Goal: Task Accomplishment & Management: Manage account settings

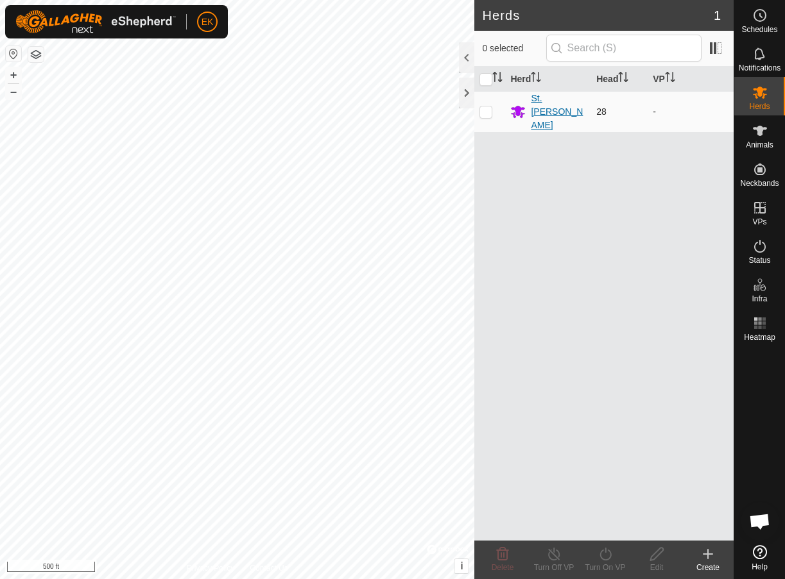
click at [548, 106] on div "St. [PERSON_NAME]" at bounding box center [558, 112] width 55 height 40
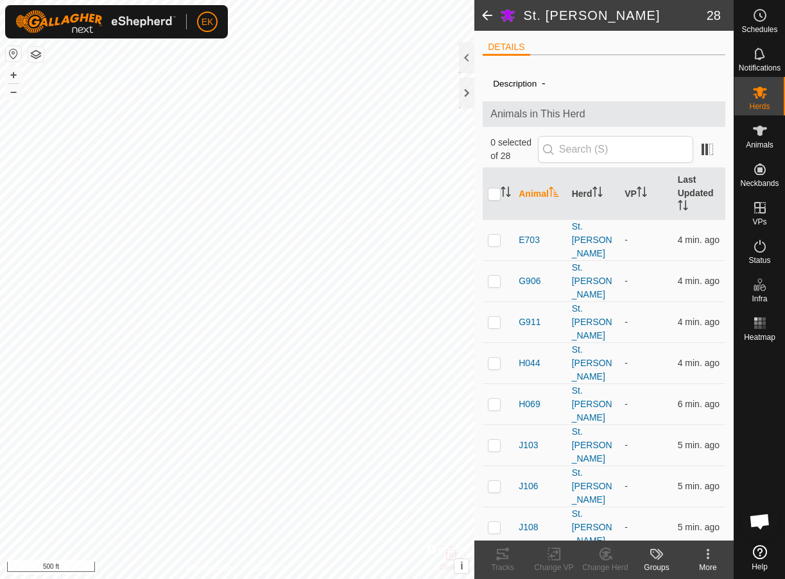
click at [486, 20] on span at bounding box center [487, 15] width 26 height 31
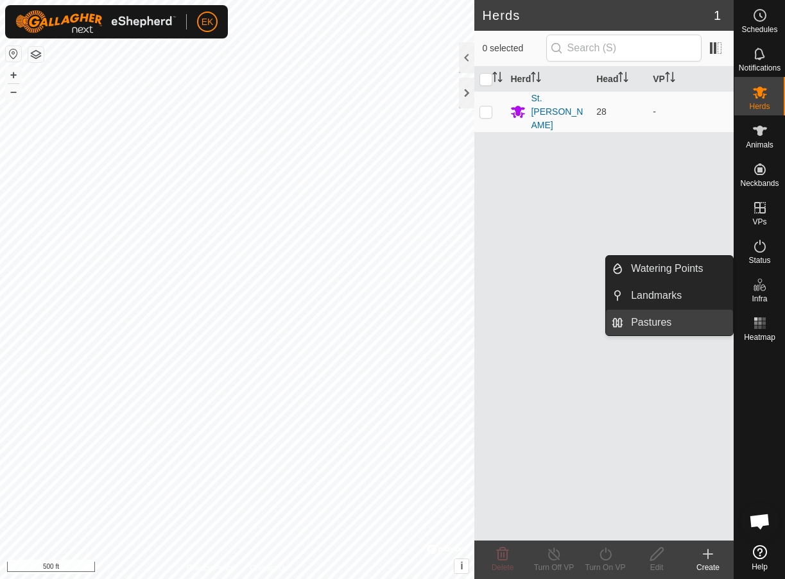
click at [656, 321] on link "Pastures" at bounding box center [678, 323] width 110 height 26
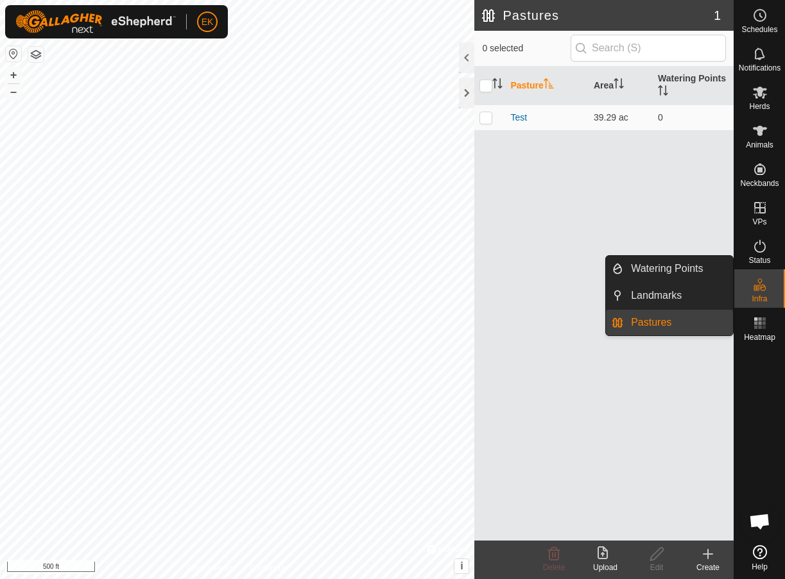
click at [656, 323] on link "Pastures" at bounding box center [678, 323] width 110 height 26
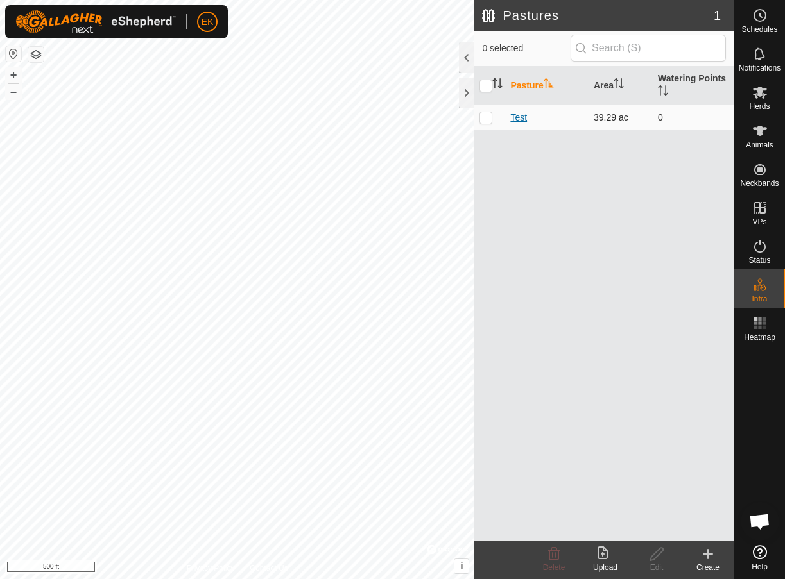
click at [523, 115] on link "Test" at bounding box center [518, 117] width 17 height 10
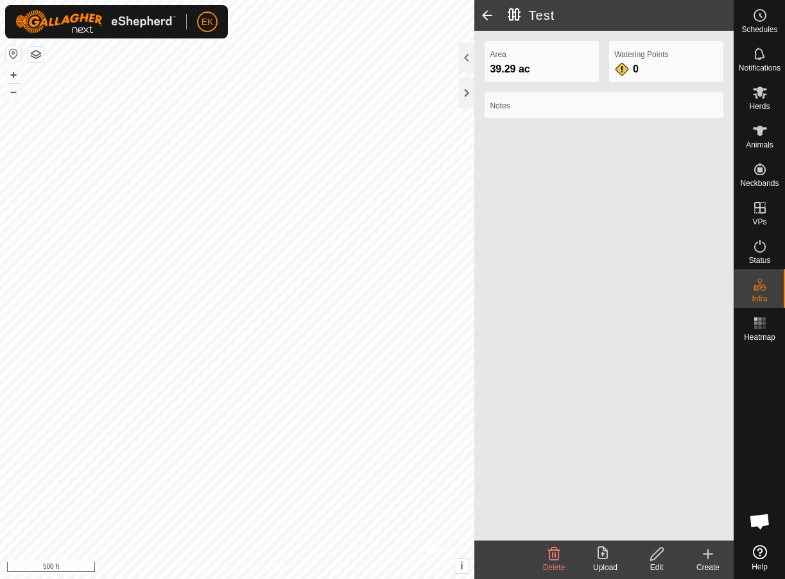
click at [513, 66] on span "39.29 ac" at bounding box center [510, 69] width 40 height 11
click at [487, 15] on span at bounding box center [487, 15] width 26 height 31
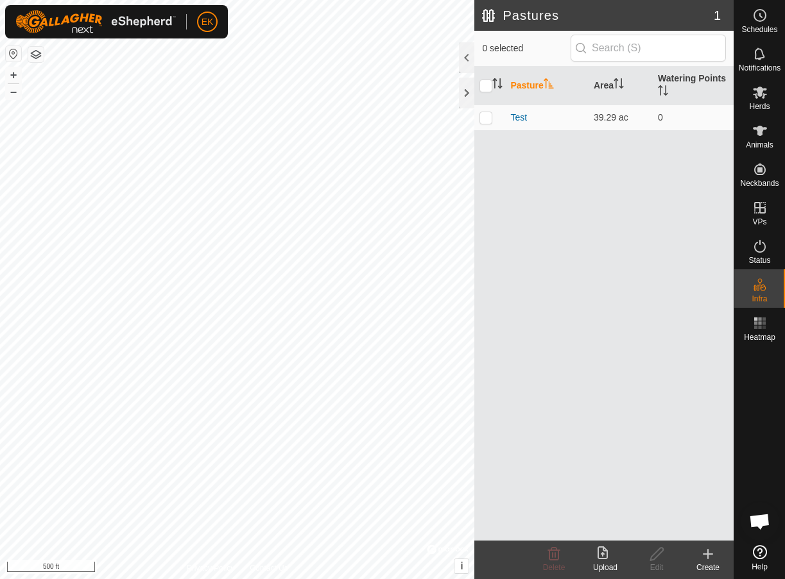
click at [613, 204] on div "Pasture Area Watering Points Test 39.29 ac 0" at bounding box center [603, 304] width 259 height 474
click at [489, 81] on input "checkbox" at bounding box center [485, 86] width 13 height 13
checkbox input "true"
click at [489, 81] on input "checkbox" at bounding box center [485, 86] width 13 height 13
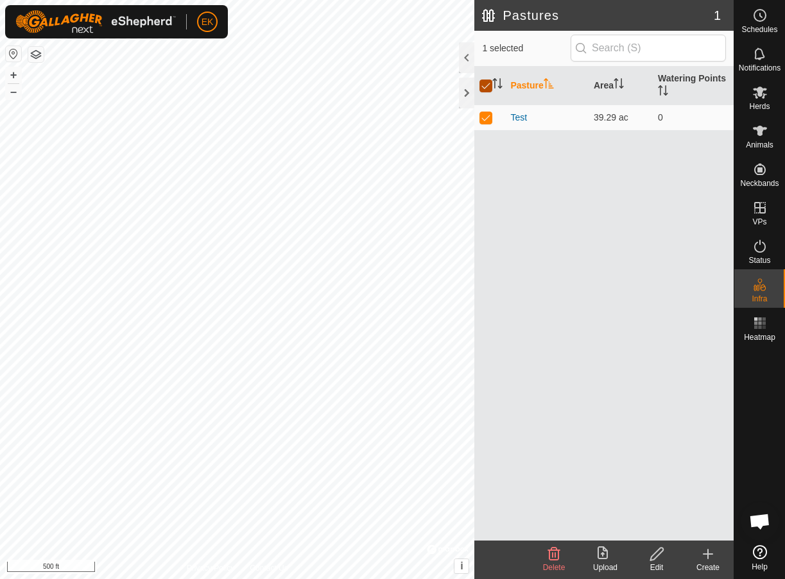
checkbox input "false"
click at [711, 557] on icon at bounding box center [707, 554] width 15 height 15
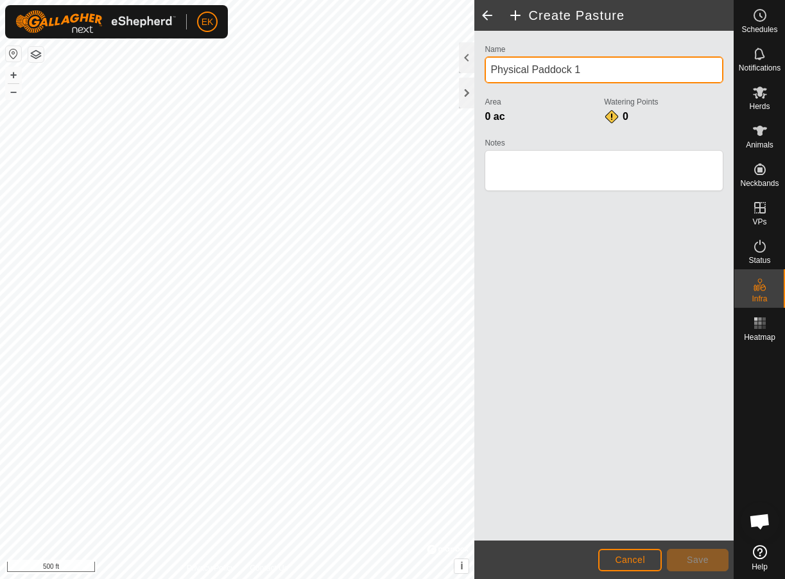
click at [576, 70] on input "Physical Paddock 1" at bounding box center [603, 69] width 239 height 27
type input "1"
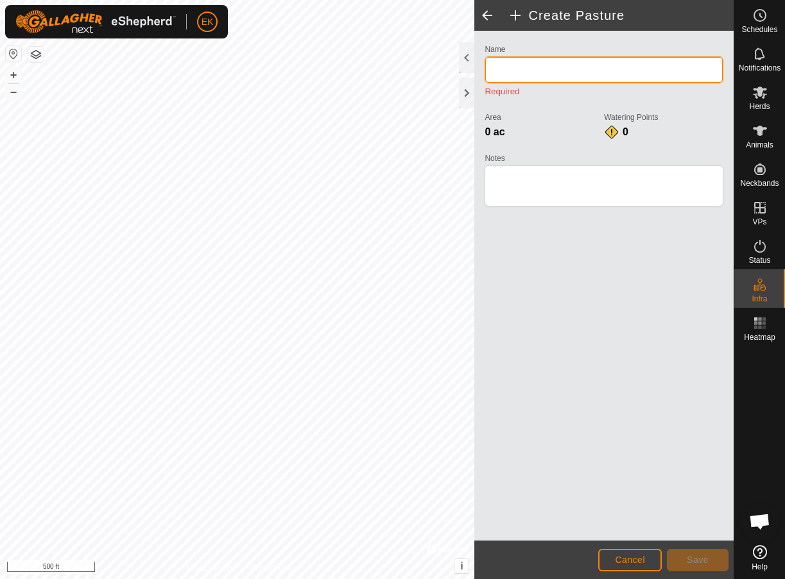
type input "2"
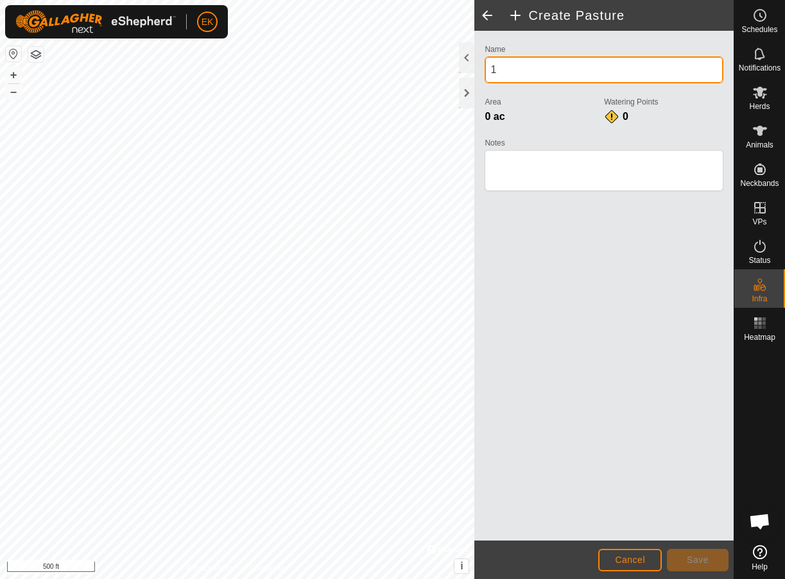
type input "1"
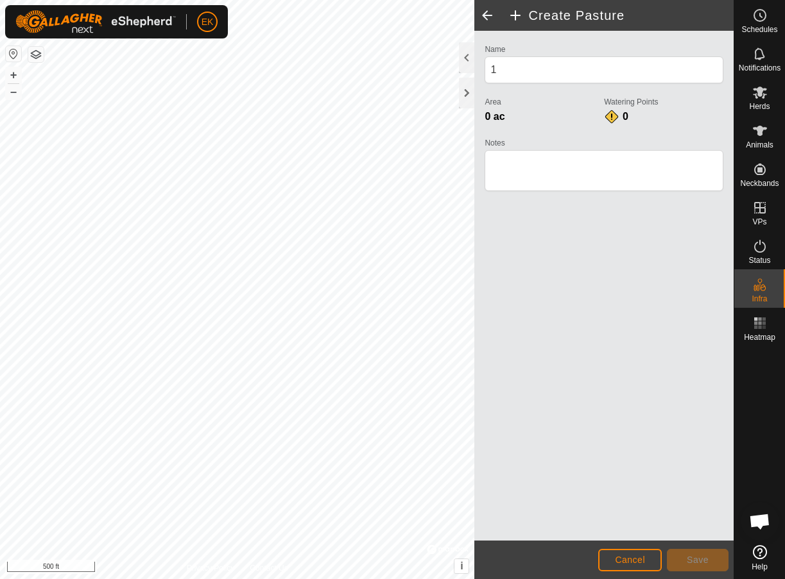
click at [531, 128] on div "Area 0 ac" at bounding box center [543, 114] width 119 height 41
click at [506, 113] on div "0 ac" at bounding box center [543, 116] width 119 height 15
click at [490, 114] on span "0 ac" at bounding box center [494, 116] width 20 height 11
click at [544, 173] on textarea "Notes" at bounding box center [603, 170] width 239 height 41
click at [624, 19] on div "Create Pasture Name 1 Area 0 ac Watering Points 0 Notes Cancel Save Privacy Pol…" at bounding box center [366, 289] width 733 height 579
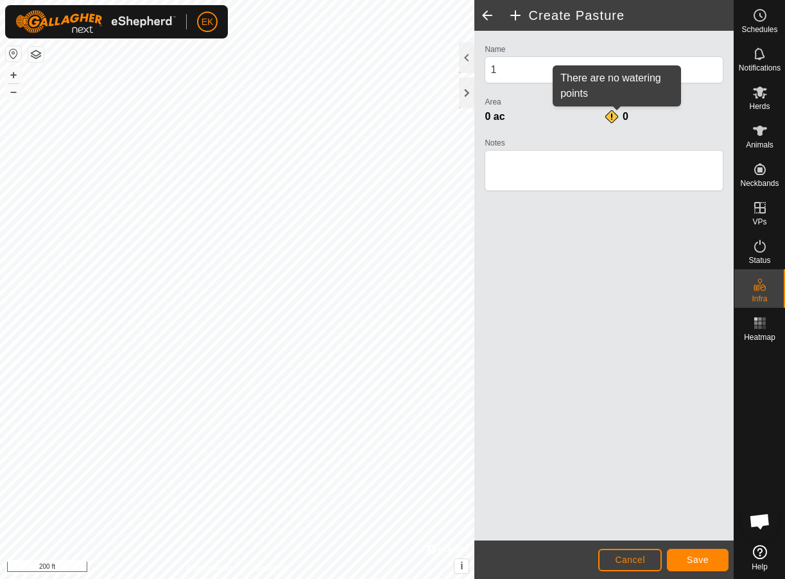
click at [621, 121] on div "0" at bounding box center [617, 116] width 26 height 15
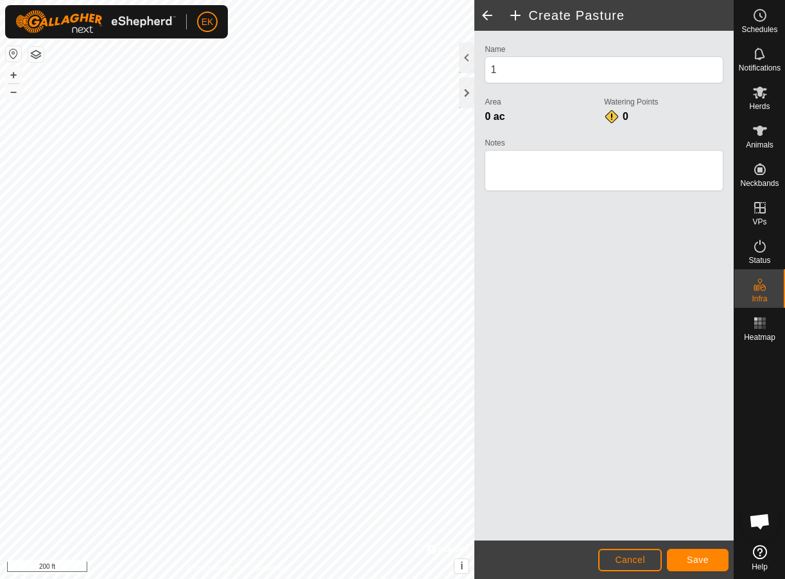
click at [609, 117] on div "0" at bounding box center [617, 116] width 26 height 15
click at [697, 558] on span "Save" at bounding box center [697, 560] width 22 height 10
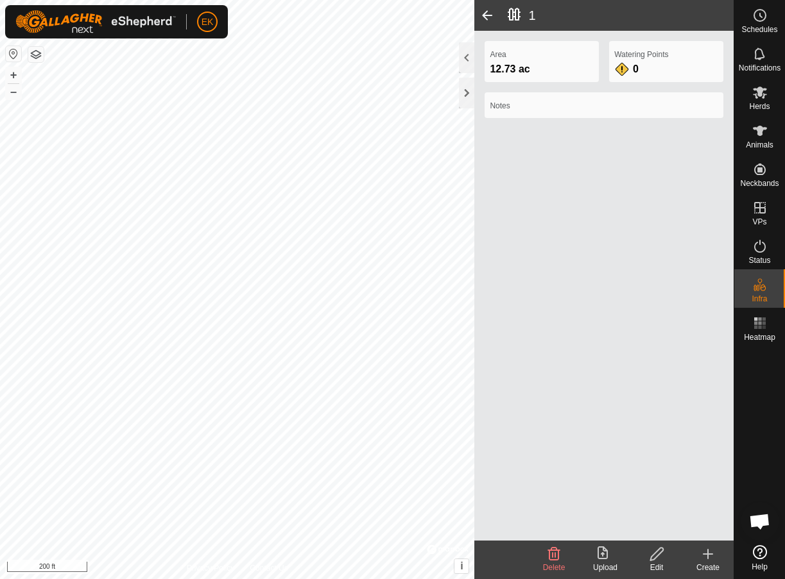
click at [527, 106] on label "Notes" at bounding box center [604, 106] width 228 height 12
click at [488, 11] on span at bounding box center [487, 15] width 26 height 31
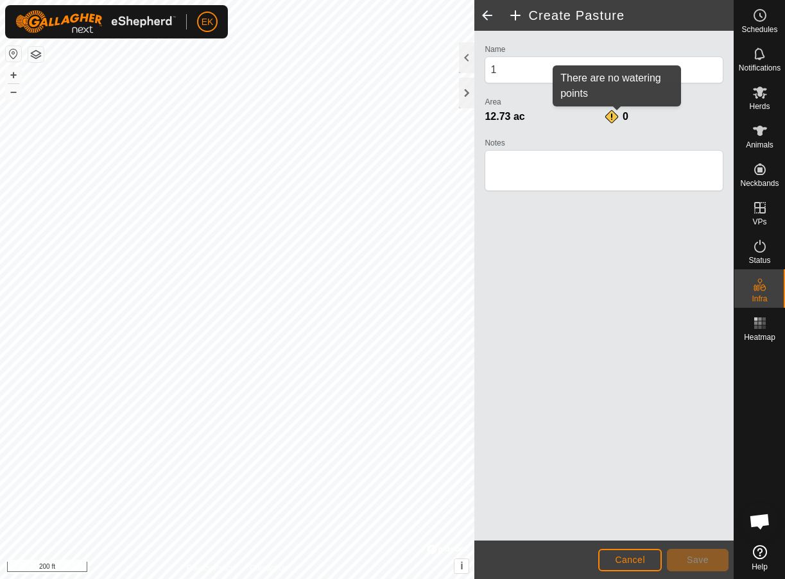
click at [612, 117] on div "0" at bounding box center [617, 116] width 26 height 15
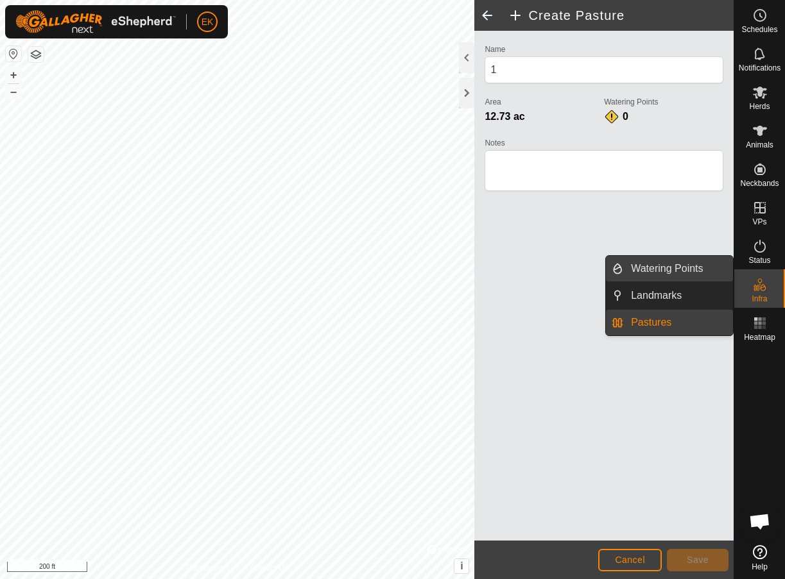
click at [686, 268] on link "Watering Points" at bounding box center [678, 269] width 110 height 26
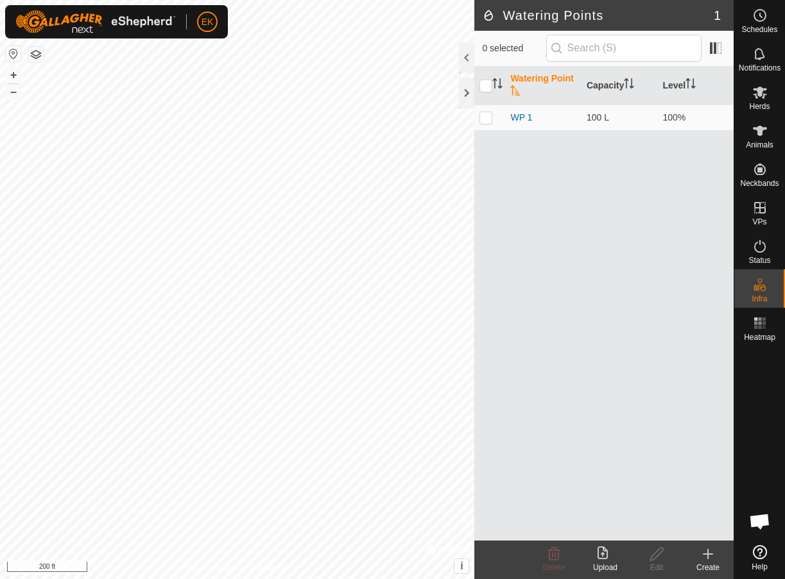
click at [710, 556] on icon at bounding box center [707, 554] width 15 height 15
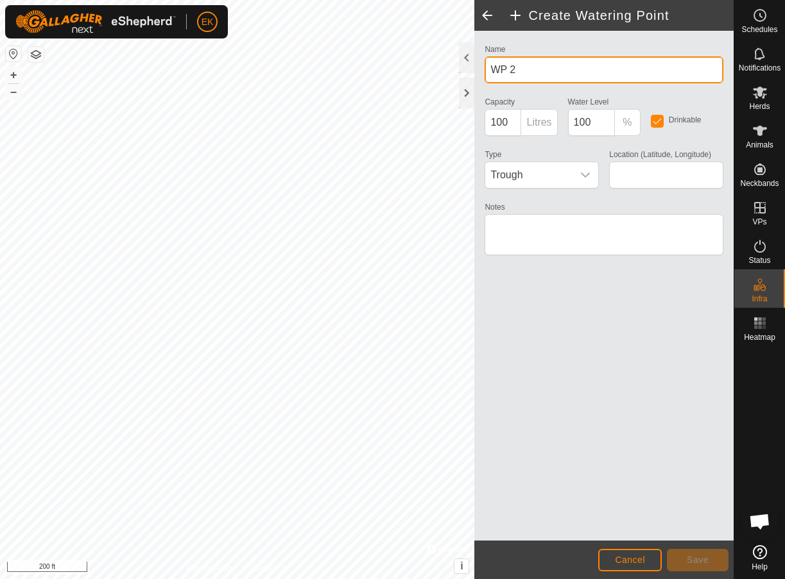
click at [536, 73] on input "WP 2" at bounding box center [603, 69] width 239 height 27
type input "Cobett 1"
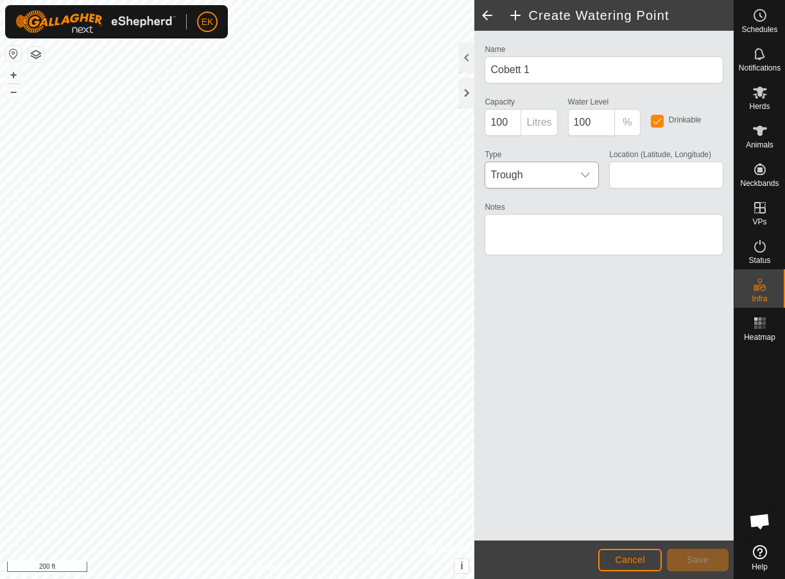
click at [575, 182] on div "dropdown trigger" at bounding box center [585, 175] width 26 height 26
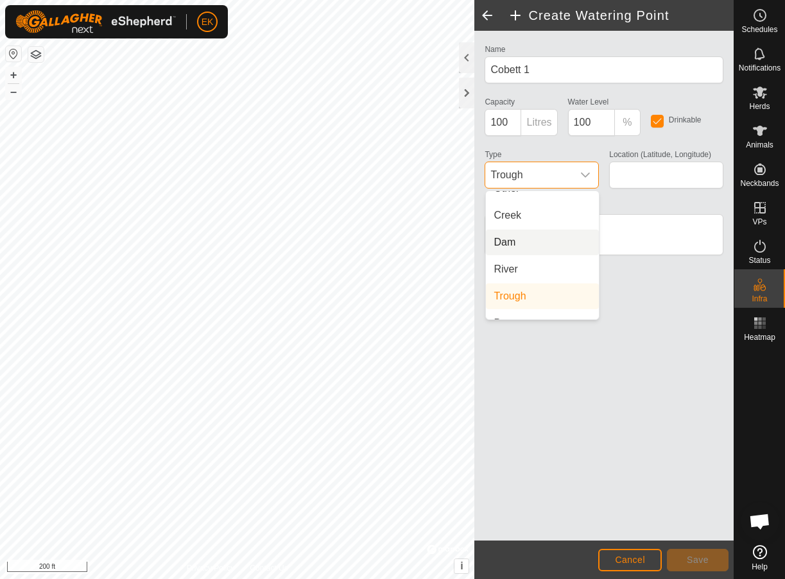
scroll to position [32, 0]
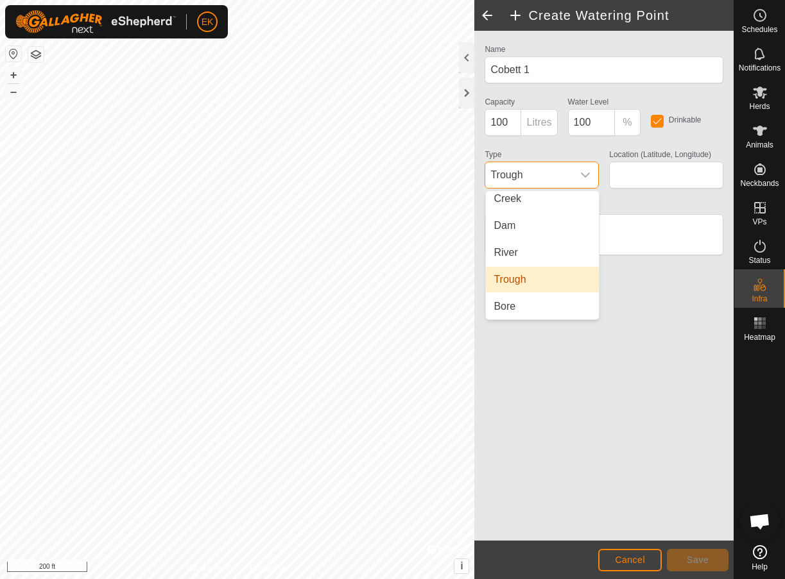
click at [563, 282] on li "Trough" at bounding box center [542, 280] width 113 height 26
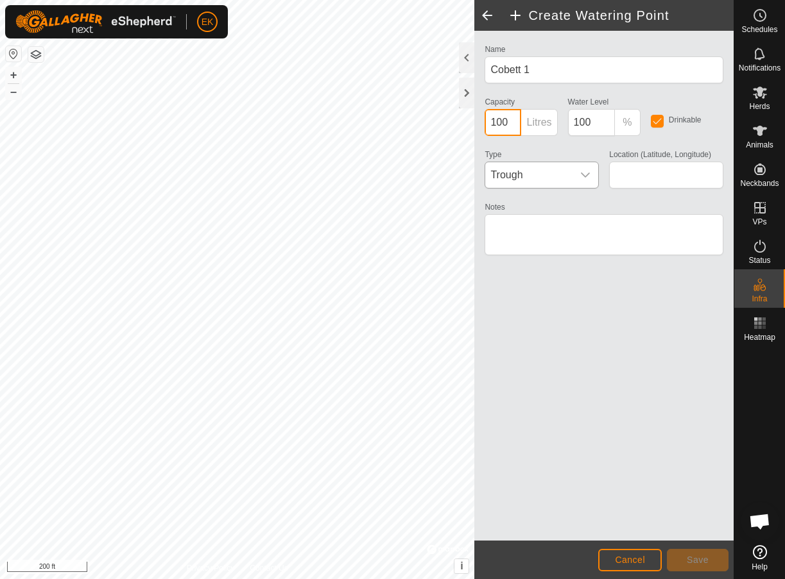
click at [507, 125] on input "100" at bounding box center [502, 122] width 37 height 27
click at [575, 227] on textarea "Notes" at bounding box center [603, 234] width 239 height 41
click at [656, 170] on input "Location (Latitude, Longitude)" at bounding box center [666, 175] width 114 height 27
type input "38.976740, -92.180307"
click at [694, 561] on span "Save" at bounding box center [697, 560] width 22 height 10
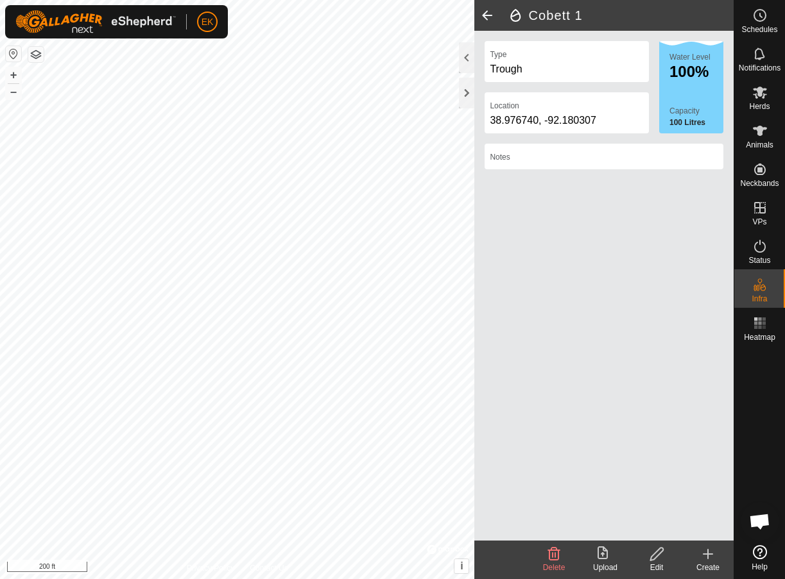
click at [484, 17] on span at bounding box center [487, 15] width 26 height 31
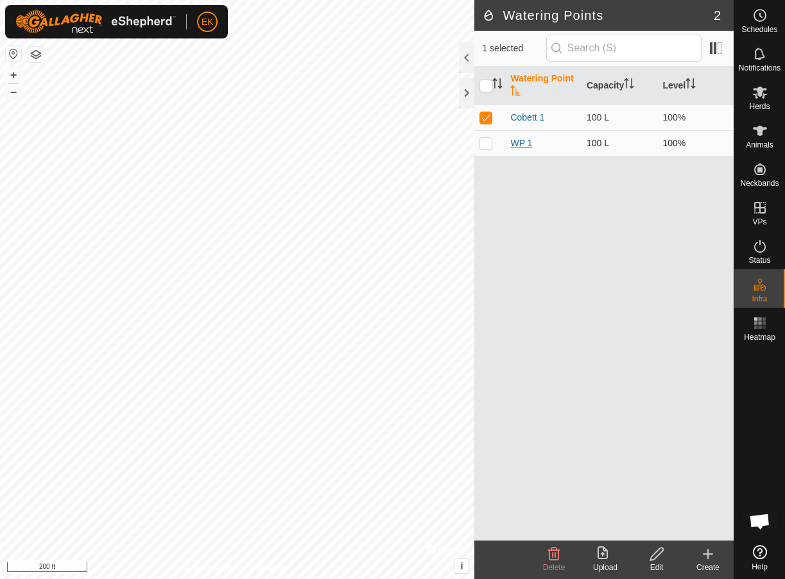
click at [512, 141] on link "WP 1" at bounding box center [521, 143] width 22 height 10
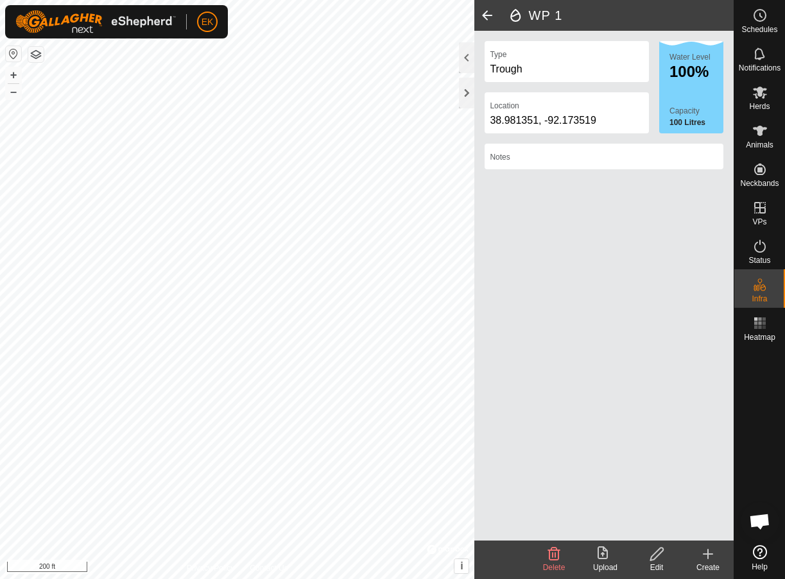
click at [487, 18] on span at bounding box center [487, 15] width 26 height 31
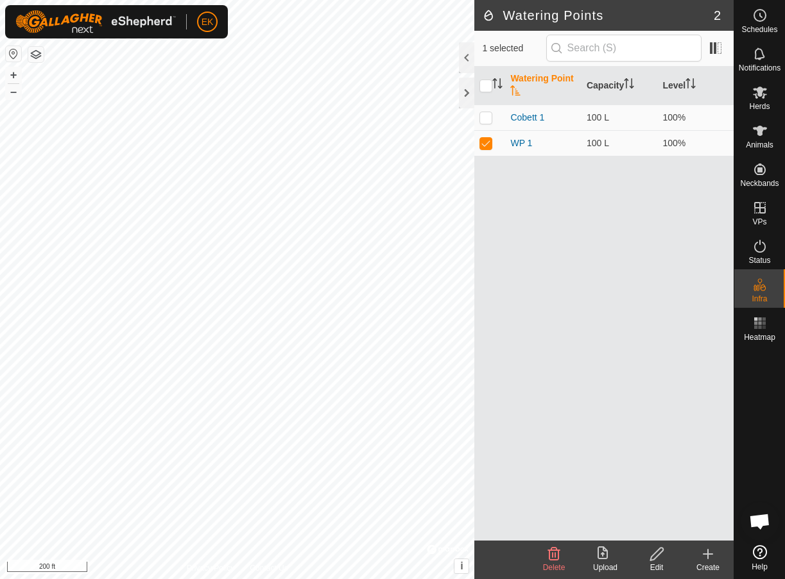
click at [557, 559] on icon at bounding box center [554, 554] width 12 height 13
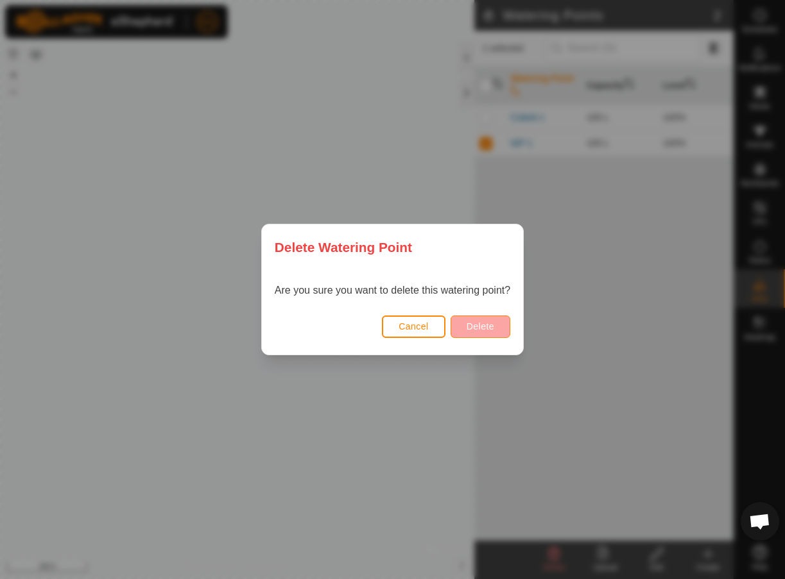
click at [495, 327] on button "Delete" at bounding box center [480, 327] width 60 height 22
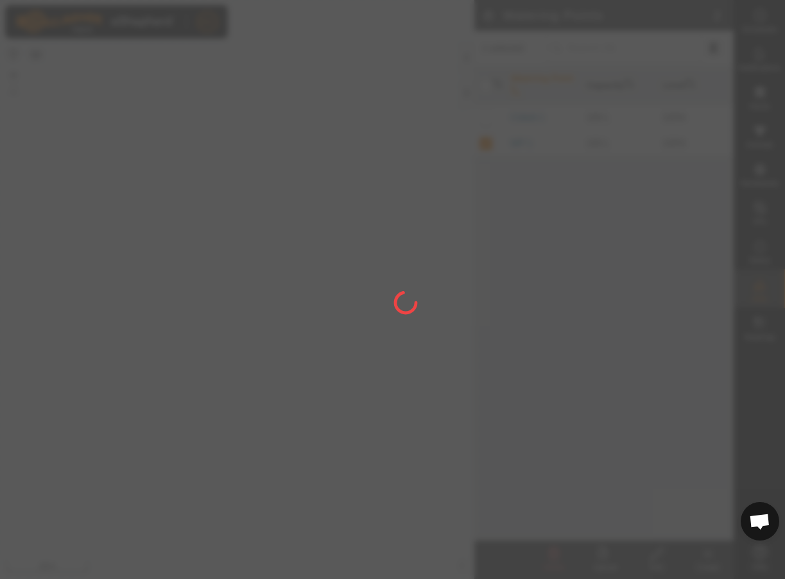
checkbox input "false"
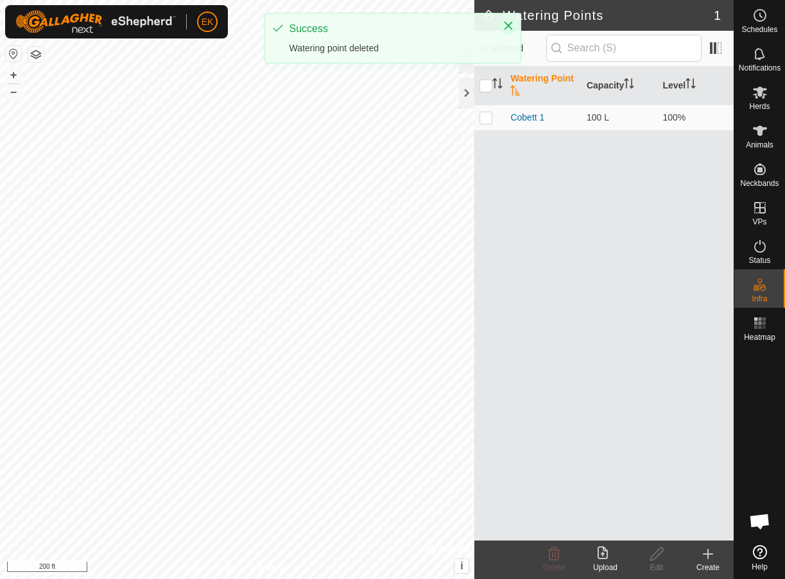
click at [511, 20] on button "Close" at bounding box center [508, 26] width 18 height 18
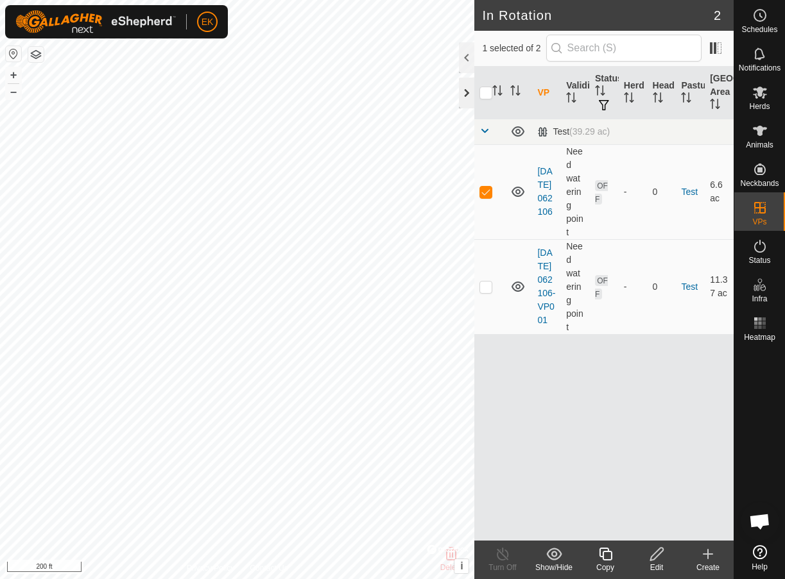
checkbox input "false"
click at [767, 254] on es-activation-svg-icon at bounding box center [759, 246] width 23 height 21
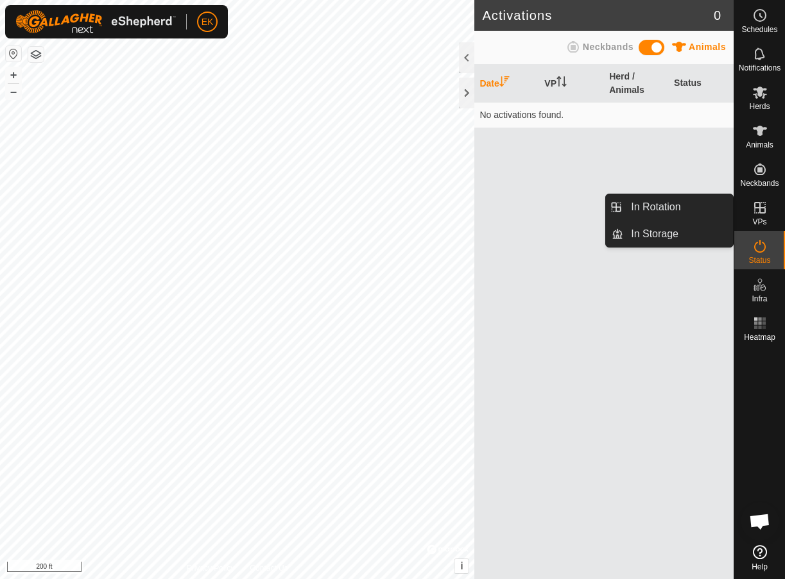
click at [759, 220] on span "VPs" at bounding box center [759, 222] width 14 height 8
click at [760, 219] on span "VPs" at bounding box center [759, 222] width 14 height 8
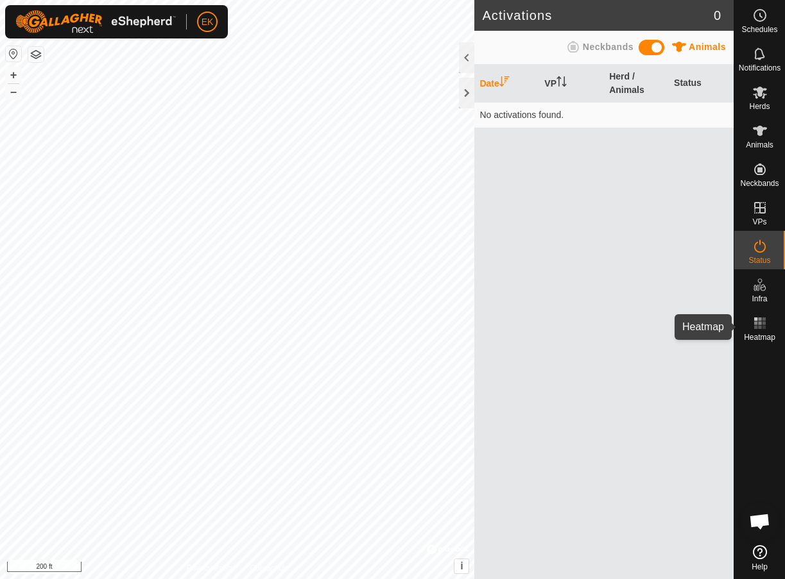
click at [760, 324] on rect at bounding box center [759, 322] width 3 height 3
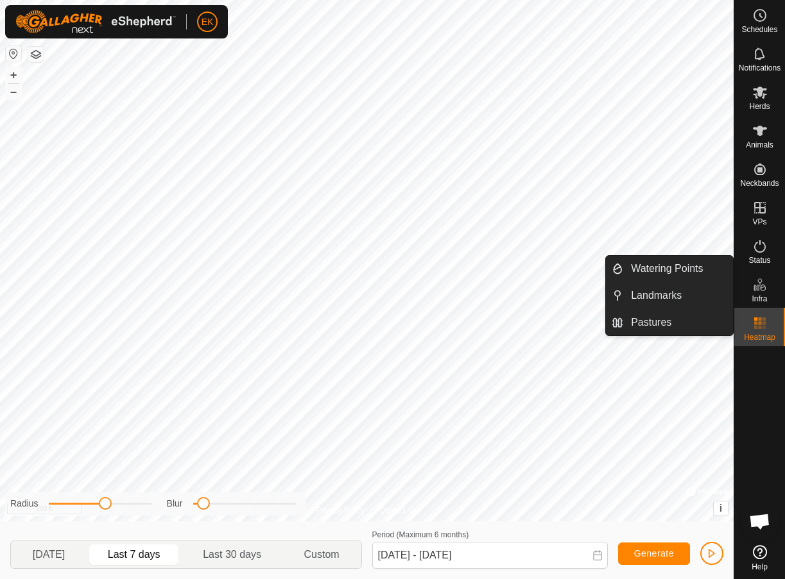
click at [762, 291] on icon at bounding box center [763, 287] width 6 height 7
click at [759, 275] on es-infrastructure-svg-icon at bounding box center [759, 285] width 23 height 21
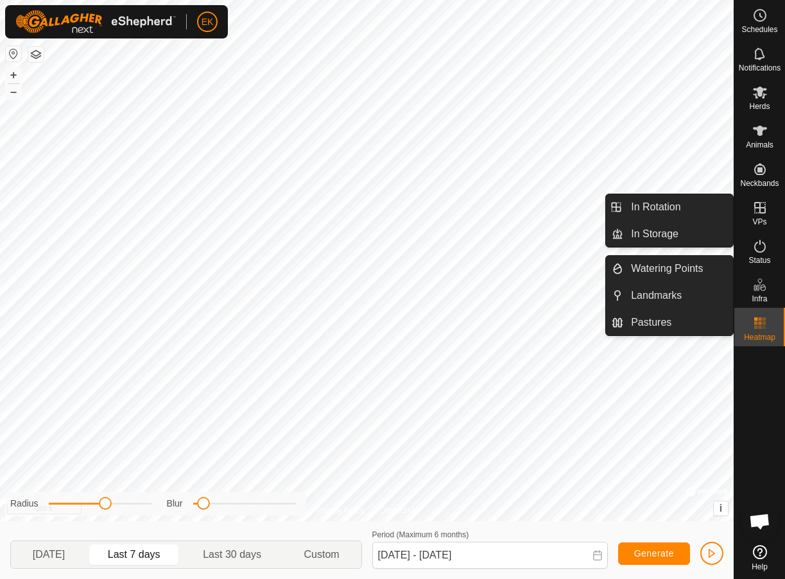
click at [763, 290] on icon at bounding box center [759, 284] width 15 height 15
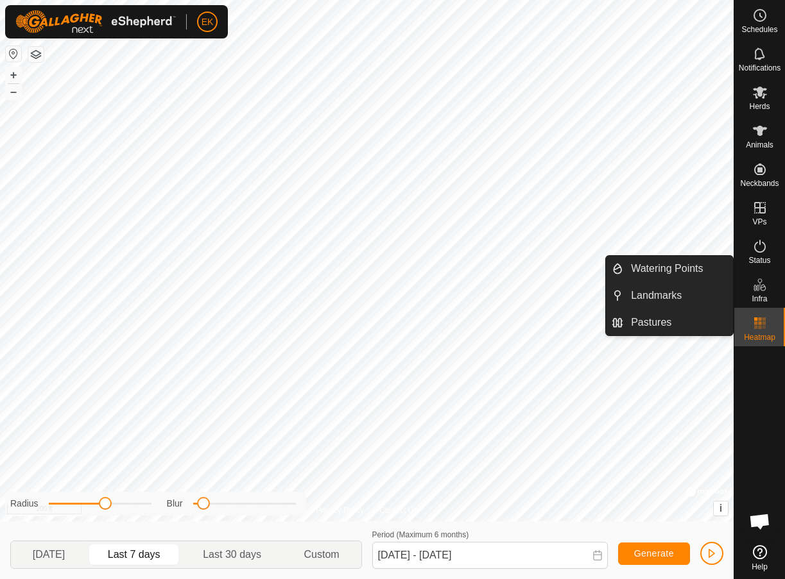
click at [757, 288] on icon at bounding box center [759, 284] width 15 height 15
click at [756, 284] on icon at bounding box center [759, 284] width 15 height 15
click at [658, 325] on link "Pastures" at bounding box center [678, 323] width 110 height 26
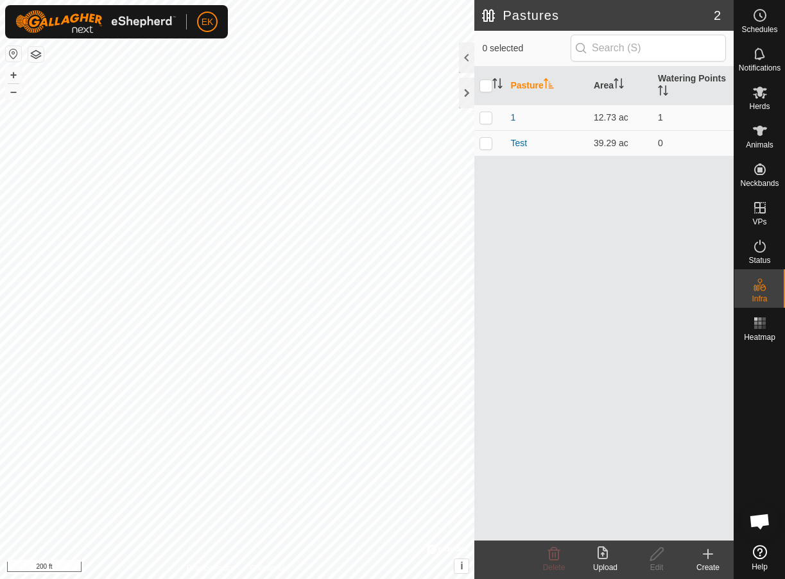
click at [40, 53] on button "button" at bounding box center [35, 54] width 15 height 15
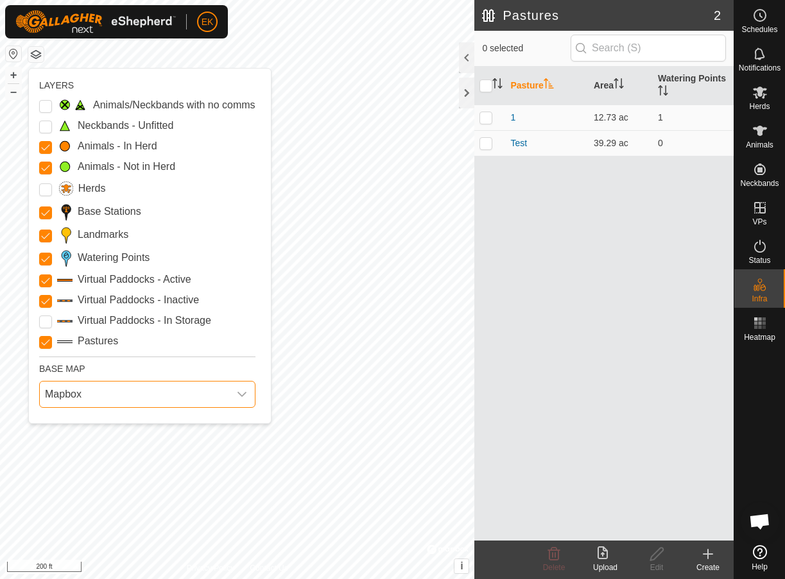
click at [128, 389] on span "Mapbox" at bounding box center [134, 395] width 189 height 26
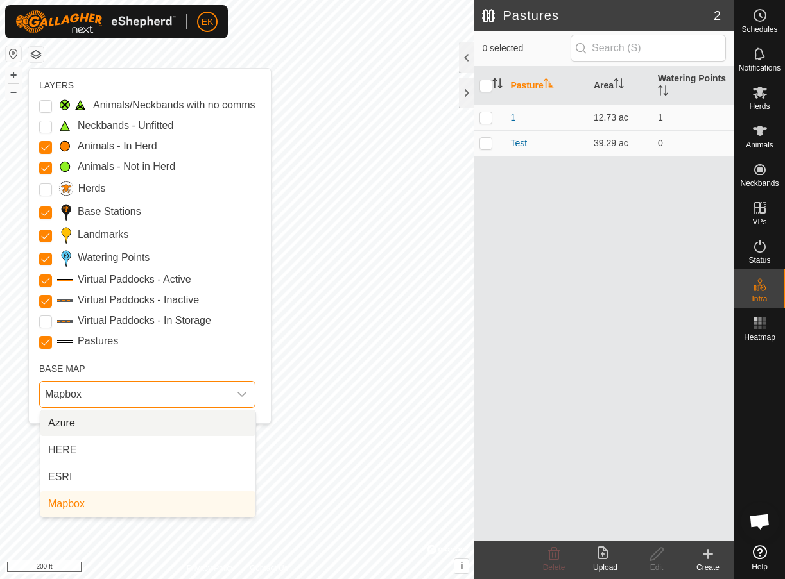
click at [131, 424] on li "Azure" at bounding box center [147, 424] width 215 height 26
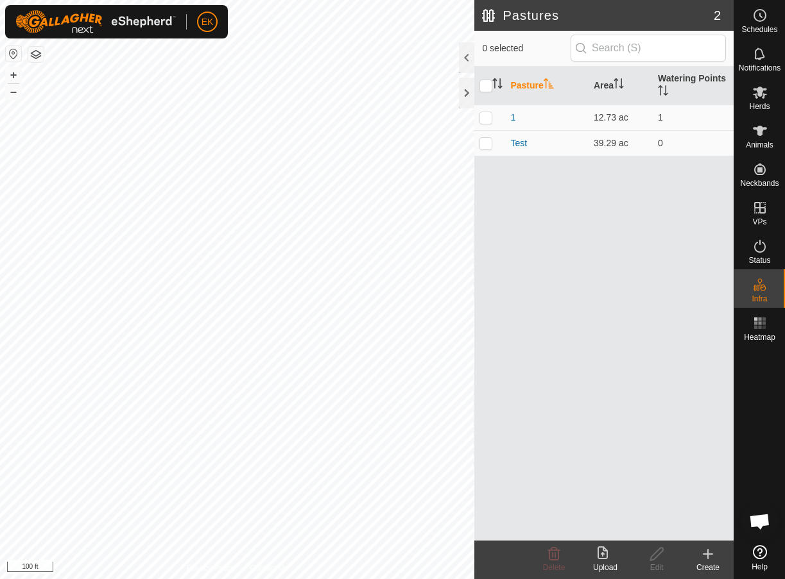
click at [35, 58] on button "button" at bounding box center [35, 54] width 15 height 15
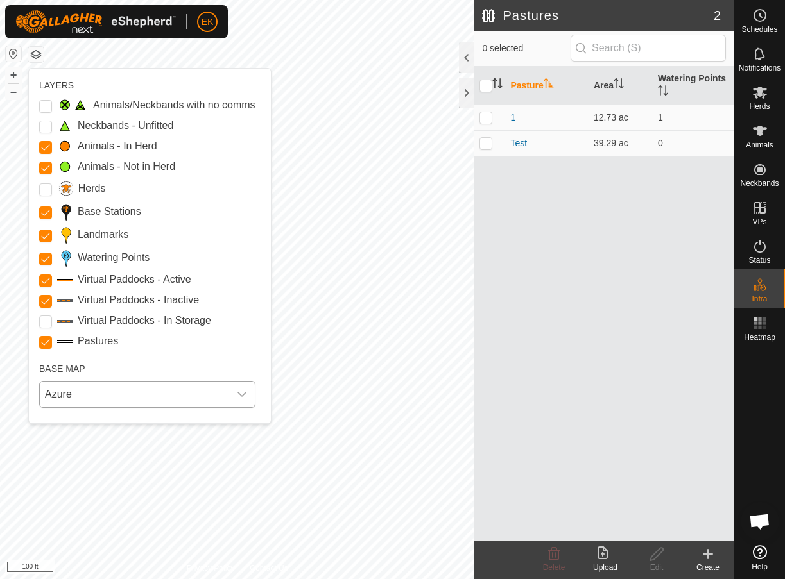
click at [130, 386] on span "Azure" at bounding box center [134, 395] width 189 height 26
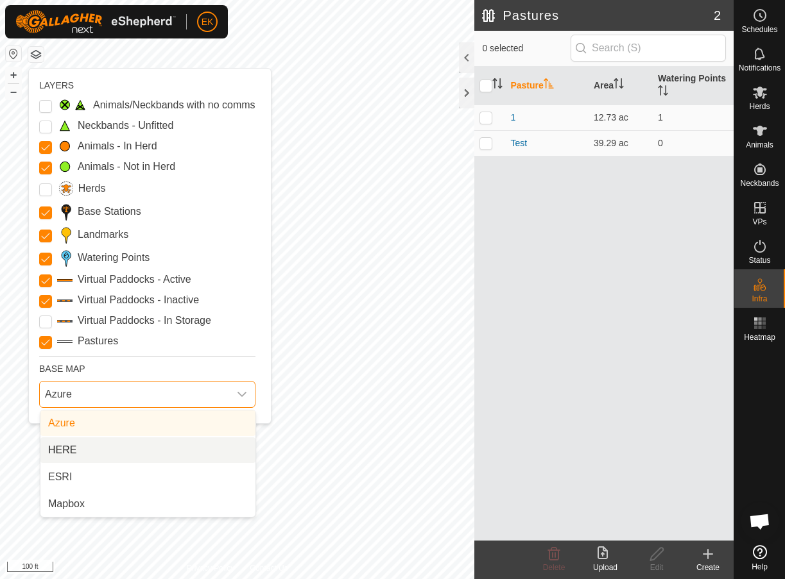
click at [126, 450] on li "HERE" at bounding box center [147, 451] width 215 height 26
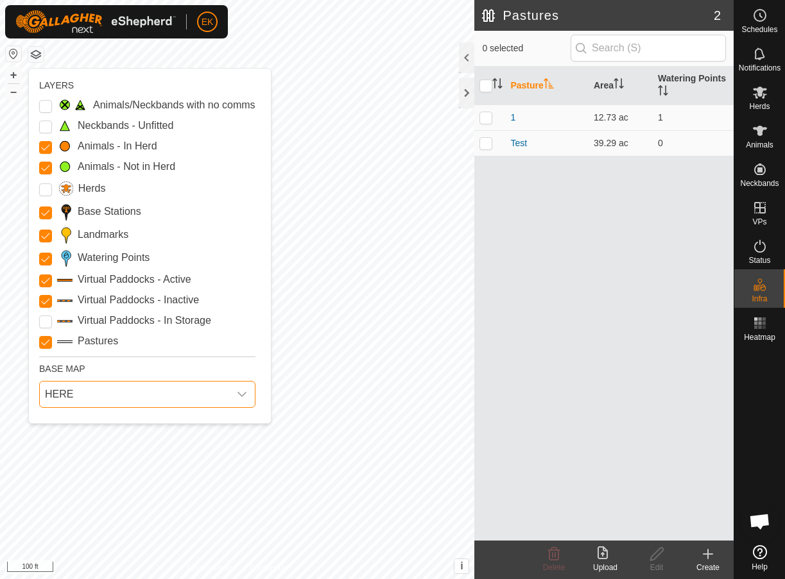
click at [136, 402] on span "HERE" at bounding box center [134, 395] width 189 height 26
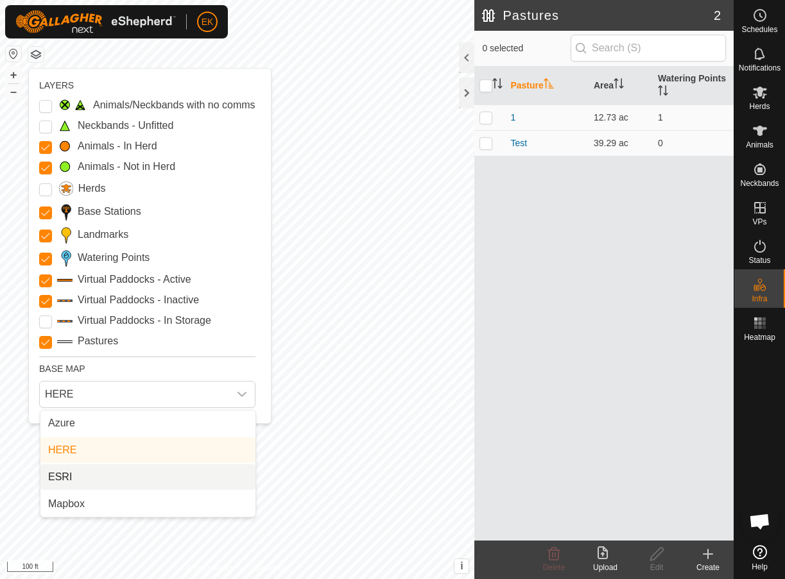
click at [137, 472] on li "ESRI" at bounding box center [147, 478] width 215 height 26
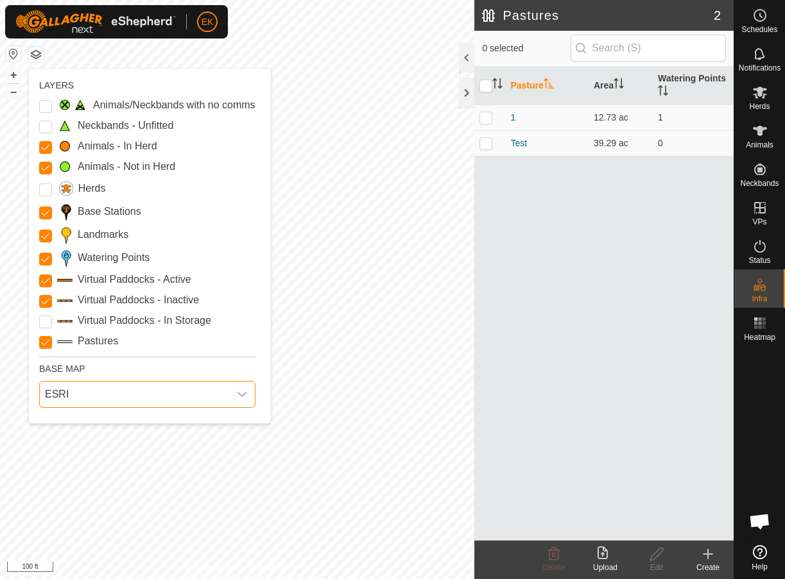
click at [167, 391] on span "ESRI" at bounding box center [134, 395] width 189 height 26
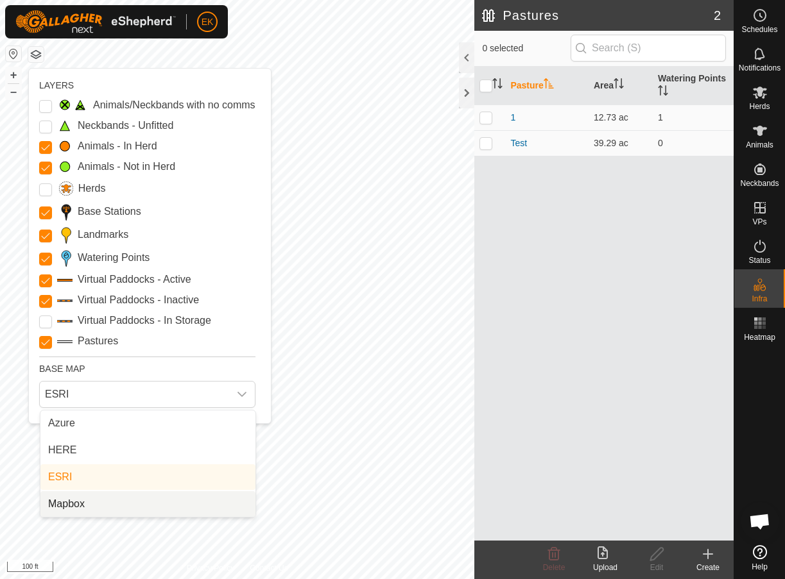
click at [93, 504] on li "Mapbox" at bounding box center [147, 504] width 215 height 26
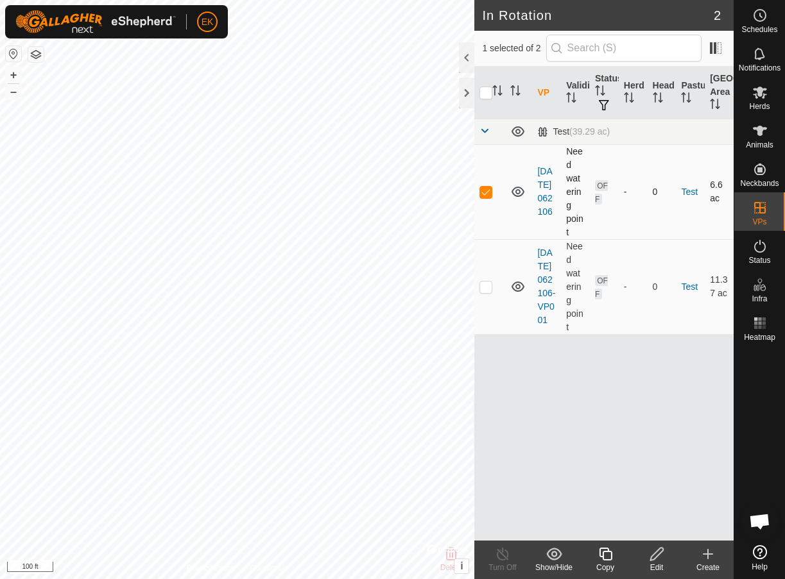
click at [486, 194] on p-checkbox at bounding box center [485, 192] width 13 height 10
checkbox input "false"
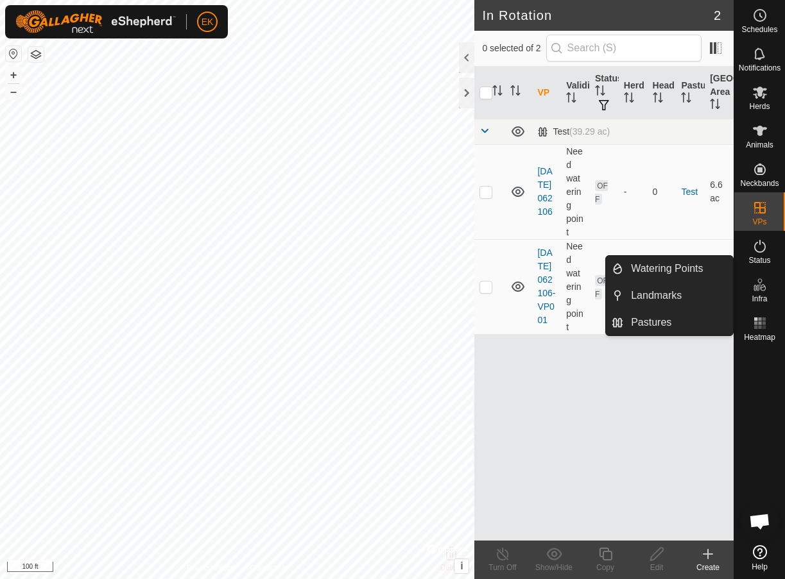
click at [762, 287] on icon at bounding box center [759, 284] width 15 height 15
click at [659, 325] on link "Pastures" at bounding box center [678, 323] width 110 height 26
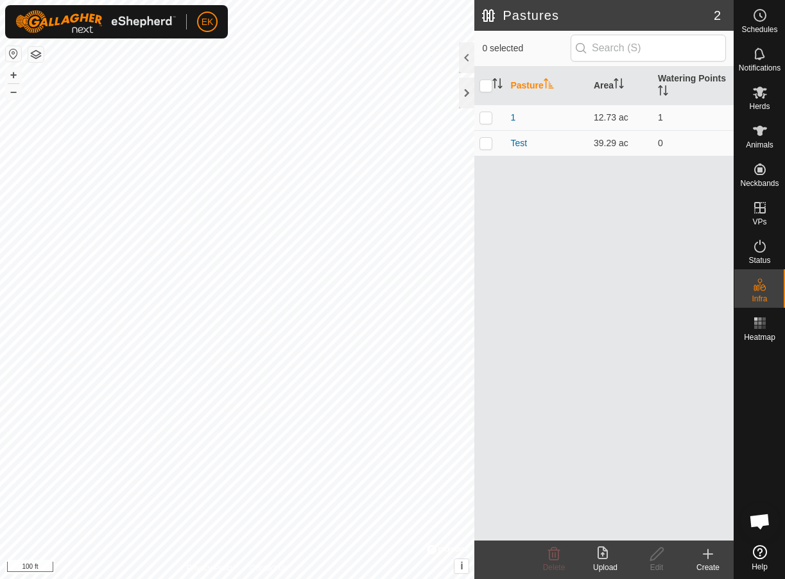
click at [705, 564] on div "Create" at bounding box center [707, 568] width 51 height 12
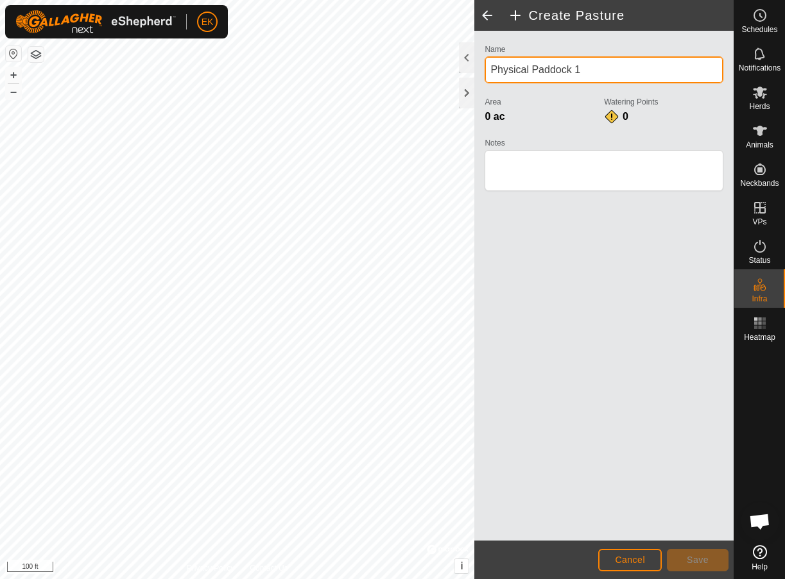
click at [511, 76] on input "Physical Paddock 1" at bounding box center [603, 69] width 239 height 27
type input "2"
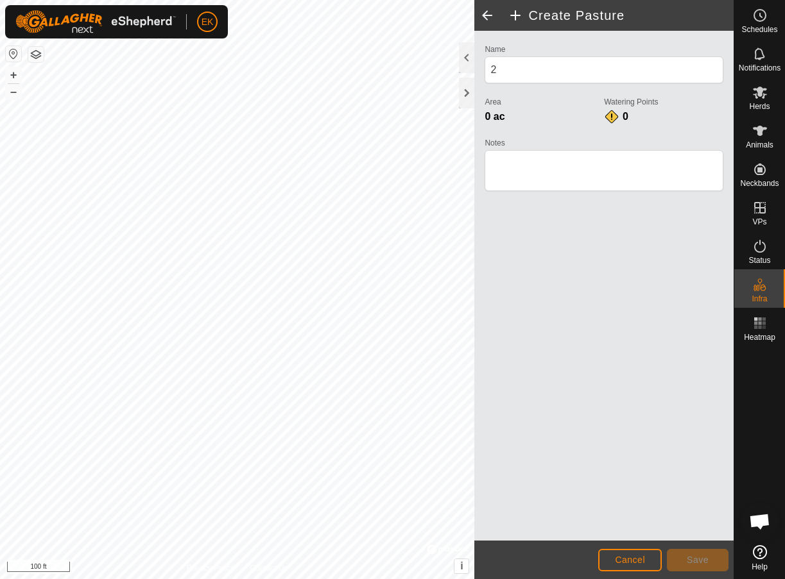
click at [630, 567] on button "Cancel" at bounding box center [630, 560] width 64 height 22
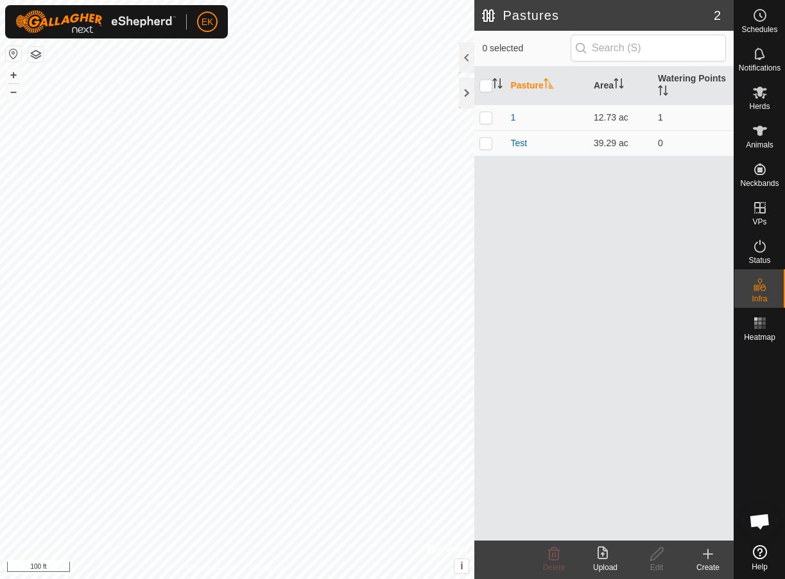
click at [704, 559] on icon at bounding box center [707, 554] width 15 height 15
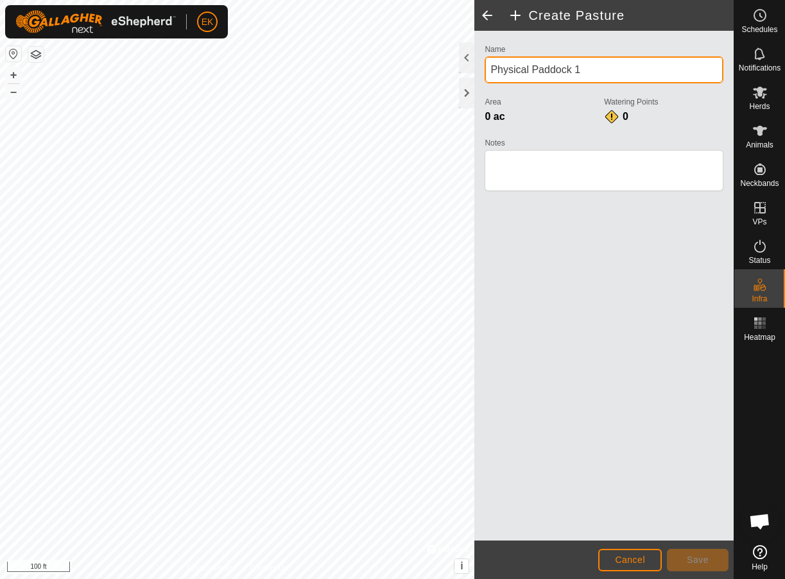
click at [582, 72] on input "Physical Paddock 1" at bounding box center [603, 69] width 239 height 27
type input "2"
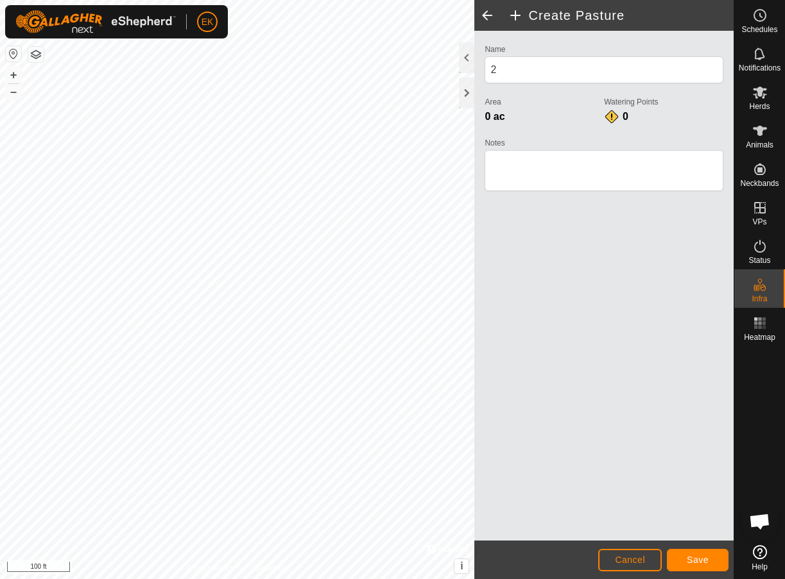
click at [704, 562] on span "Save" at bounding box center [697, 560] width 22 height 10
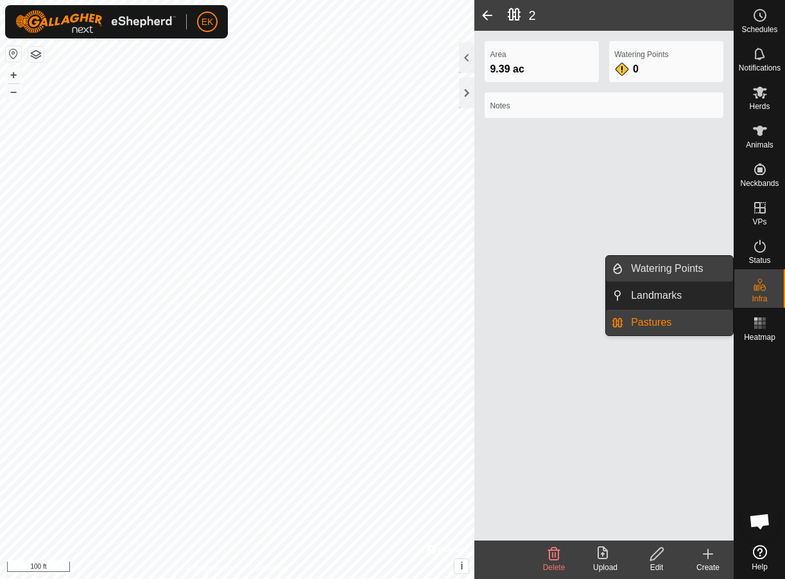
click at [667, 270] on link "Watering Points" at bounding box center [678, 269] width 110 height 26
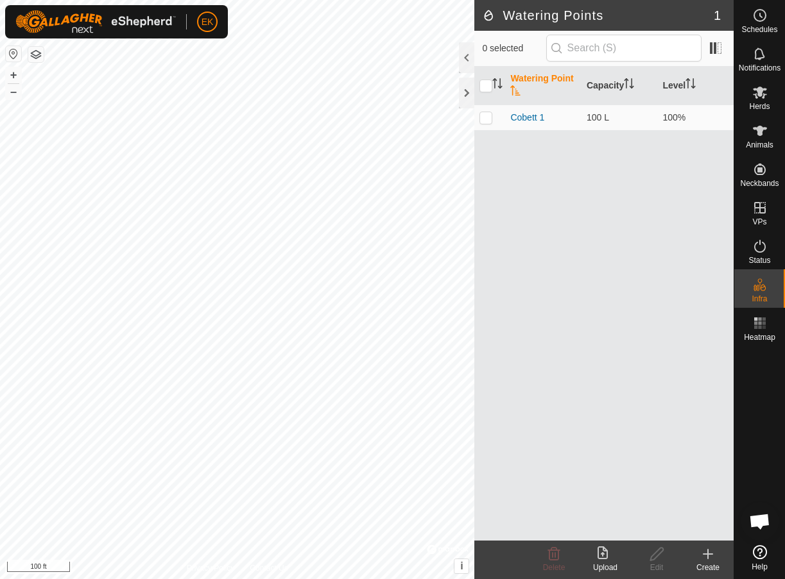
click at [708, 554] on icon at bounding box center [707, 554] width 9 height 0
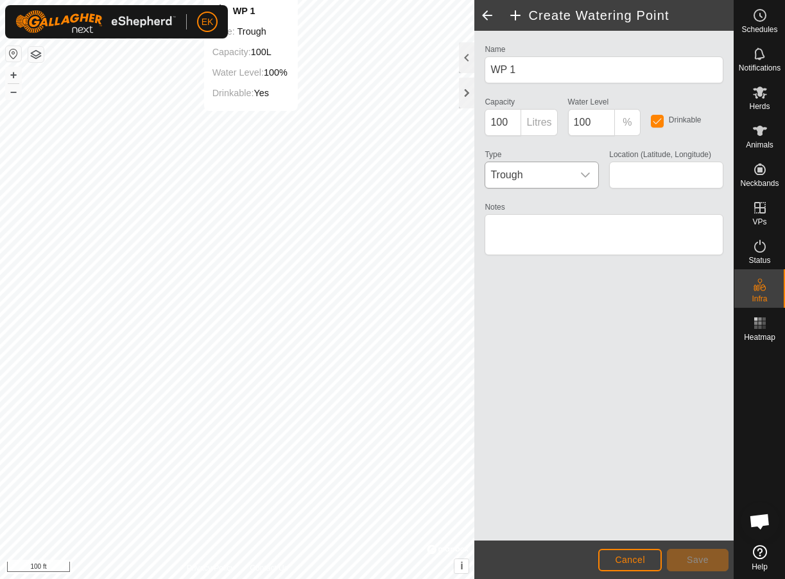
type input "38.979753, -92.174601"
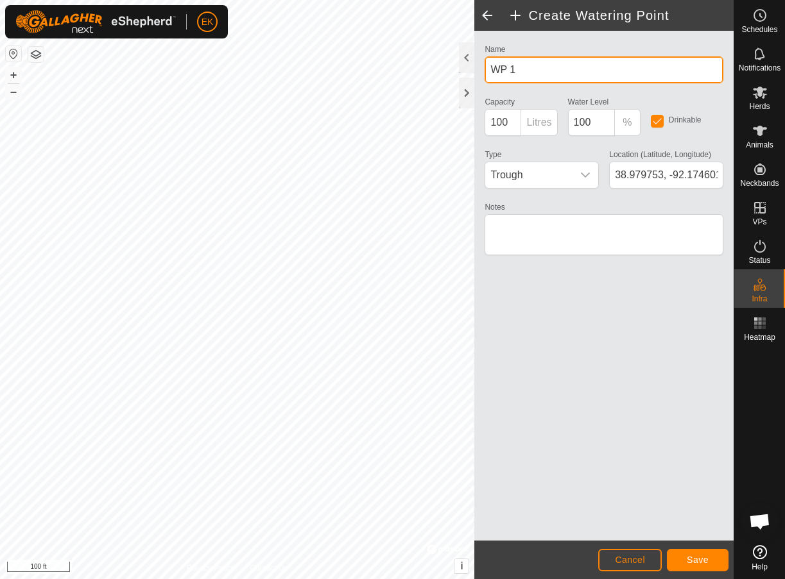
click at [575, 64] on input "WP 1" at bounding box center [603, 69] width 239 height 27
type input "Cobett 2"
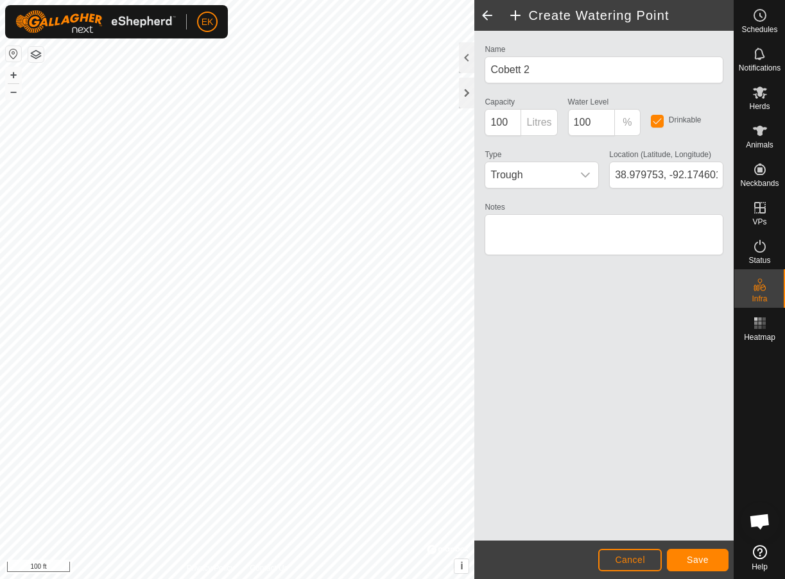
click at [703, 556] on span "Save" at bounding box center [697, 560] width 22 height 10
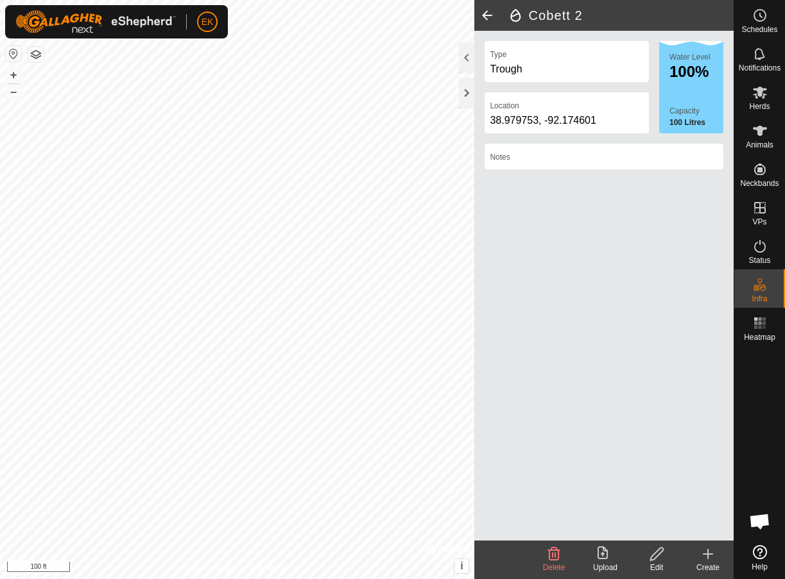
click at [490, 15] on span at bounding box center [487, 15] width 26 height 31
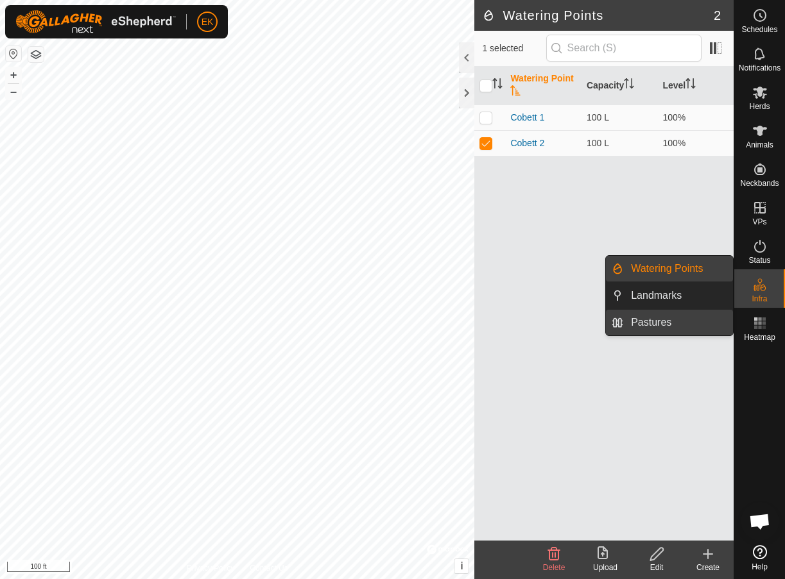
click at [669, 314] on link "Pastures" at bounding box center [678, 323] width 110 height 26
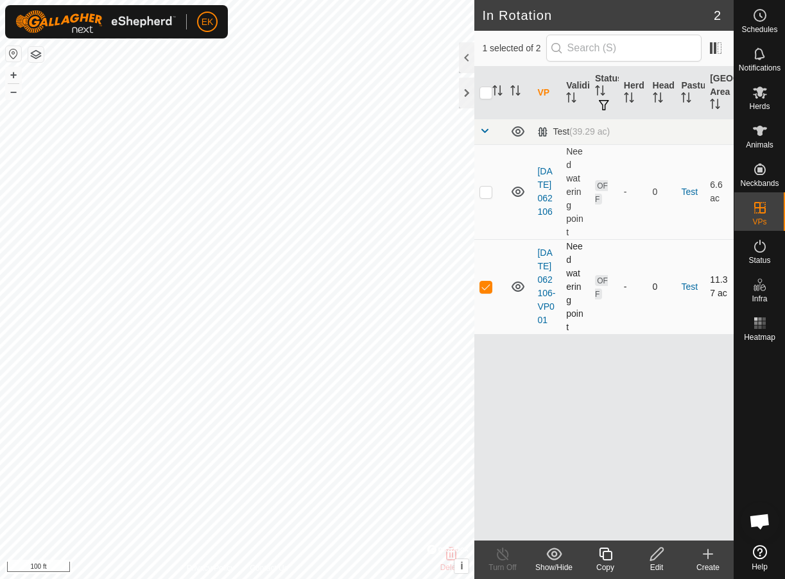
click at [484, 292] on p-checkbox at bounding box center [485, 287] width 13 height 10
checkbox input "false"
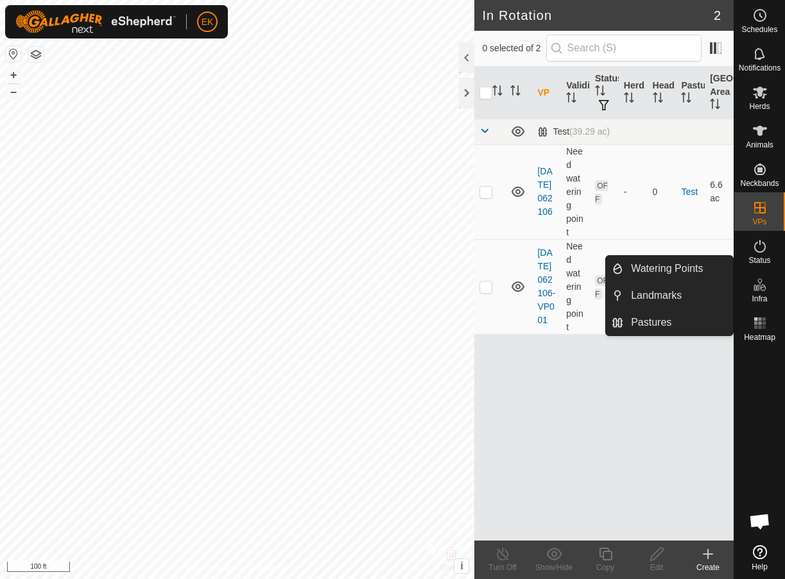
click at [760, 285] on icon at bounding box center [759, 284] width 15 height 15
click at [679, 318] on link "Pastures" at bounding box center [678, 323] width 110 height 26
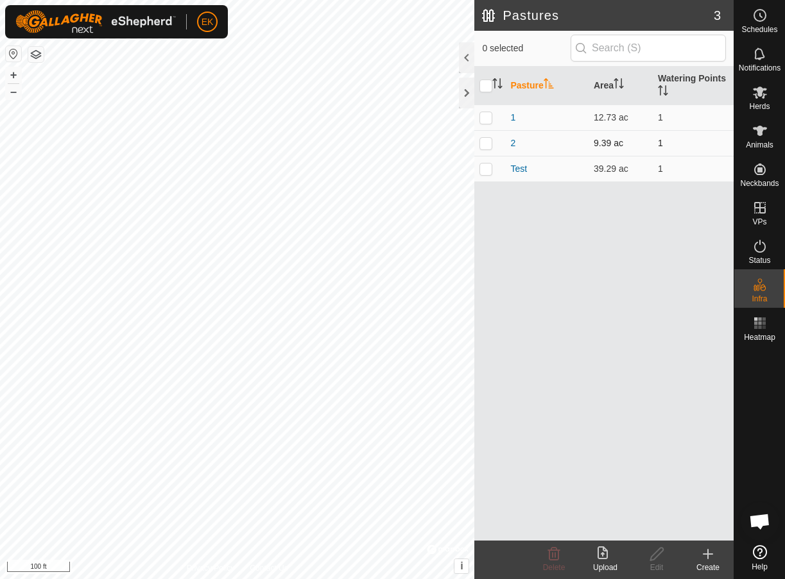
click at [516, 144] on td "2" at bounding box center [546, 143] width 83 height 26
click at [511, 141] on link "2" at bounding box center [512, 143] width 5 height 10
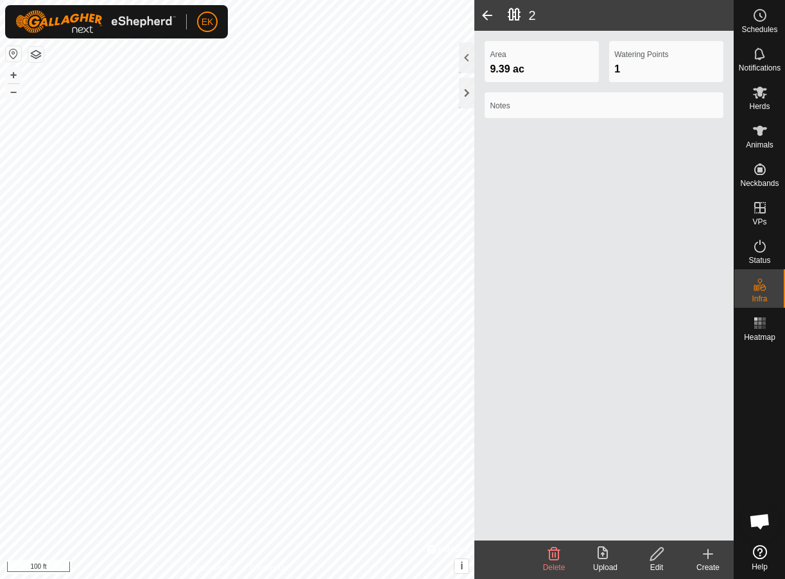
click at [660, 559] on icon at bounding box center [657, 554] width 16 height 15
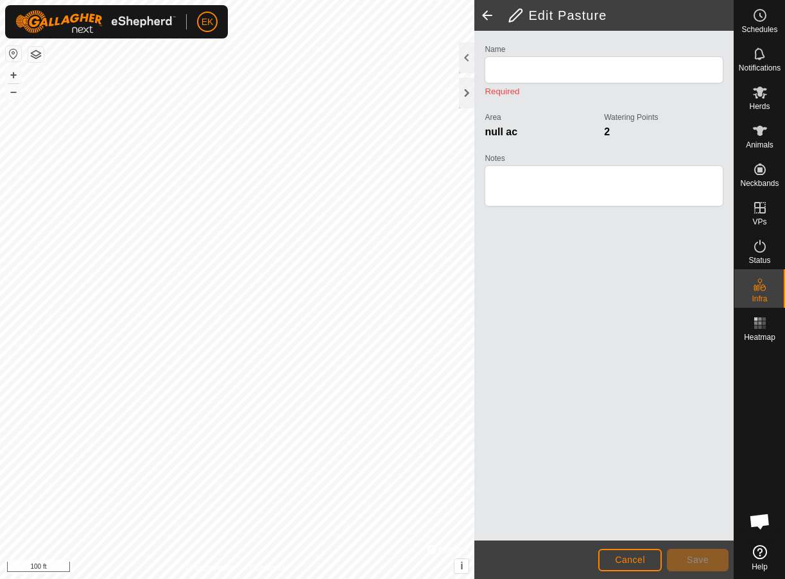
type input "2"
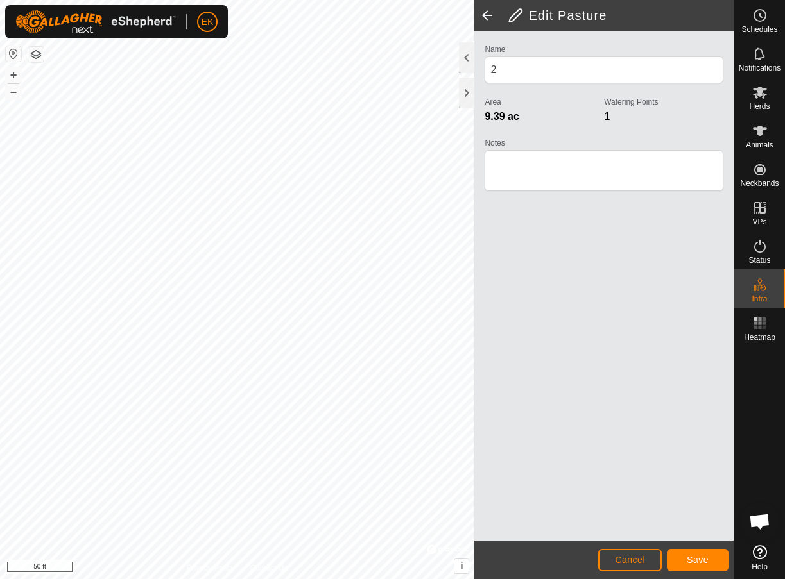
click at [704, 567] on button "Save" at bounding box center [698, 560] width 62 height 22
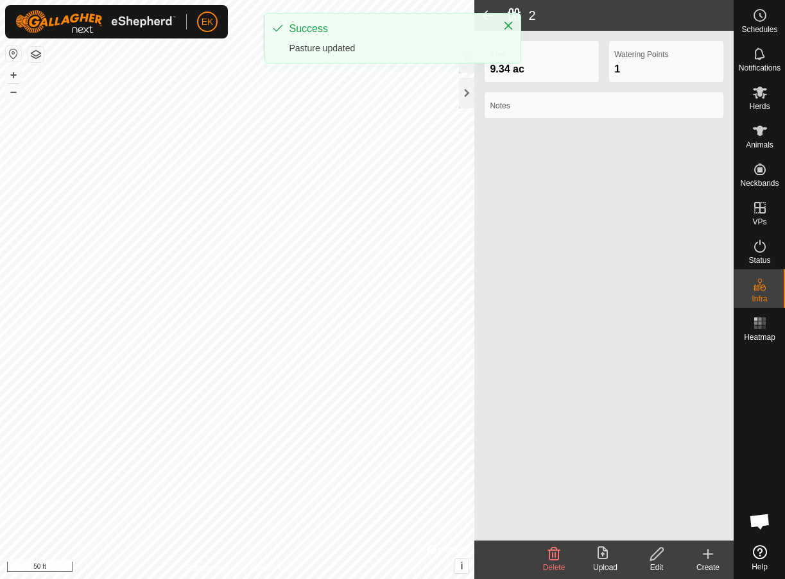
click at [487, 12] on span at bounding box center [487, 15] width 26 height 31
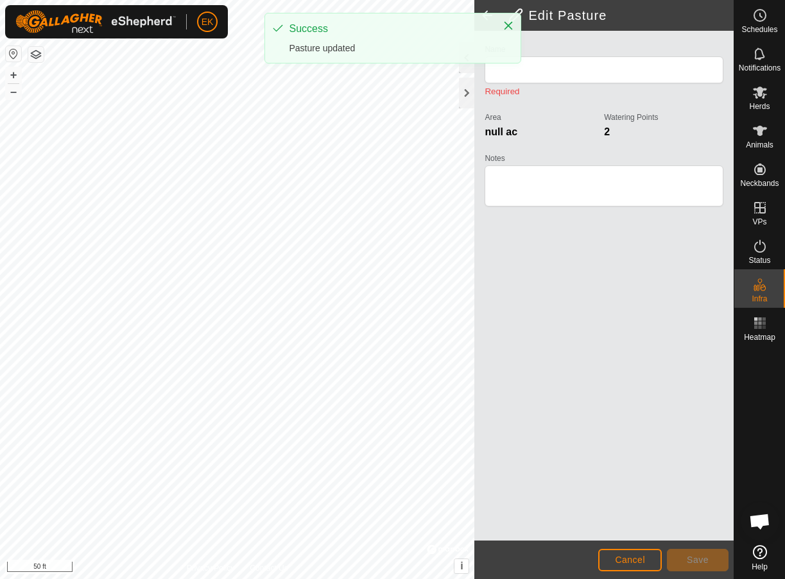
type input "2"
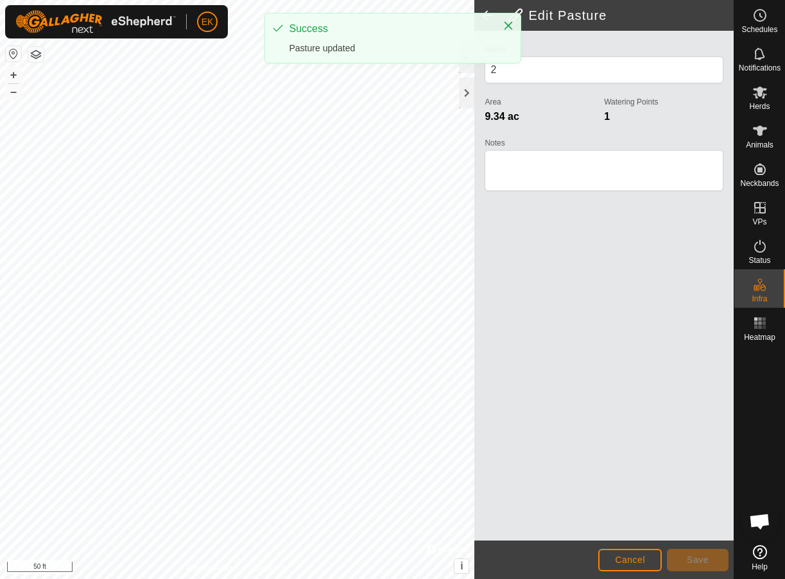
click at [485, 10] on span at bounding box center [487, 15] width 26 height 31
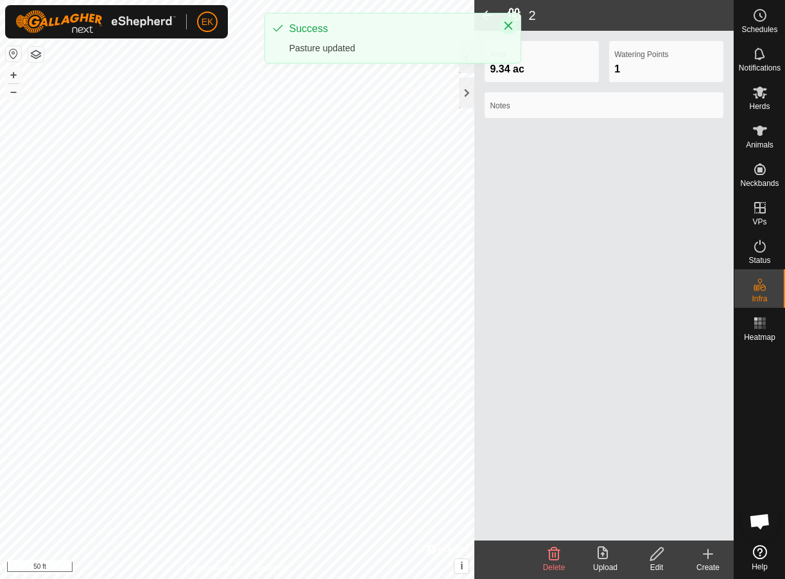
click at [508, 25] on icon "Close" at bounding box center [508, 26] width 8 height 8
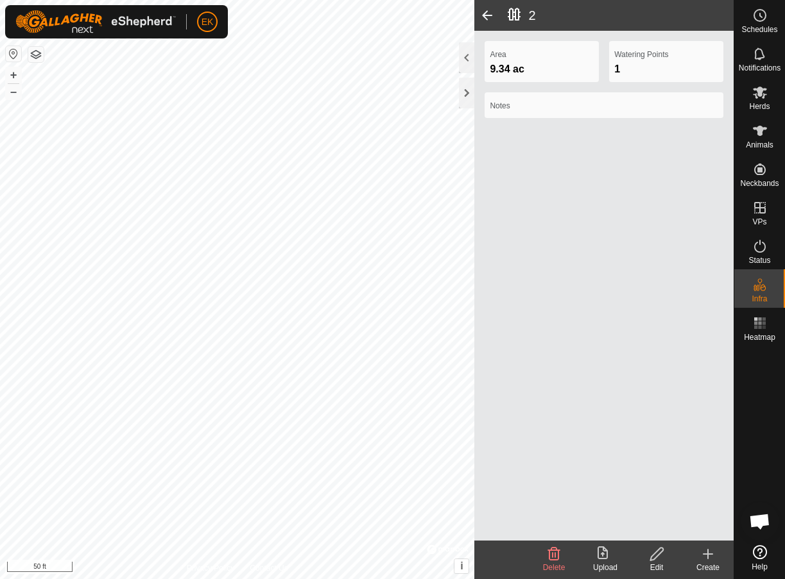
click at [487, 16] on span at bounding box center [487, 15] width 26 height 31
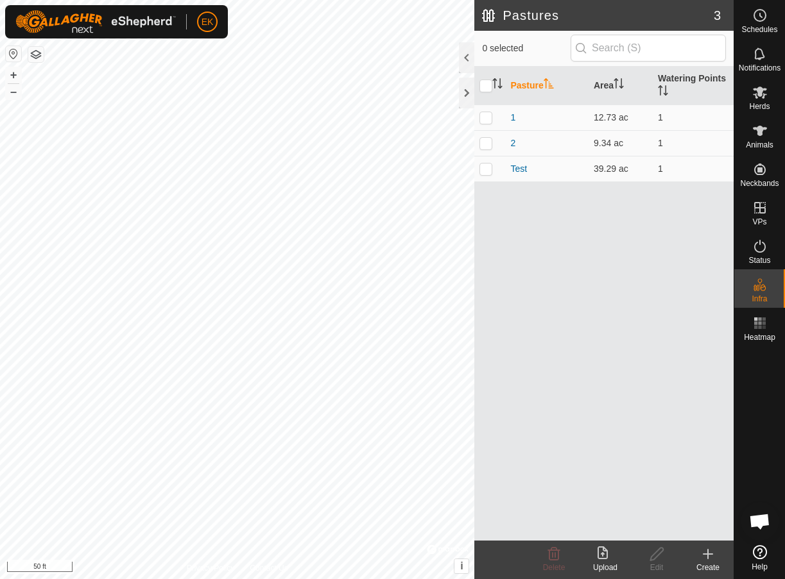
click at [708, 558] on icon at bounding box center [708, 554] width 0 height 9
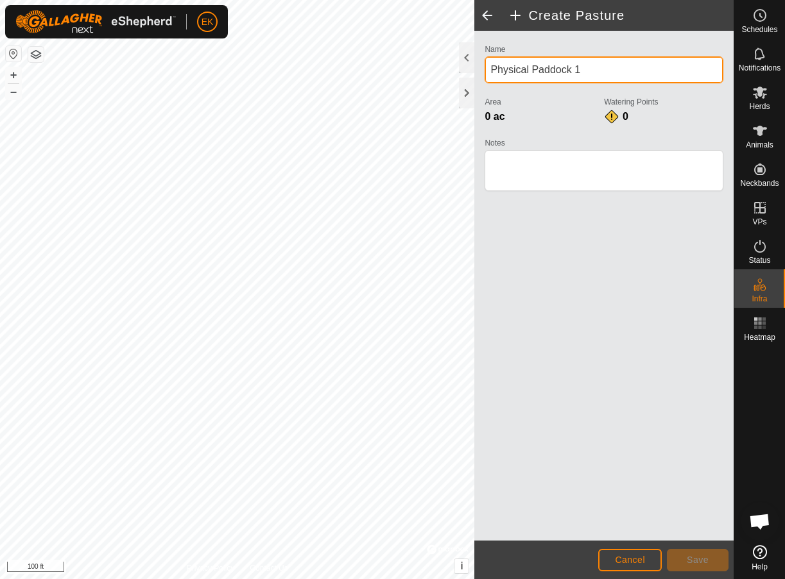
click at [571, 72] on input "Physical Paddock 1" at bounding box center [603, 69] width 239 height 27
type input "3"
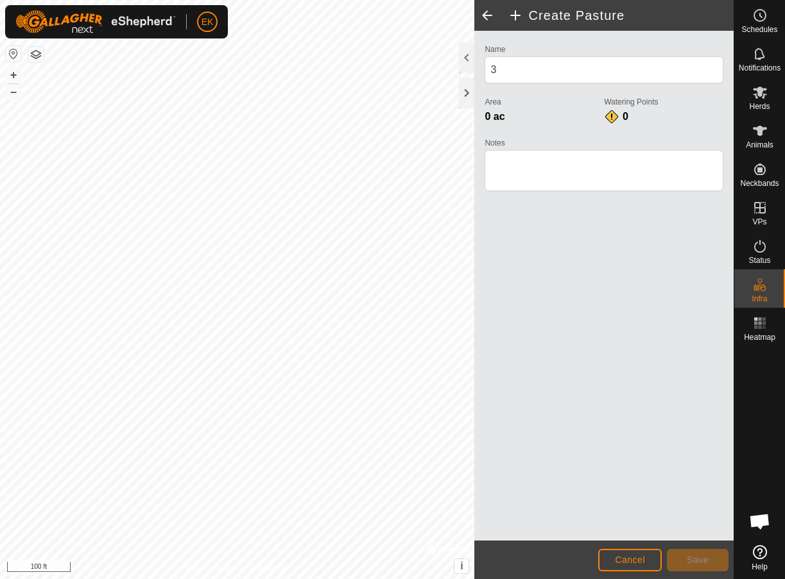
click at [338, 0] on html "EK Schedules Notifications Herds Animals Neckbands VPs Status Infra Heatmap Hel…" at bounding box center [392, 289] width 785 height 579
click at [703, 560] on span "Save" at bounding box center [697, 560] width 22 height 10
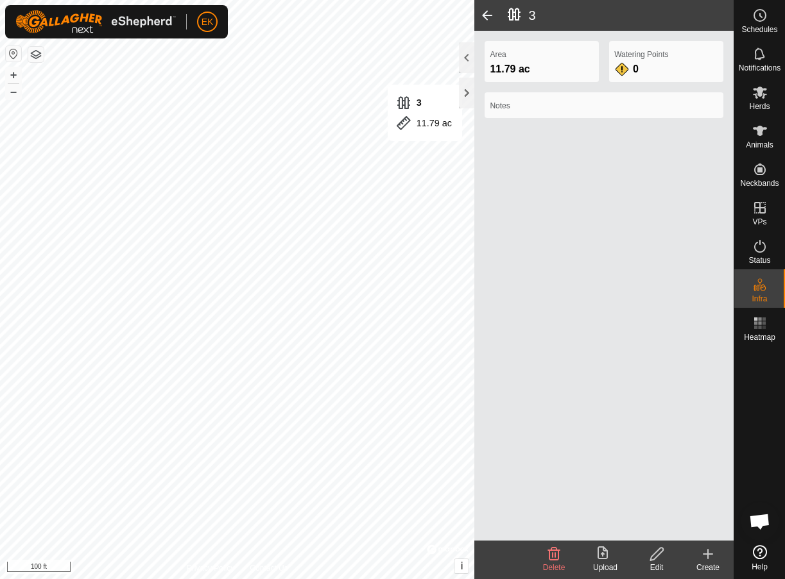
click at [484, 14] on span at bounding box center [487, 15] width 26 height 31
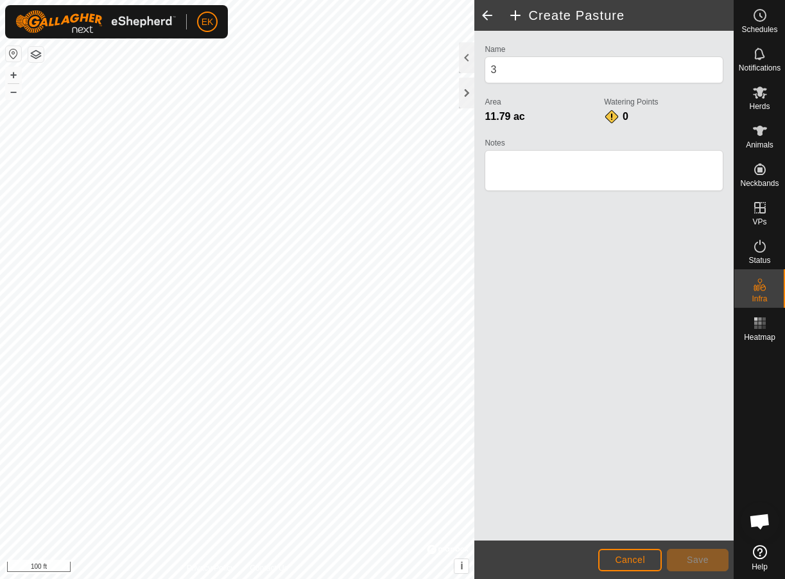
click at [488, 16] on span at bounding box center [487, 15] width 26 height 31
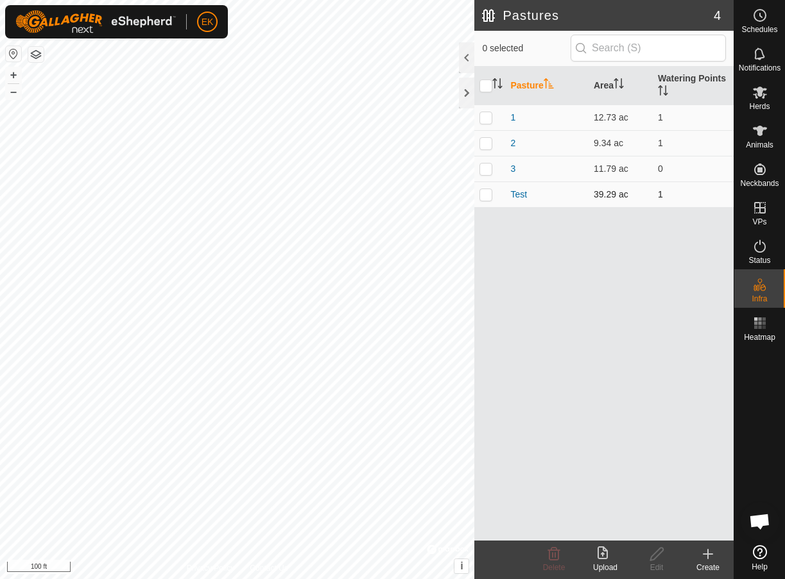
click at [488, 198] on p-checkbox at bounding box center [485, 194] width 13 height 10
click at [550, 554] on icon at bounding box center [553, 554] width 15 height 15
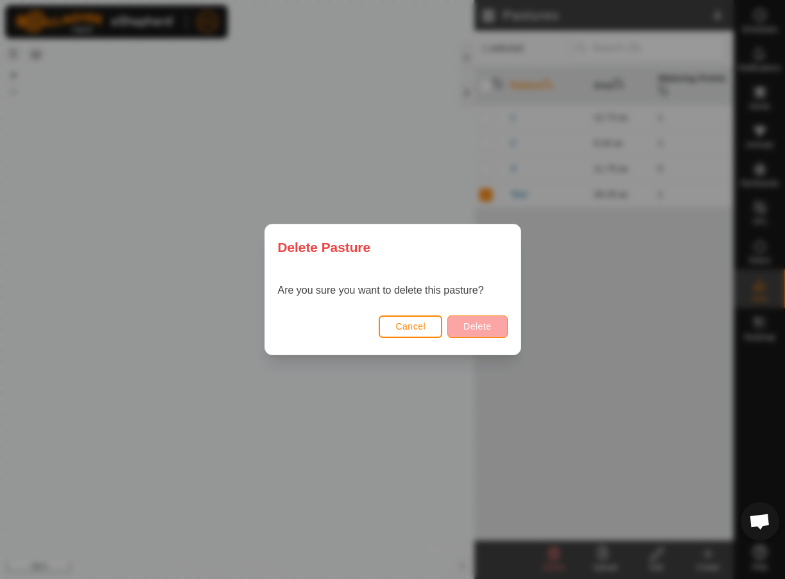
click at [484, 328] on span "Delete" at bounding box center [477, 326] width 28 height 10
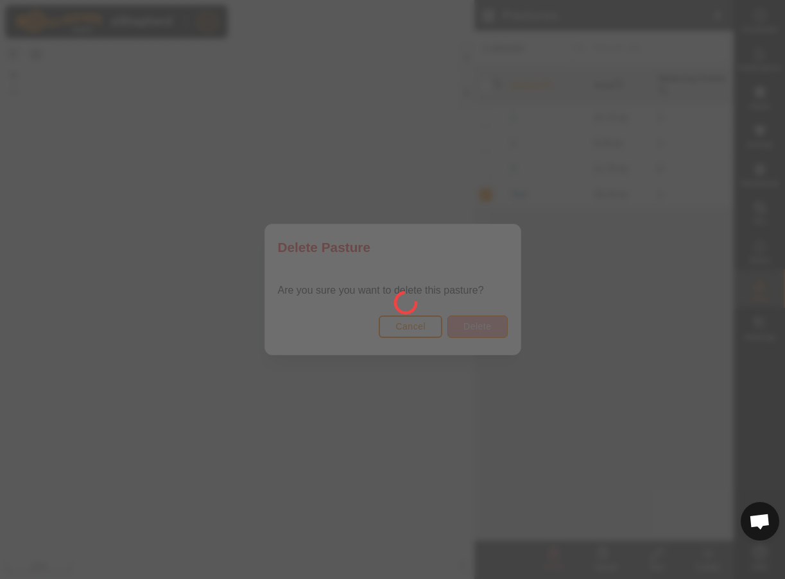
checkbox input "false"
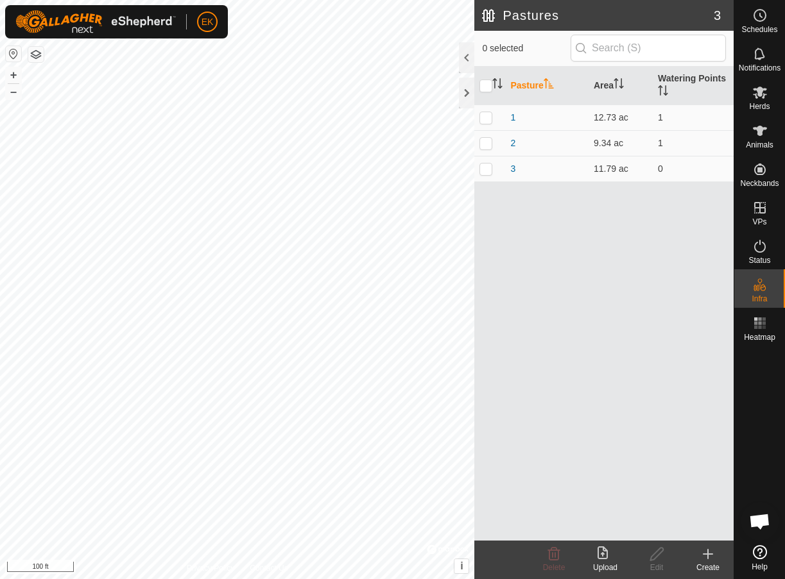
click at [710, 556] on icon at bounding box center [707, 554] width 15 height 15
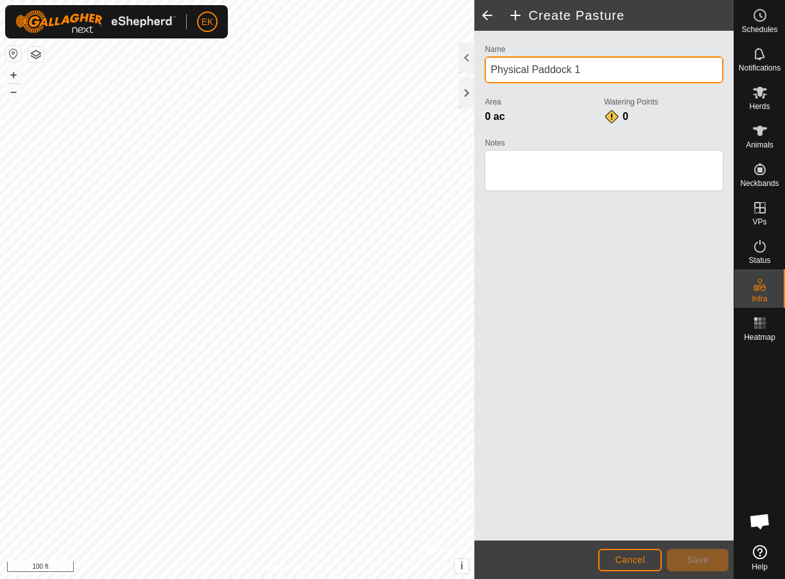
click at [604, 72] on input "Physical Paddock 1" at bounding box center [603, 69] width 239 height 27
type input "4"
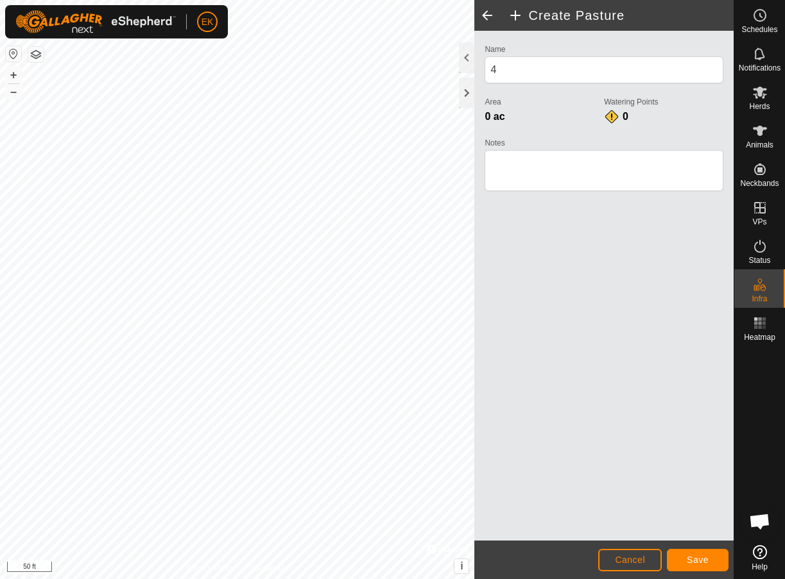
click at [687, 562] on span "Save" at bounding box center [697, 560] width 22 height 10
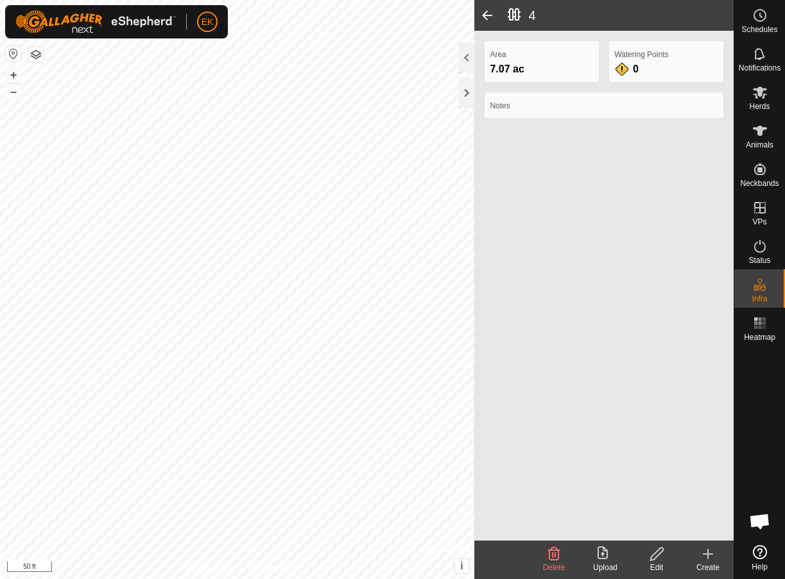
click at [484, 12] on span at bounding box center [487, 15] width 26 height 31
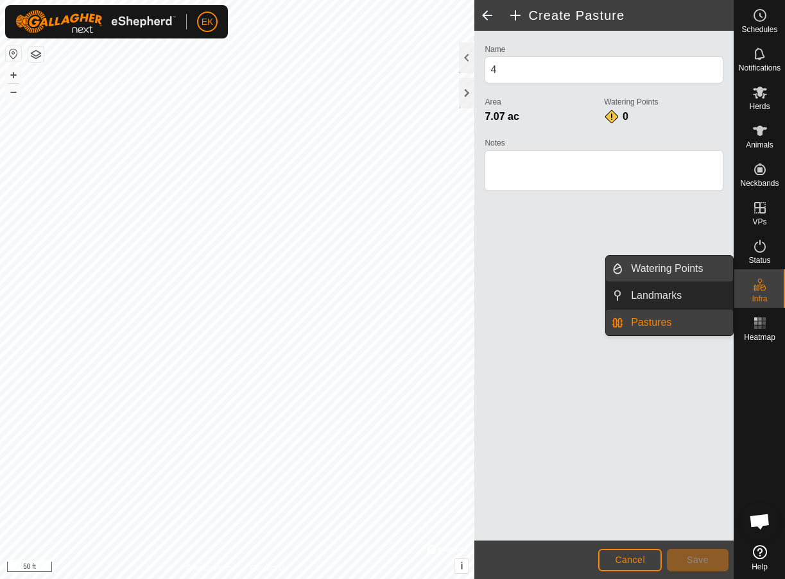
click at [674, 266] on link "Watering Points" at bounding box center [678, 269] width 110 height 26
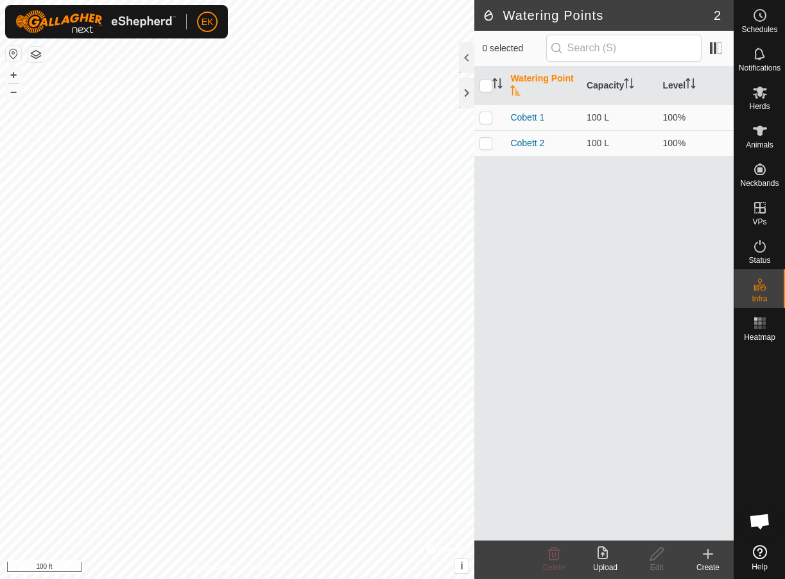
click at [706, 557] on icon at bounding box center [707, 554] width 15 height 15
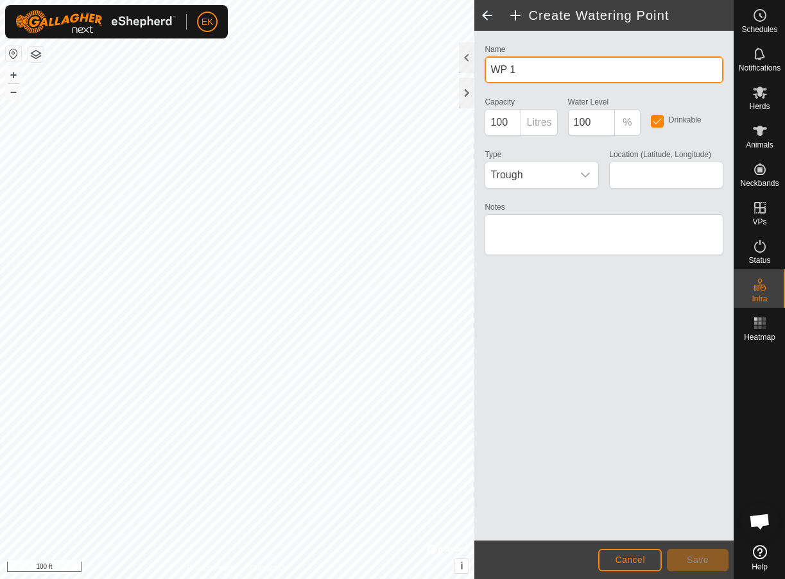
click at [558, 74] on input "WP 1" at bounding box center [603, 69] width 239 height 27
type input "Cobett 3"
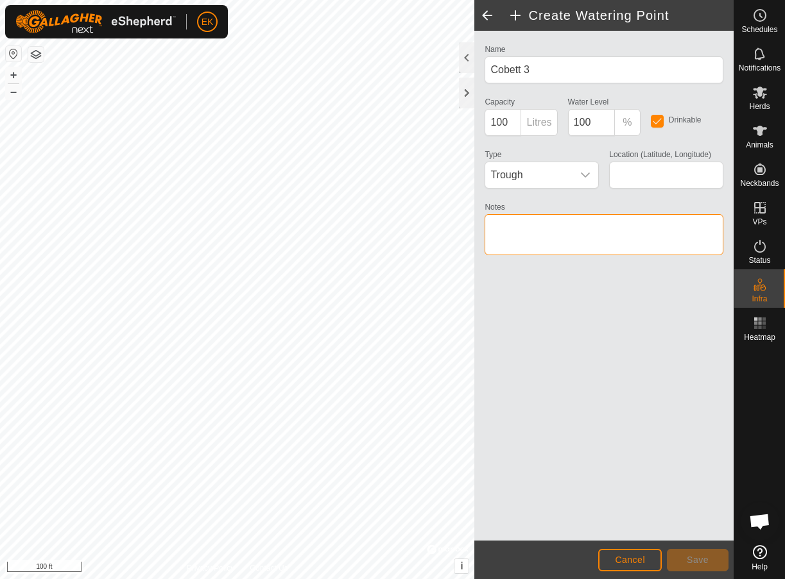
click at [583, 232] on textarea "Notes" at bounding box center [603, 234] width 239 height 41
type input "38.982132, -92.174535"
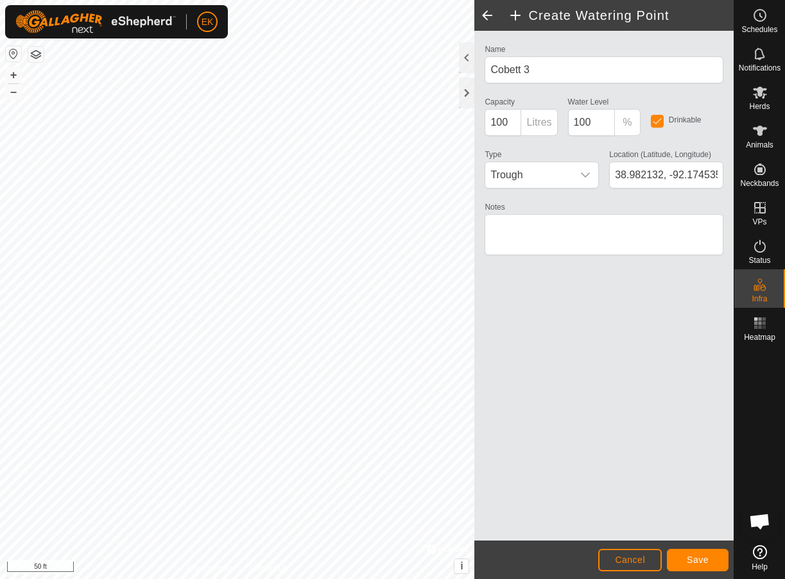
click at [699, 560] on span "Save" at bounding box center [697, 560] width 22 height 10
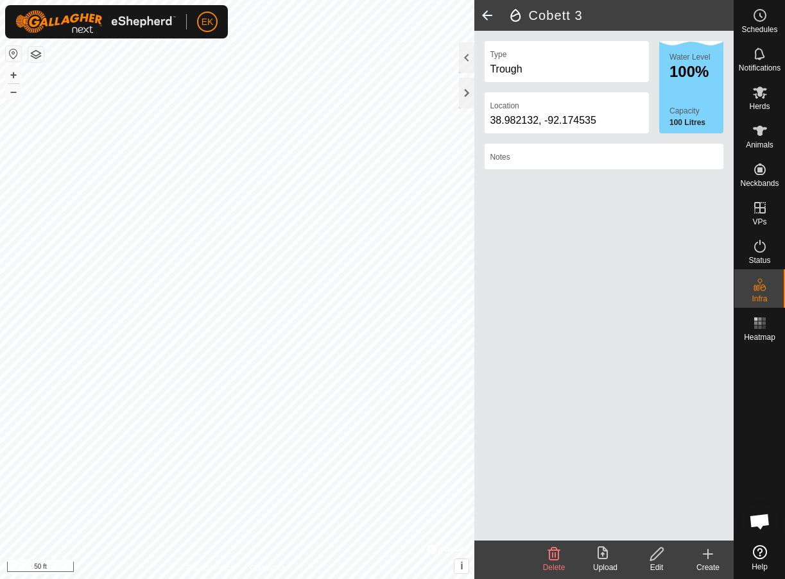
click at [343, 579] on html "EK Schedules Notifications Herds Animals Neckbands VPs Status Infra Heatmap Hel…" at bounding box center [392, 289] width 785 height 579
click at [703, 559] on icon at bounding box center [707, 554] width 15 height 15
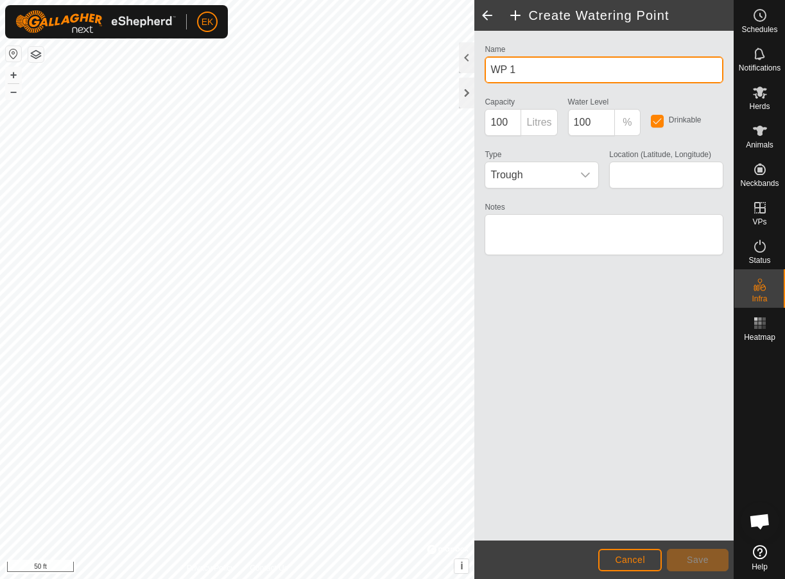
click at [546, 74] on input "WP 1" at bounding box center [603, 69] width 239 height 27
type input "Cobett 4"
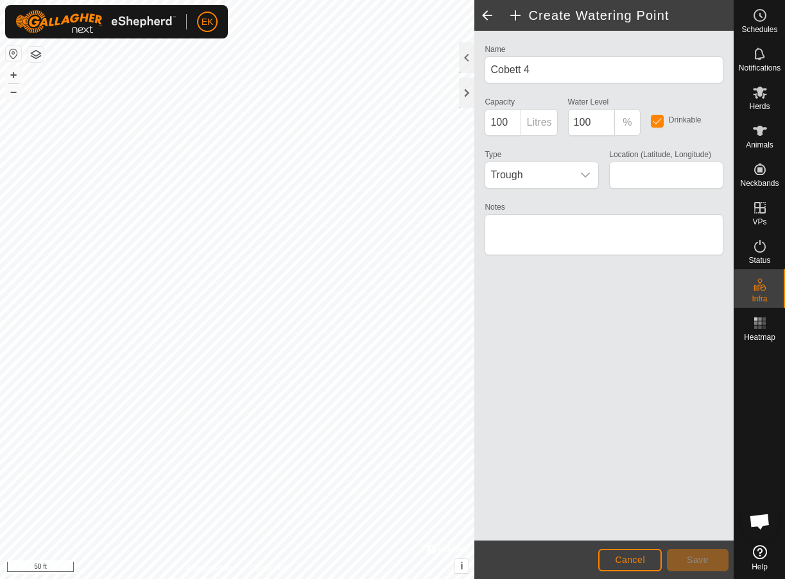
type input "38.983641, -92.174524"
click at [710, 565] on button "Save" at bounding box center [698, 560] width 62 height 22
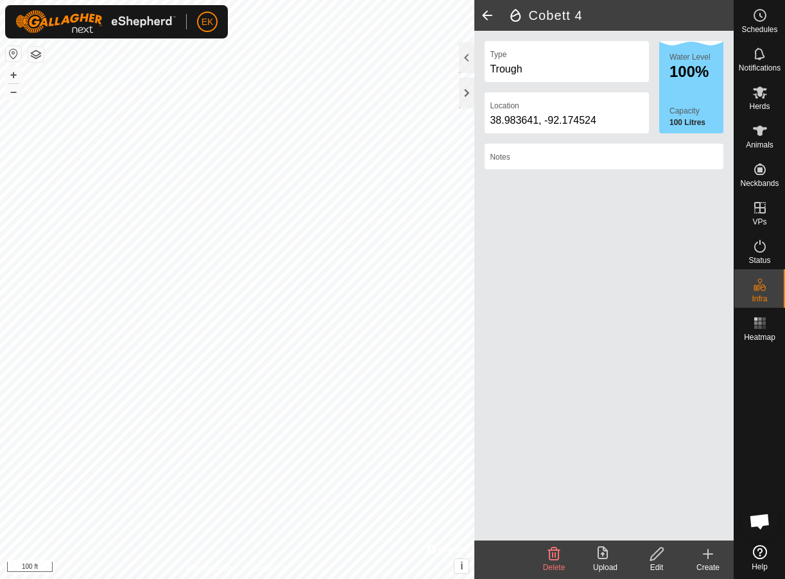
click at [489, 12] on span at bounding box center [487, 15] width 26 height 31
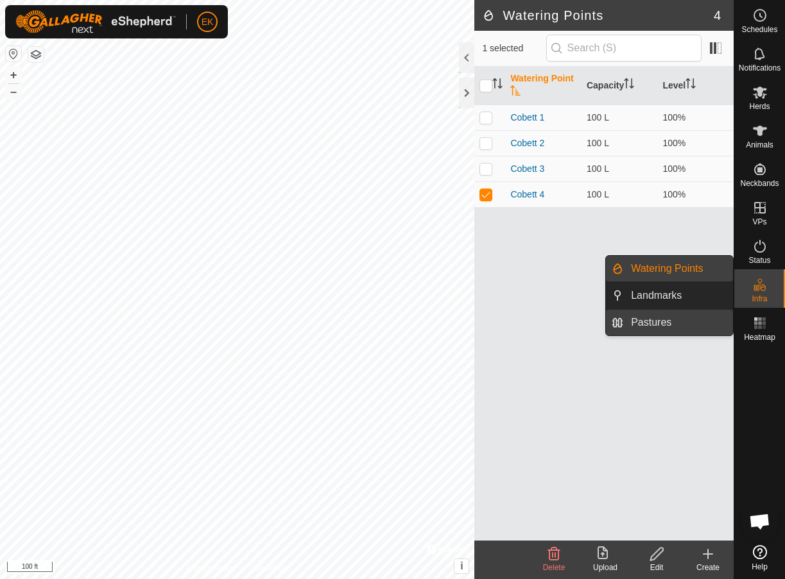
click at [685, 320] on link "Pastures" at bounding box center [678, 323] width 110 height 26
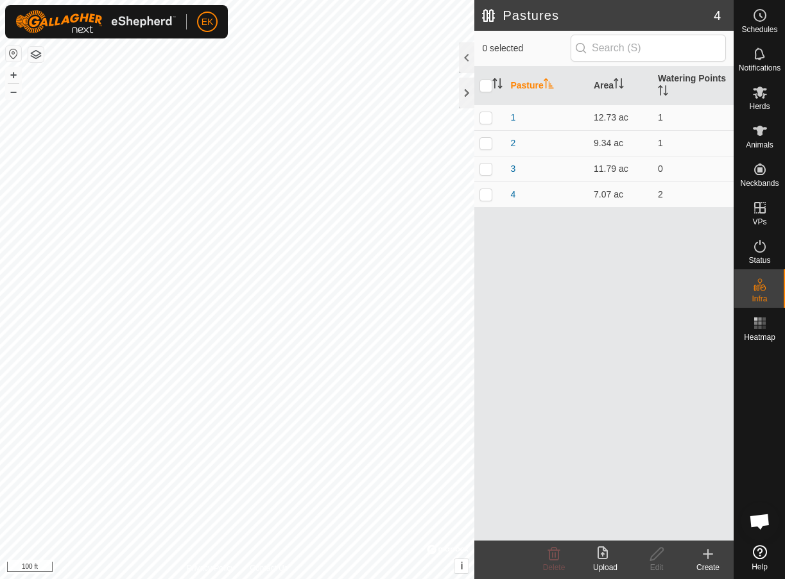
click at [705, 556] on icon at bounding box center [707, 554] width 15 height 15
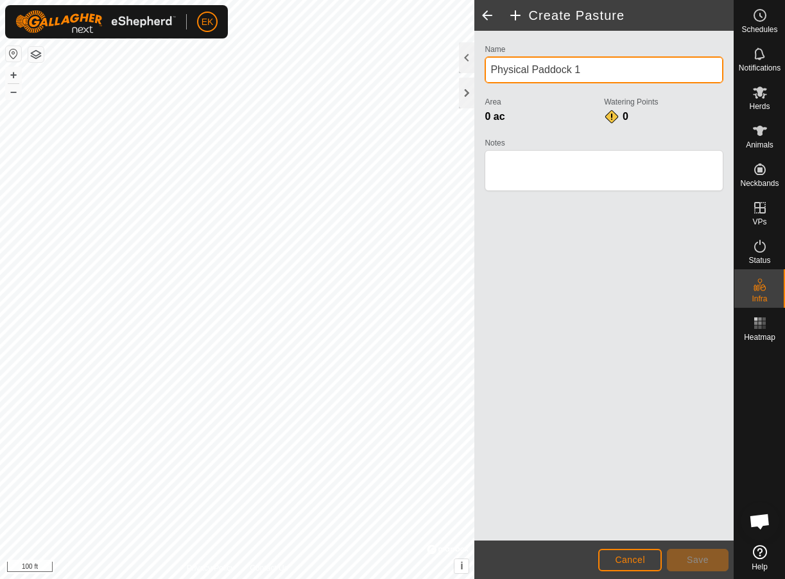
click at [604, 69] on input "Physical Paddock 1" at bounding box center [603, 69] width 239 height 27
type input "5"
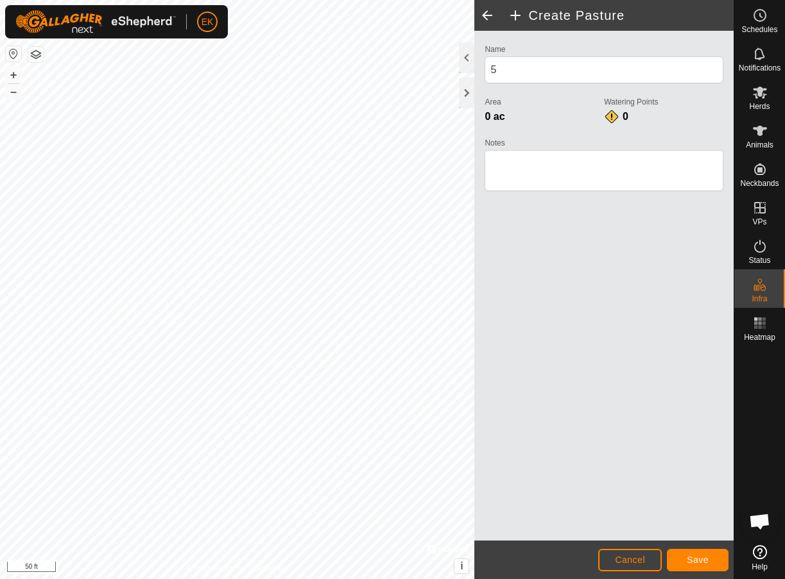
click at [635, 562] on span "Cancel" at bounding box center [630, 560] width 30 height 10
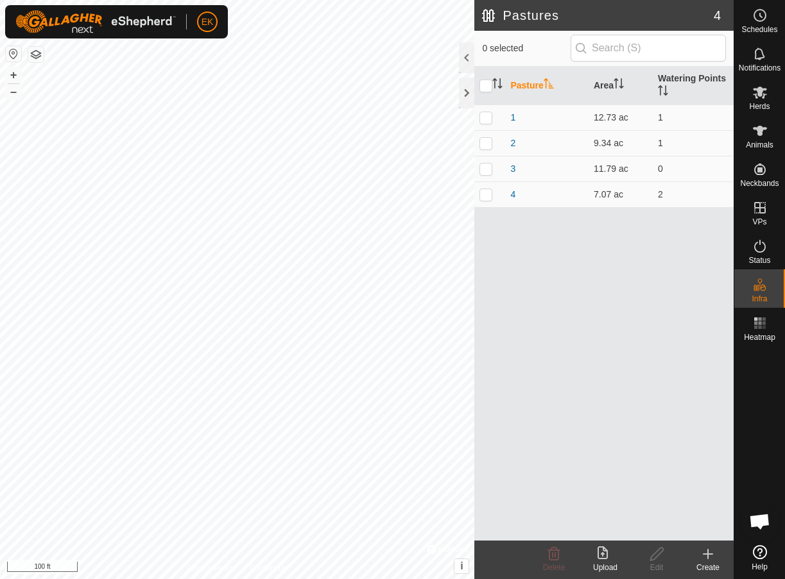
click at [710, 564] on div "Create" at bounding box center [707, 568] width 51 height 12
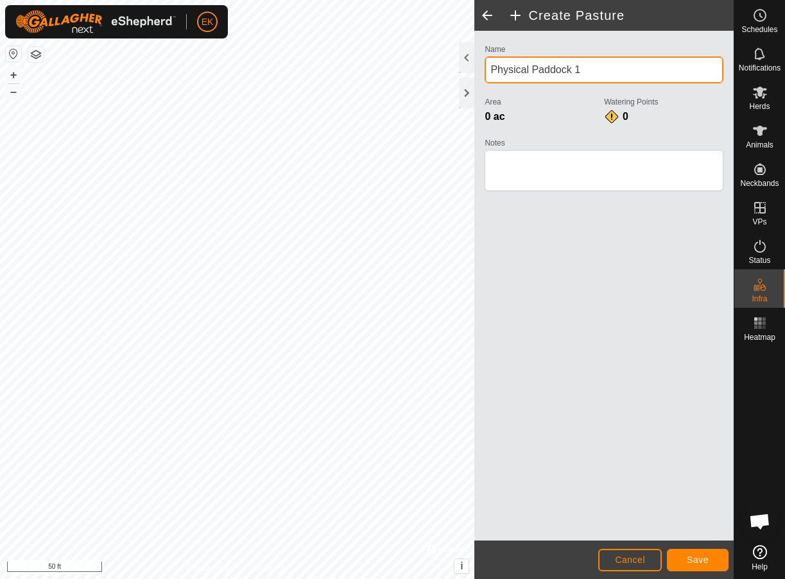
click at [556, 72] on input "Physical Paddock 1" at bounding box center [603, 69] width 239 height 27
type input "5"
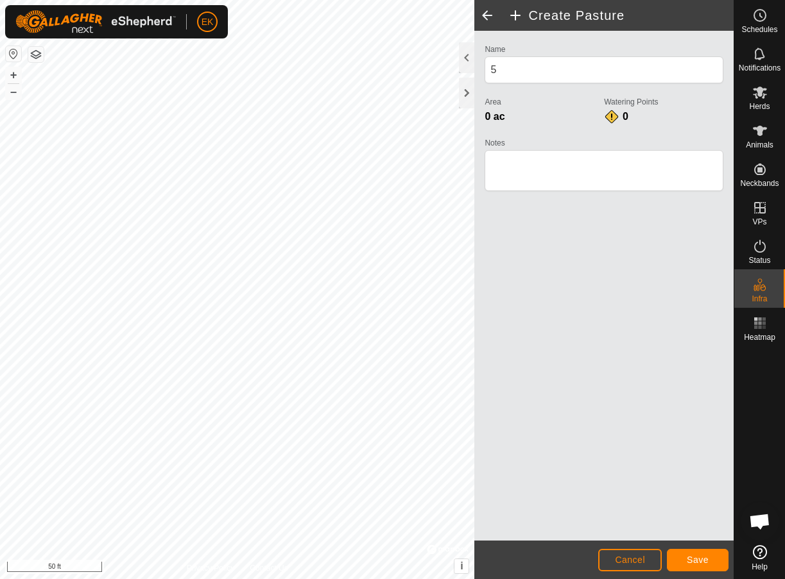
click at [697, 562] on span "Save" at bounding box center [697, 560] width 22 height 10
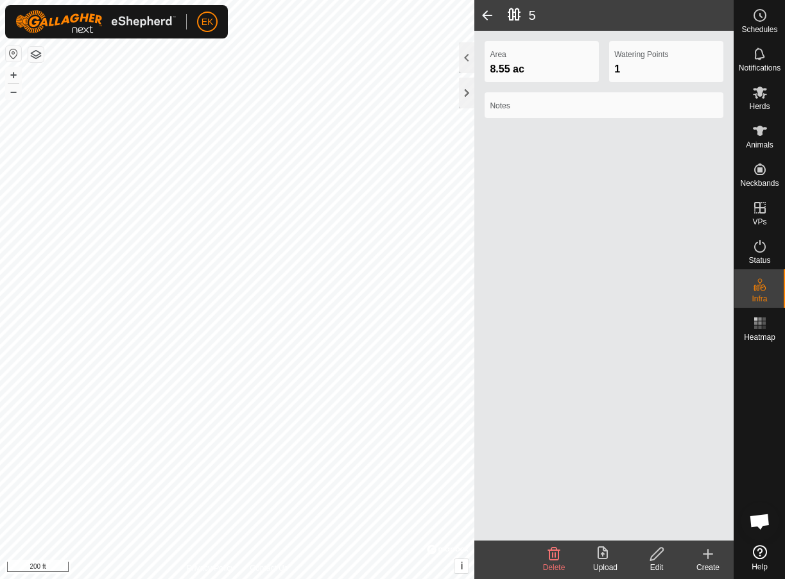
click at [486, 21] on span at bounding box center [487, 15] width 26 height 31
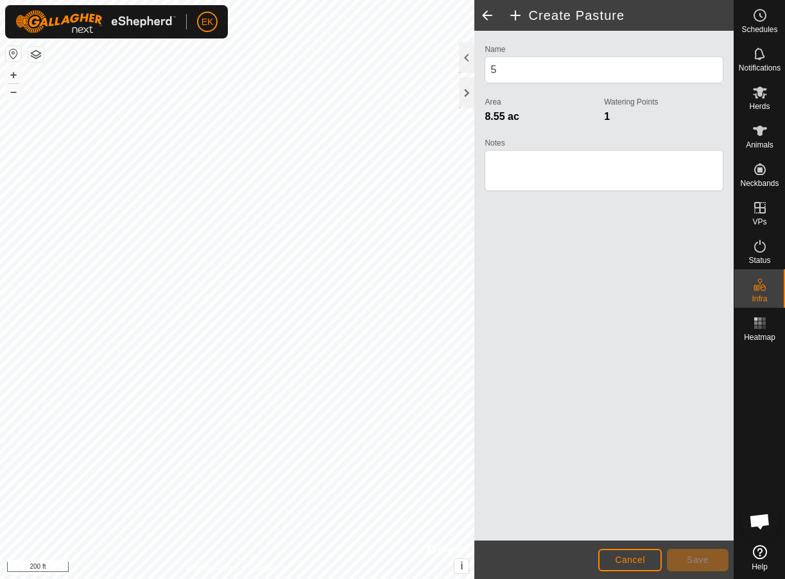
click at [484, 17] on span at bounding box center [487, 15] width 26 height 31
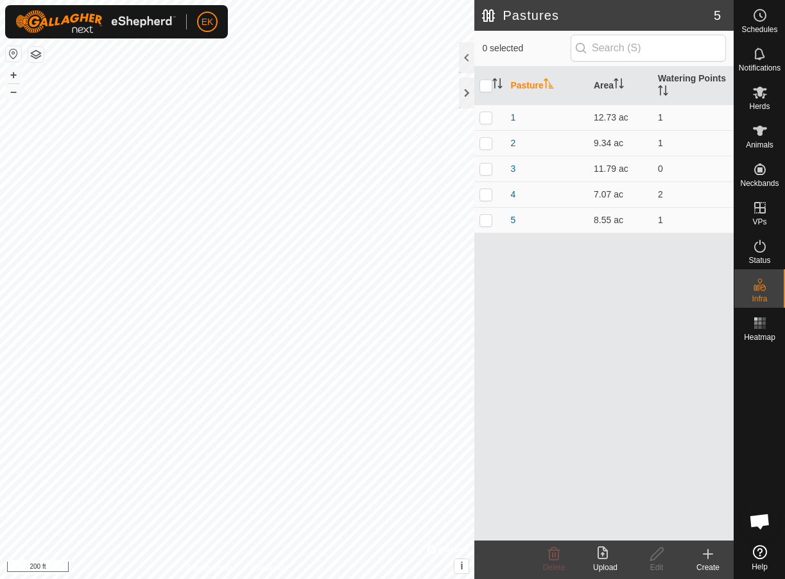
click at [708, 563] on div "Create" at bounding box center [707, 568] width 51 height 12
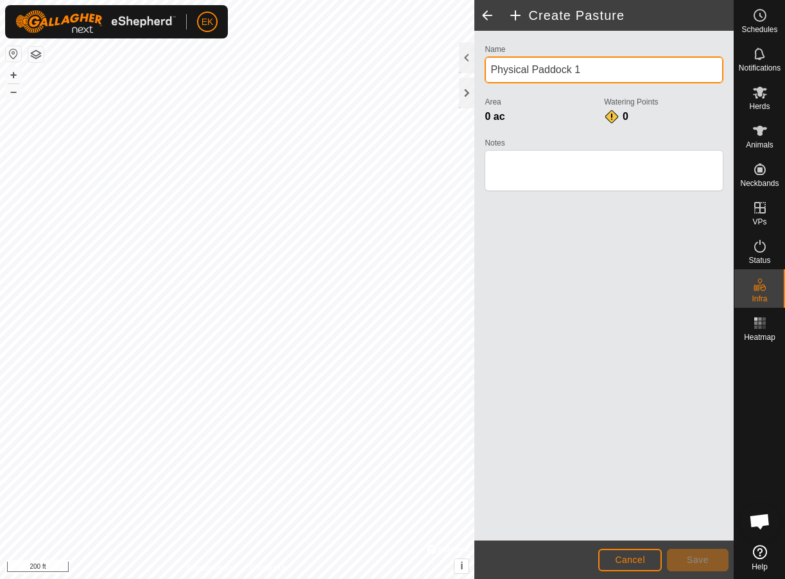
click at [527, 69] on input "Physical Paddock 1" at bounding box center [603, 69] width 239 height 27
type input "6"
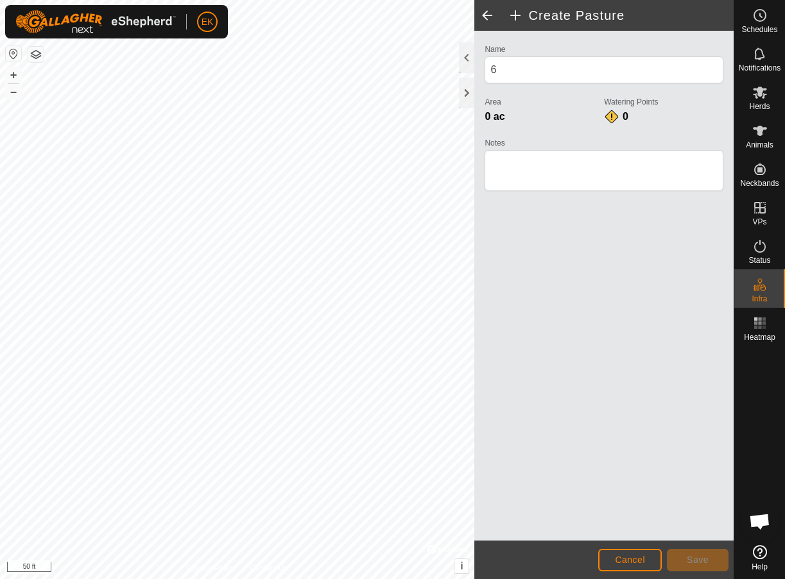
click at [38, 55] on button "button" at bounding box center [35, 54] width 15 height 15
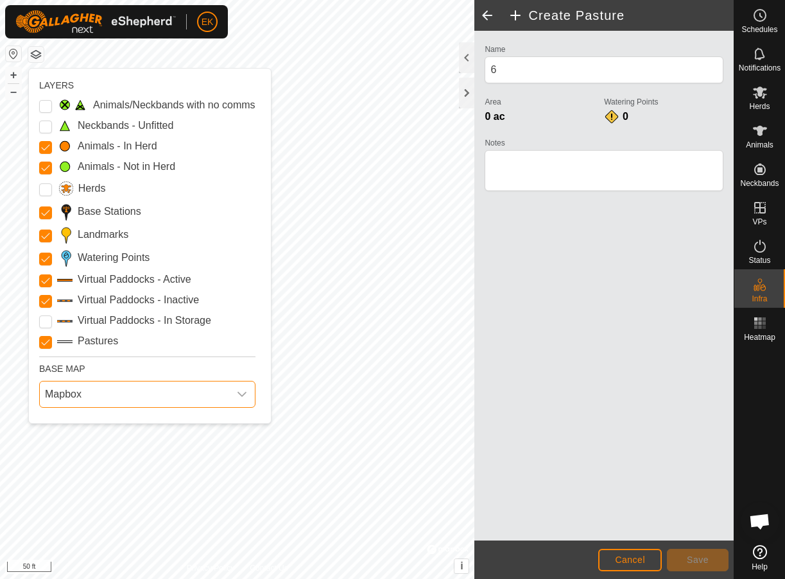
click at [114, 390] on span "Mapbox" at bounding box center [134, 395] width 189 height 26
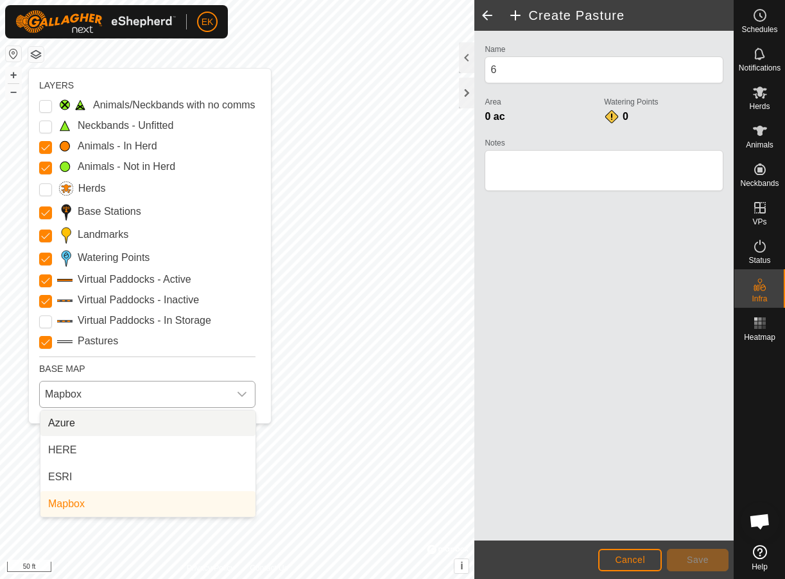
click at [115, 424] on li "Azure" at bounding box center [147, 424] width 215 height 26
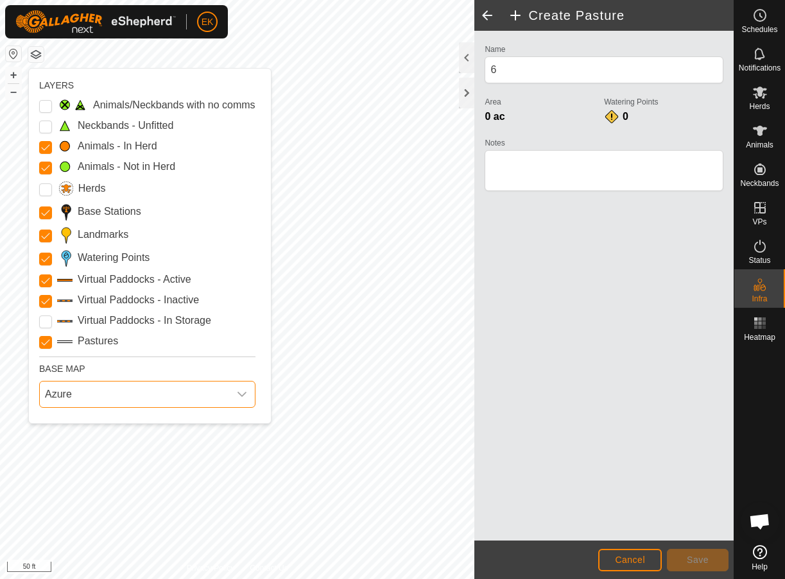
click at [36, 53] on button "button" at bounding box center [35, 54] width 15 height 15
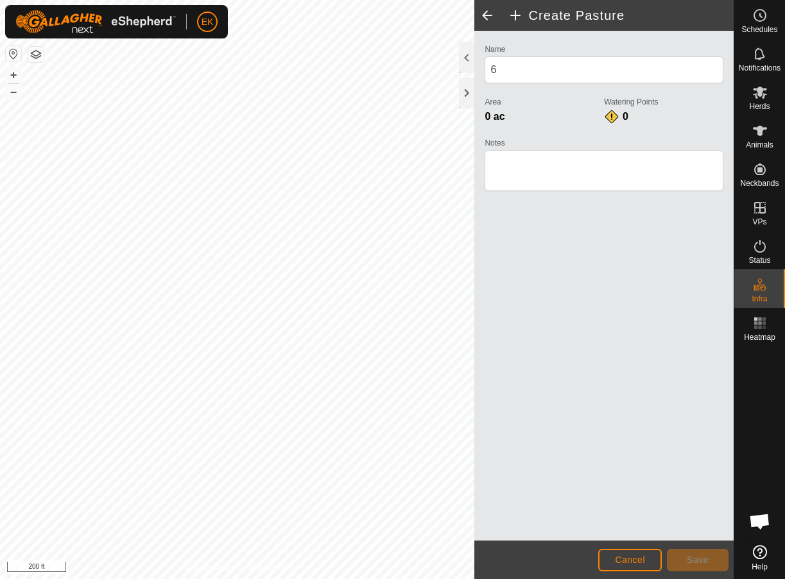
click at [626, 559] on span "Cancel" at bounding box center [630, 560] width 30 height 10
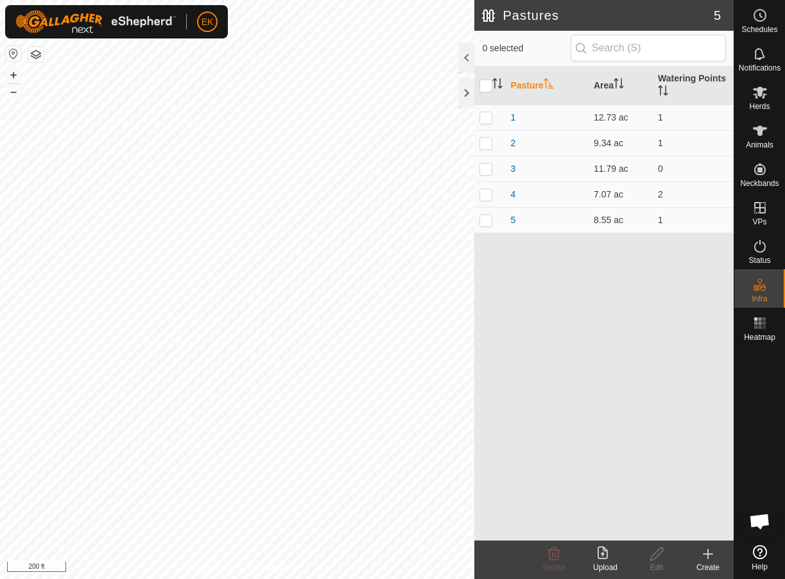
click at [712, 553] on icon at bounding box center [707, 554] width 15 height 15
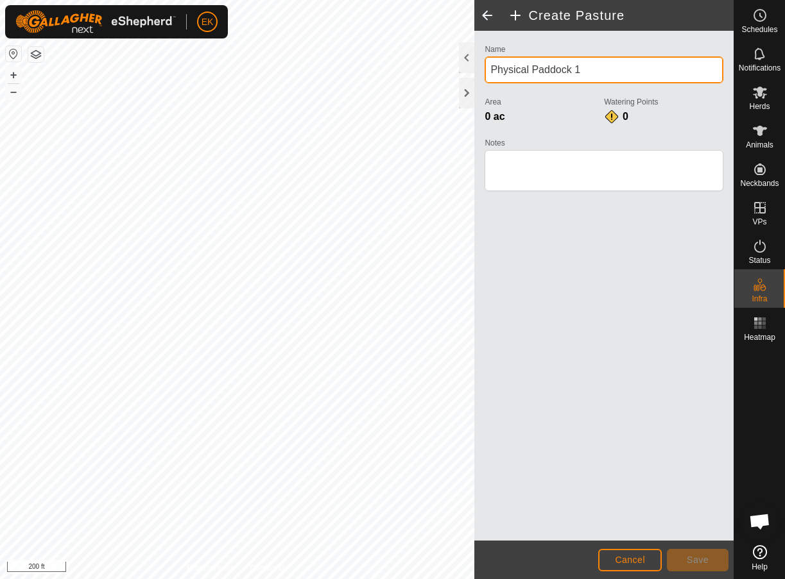
click at [547, 75] on input "Physical Paddock 1" at bounding box center [603, 69] width 239 height 27
type input "6"
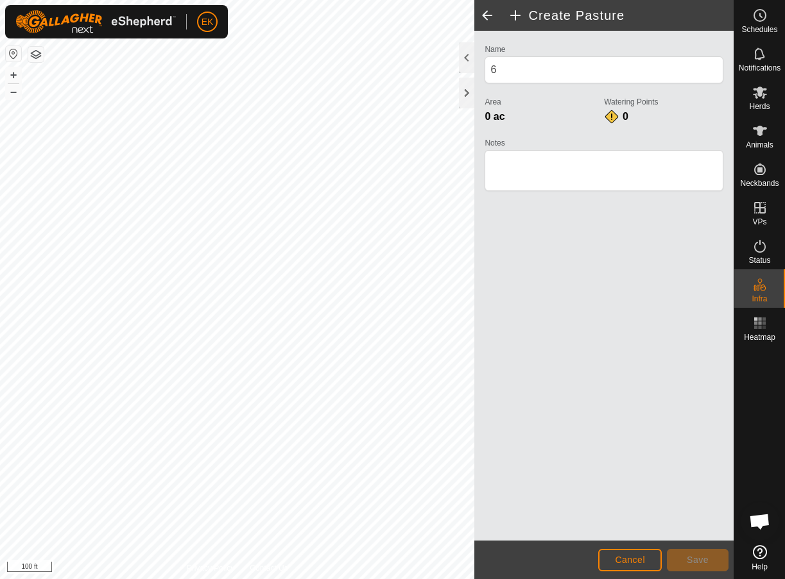
click at [562, 94] on div "Create Pasture Name 6 Area 0 ac Watering Points 0 Notes Cancel Save Privacy Pol…" at bounding box center [366, 289] width 733 height 579
click at [746, 368] on div "Schedules Notifications Herds Animals Neckbands VPs Status Infra Heatmap Help C…" at bounding box center [392, 289] width 785 height 579
click at [39, 54] on button "button" at bounding box center [35, 54] width 15 height 15
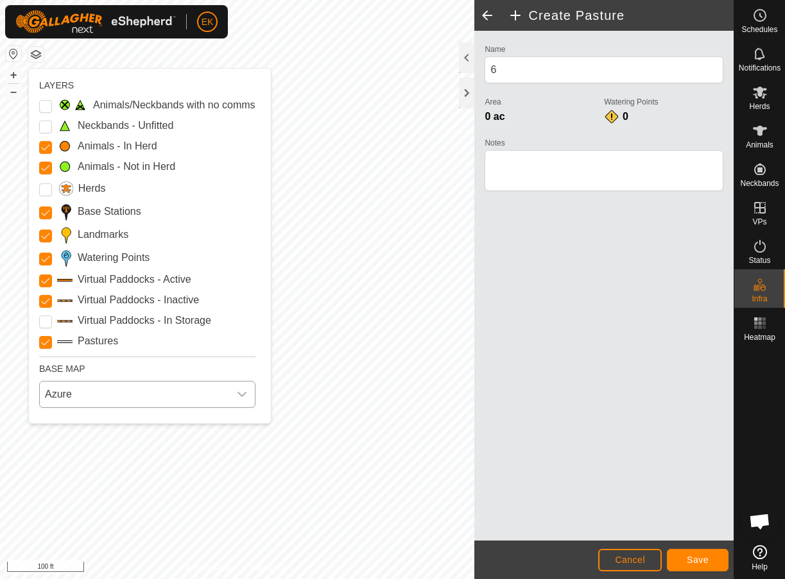
click at [166, 391] on span "Azure" at bounding box center [134, 395] width 189 height 26
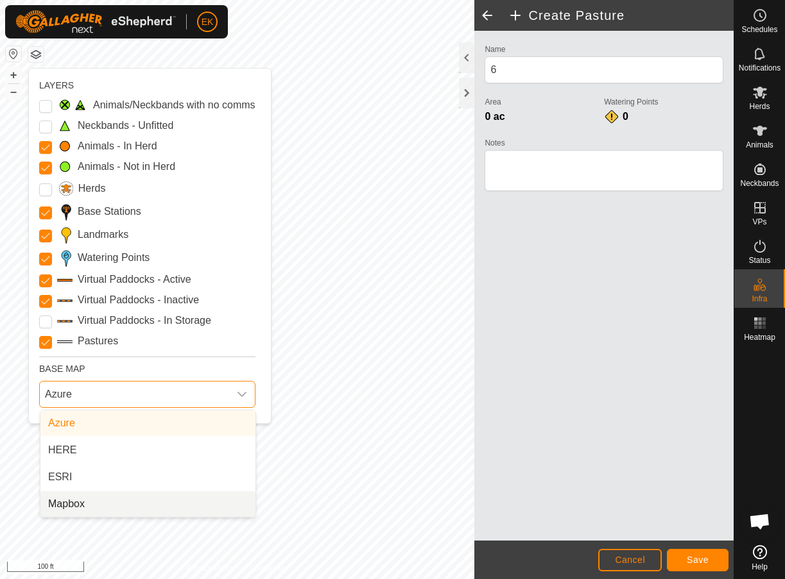
click at [129, 503] on li "Mapbox" at bounding box center [147, 504] width 215 height 26
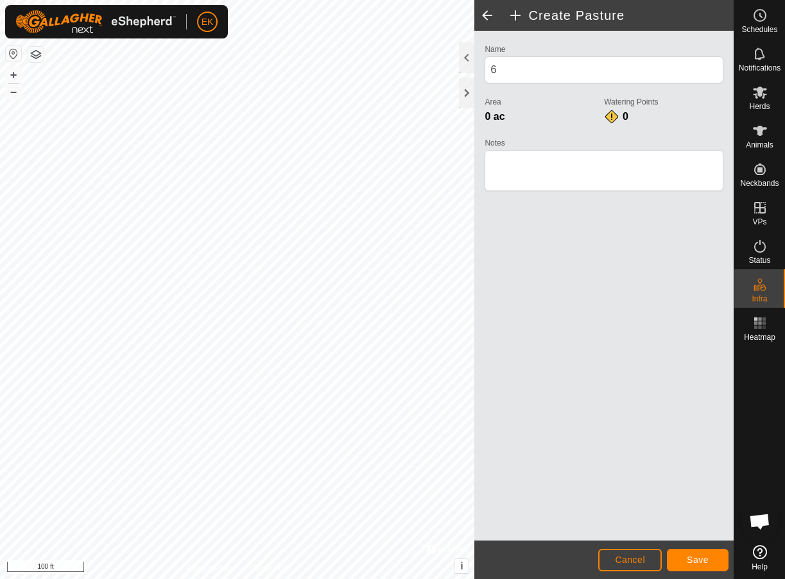
click at [703, 556] on span "Save" at bounding box center [697, 560] width 22 height 10
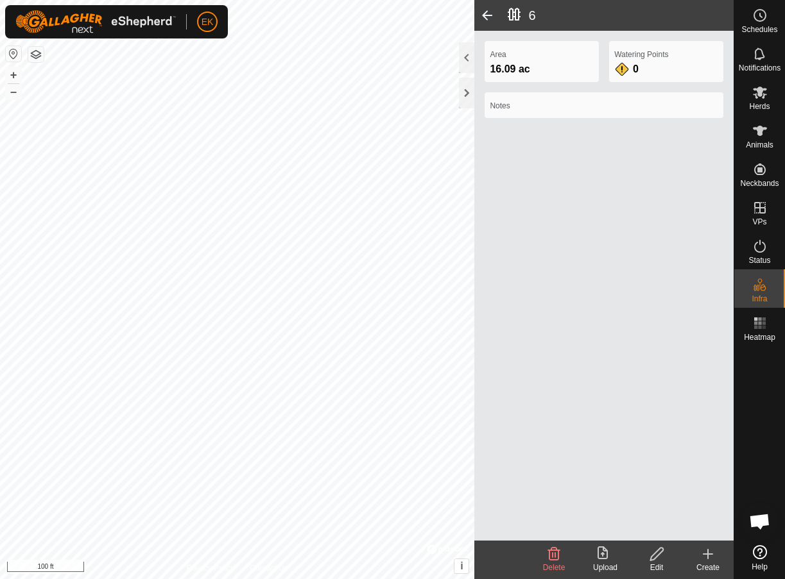
click at [658, 551] on icon at bounding box center [656, 554] width 13 height 13
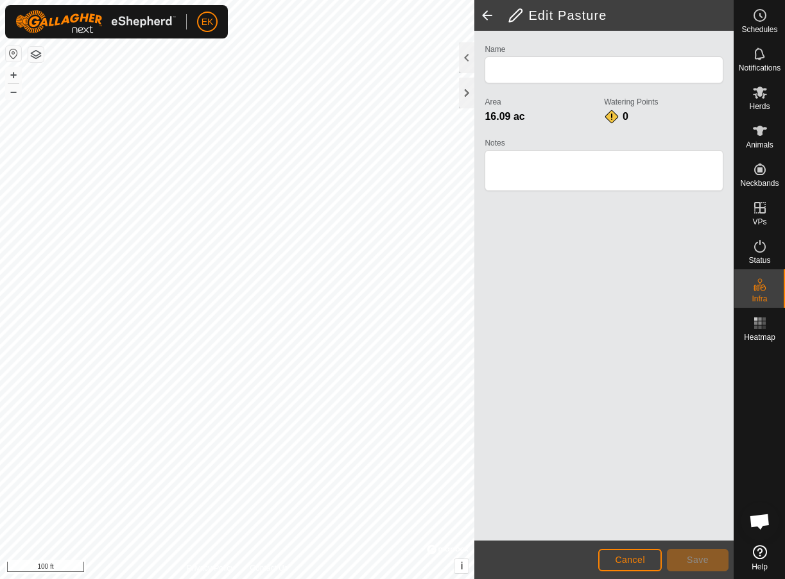
type input "6"
click at [692, 561] on span "Save" at bounding box center [697, 560] width 22 height 10
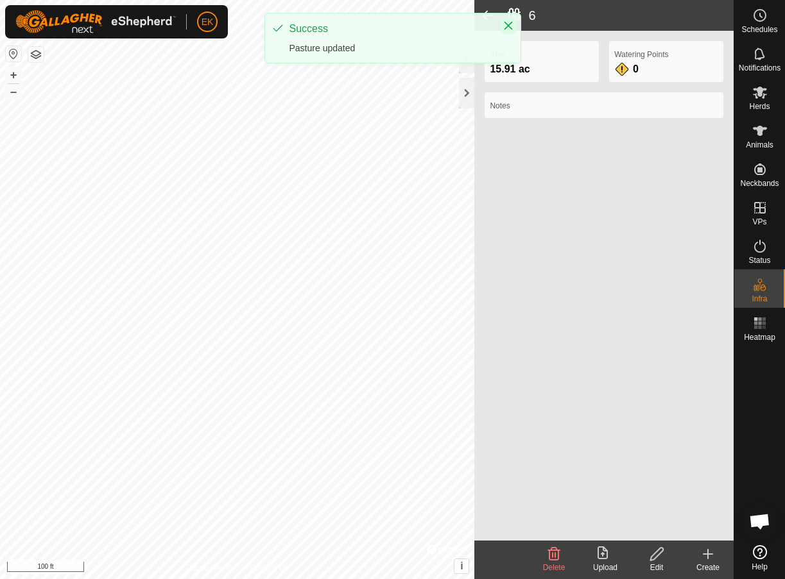
click at [508, 24] on icon "Close" at bounding box center [508, 26] width 10 height 10
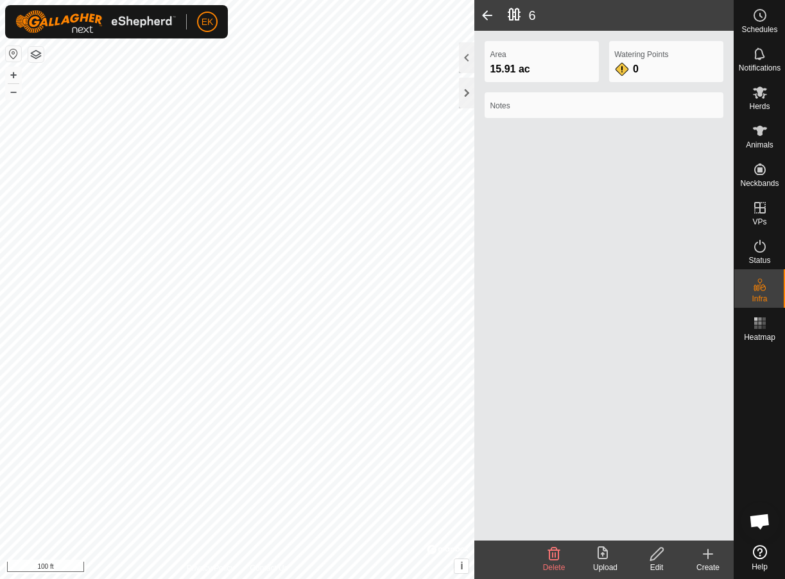
click at [490, 15] on span at bounding box center [487, 15] width 26 height 31
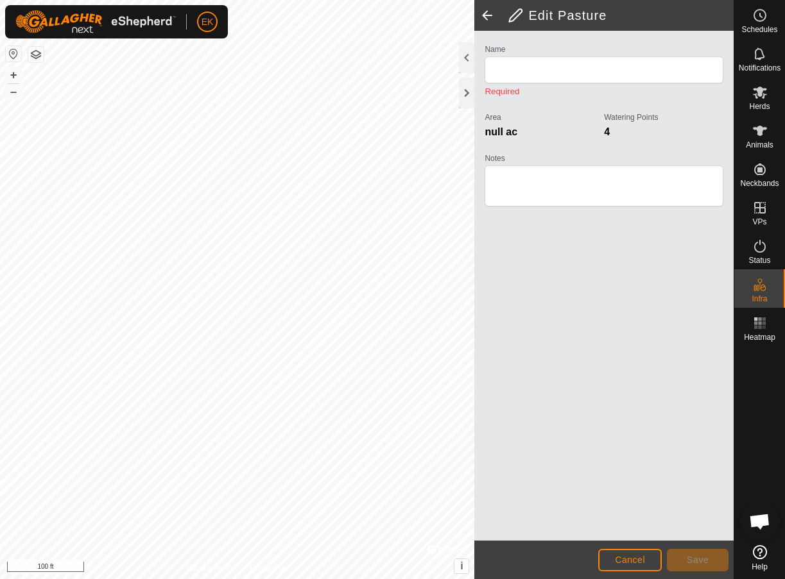
type input "6"
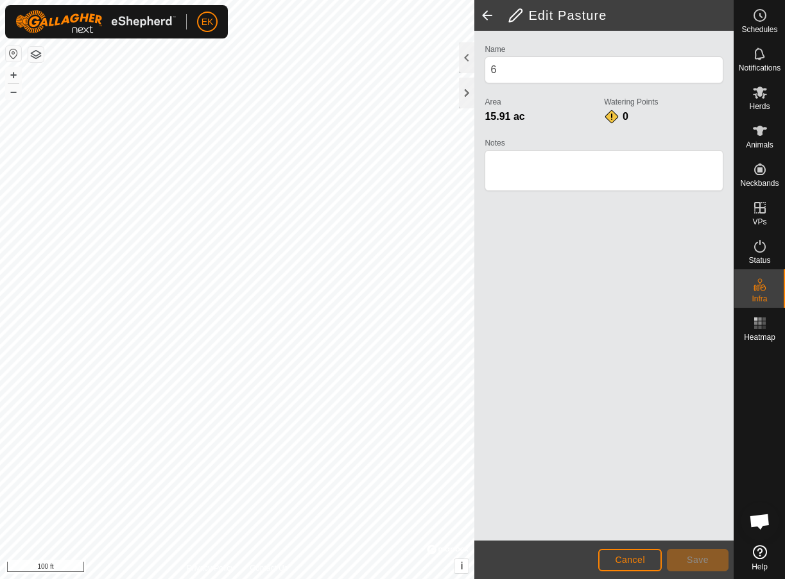
click at [481, 16] on span at bounding box center [487, 15] width 26 height 31
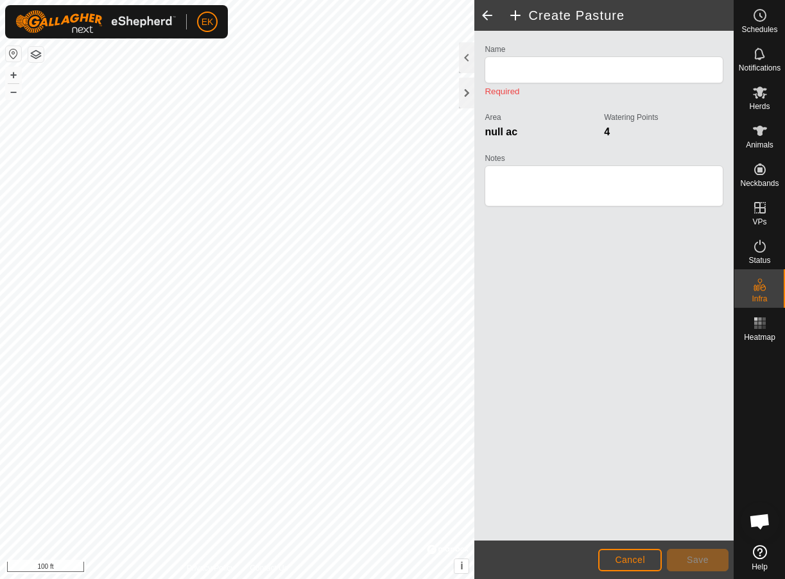
type input "6"
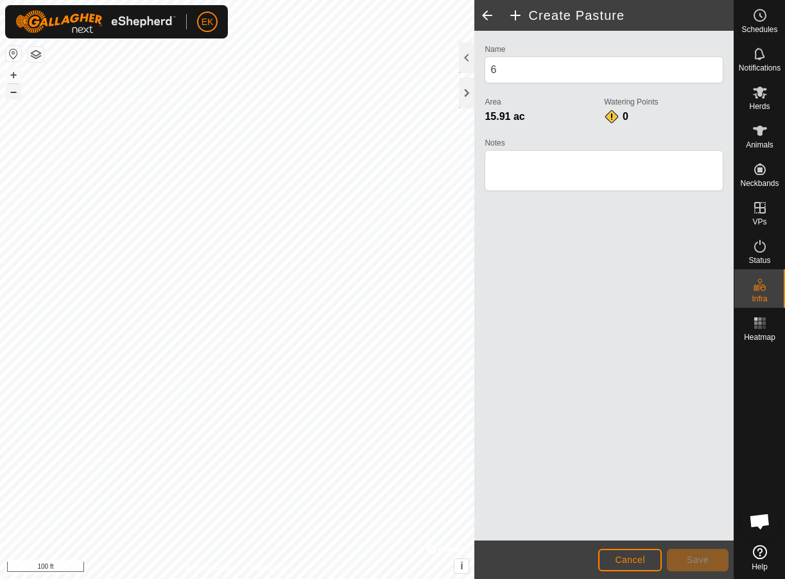
click at [8, 89] on button "–" at bounding box center [13, 91] width 15 height 15
click at [14, 93] on button "–" at bounding box center [13, 91] width 15 height 15
click at [489, 17] on span at bounding box center [487, 15] width 26 height 31
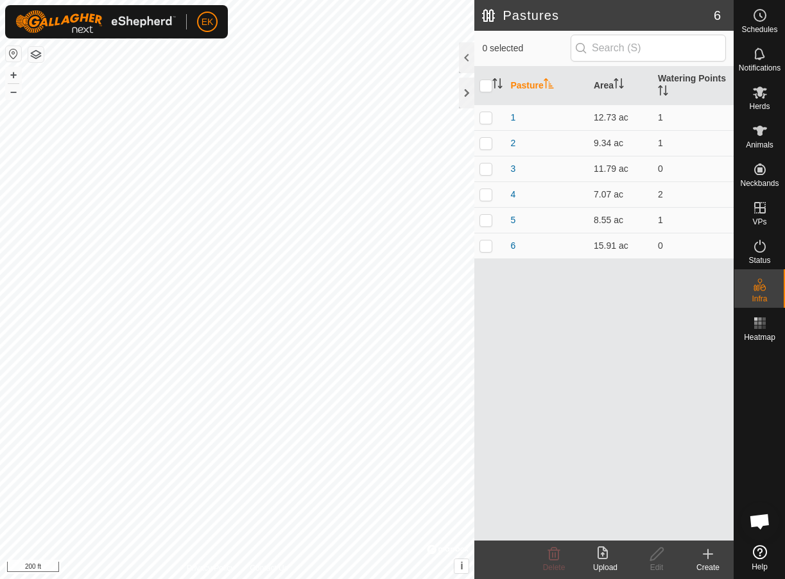
click at [708, 556] on icon at bounding box center [708, 554] width 0 height 9
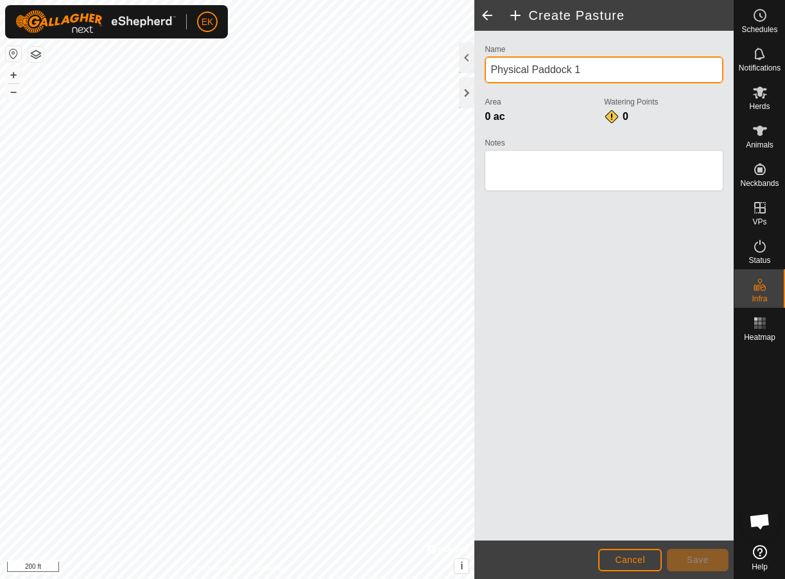
click at [559, 71] on input "Physical Paddock 1" at bounding box center [603, 69] width 239 height 27
type input "7"
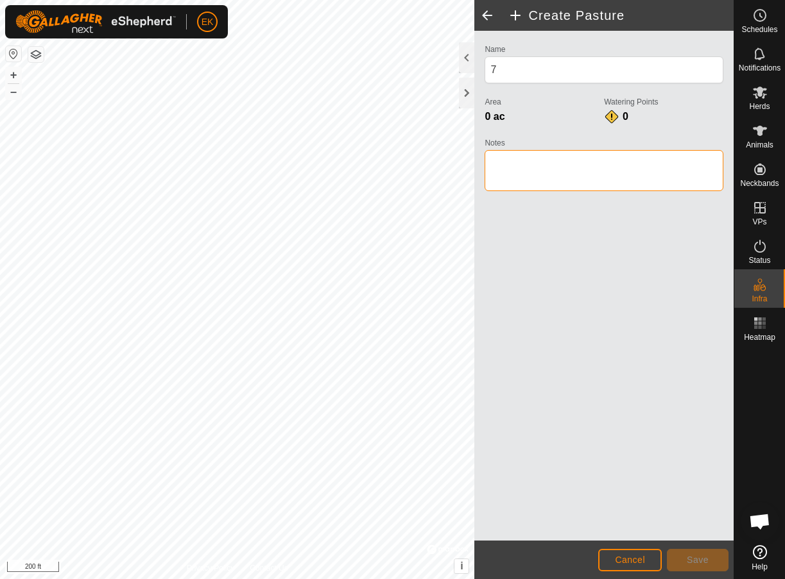
click at [571, 159] on textarea "Notes" at bounding box center [603, 170] width 239 height 41
click at [691, 558] on span "Save" at bounding box center [697, 560] width 22 height 10
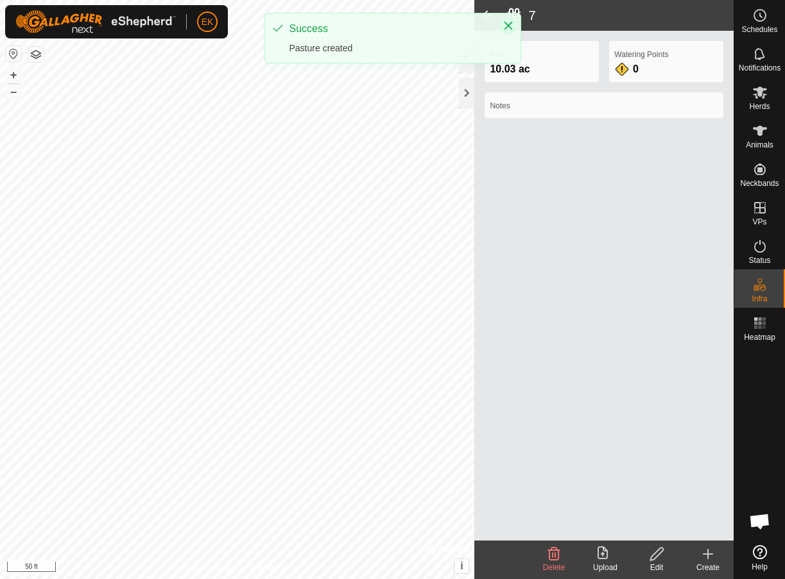
click at [507, 21] on icon "Close" at bounding box center [508, 26] width 10 height 10
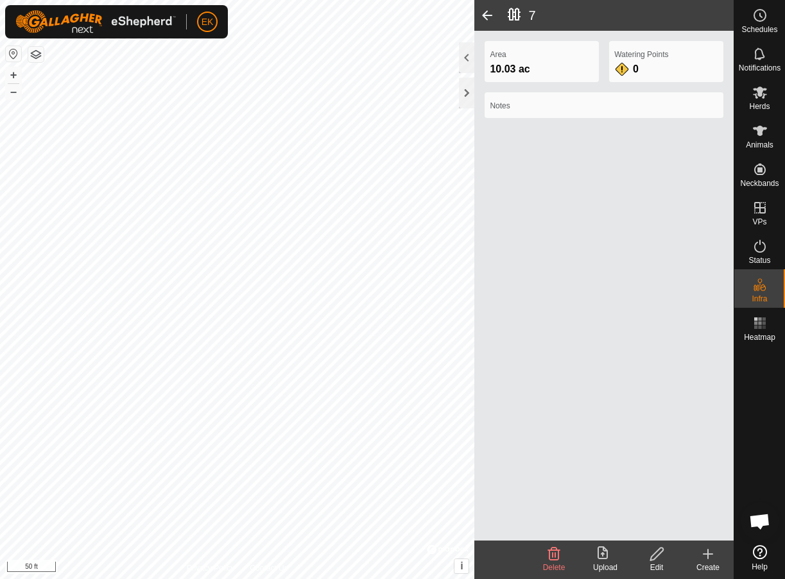
click at [704, 556] on icon at bounding box center [707, 554] width 15 height 15
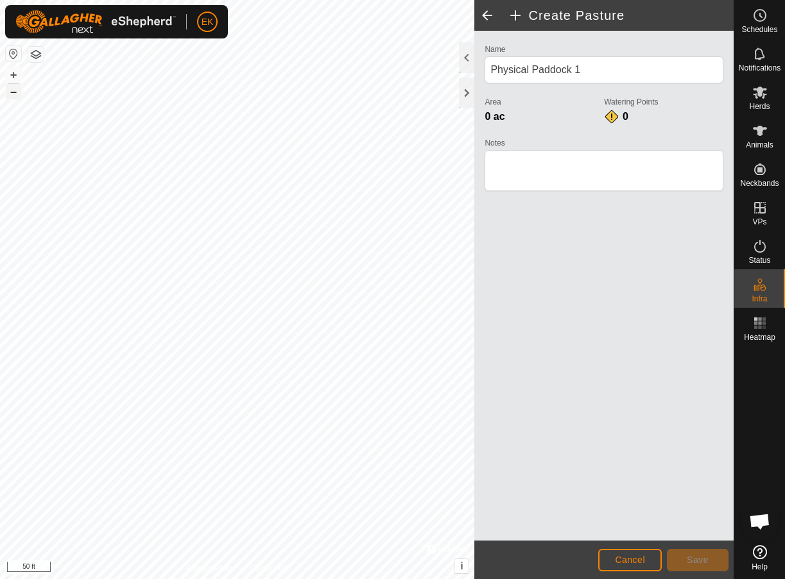
click at [13, 94] on button "–" at bounding box center [13, 91] width 15 height 15
click at [493, 14] on span at bounding box center [487, 15] width 26 height 31
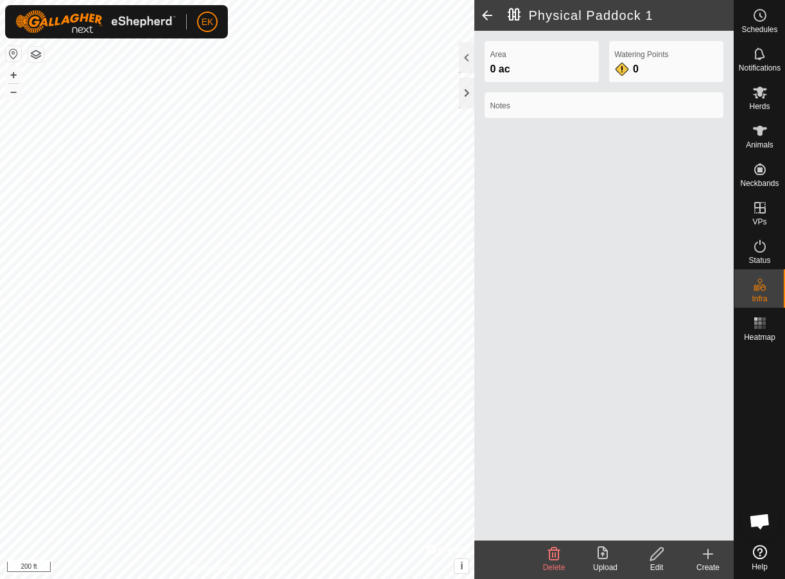
click at [482, 15] on span at bounding box center [487, 15] width 26 height 31
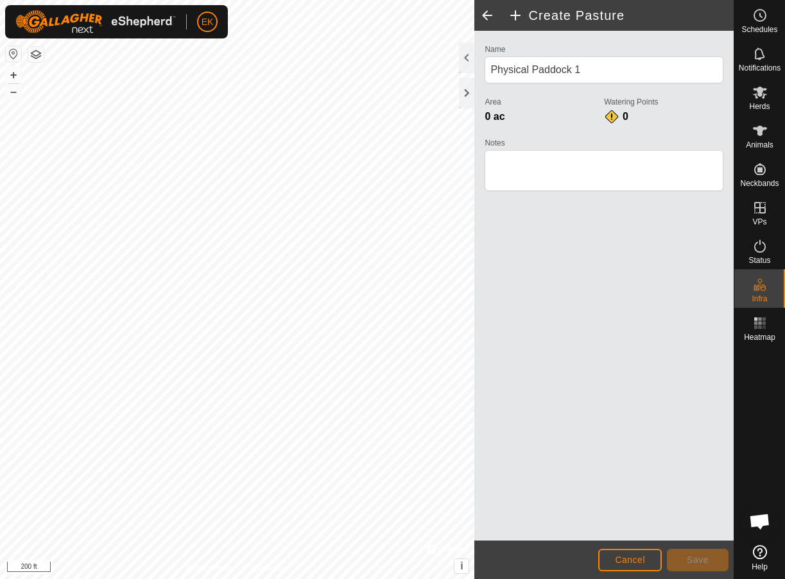
type input "7"
click at [484, 15] on span at bounding box center [487, 15] width 26 height 31
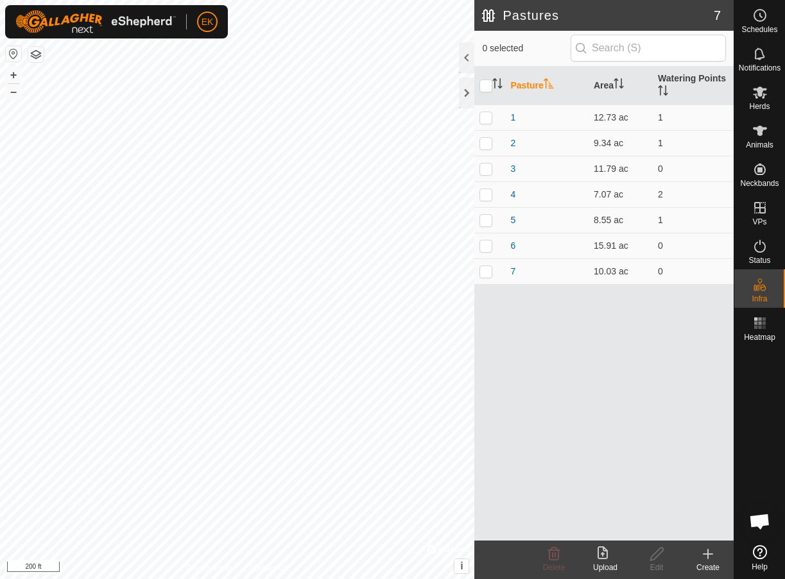
click at [708, 561] on icon at bounding box center [707, 554] width 15 height 15
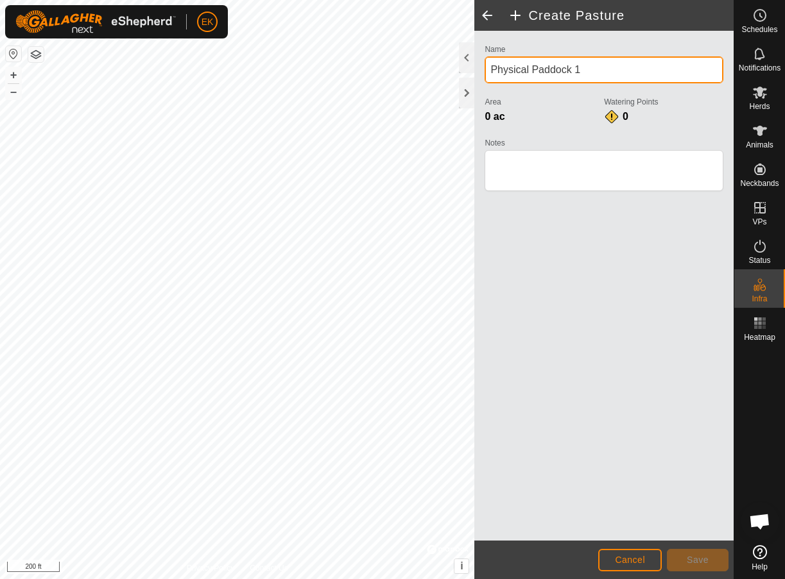
click at [512, 62] on input "Physical Paddock 1" at bounding box center [603, 69] width 239 height 27
type input "8"
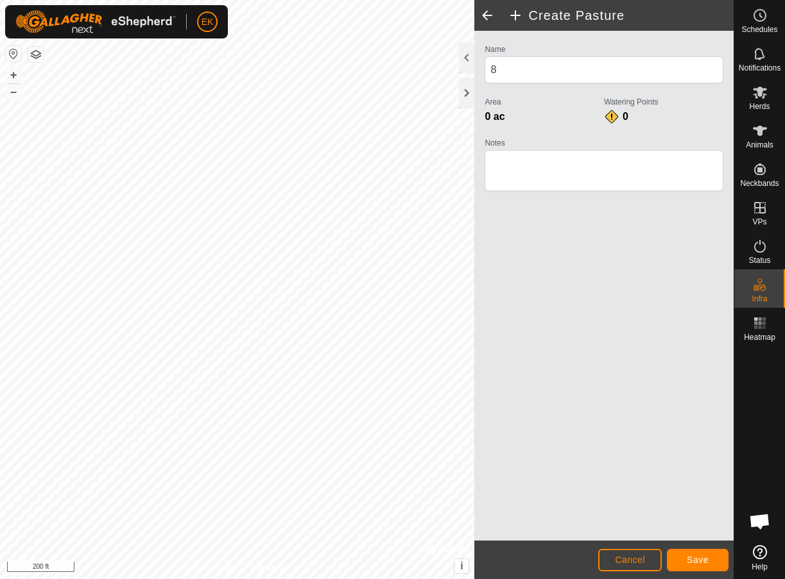
click at [687, 562] on span "Save" at bounding box center [697, 560] width 22 height 10
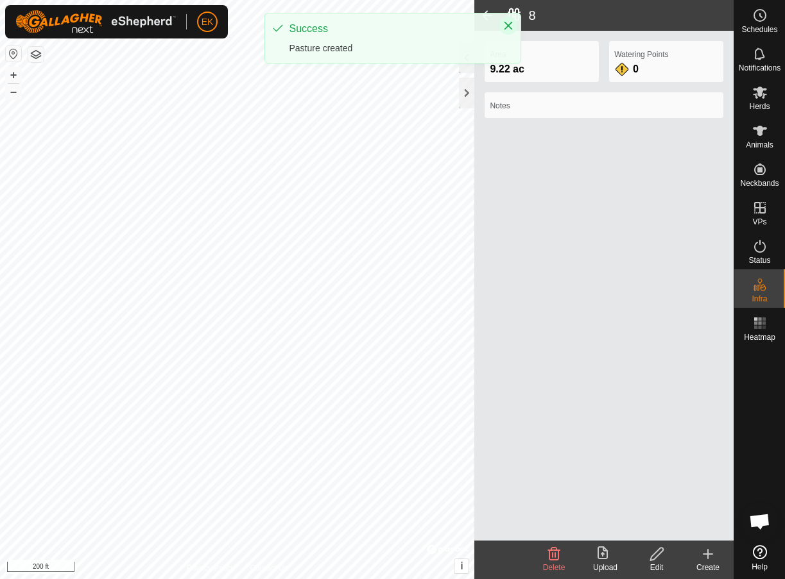
click at [508, 23] on icon "Close" at bounding box center [508, 26] width 10 height 10
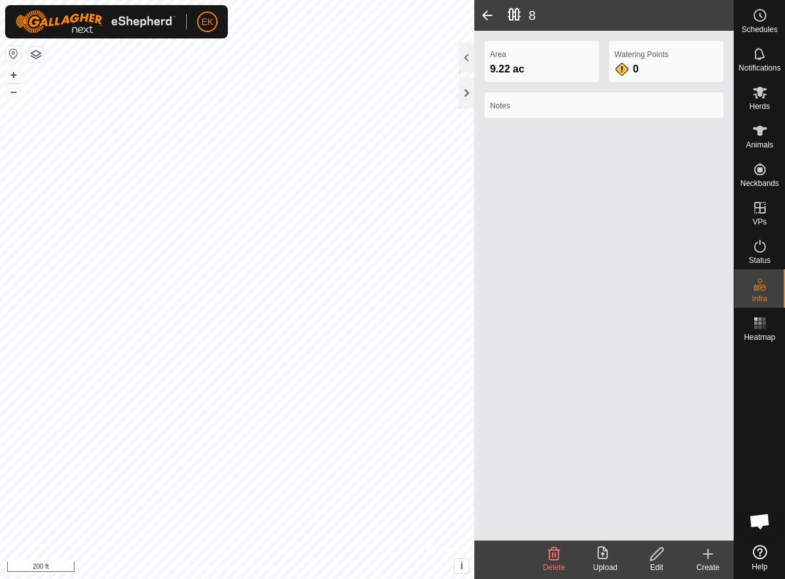
click at [711, 563] on div "Create" at bounding box center [707, 568] width 51 height 12
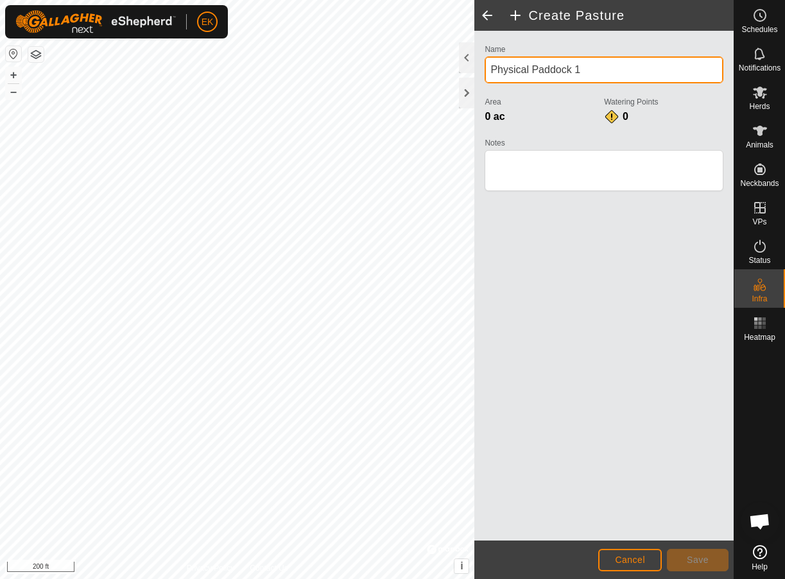
click at [568, 70] on input "Physical Paddock 1" at bounding box center [603, 69] width 239 height 27
type input "9"
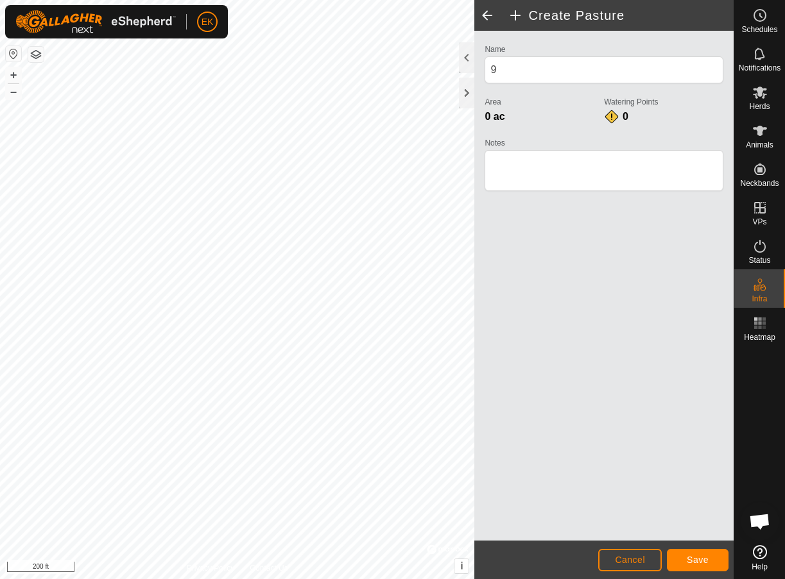
click at [702, 560] on span "Save" at bounding box center [697, 560] width 22 height 10
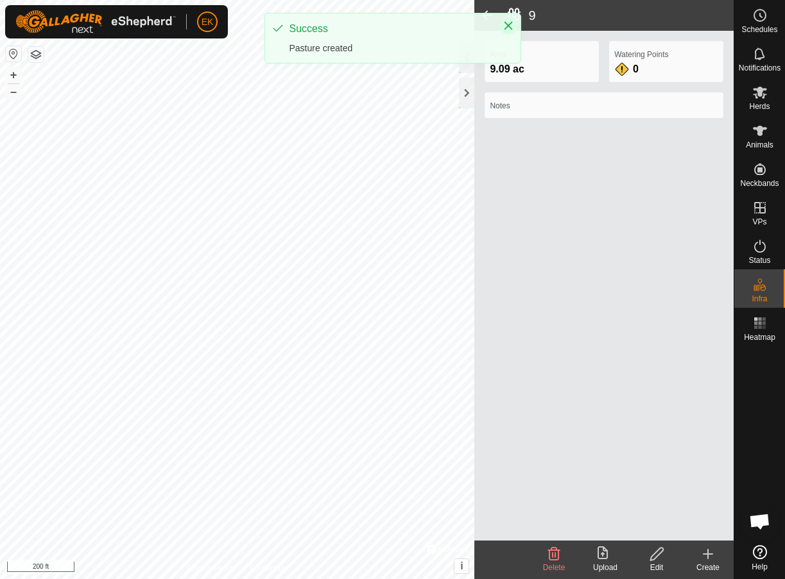
click at [508, 24] on icon "Close" at bounding box center [508, 26] width 10 height 10
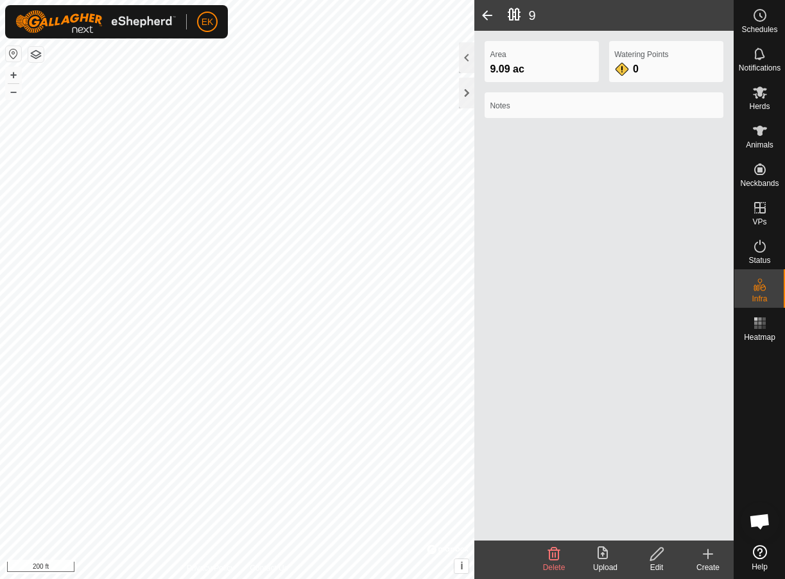
click at [490, 14] on span at bounding box center [487, 15] width 26 height 31
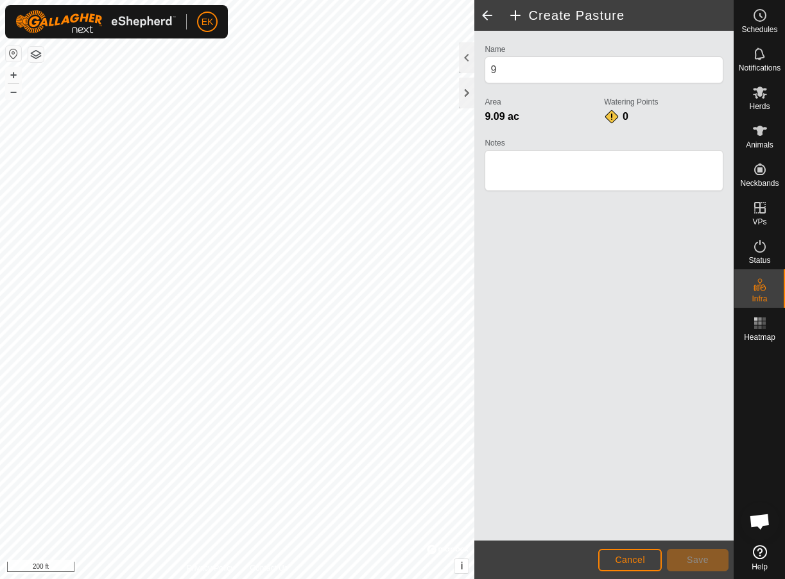
click at [485, 16] on span at bounding box center [487, 15] width 26 height 31
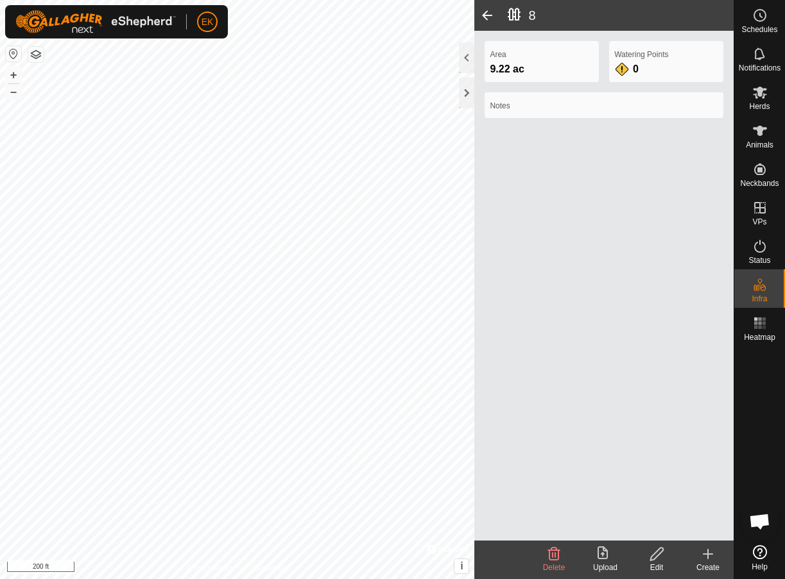
click at [485, 15] on span at bounding box center [487, 15] width 26 height 31
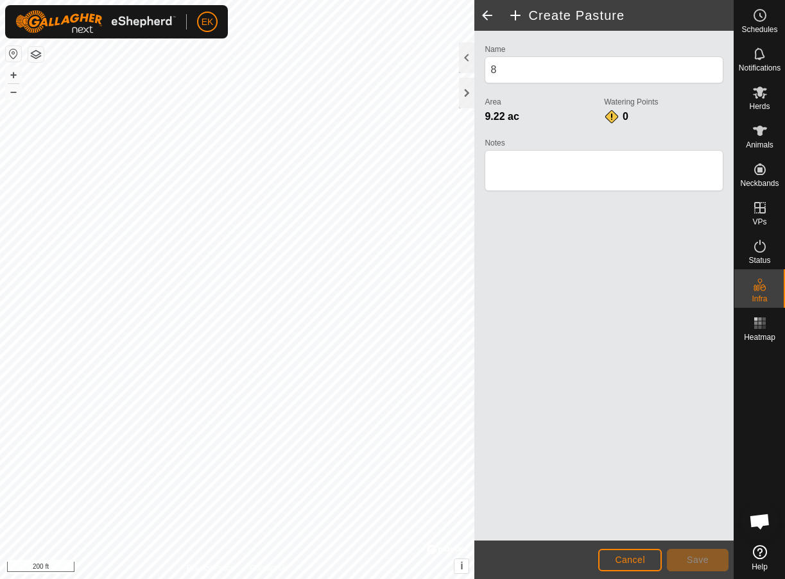
click at [485, 15] on span at bounding box center [487, 15] width 26 height 31
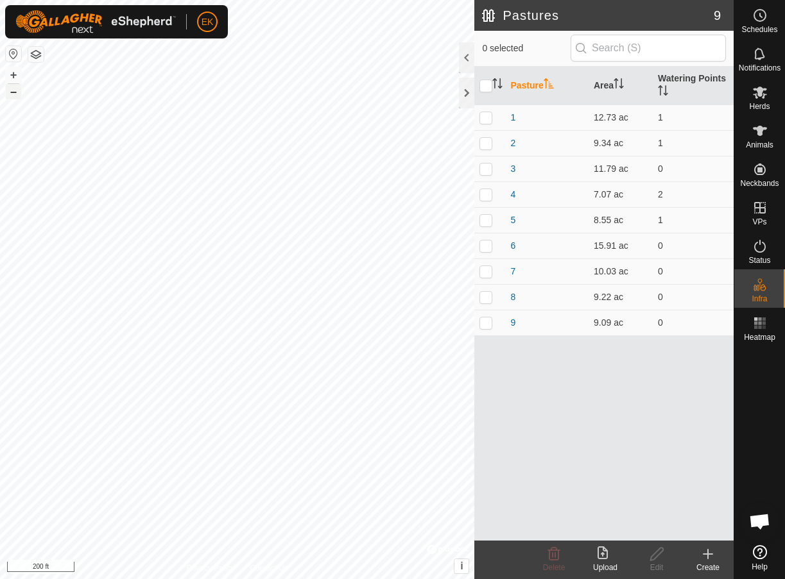
click at [17, 90] on button "–" at bounding box center [13, 91] width 15 height 15
click at [12, 91] on button "–" at bounding box center [13, 91] width 15 height 15
click at [15, 74] on button "+" at bounding box center [13, 74] width 15 height 15
click at [15, 72] on button "+" at bounding box center [13, 74] width 15 height 15
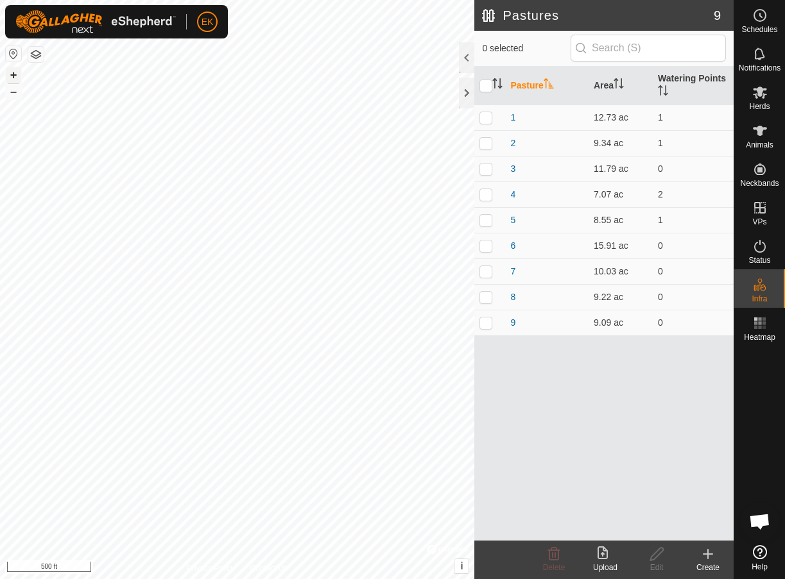
click at [11, 74] on button "+" at bounding box center [13, 74] width 15 height 15
click at [713, 560] on icon at bounding box center [707, 554] width 15 height 15
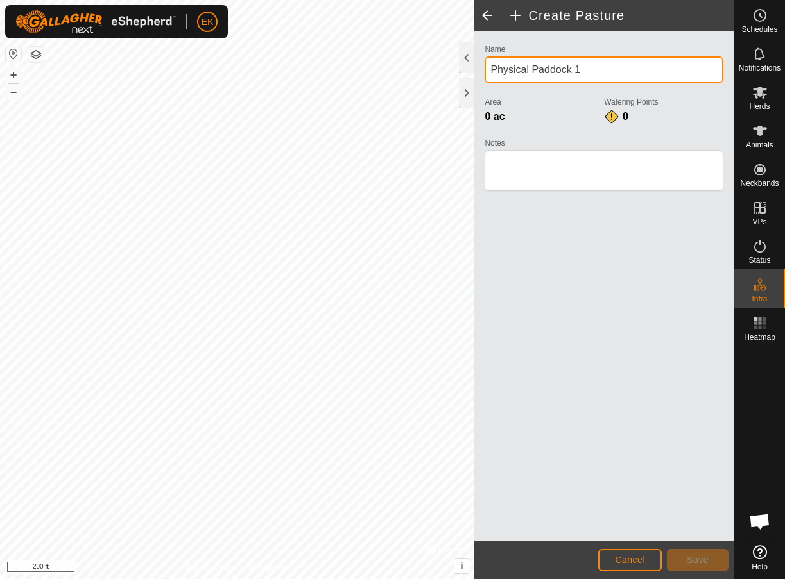
click at [553, 78] on input "Physical Paddock 1" at bounding box center [603, 69] width 239 height 27
type input "10"
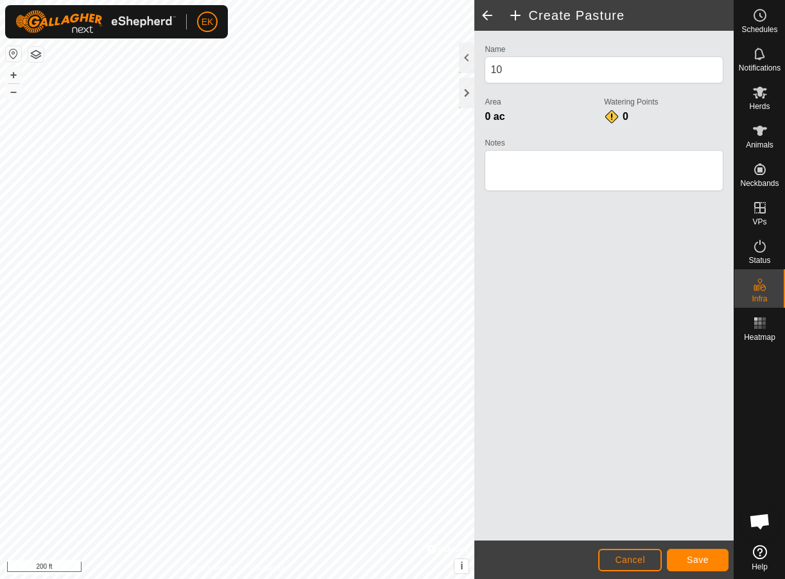
click at [692, 556] on span "Save" at bounding box center [697, 560] width 22 height 10
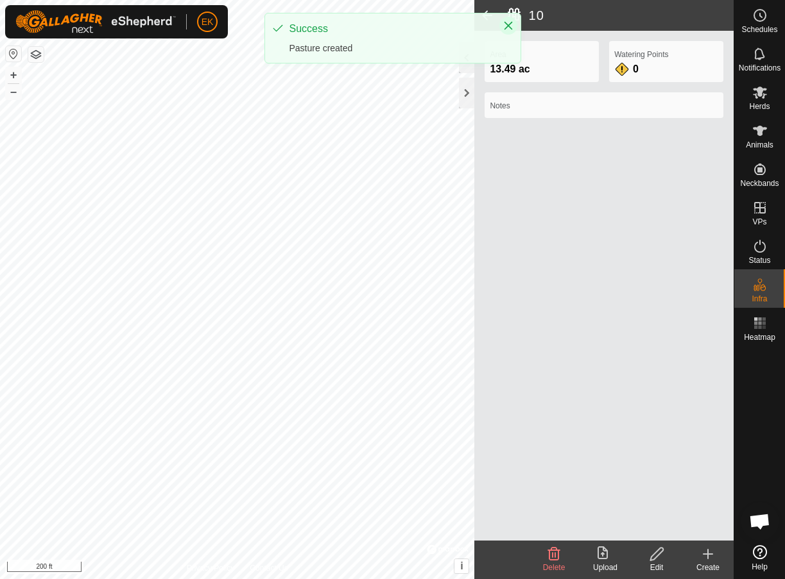
click at [508, 29] on icon "Close" at bounding box center [508, 26] width 10 height 10
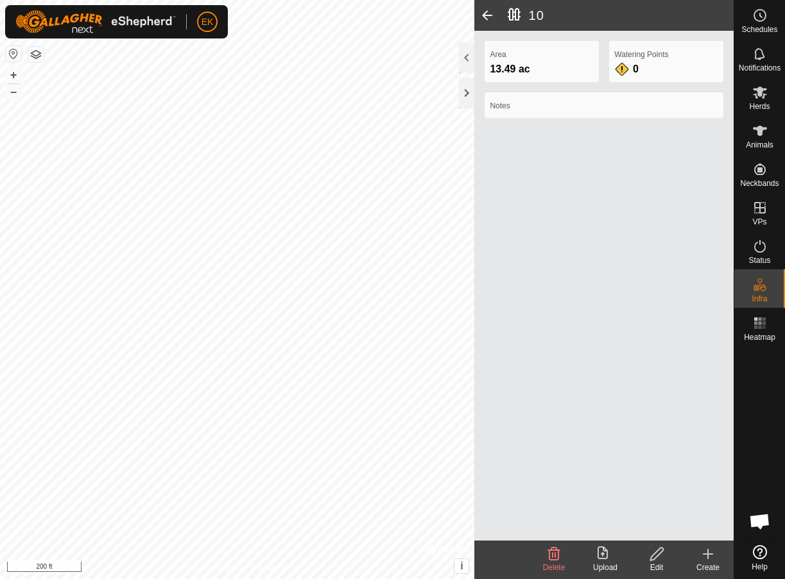
click at [487, 16] on span at bounding box center [487, 15] width 26 height 31
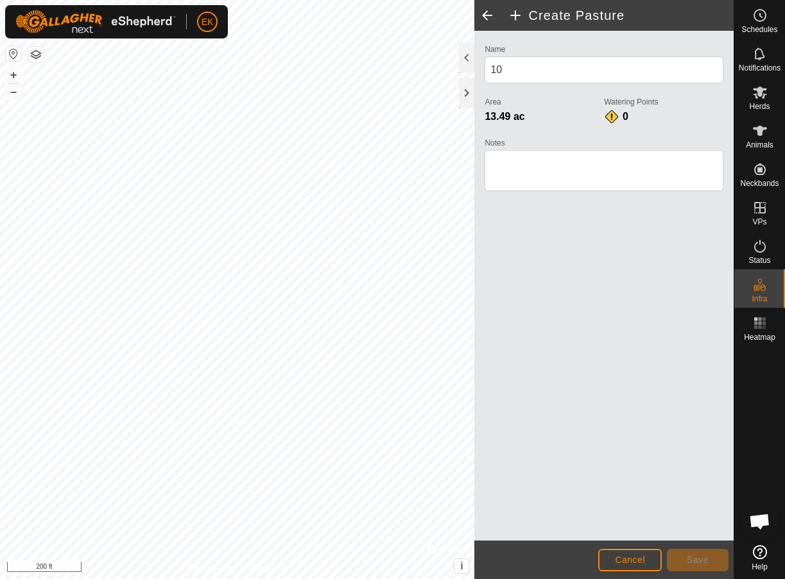
click at [487, 16] on span at bounding box center [487, 15] width 26 height 31
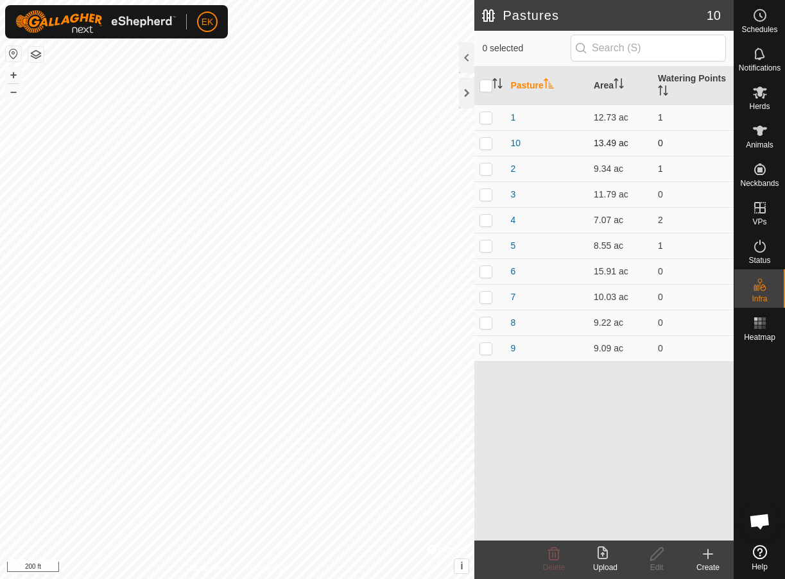
drag, startPoint x: 540, startPoint y: 142, endPoint x: 545, endPoint y: 149, distance: 8.4
click at [545, 149] on td "10" at bounding box center [546, 143] width 83 height 26
click at [488, 142] on p-checkbox at bounding box center [485, 143] width 13 height 10
checkbox input "true"
click at [491, 85] on input "checkbox" at bounding box center [485, 86] width 13 height 13
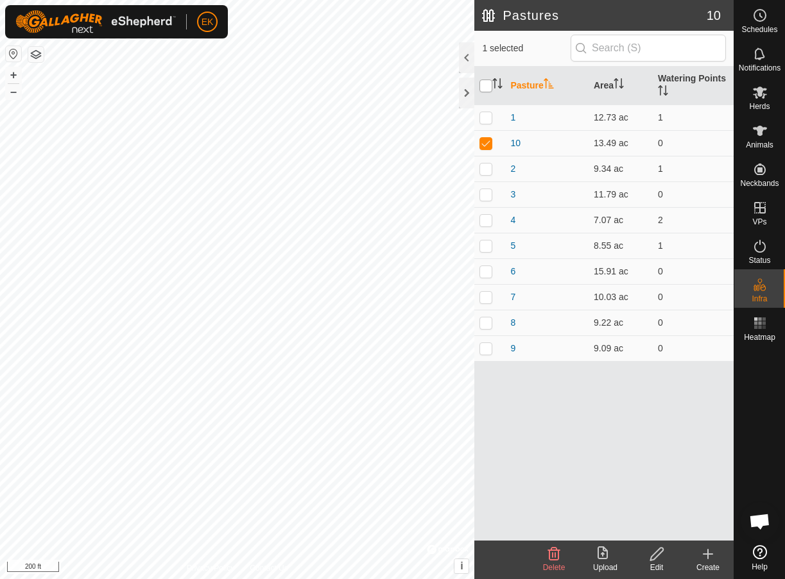
checkbox input "true"
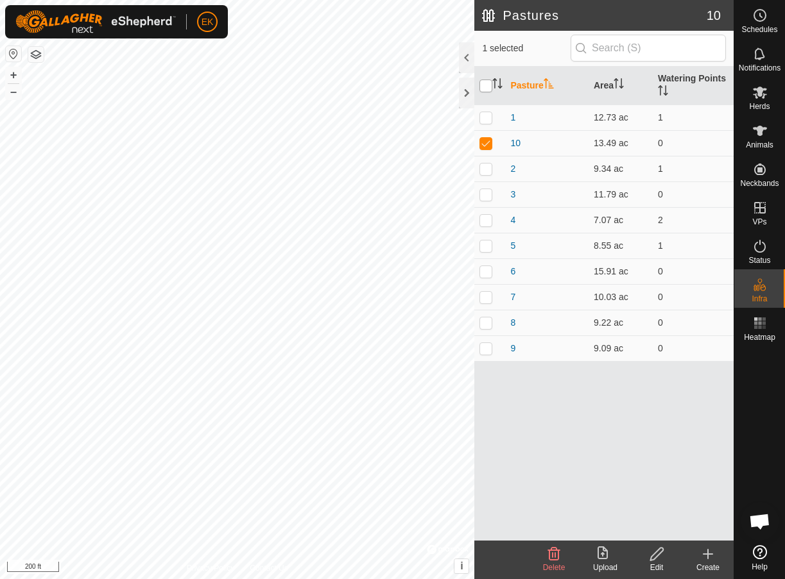
checkbox input "true"
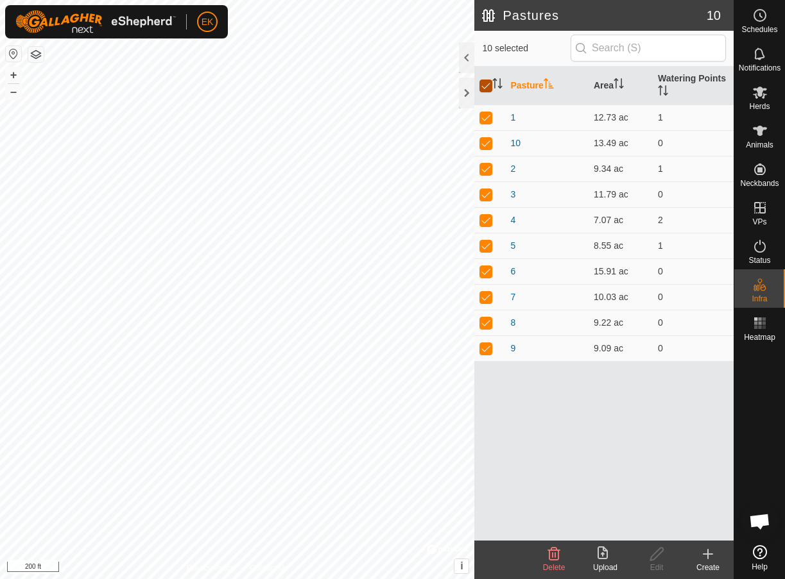
click at [491, 85] on input "checkbox" at bounding box center [485, 86] width 13 height 13
checkbox input "false"
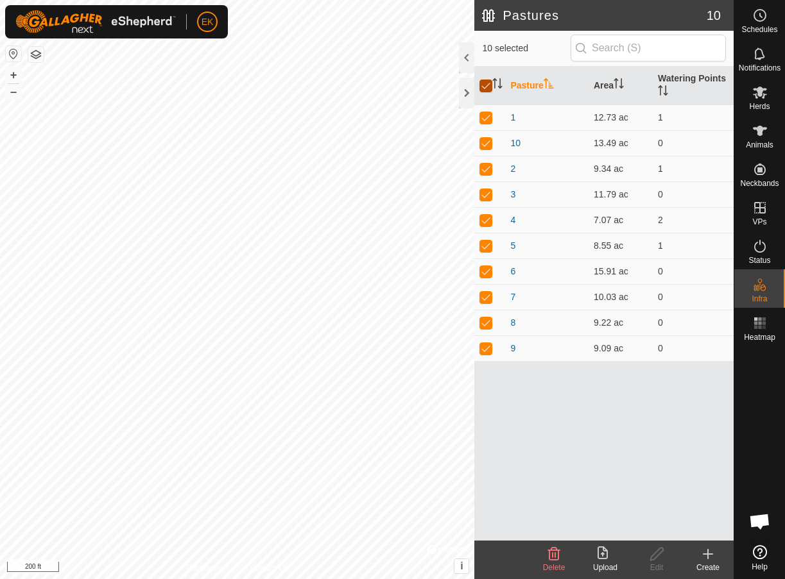
checkbox input "false"
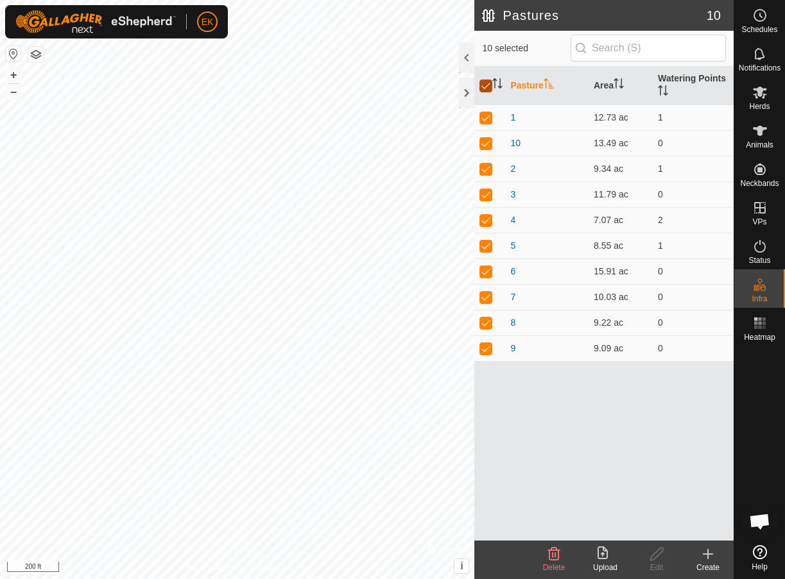
checkbox input "false"
click at [550, 143] on td "10" at bounding box center [546, 143] width 83 height 26
click at [549, 82] on icon "Activate to sort" at bounding box center [548, 83] width 10 height 10
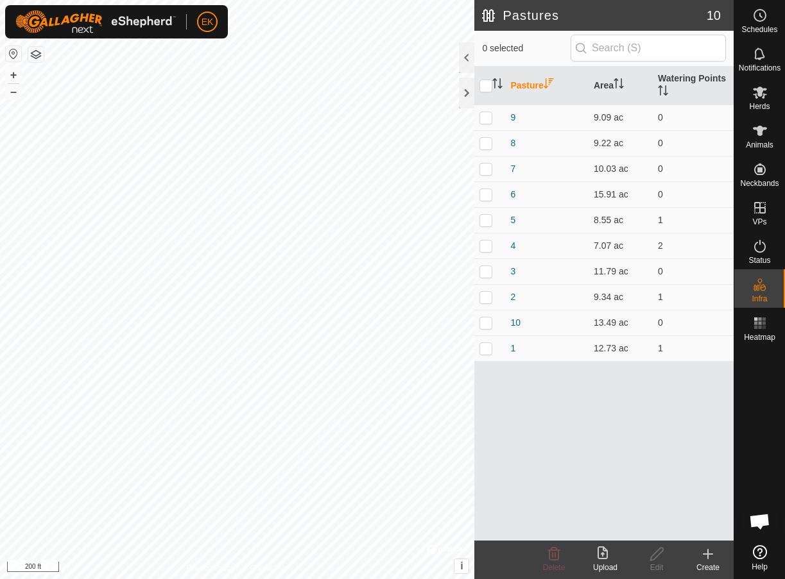
click at [549, 82] on icon "Activate to sort" at bounding box center [548, 83] width 10 height 10
click at [515, 144] on link "10" at bounding box center [515, 143] width 10 height 10
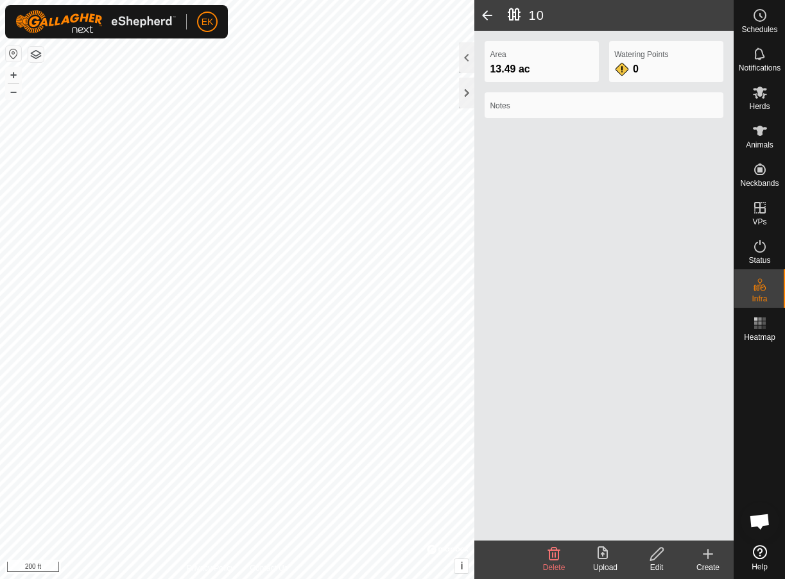
click at [527, 8] on h2 "10" at bounding box center [620, 15] width 226 height 15
click at [657, 552] on icon at bounding box center [656, 554] width 13 height 13
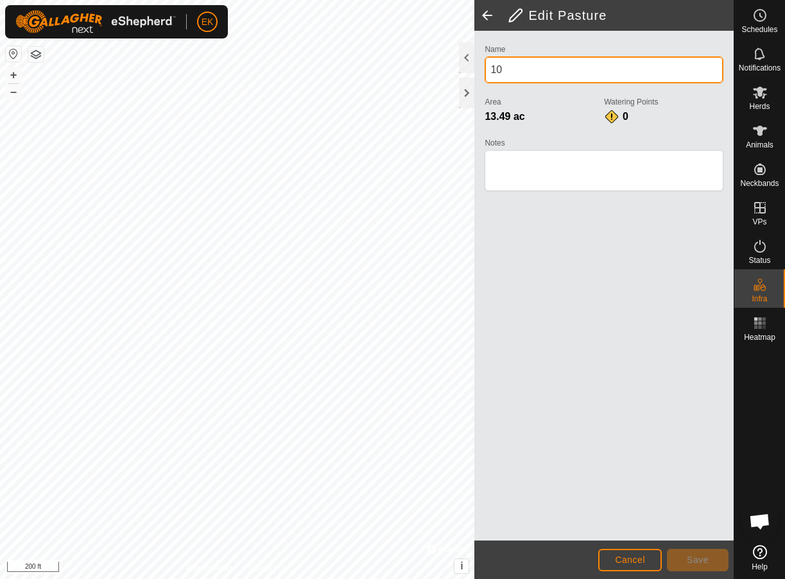
click at [492, 71] on input "10" at bounding box center [603, 69] width 239 height 27
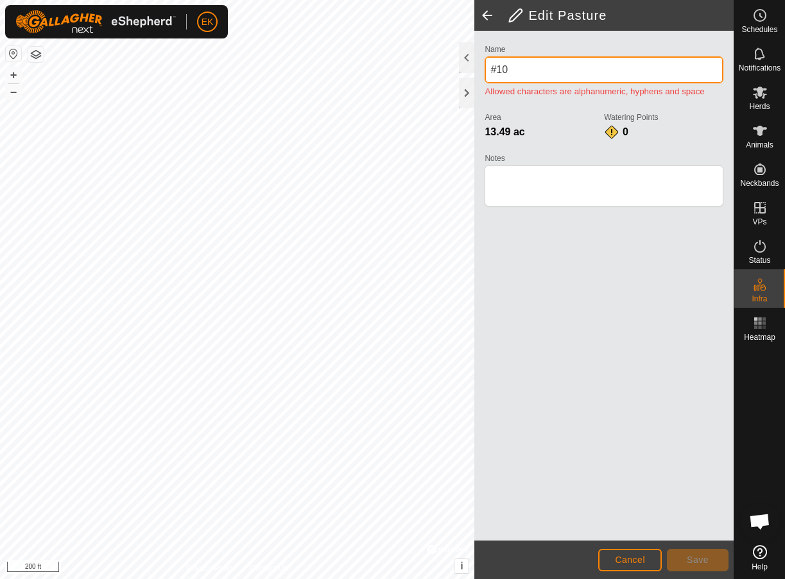
click at [516, 64] on input "#10" at bounding box center [603, 69] width 239 height 27
click at [516, 71] on input "#10" at bounding box center [603, 69] width 239 height 27
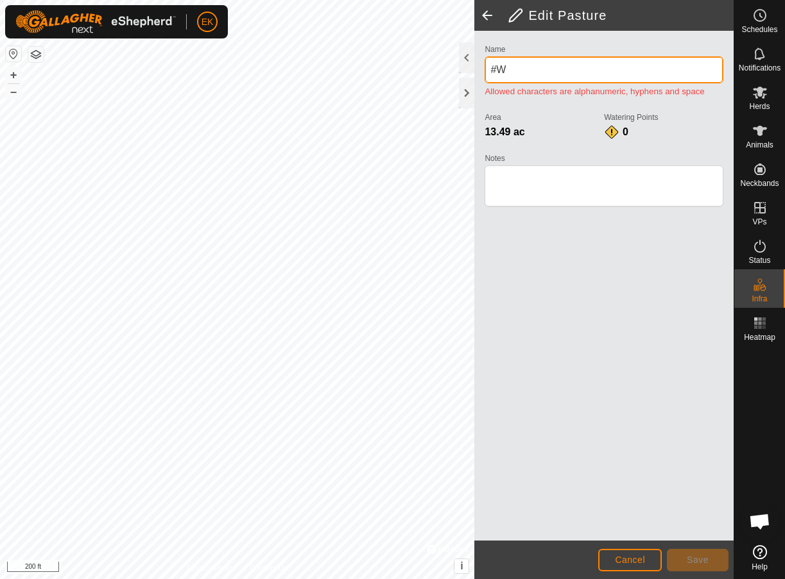
type input "#"
type input "2"
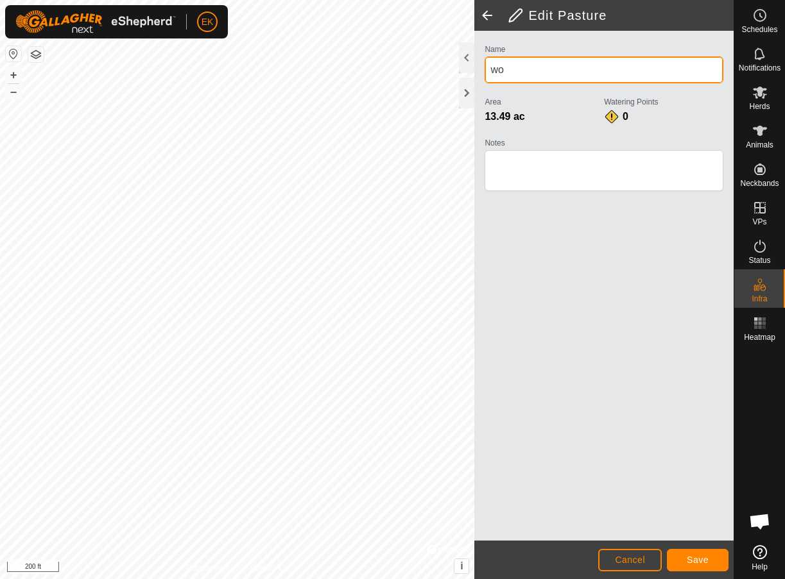
type input "w"
type input "Woods"
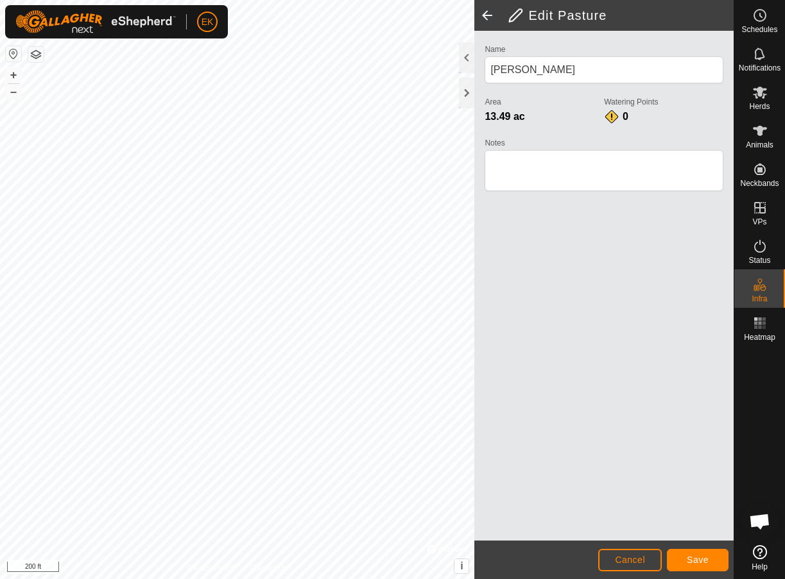
click at [697, 549] on button "Save" at bounding box center [698, 560] width 62 height 22
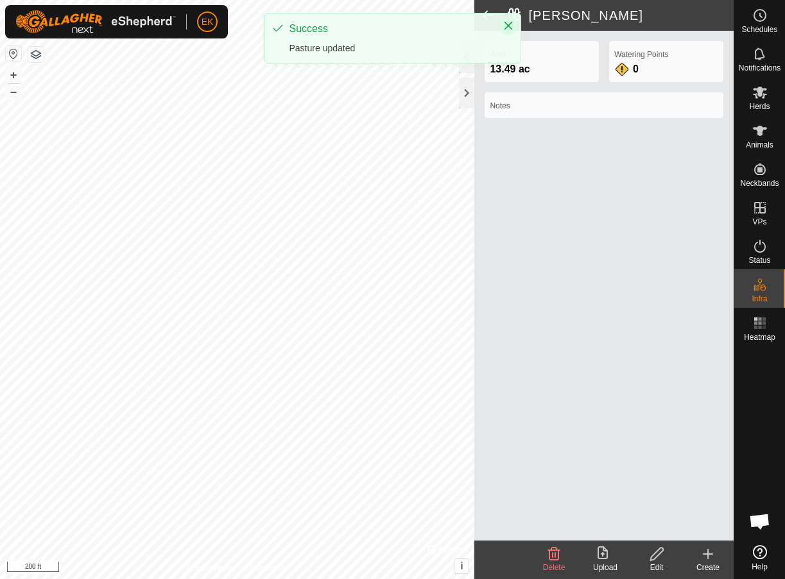
click at [506, 29] on icon "Close" at bounding box center [508, 26] width 10 height 10
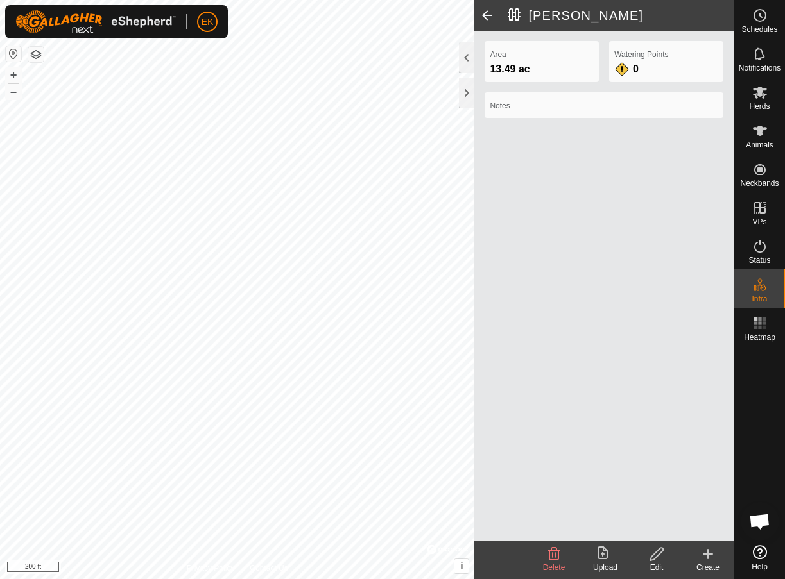
click at [493, 18] on span at bounding box center [487, 15] width 26 height 31
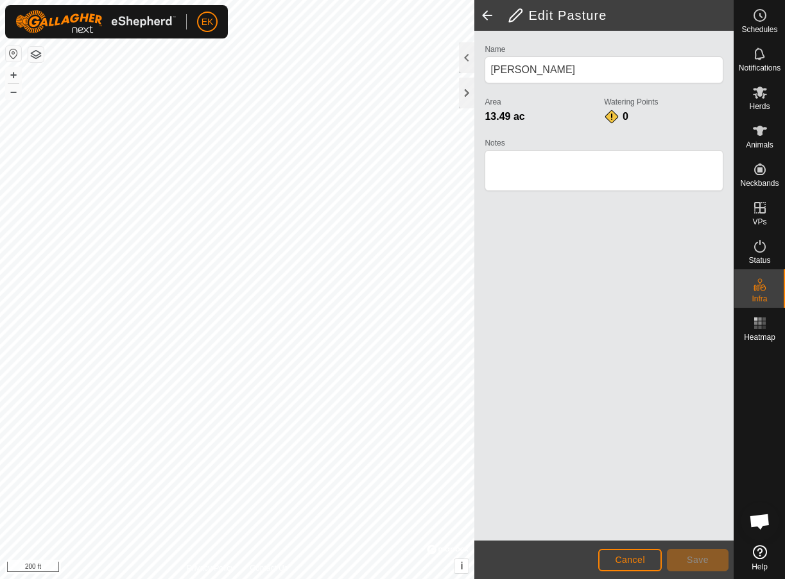
click at [493, 18] on span at bounding box center [487, 15] width 26 height 31
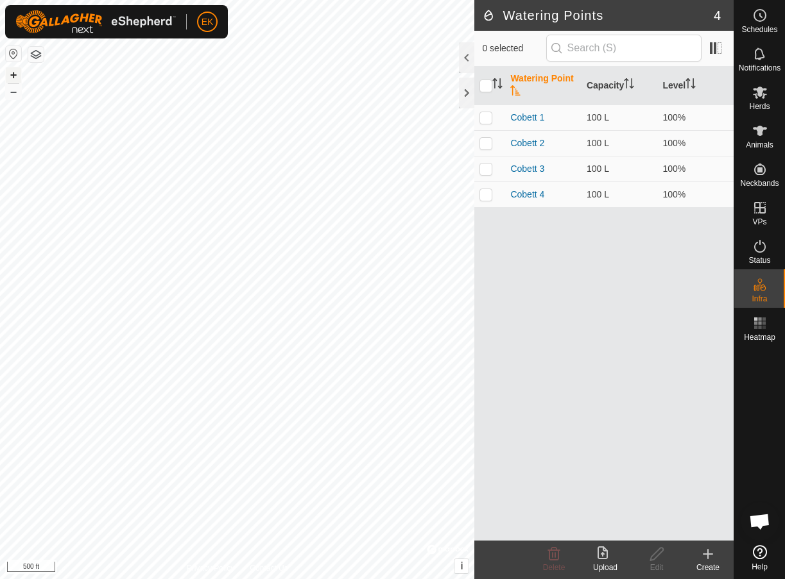
click at [16, 75] on button "+" at bounding box center [13, 74] width 15 height 15
click at [708, 556] on icon at bounding box center [708, 554] width 0 height 9
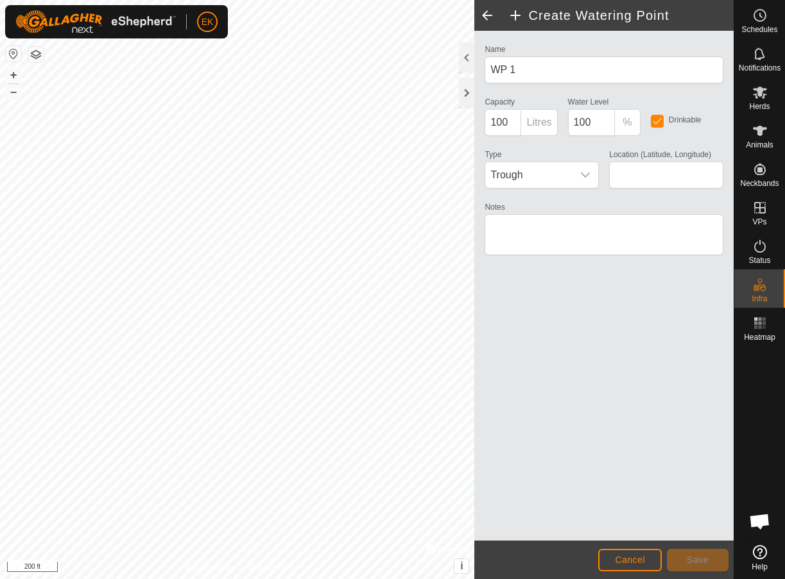
type input "38.986061, -92.177096"
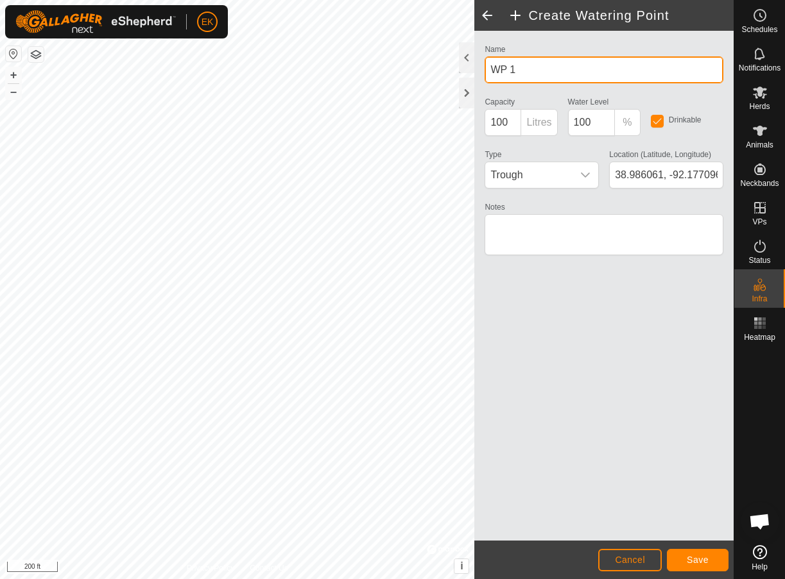
click at [497, 72] on input "WP 1" at bounding box center [603, 69] width 239 height 27
type input "Cobett 4"
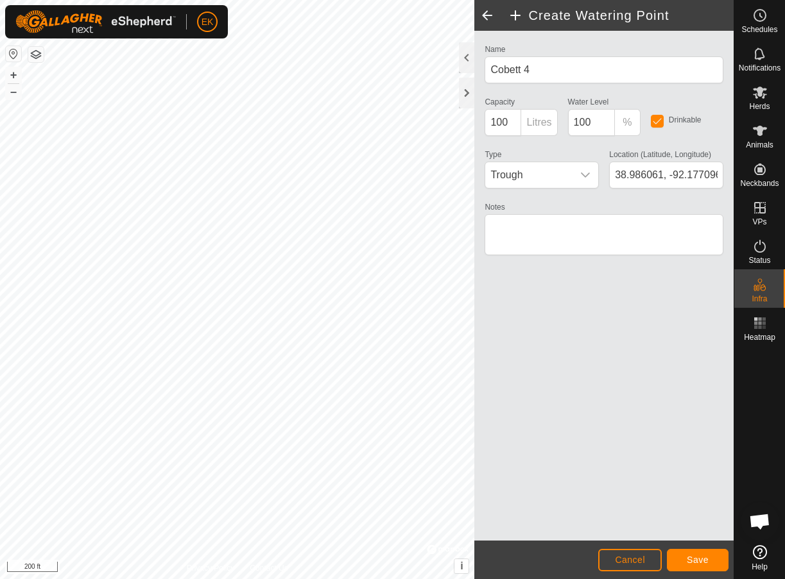
click at [695, 557] on span "Save" at bounding box center [697, 560] width 22 height 10
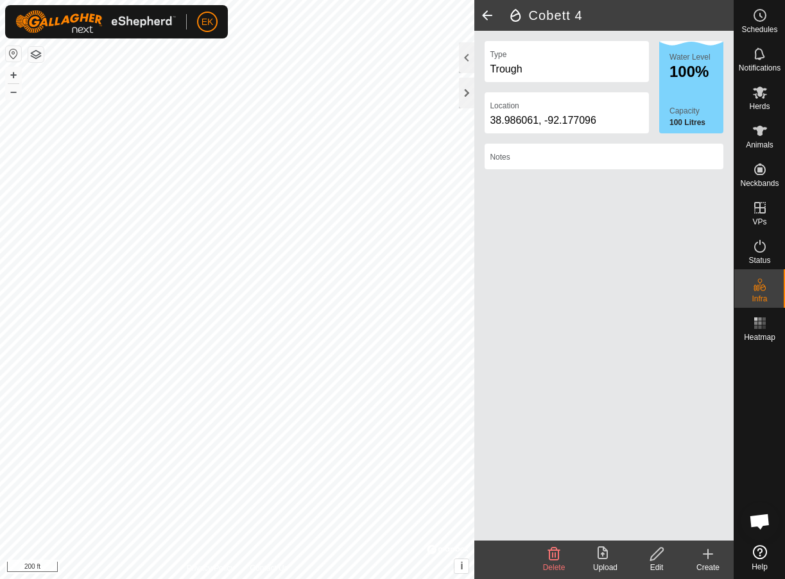
click at [711, 558] on icon at bounding box center [707, 554] width 15 height 15
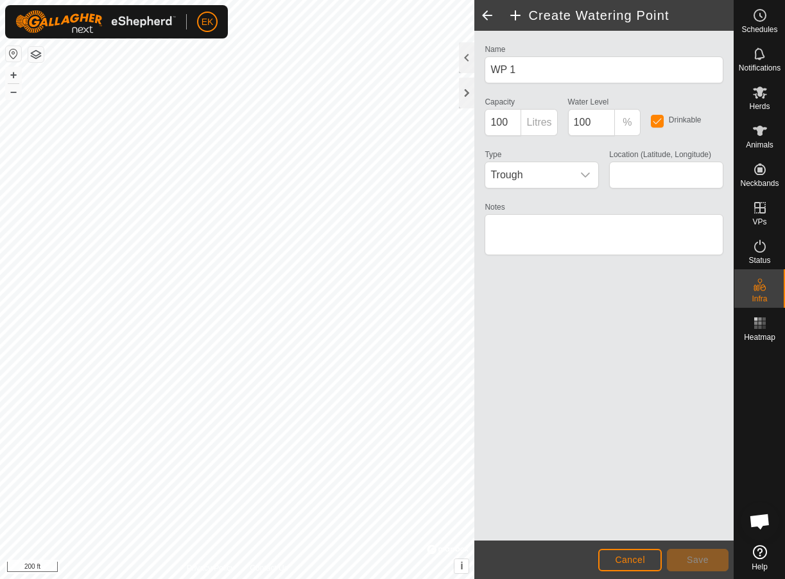
type input "38.986276, -92.180279"
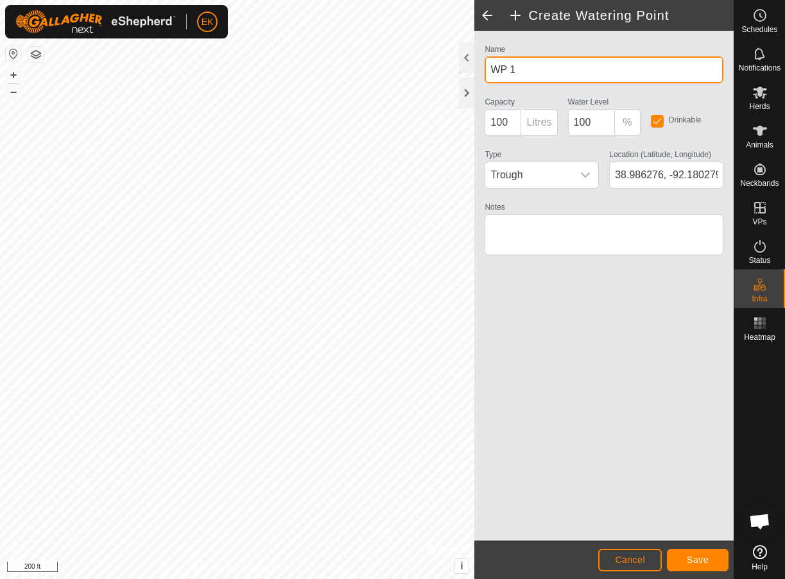
click at [541, 64] on input "WP 1" at bounding box center [603, 69] width 239 height 27
type input "Cobett 6"
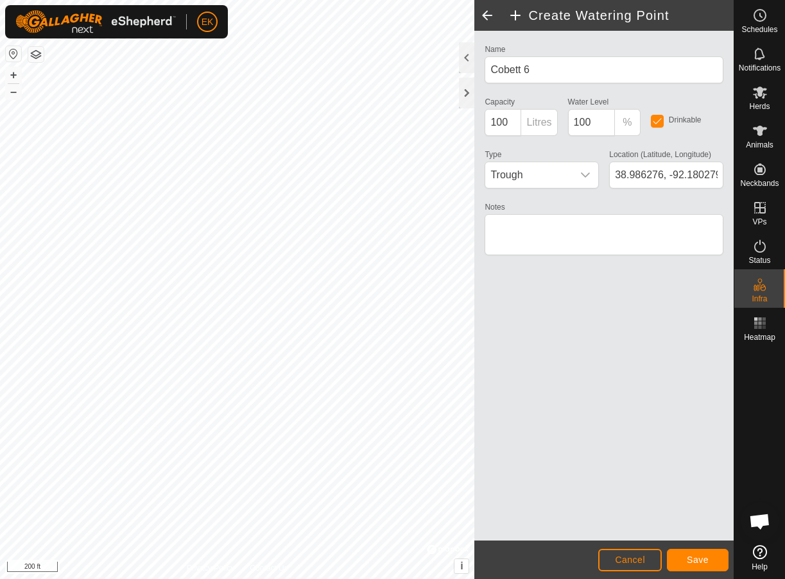
click at [693, 564] on span "Save" at bounding box center [697, 560] width 22 height 10
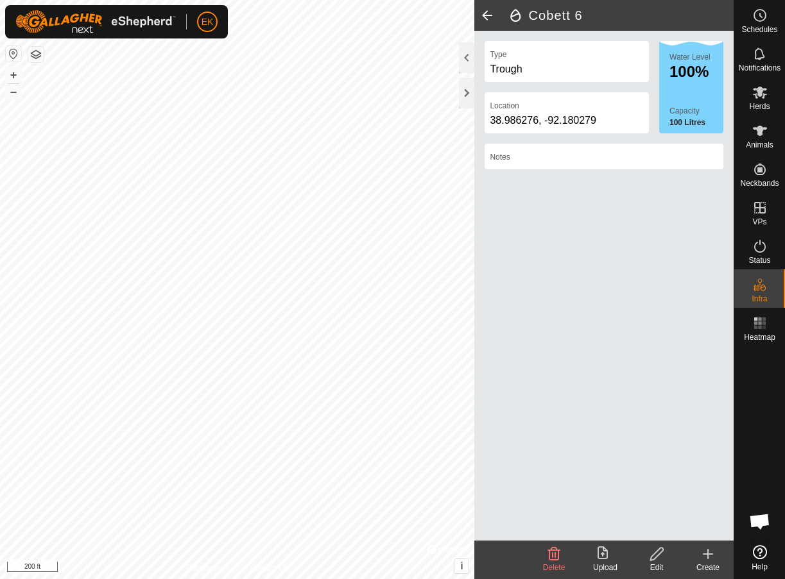
click at [485, 15] on span at bounding box center [487, 15] width 26 height 31
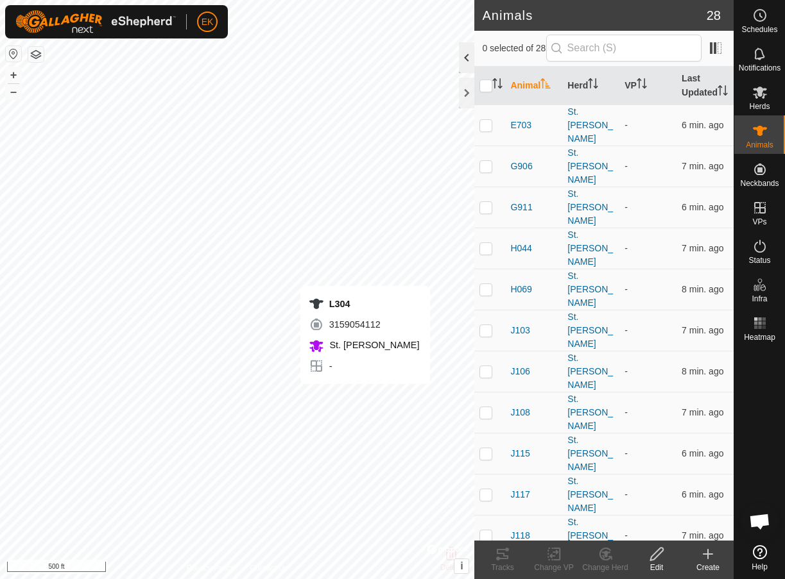
checkbox input "true"
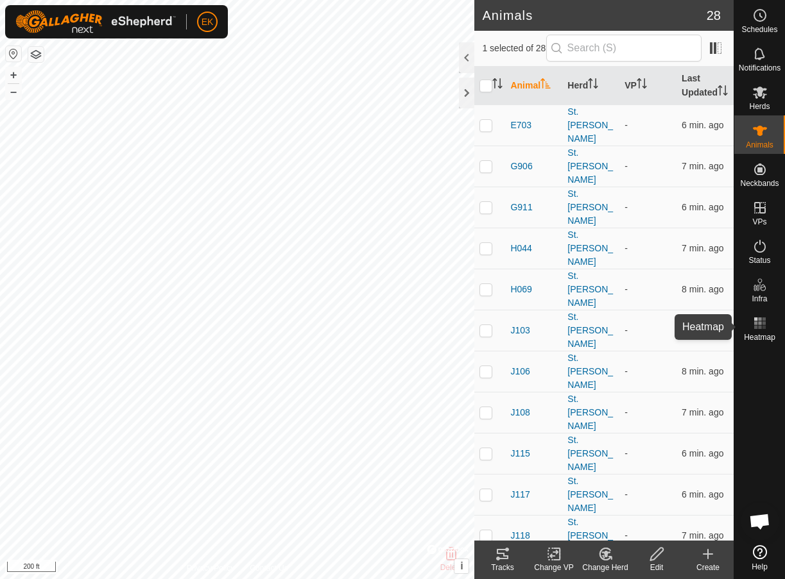
click at [764, 323] on rect at bounding box center [763, 322] width 3 height 3
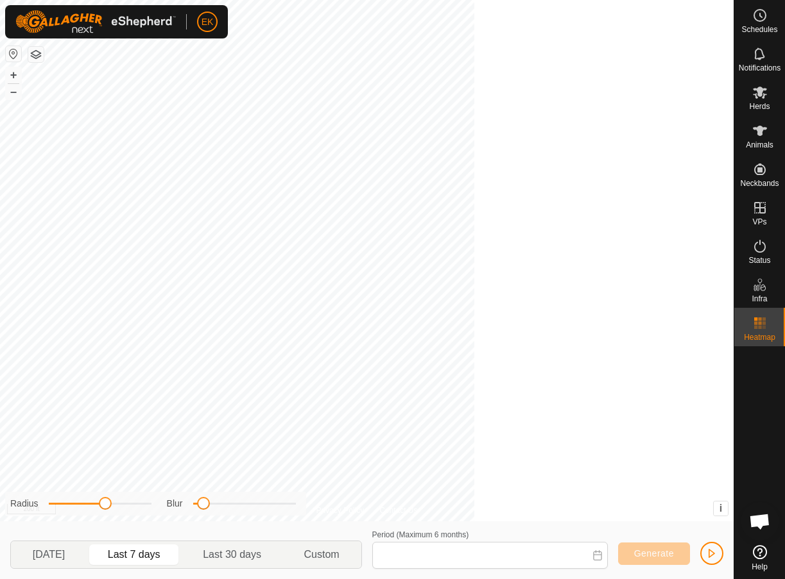
type input "[DATE] - [DATE]"
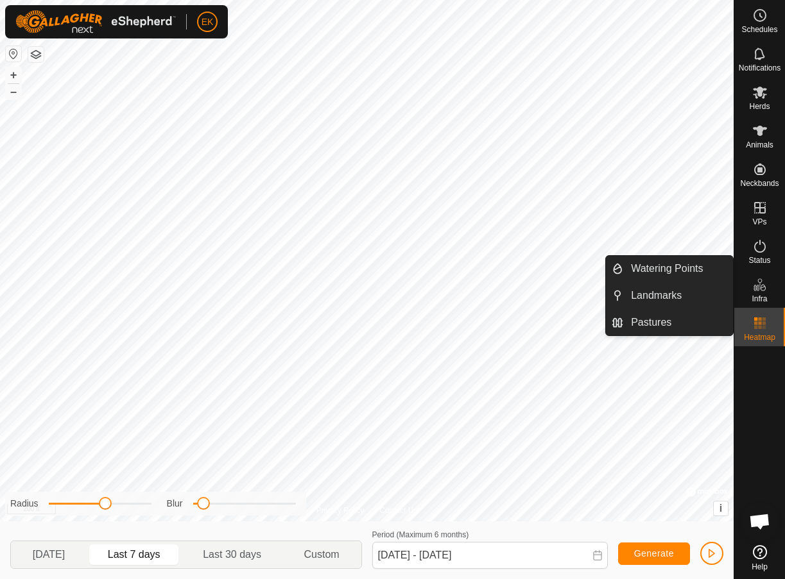
click at [759, 289] on icon at bounding box center [759, 284] width 15 height 15
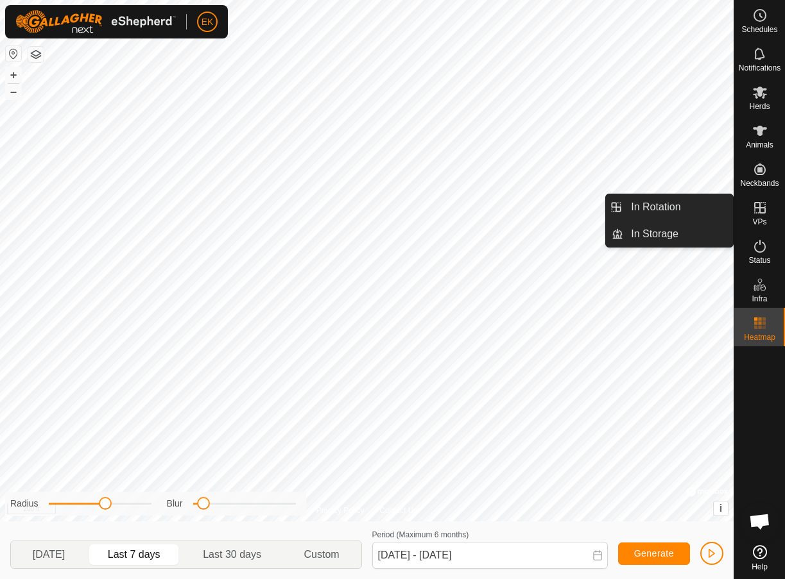
click at [762, 213] on icon at bounding box center [760, 208] width 12 height 12
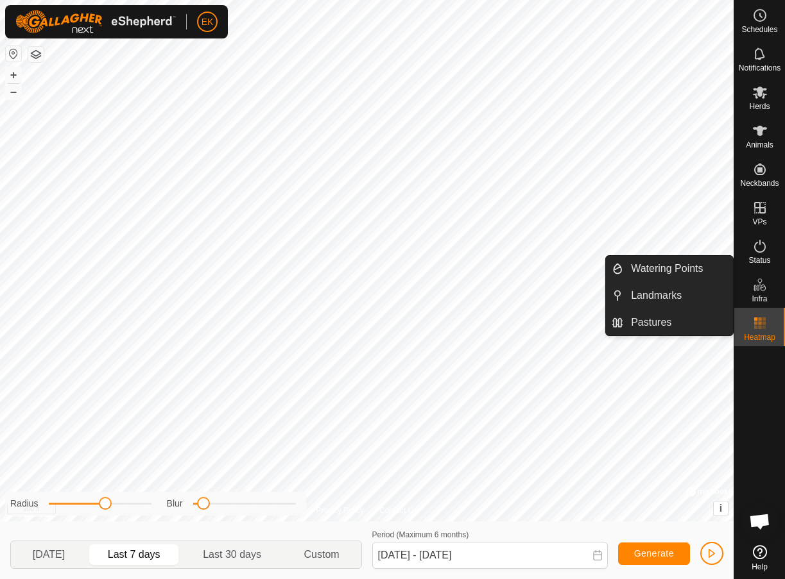
click at [757, 288] on icon at bounding box center [759, 284] width 15 height 15
click at [682, 270] on link "Watering Points" at bounding box center [678, 269] width 110 height 26
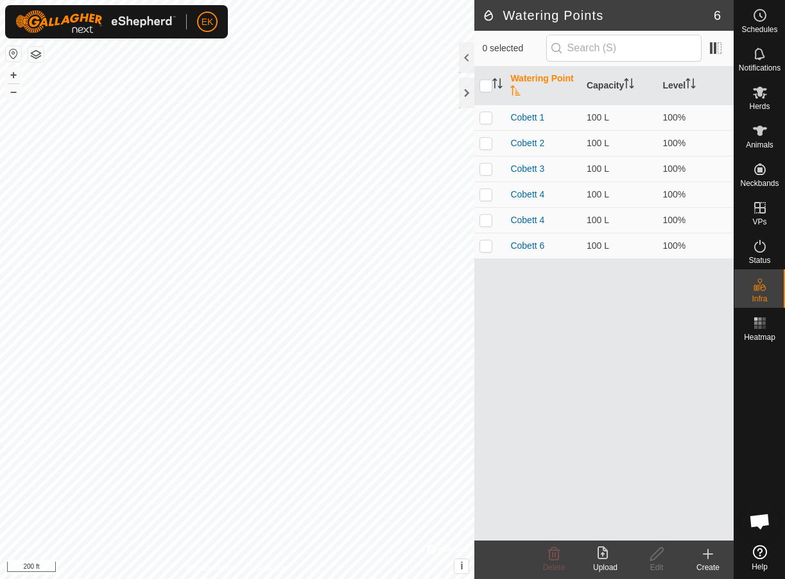
click at [497, 434] on div "Watering Points 6 0 selected Watering Point Capacity Level Cobett 1 100 L 100% …" at bounding box center [366, 289] width 733 height 579
click at [537, 223] on link "Cobett 4" at bounding box center [527, 220] width 34 height 10
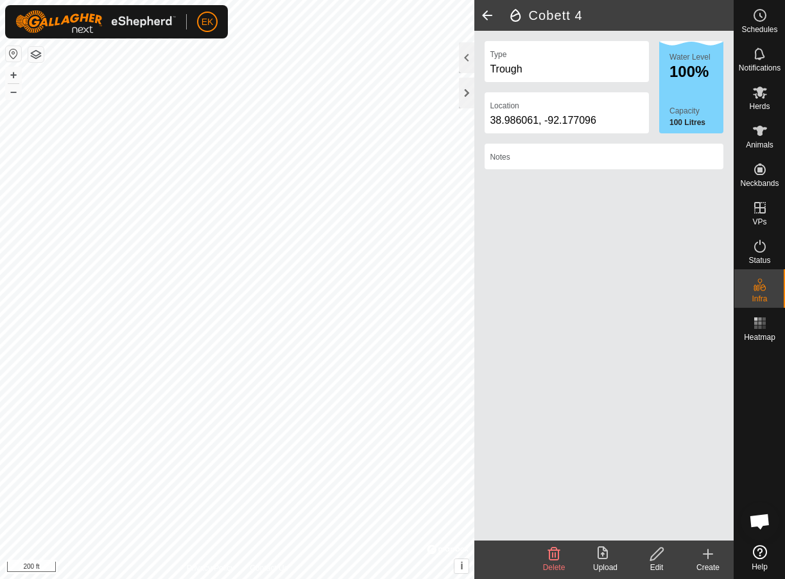
click at [652, 562] on div "Edit" at bounding box center [656, 568] width 51 height 12
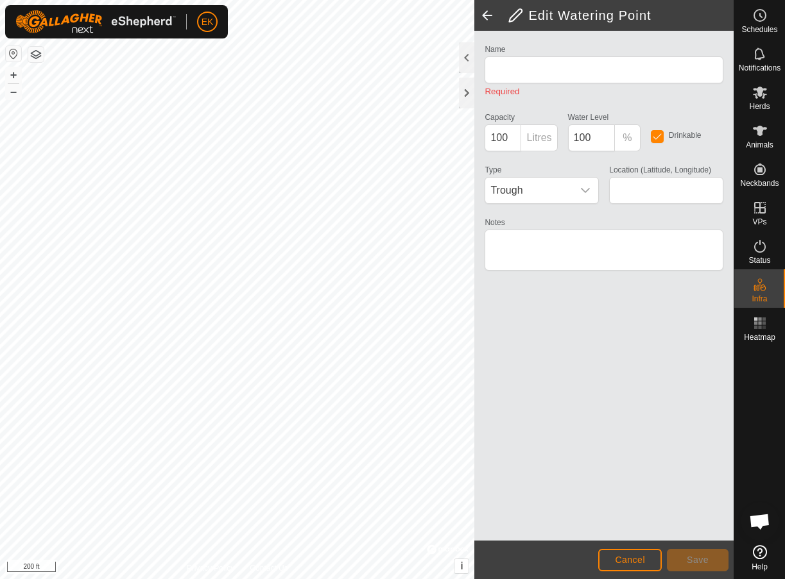
type input "Cobett 4"
type input "38.986061, -92.177096"
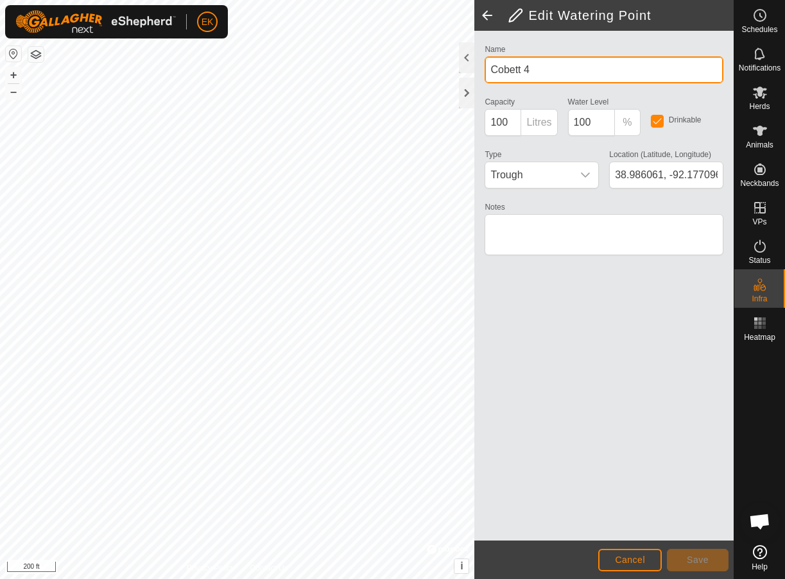
click at [557, 72] on input "Cobett 4" at bounding box center [603, 69] width 239 height 27
type input "Cobett 5"
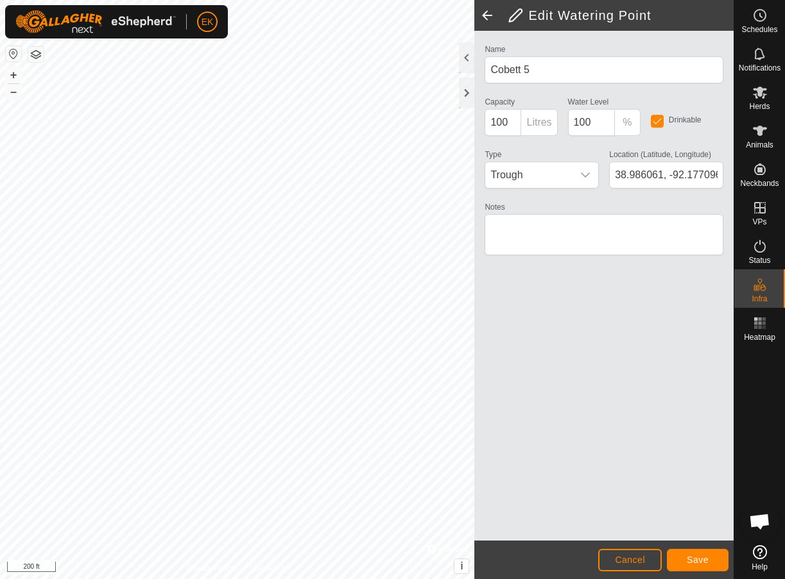
click at [701, 562] on span "Save" at bounding box center [697, 560] width 22 height 10
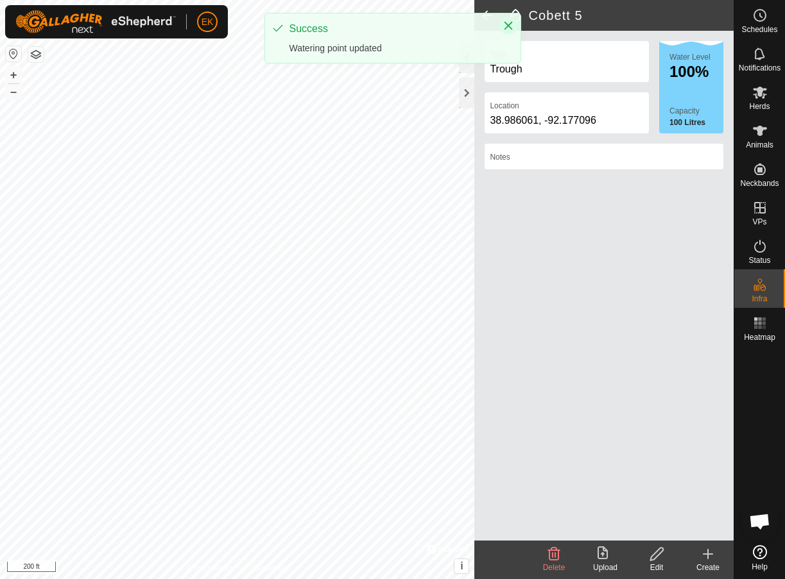
click at [506, 25] on icon "Close" at bounding box center [508, 26] width 10 height 10
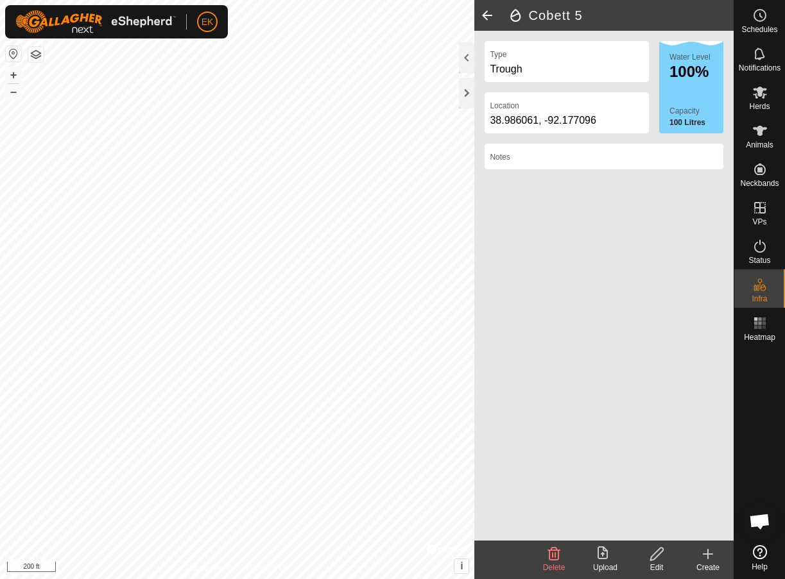
click at [488, 17] on span at bounding box center [487, 15] width 26 height 31
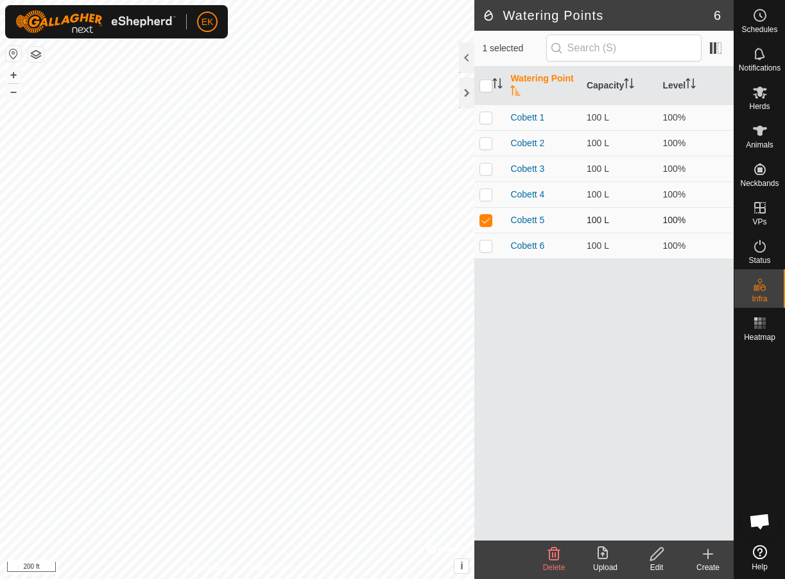
click at [487, 217] on p-checkbox at bounding box center [485, 220] width 13 height 10
checkbox input "false"
click at [710, 558] on icon at bounding box center [707, 554] width 15 height 15
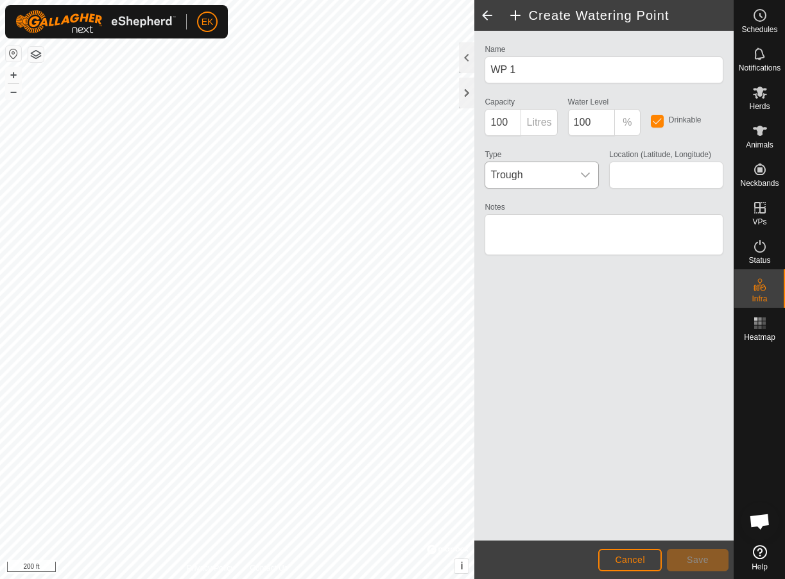
click at [550, 173] on span "Trough" at bounding box center [528, 175] width 87 height 26
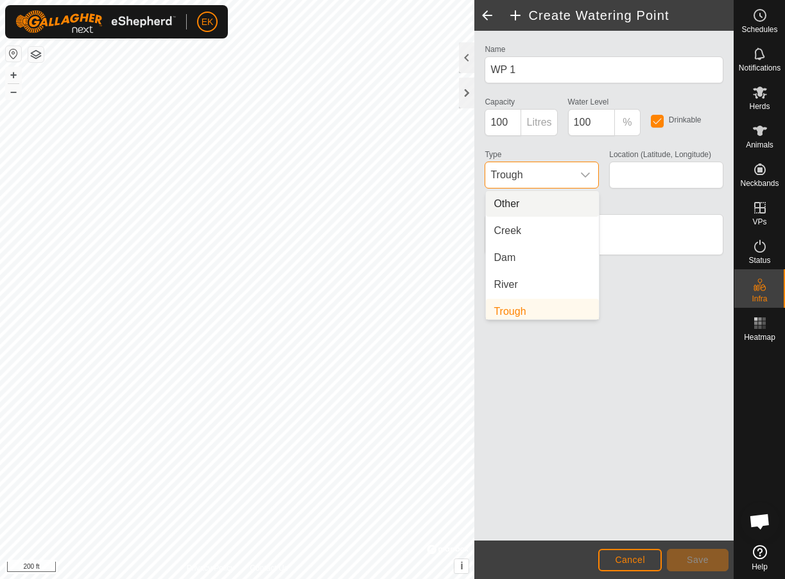
click at [549, 201] on li "Other" at bounding box center [542, 204] width 113 height 26
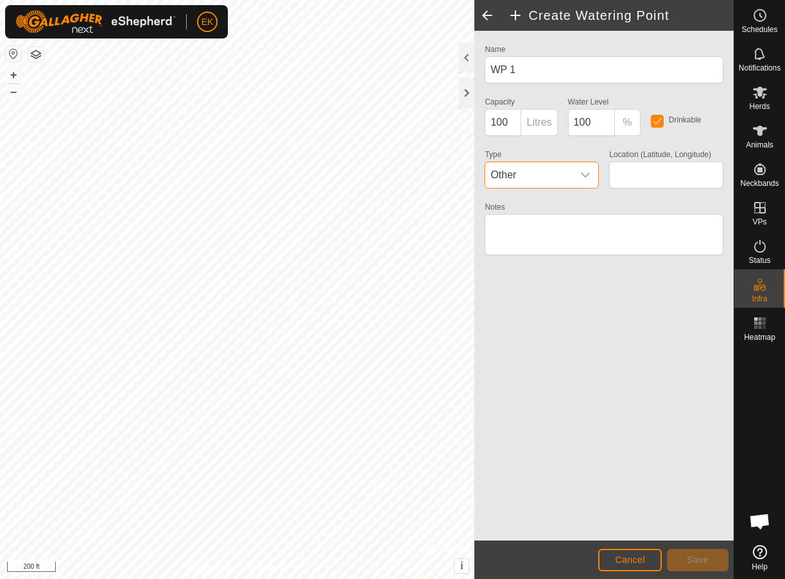
scroll to position [5, 0]
type input "38.986291, -92.178646"
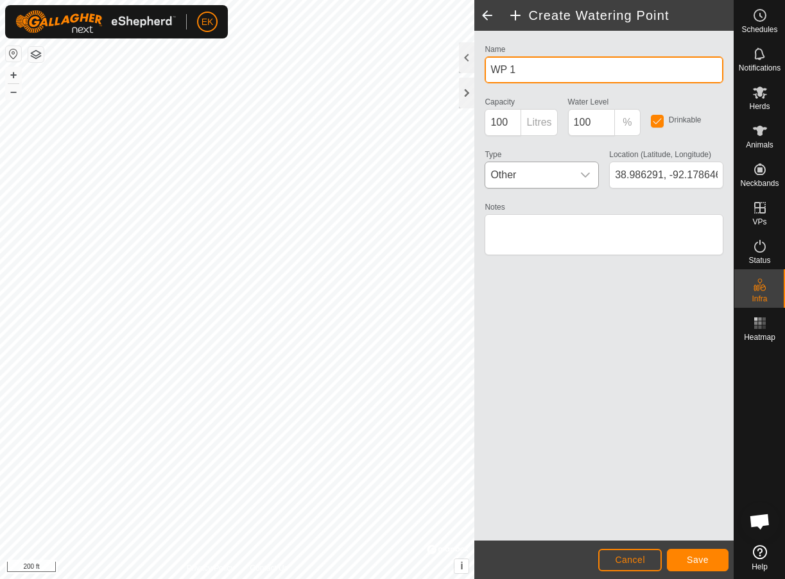
click at [522, 64] on input "WP 1" at bounding box center [603, 69] width 239 height 27
type input "Quick Connect"
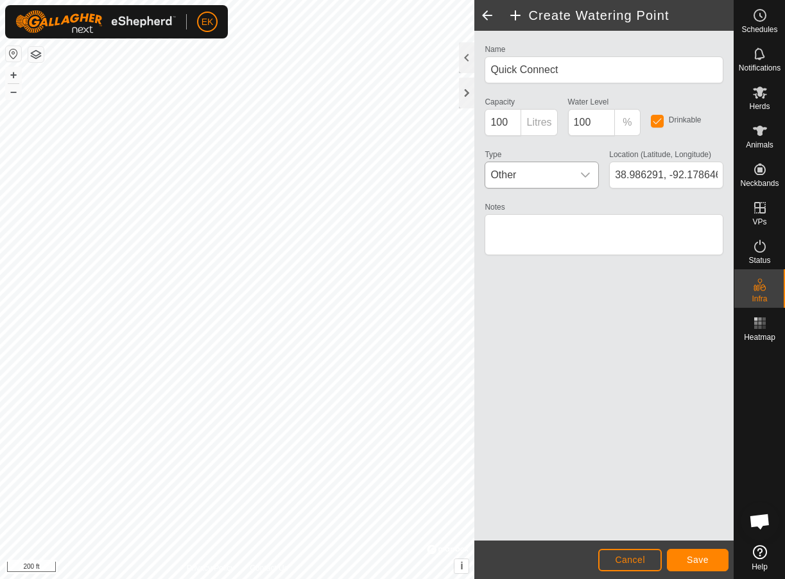
click at [700, 558] on span "Save" at bounding box center [697, 560] width 22 height 10
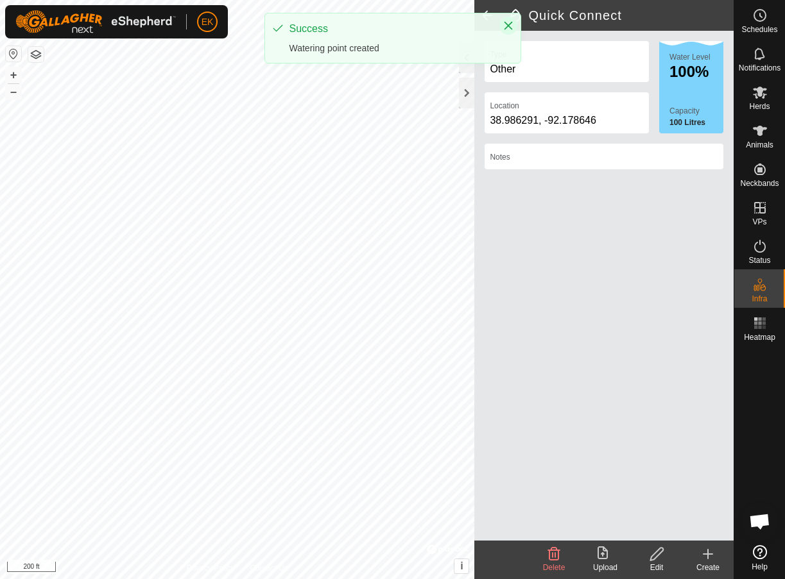
click at [510, 23] on icon "Close" at bounding box center [508, 26] width 8 height 8
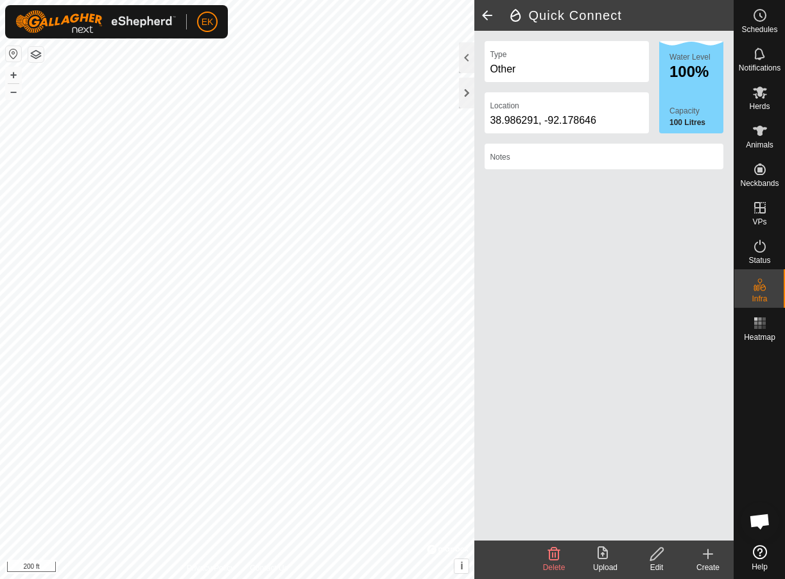
click at [483, 15] on span at bounding box center [487, 15] width 26 height 31
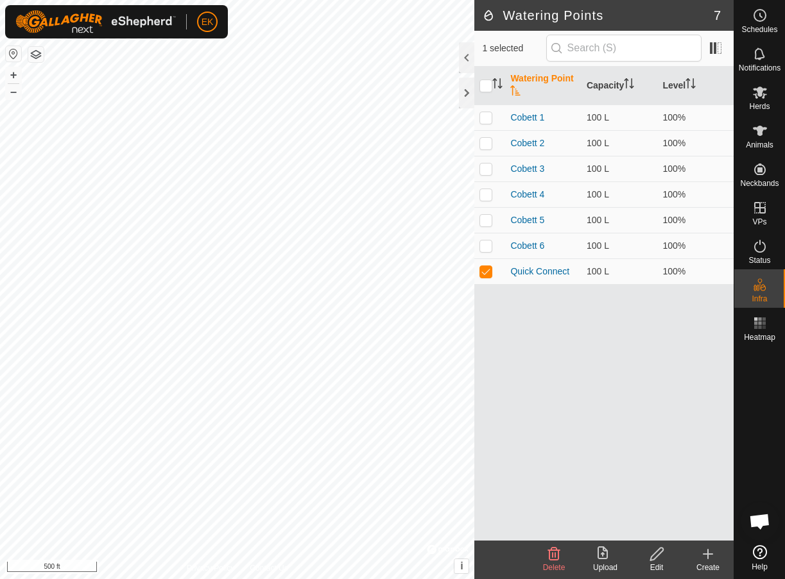
click at [559, 549] on icon at bounding box center [553, 554] width 15 height 15
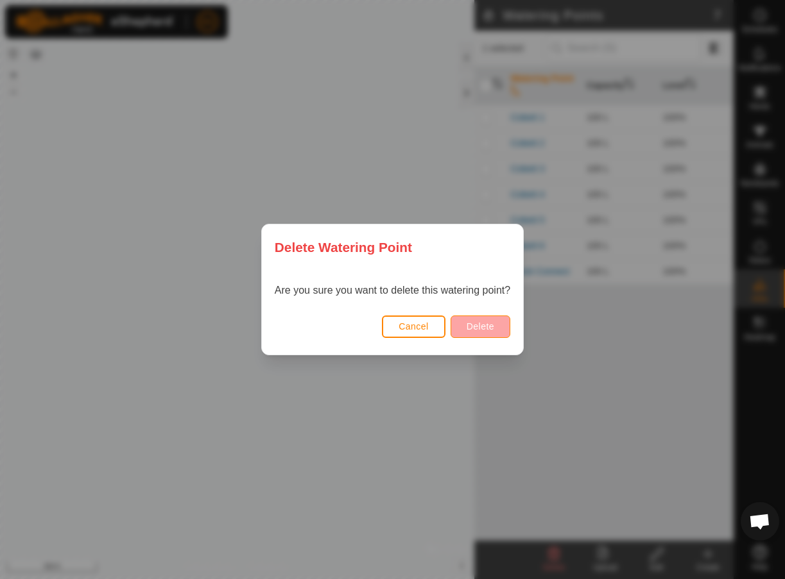
click at [490, 328] on span "Delete" at bounding box center [480, 326] width 28 height 10
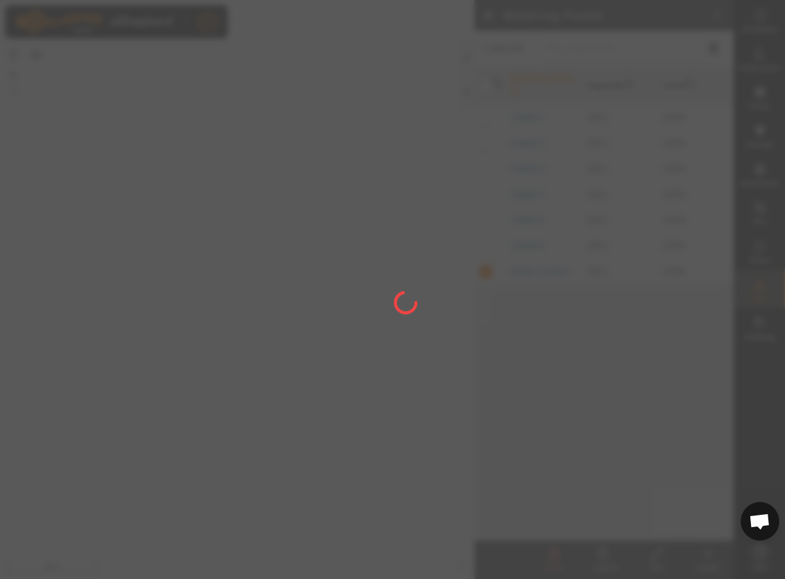
checkbox input "false"
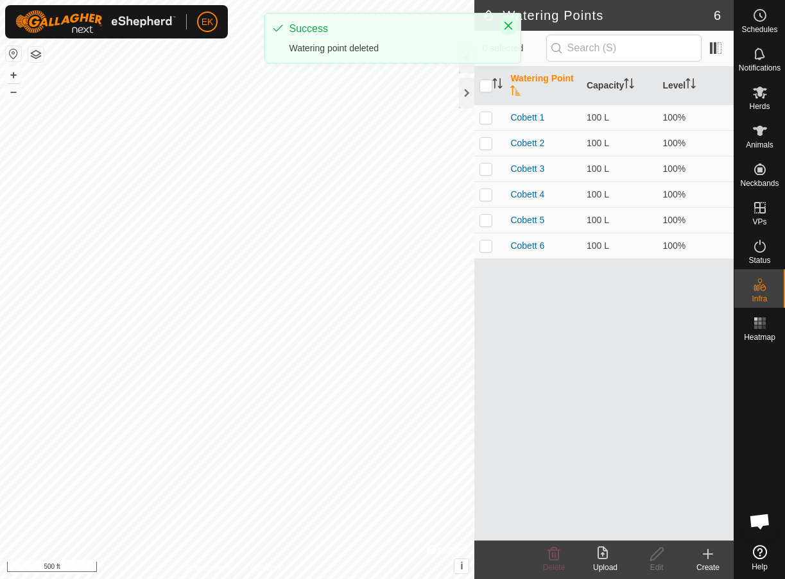
click at [509, 25] on icon "Close" at bounding box center [508, 26] width 10 height 10
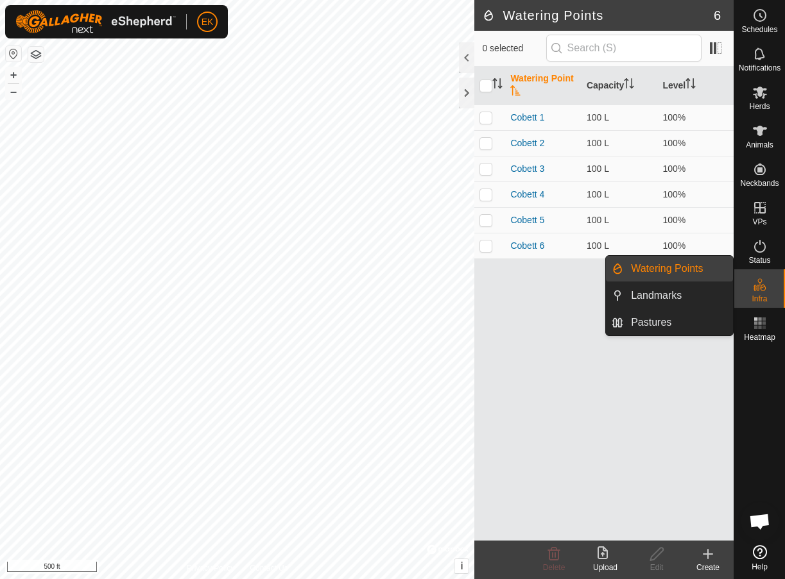
click at [670, 263] on link "Watering Points" at bounding box center [678, 269] width 110 height 26
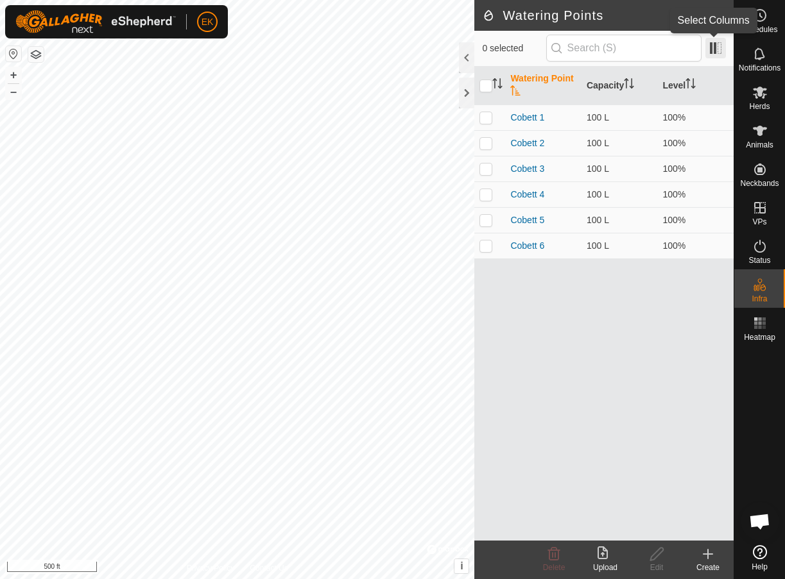
click at [717, 50] on span at bounding box center [715, 48] width 21 height 21
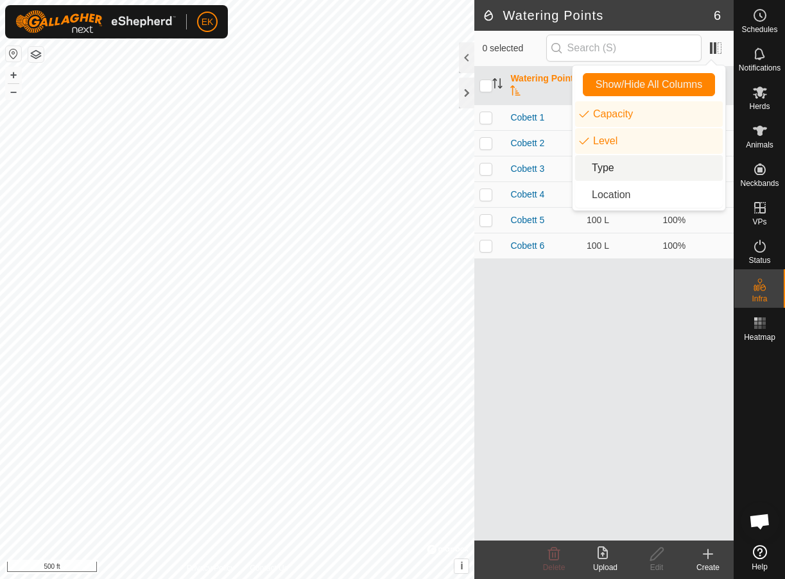
click at [620, 170] on li "Type" at bounding box center [649, 168] width 148 height 26
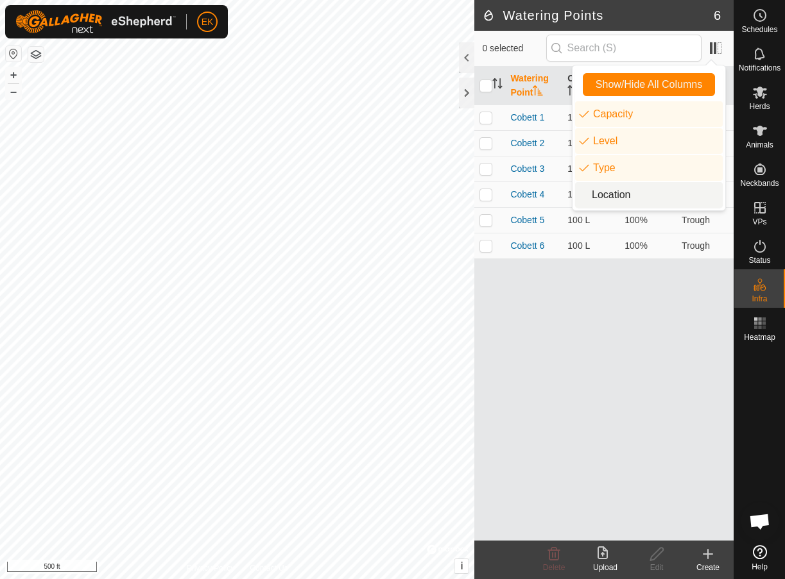
click at [663, 312] on div "Watering Point Capacity Level Type Cobett 1 100 L 100% Trough Cobett 2 100 L 10…" at bounding box center [603, 304] width 259 height 474
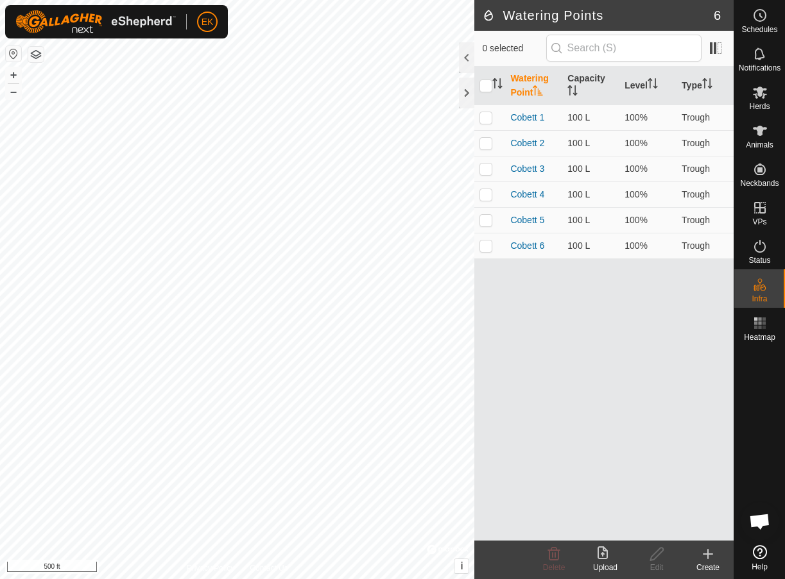
click at [708, 559] on icon at bounding box center [708, 554] width 0 height 9
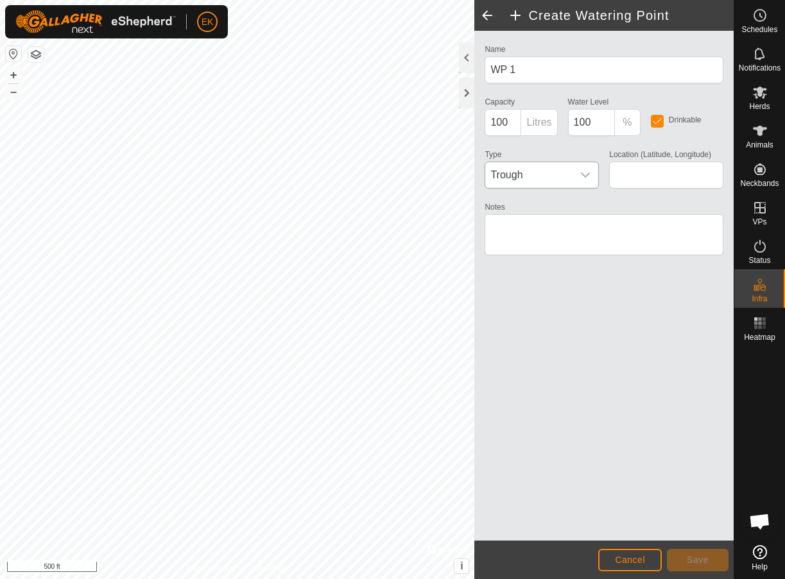
click at [539, 176] on span "Trough" at bounding box center [528, 175] width 87 height 26
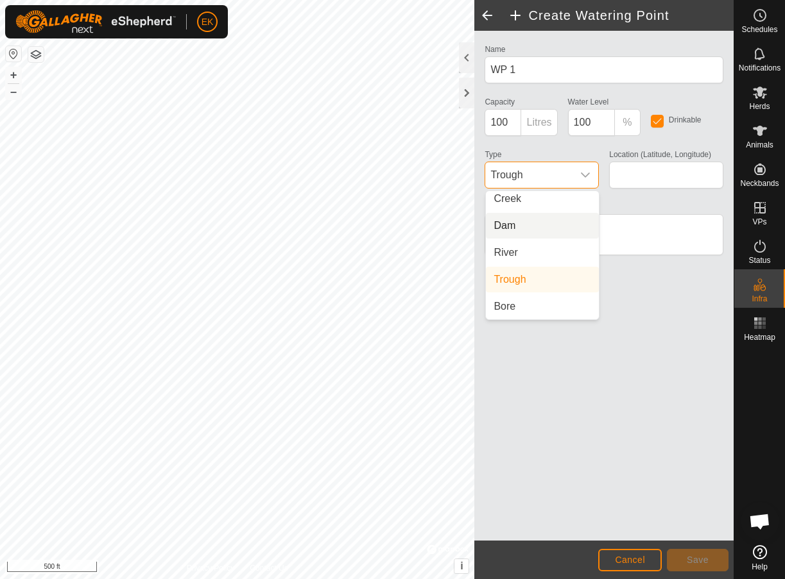
scroll to position [32, 0]
click at [518, 311] on li "Bore" at bounding box center [542, 307] width 113 height 26
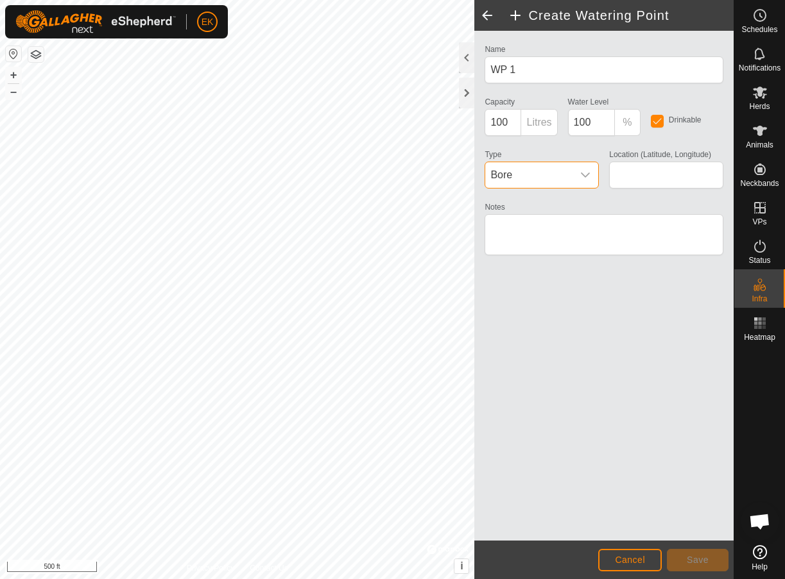
click at [568, 179] on span "Bore" at bounding box center [528, 175] width 87 height 26
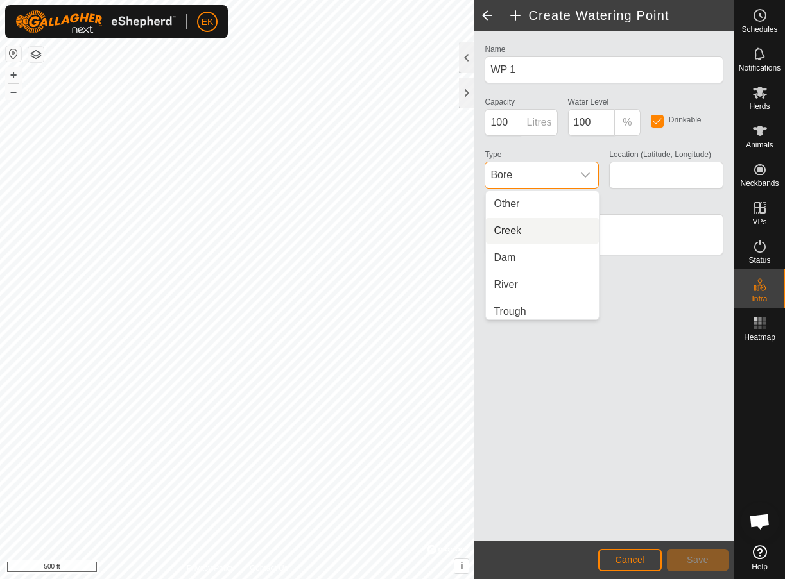
scroll to position [0, 0]
click at [563, 212] on li "Other" at bounding box center [542, 204] width 113 height 26
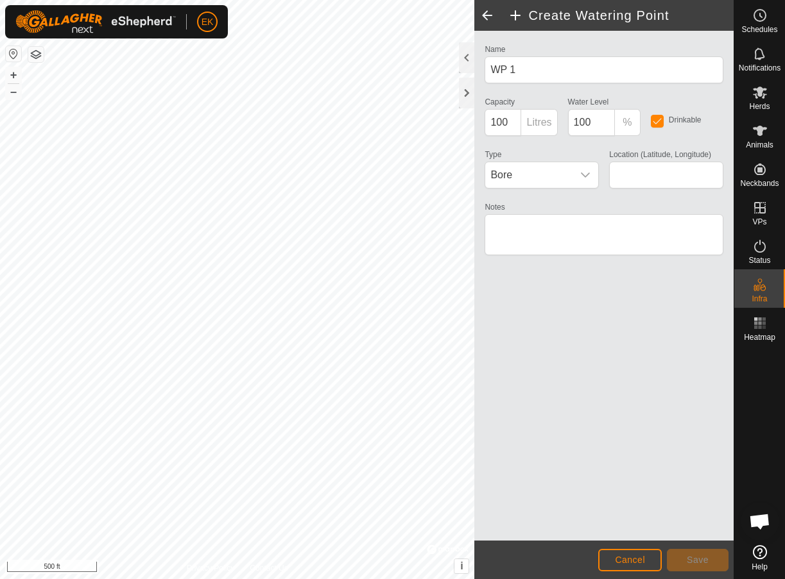
scroll to position [32, 0]
type input "38.978948, -92.174608"
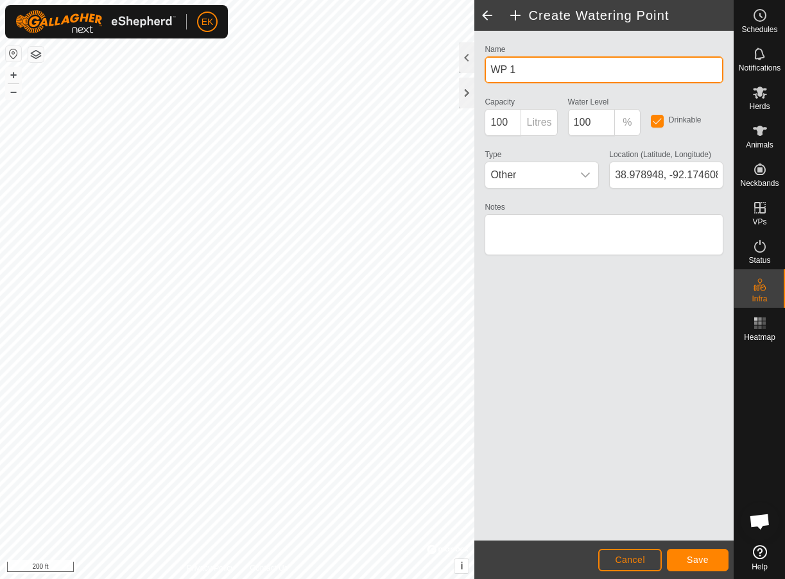
click at [525, 76] on input "WP 1" at bounding box center [603, 69] width 239 height 27
click at [548, 71] on input "Quick Connet" at bounding box center [603, 69] width 239 height 27
click at [575, 73] on input "Quick Connect" at bounding box center [603, 69] width 239 height 27
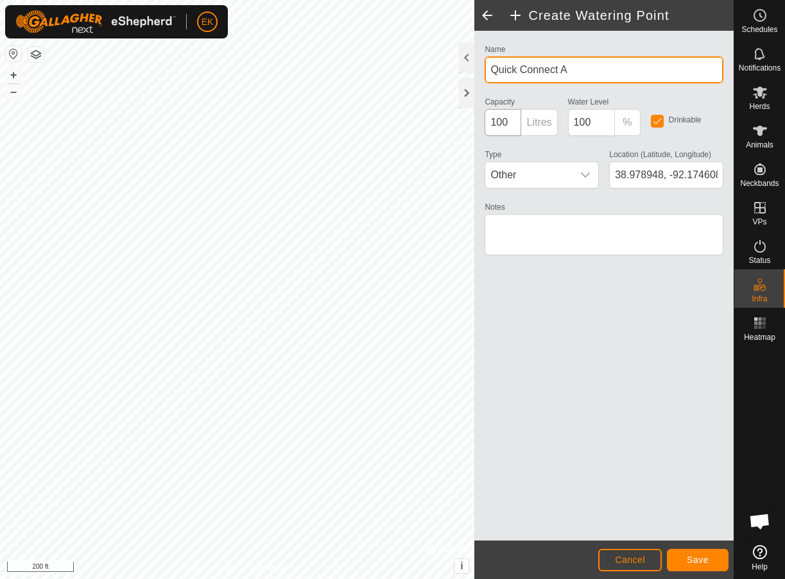
type input "Quick Connect A"
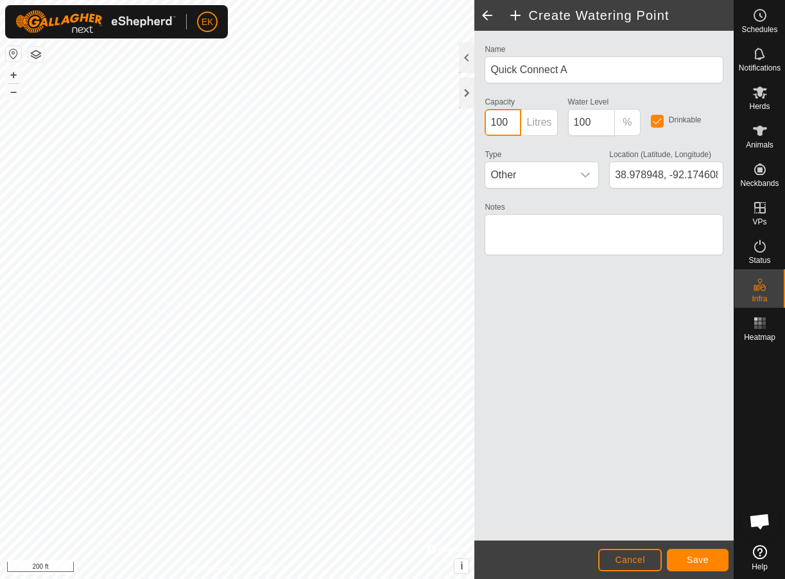
click at [514, 126] on input "100" at bounding box center [502, 122] width 37 height 27
type input "0"
click at [629, 125] on span at bounding box center [626, 122] width 15 height 15
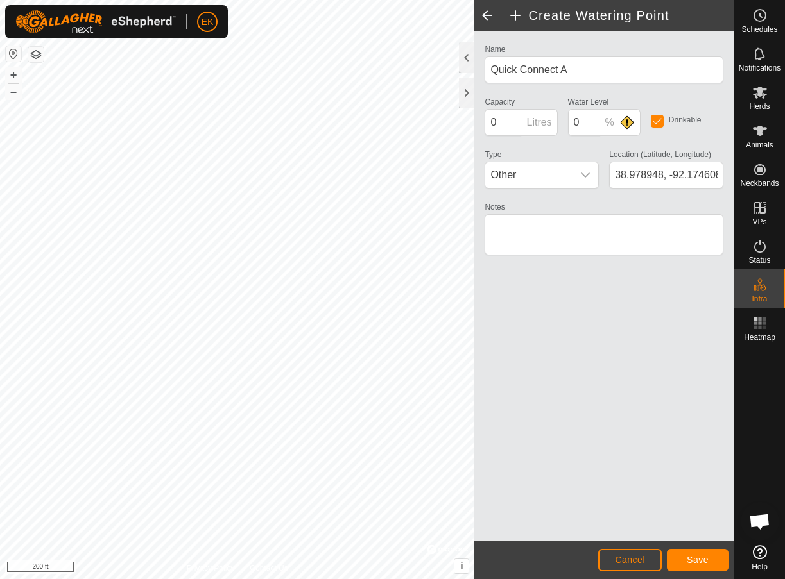
click at [697, 565] on span "Save" at bounding box center [697, 560] width 22 height 10
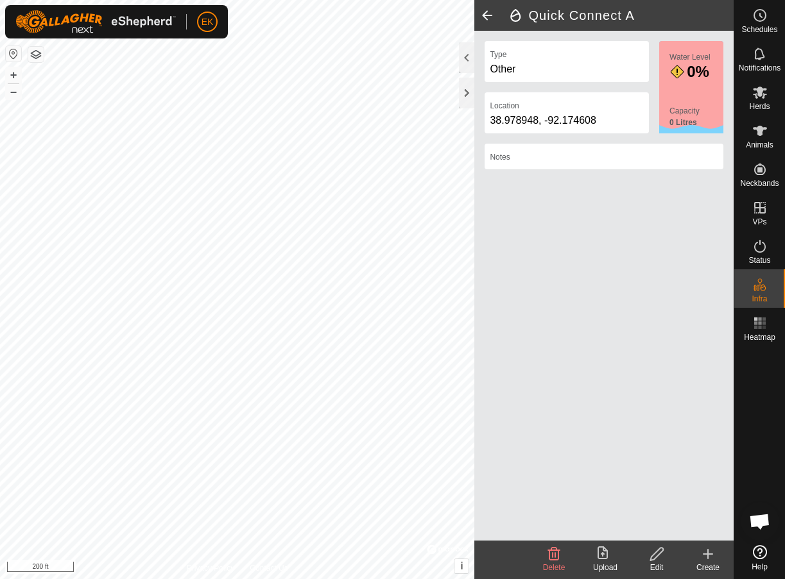
click at [705, 554] on icon at bounding box center [707, 554] width 9 height 0
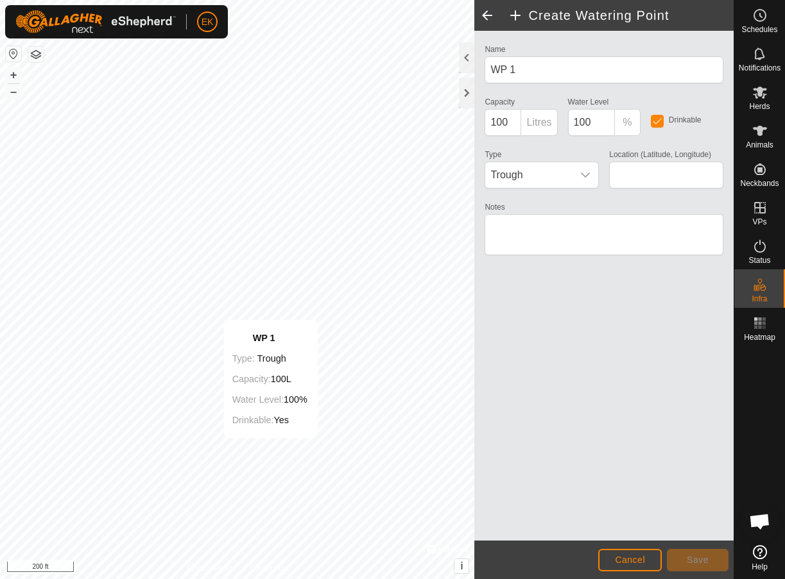
type input "38.978044, -92.175594"
click at [565, 168] on span "Trough" at bounding box center [528, 175] width 87 height 26
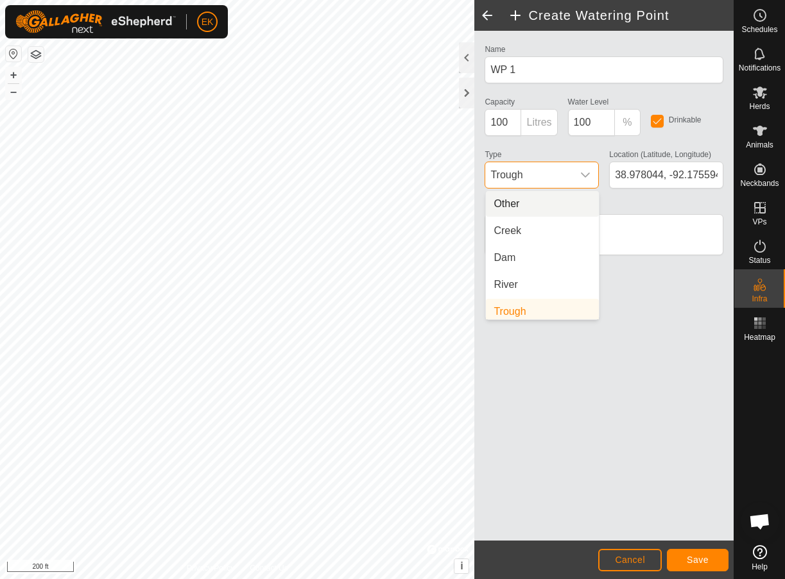
scroll to position [5, 0]
click at [554, 198] on li "Other" at bounding box center [542, 199] width 113 height 26
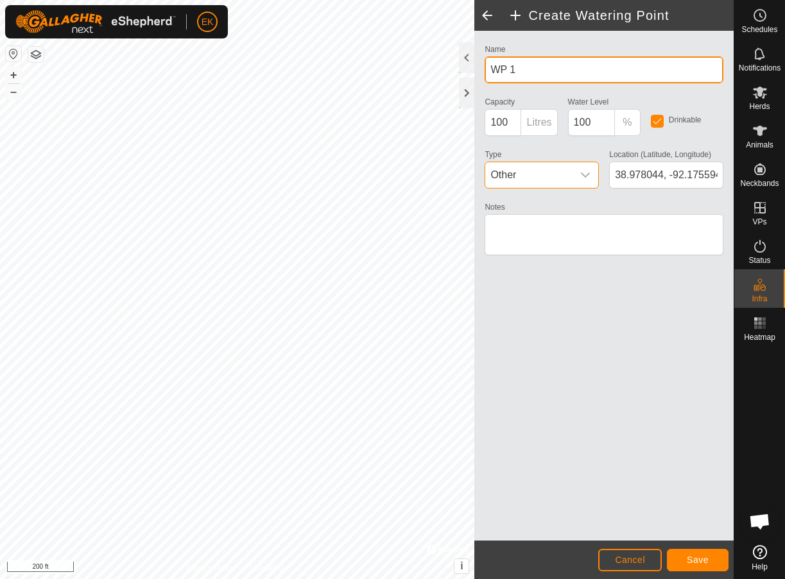
click at [533, 71] on input "WP 1" at bounding box center [603, 69] width 239 height 27
type input "Hydrant"
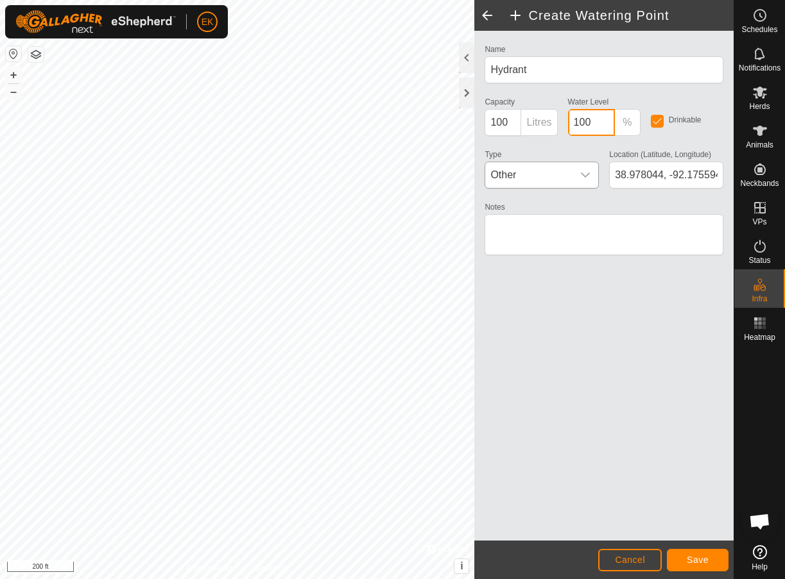
click at [597, 119] on input "100" at bounding box center [591, 122] width 47 height 27
type input "0"
click at [498, 123] on input "100" at bounding box center [502, 122] width 37 height 27
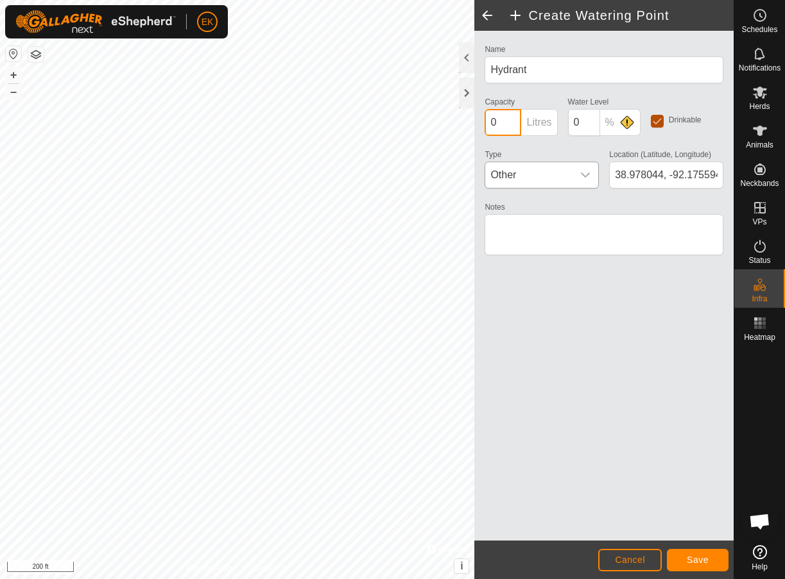
type input "0"
click at [655, 121] on input "checkbox" at bounding box center [657, 121] width 13 height 13
checkbox input "false"
click at [708, 558] on button "Save" at bounding box center [698, 560] width 62 height 22
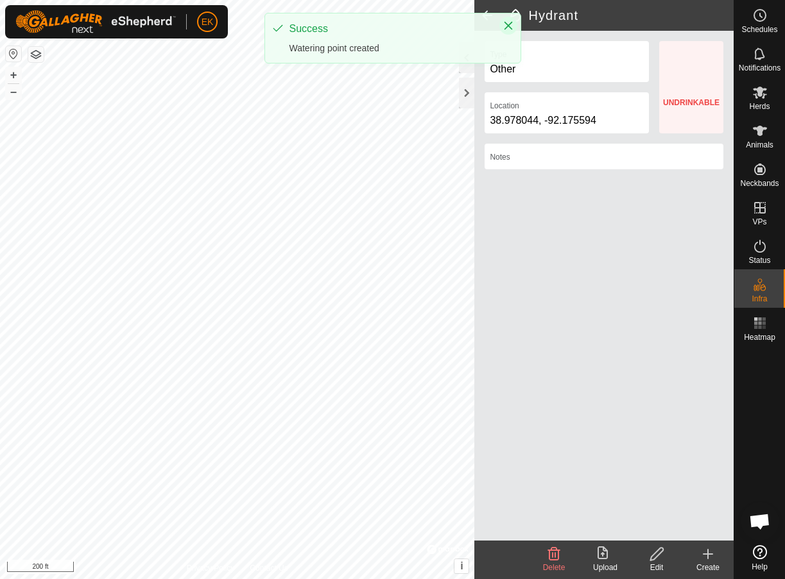
click at [507, 28] on icon "Close" at bounding box center [508, 26] width 10 height 10
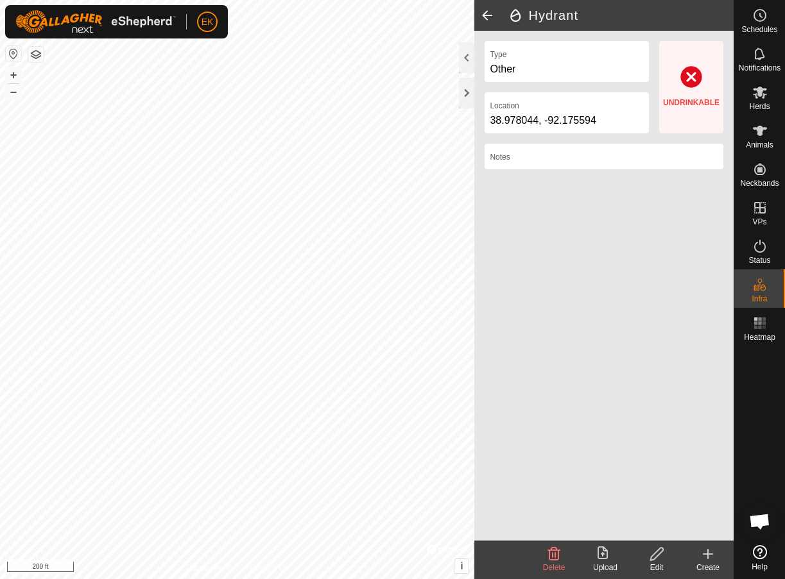
click at [490, 18] on span at bounding box center [487, 15] width 26 height 31
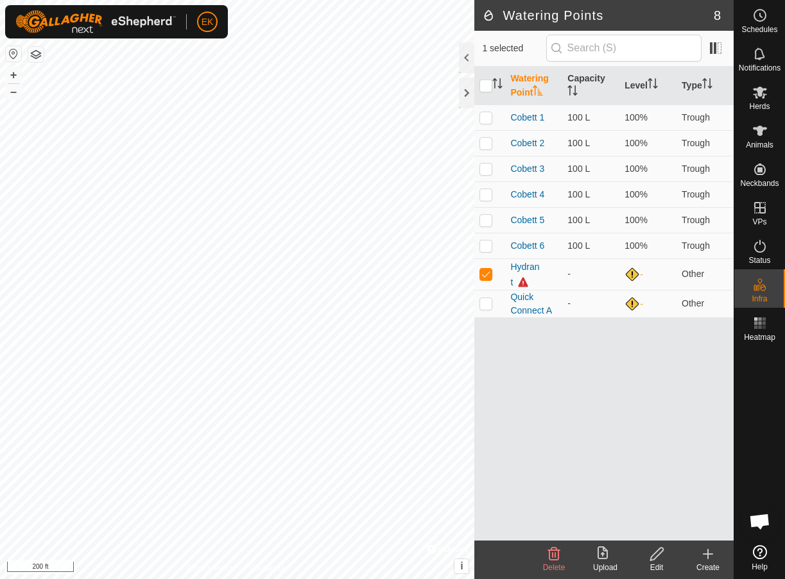
click at [710, 554] on icon at bounding box center [707, 554] width 9 height 0
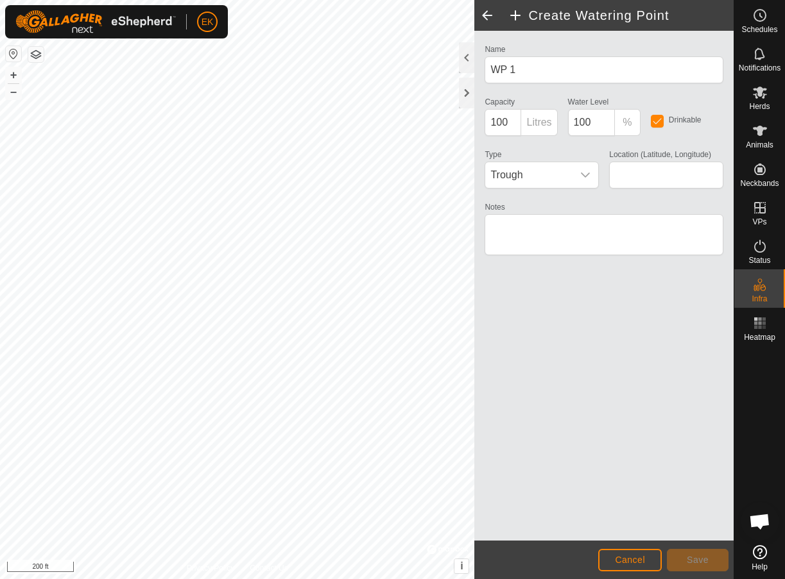
type input "38.980495, -92.174591"
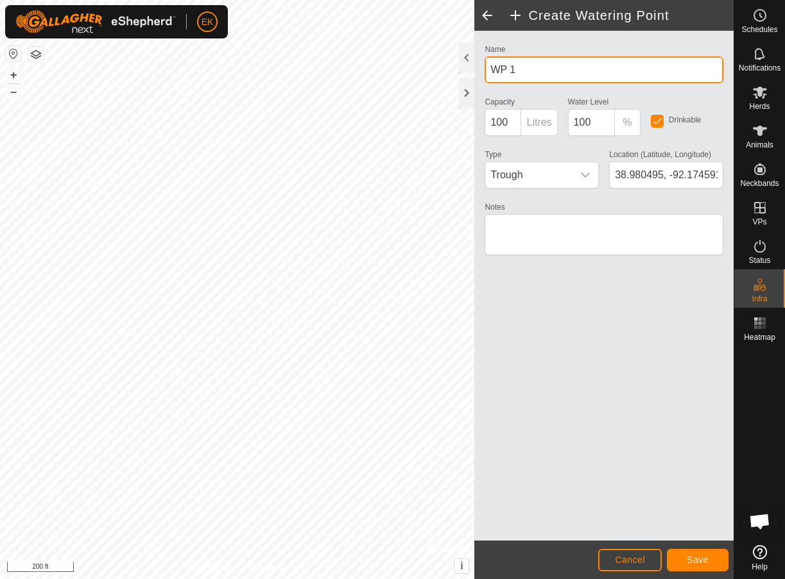
click at [518, 67] on input "WP 1" at bounding box center [603, 69] width 239 height 27
click at [518, 66] on input "WP 1" at bounding box center [603, 69] width 239 height 27
type input "Quick Connect B"
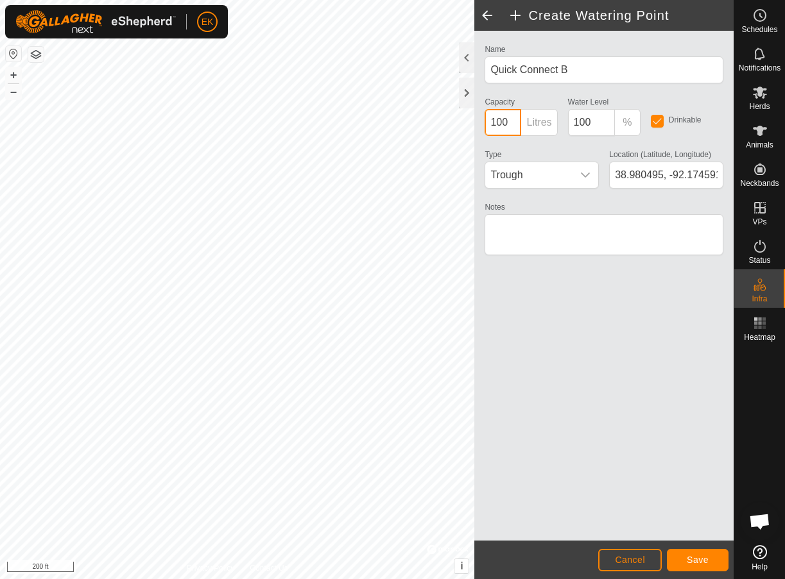
click at [503, 117] on input "100" at bounding box center [502, 122] width 37 height 27
type input "0"
click at [563, 181] on span "Trough" at bounding box center [528, 175] width 87 height 26
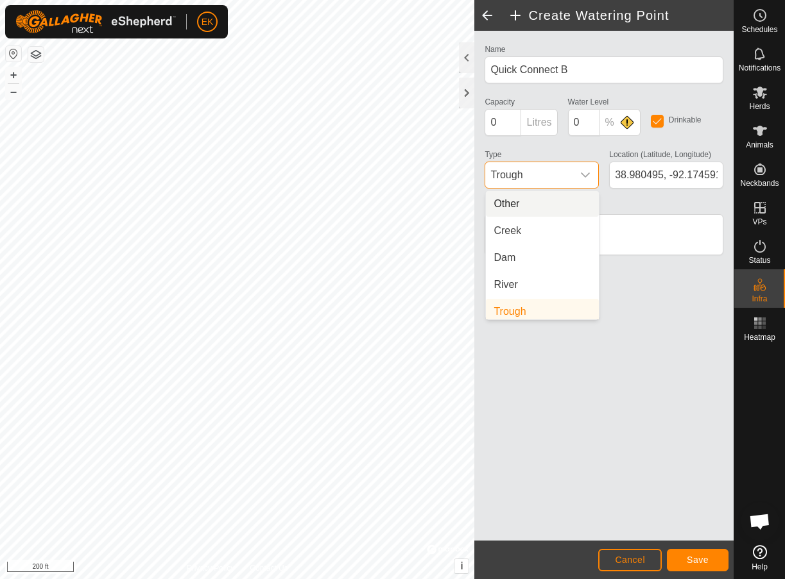
scroll to position [5, 0]
click at [540, 200] on li "Other" at bounding box center [542, 199] width 113 height 26
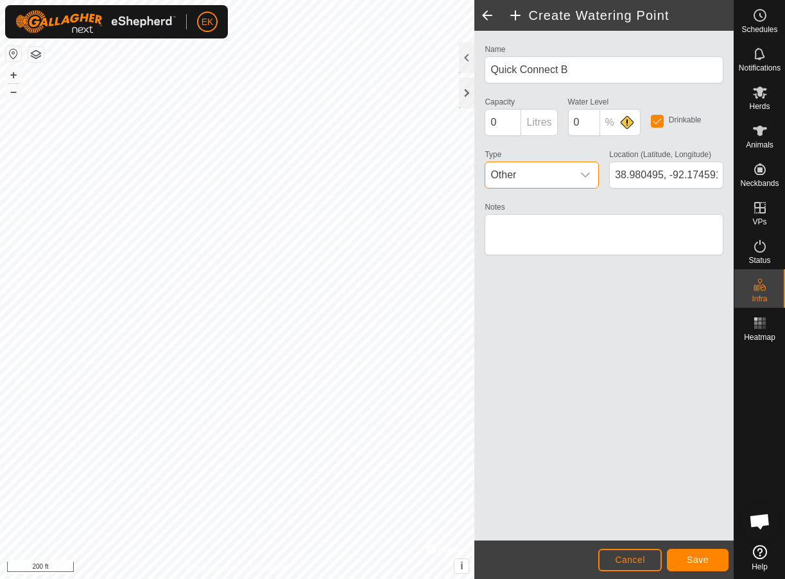
click at [701, 554] on button "Save" at bounding box center [698, 560] width 62 height 22
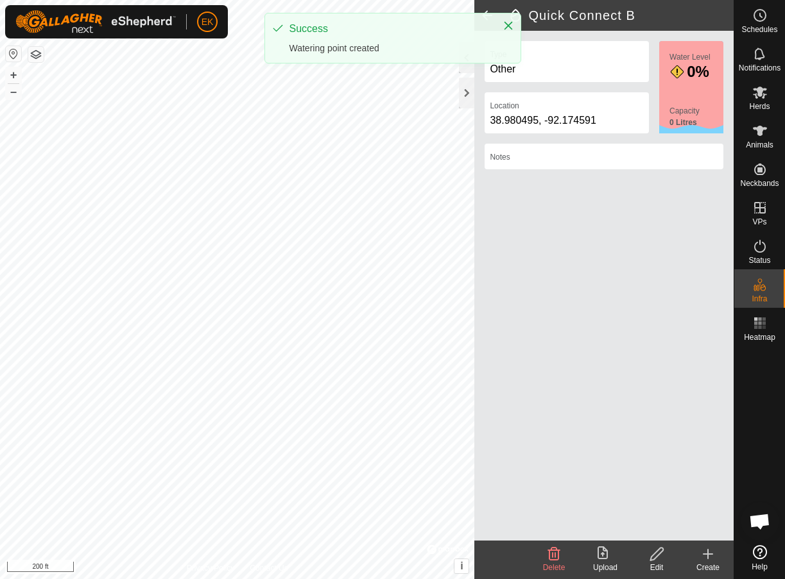
click at [705, 559] on icon at bounding box center [707, 554] width 15 height 15
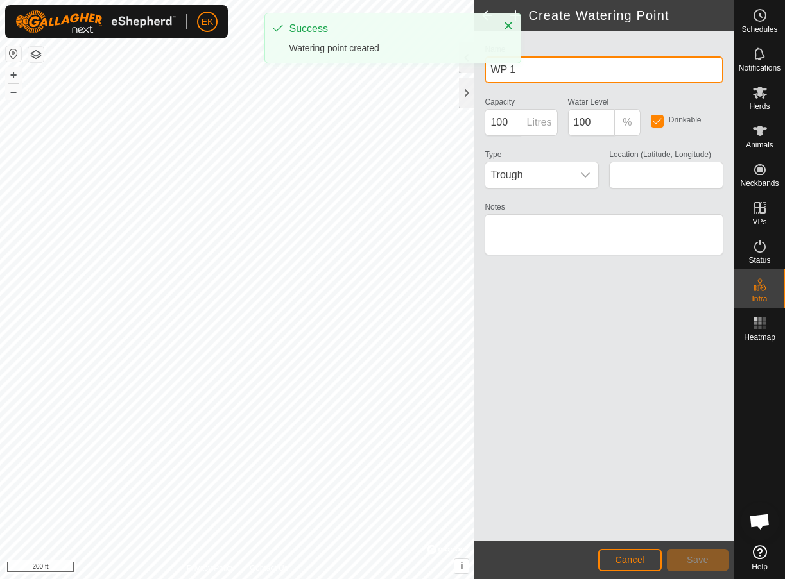
click at [534, 76] on input "WP 1" at bounding box center [603, 69] width 239 height 27
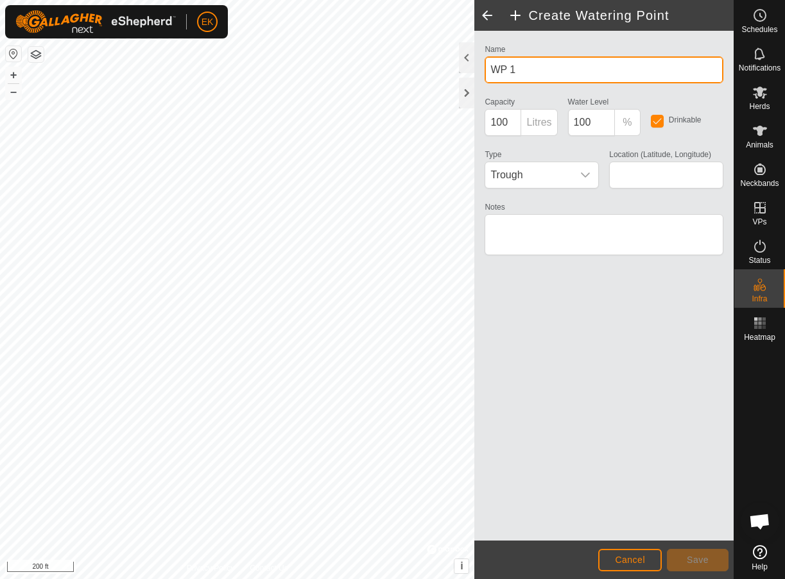
click at [534, 76] on input "WP 1" at bounding box center [603, 69] width 239 height 27
type input "Quick Connect C"
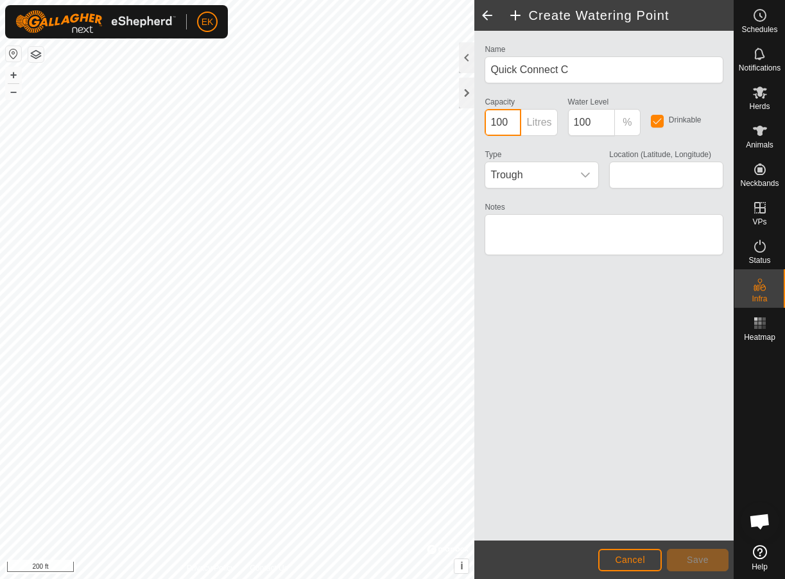
click at [515, 123] on input "100" at bounding box center [502, 122] width 37 height 27
type input "1"
type input "0"
click at [517, 176] on span "Trough" at bounding box center [528, 175] width 87 height 26
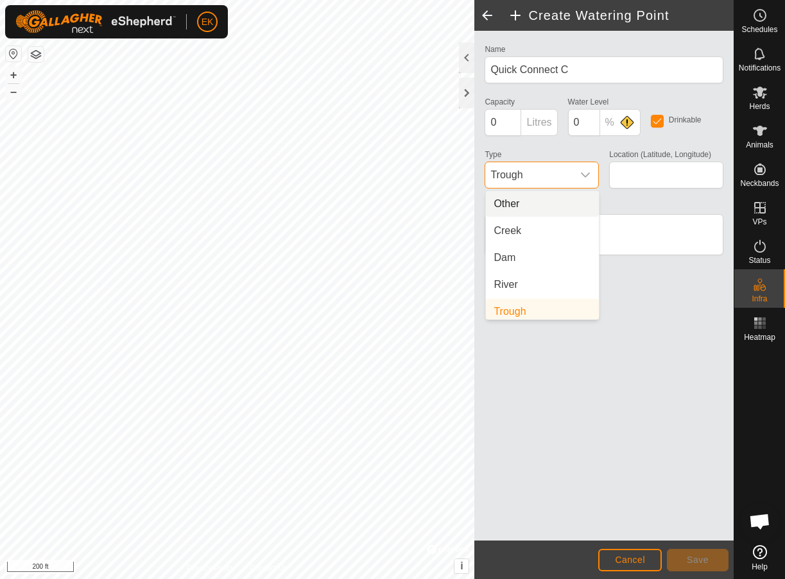
scroll to position [5, 0]
click at [517, 198] on li "Other" at bounding box center [542, 199] width 113 height 26
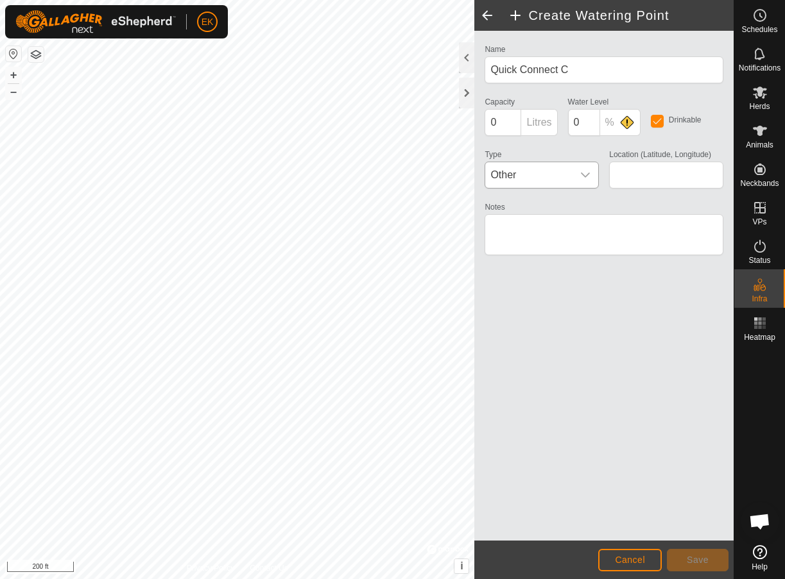
type input "38.981336, -92.174557"
click at [685, 561] on button "Save" at bounding box center [698, 560] width 62 height 22
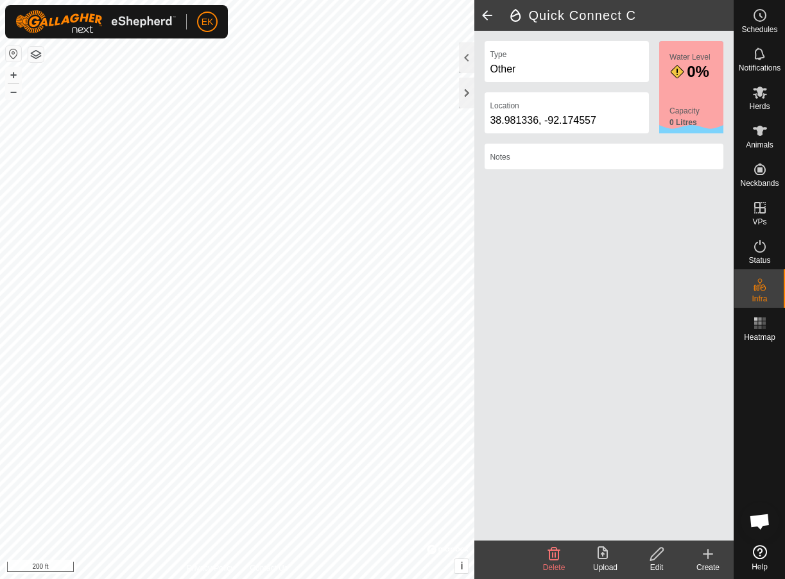
click at [714, 558] on icon at bounding box center [707, 554] width 15 height 15
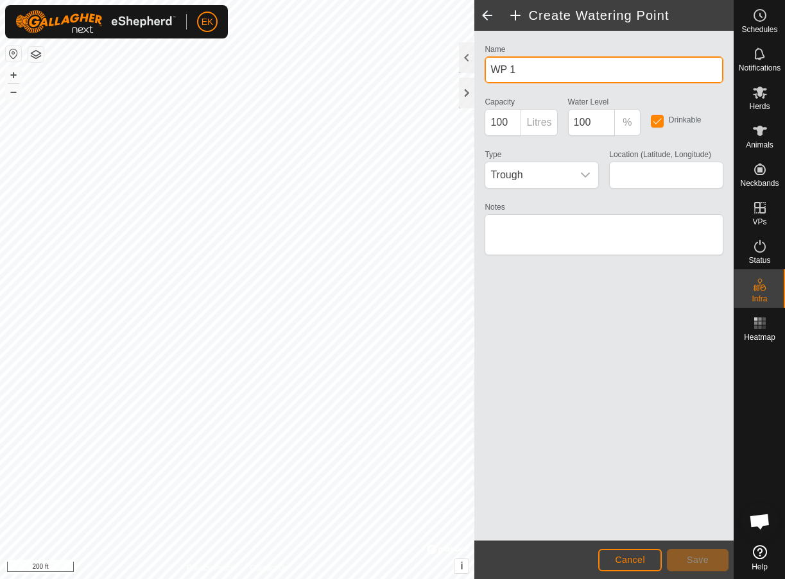
click at [549, 74] on input "WP 1" at bounding box center [603, 69] width 239 height 27
type input "C"
type input "Quick Connect D"
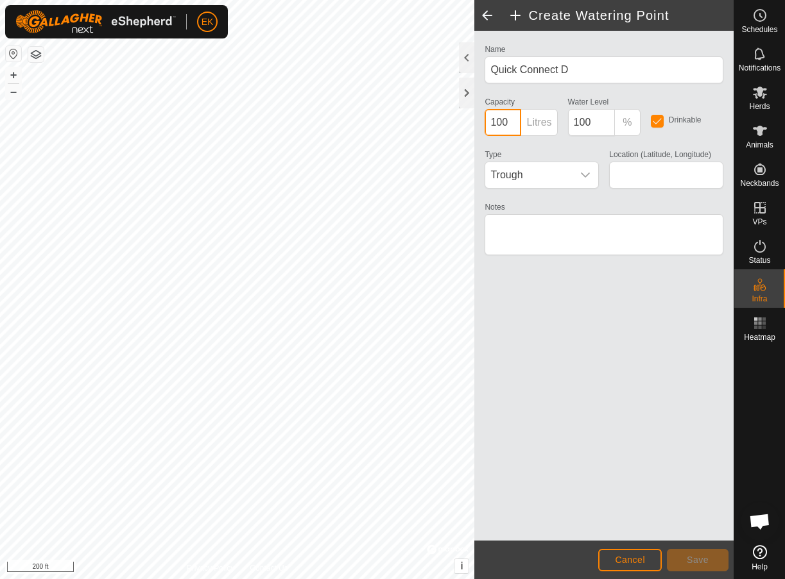
click at [498, 117] on input "100" at bounding box center [502, 122] width 37 height 27
type input "0"
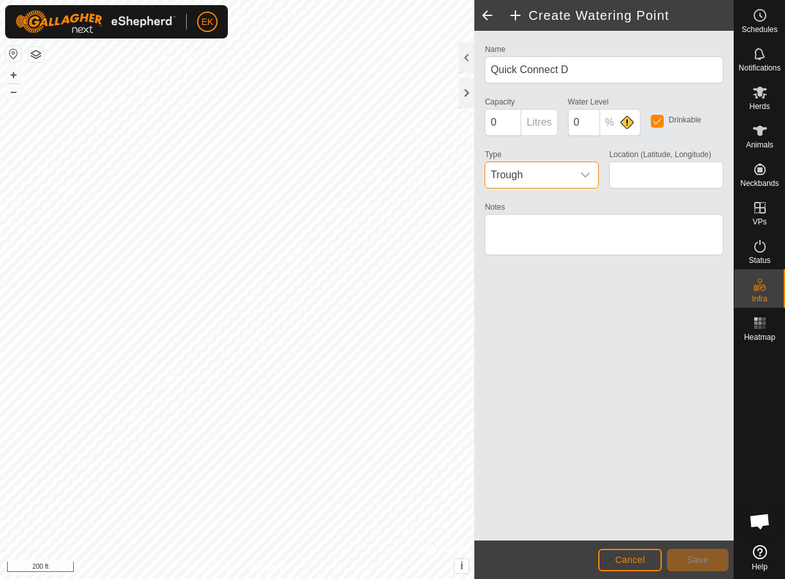
click at [529, 171] on span "Trough" at bounding box center [528, 175] width 87 height 26
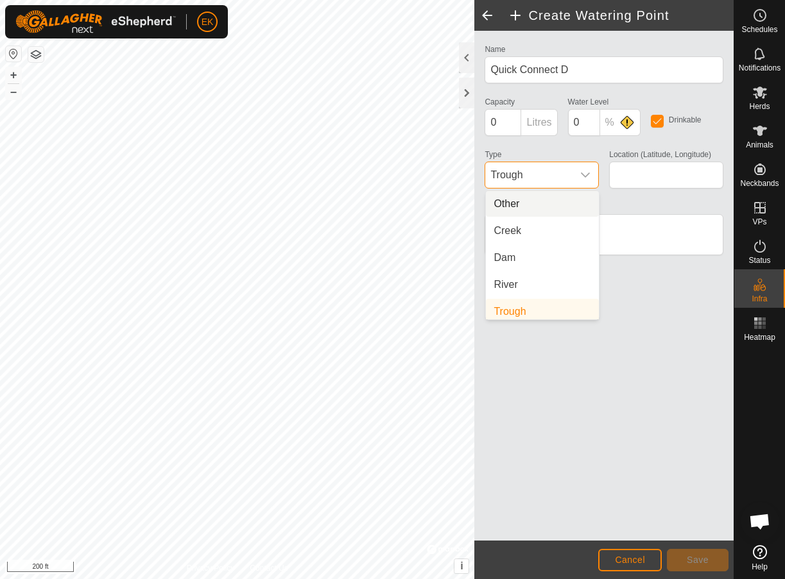
scroll to position [5, 0]
click at [530, 201] on li "Other" at bounding box center [542, 199] width 113 height 26
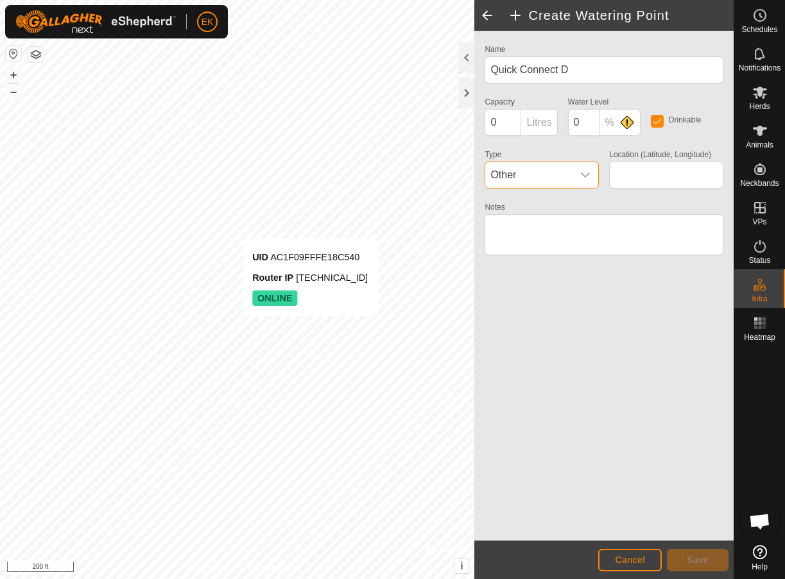
type input "38.982991, -92.174486"
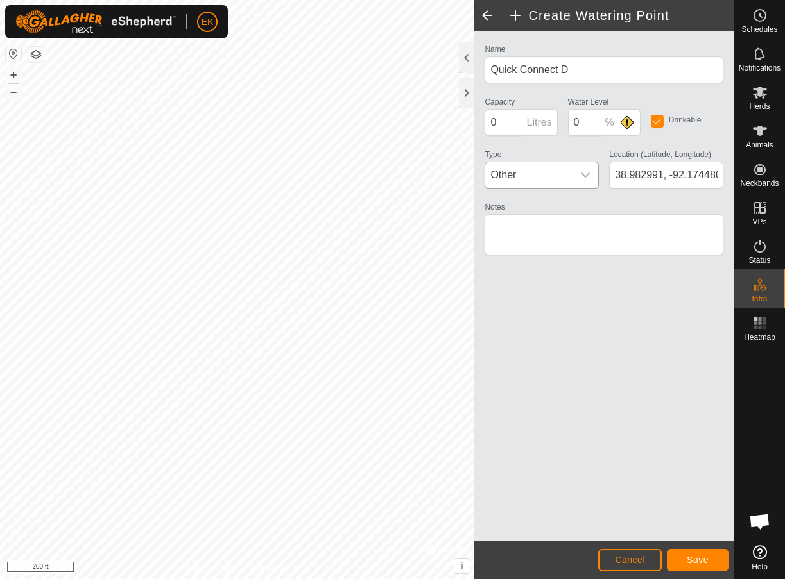
click at [704, 558] on span "Save" at bounding box center [697, 560] width 22 height 10
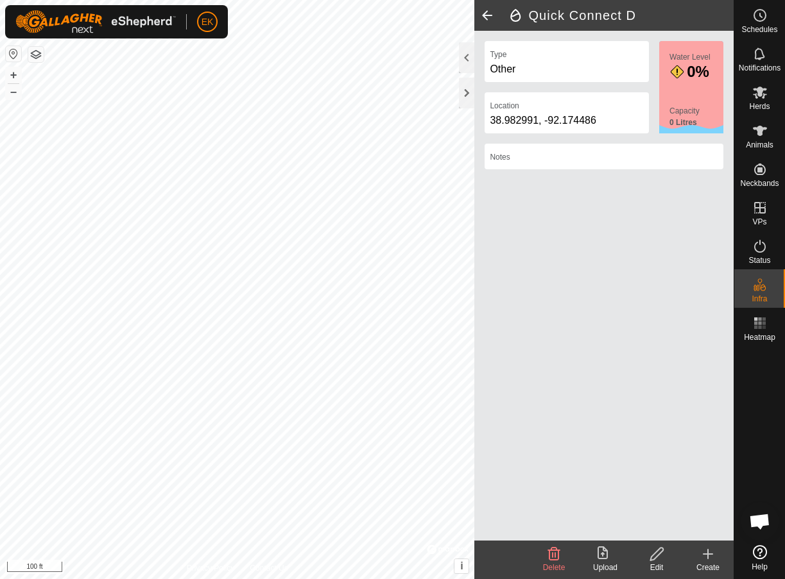
click at [490, 18] on span at bounding box center [487, 15] width 26 height 31
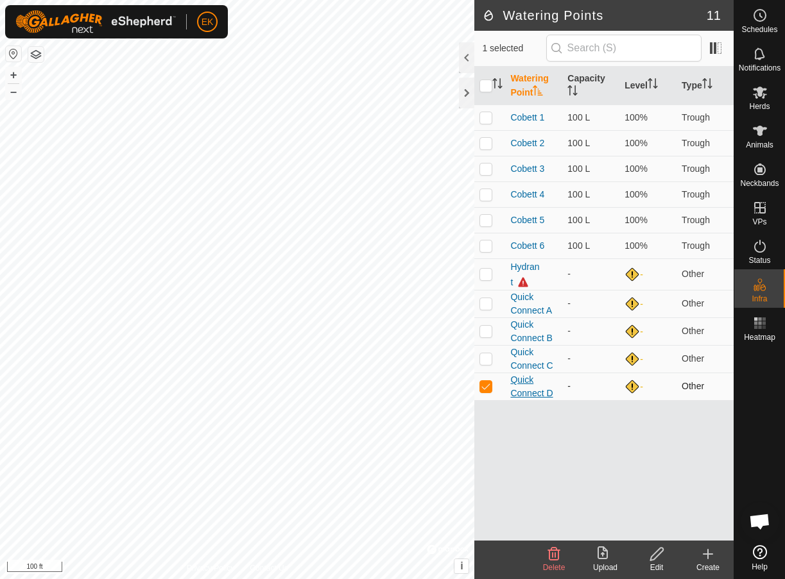
click at [537, 391] on link "Quick Connect D" at bounding box center [531, 387] width 42 height 24
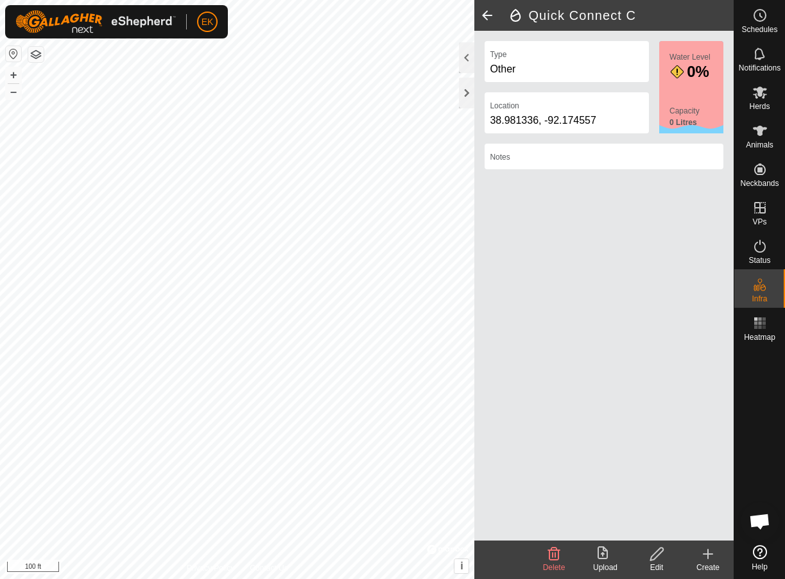
click at [491, 19] on span at bounding box center [487, 15] width 26 height 31
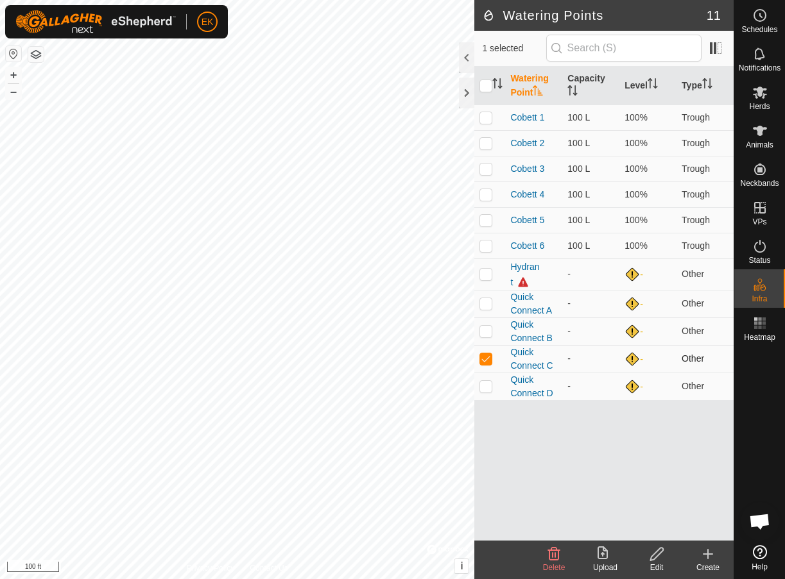
click at [490, 354] on p-checkbox at bounding box center [485, 359] width 13 height 10
checkbox input "false"
click at [482, 383] on p-checkbox at bounding box center [485, 386] width 13 height 10
click at [489, 385] on p-checkbox at bounding box center [485, 386] width 13 height 10
checkbox input "false"
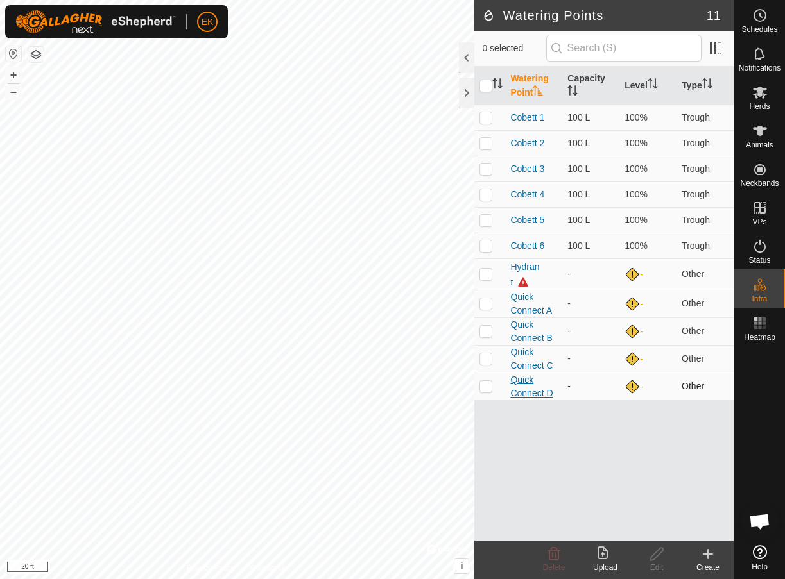
click at [516, 382] on link "Quick Connect D" at bounding box center [531, 387] width 42 height 24
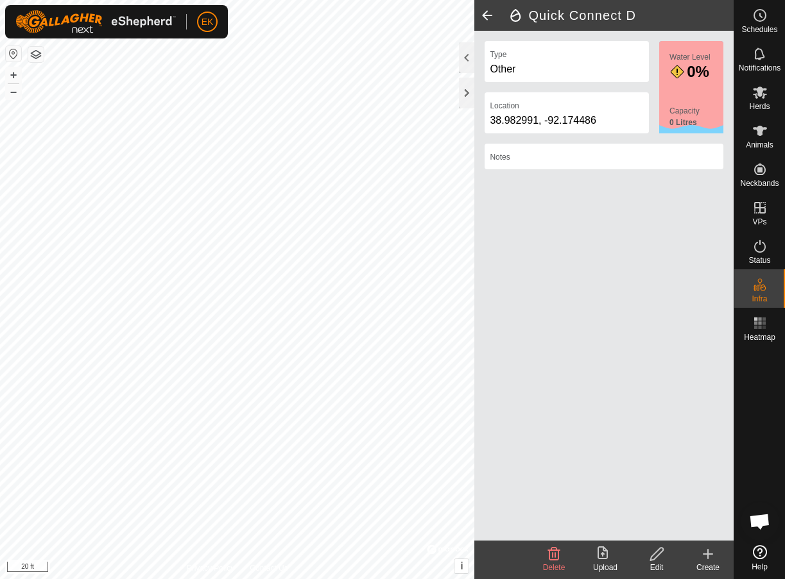
click at [659, 553] on icon at bounding box center [657, 554] width 16 height 15
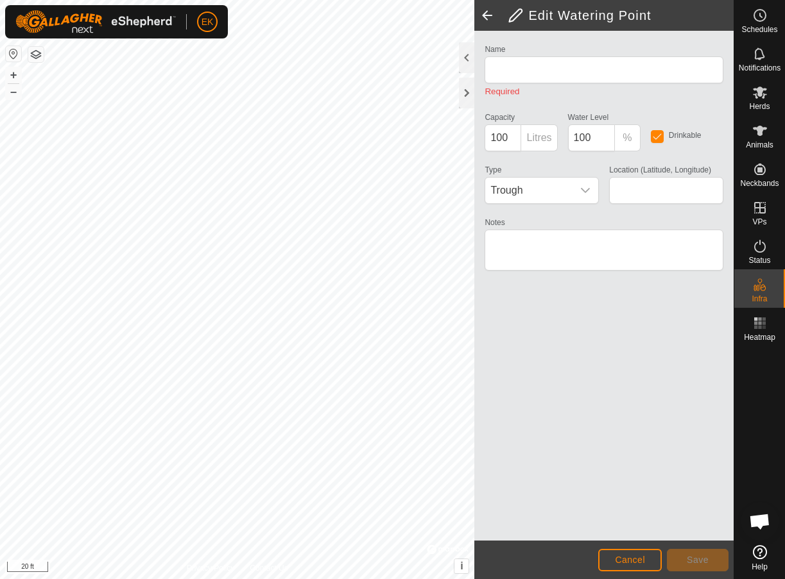
type input "Quick Connect D"
type input "0"
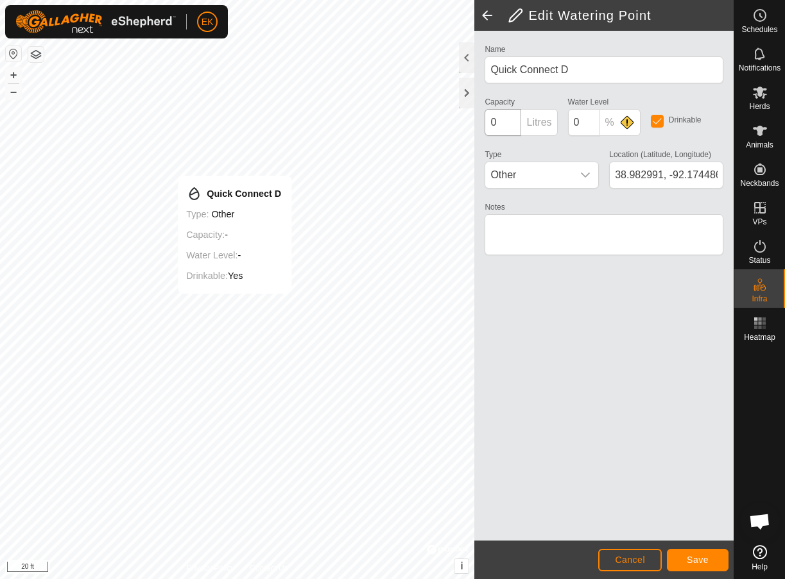
type input "38.982942, -92.174522"
click at [695, 563] on span "Save" at bounding box center [697, 560] width 22 height 10
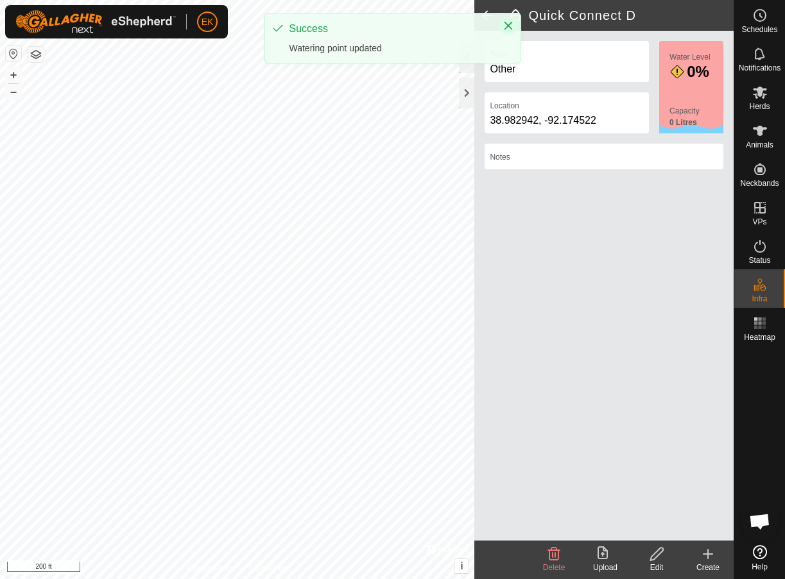
click at [506, 26] on icon "Close" at bounding box center [508, 26] width 10 height 10
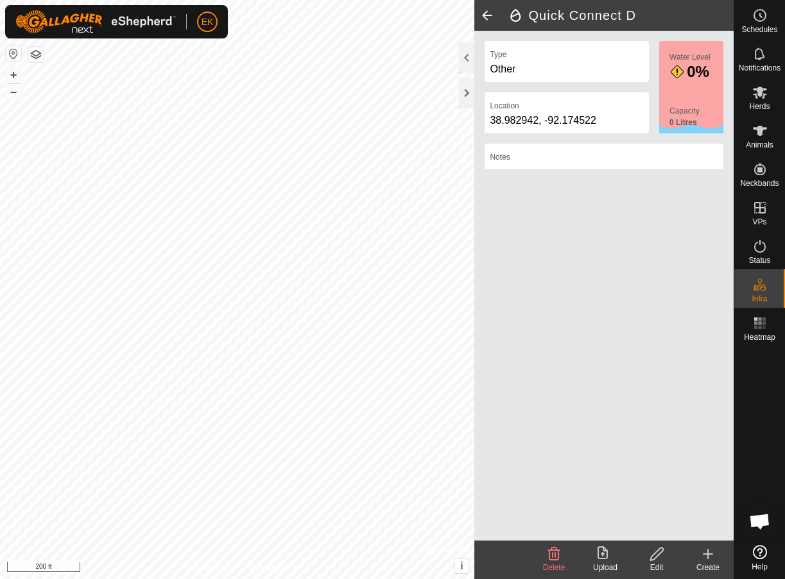
click at [488, 13] on span at bounding box center [487, 15] width 26 height 31
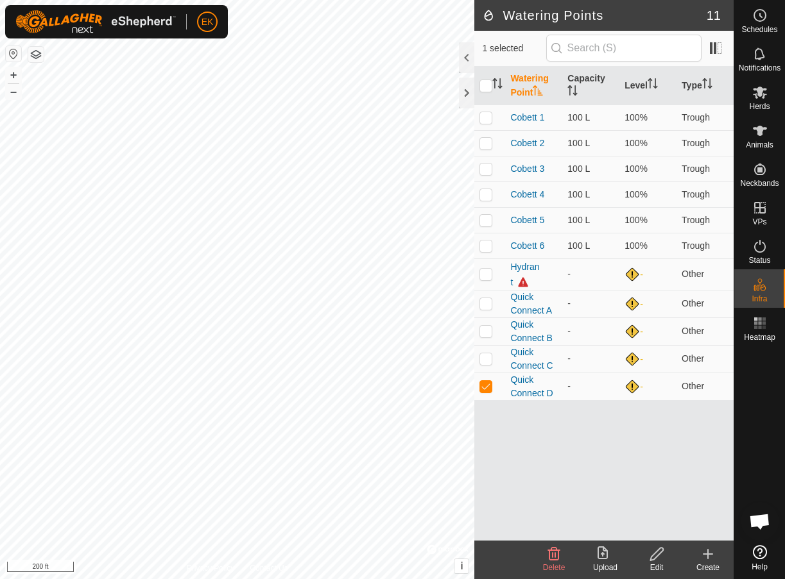
click at [710, 551] on icon at bounding box center [707, 554] width 15 height 15
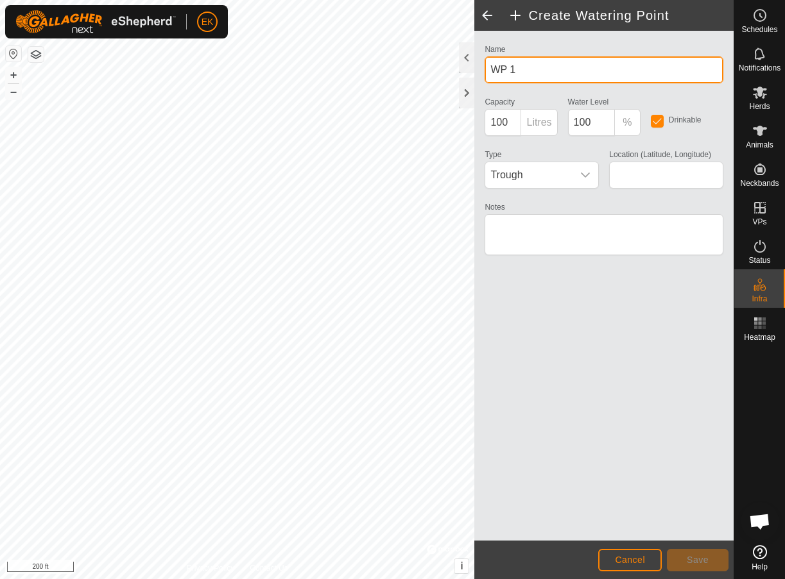
click at [543, 72] on input "WP 1" at bounding box center [603, 69] width 239 height 27
type input "Quick Connect E"
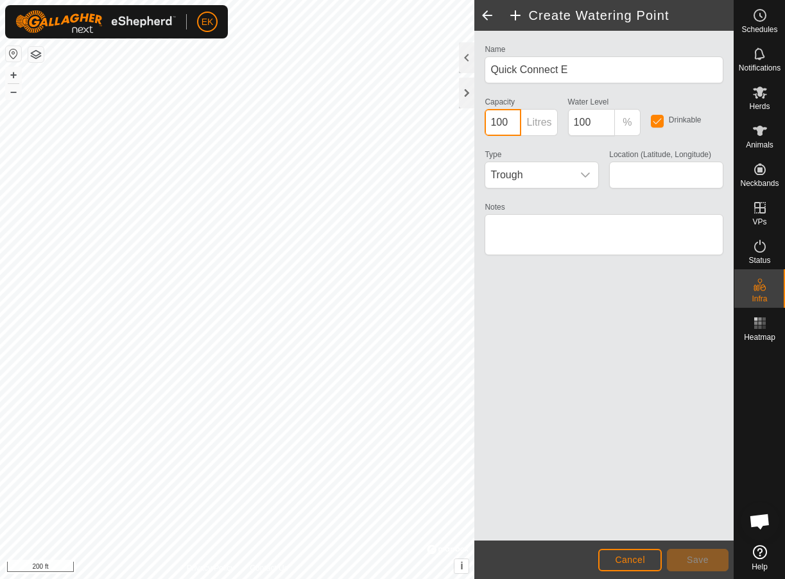
click at [514, 121] on input "100" at bounding box center [502, 122] width 37 height 27
type input "0"
click at [534, 171] on span "Trough" at bounding box center [528, 175] width 87 height 26
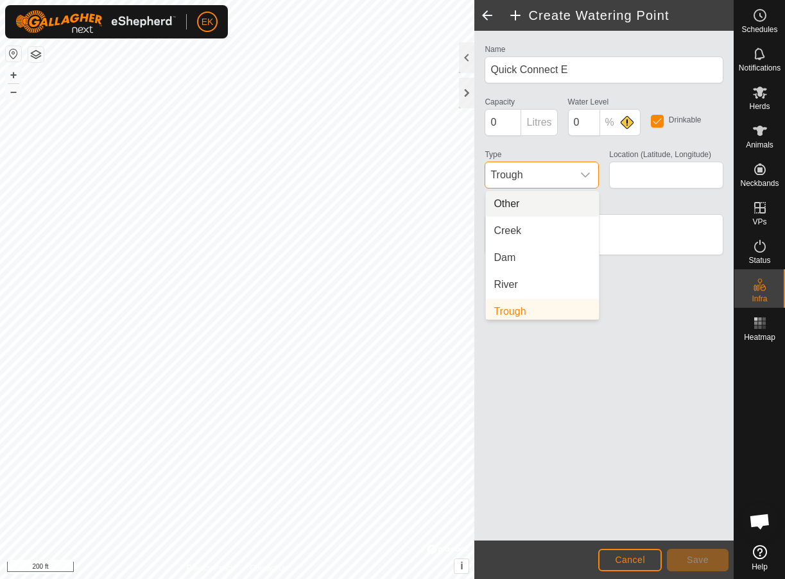
scroll to position [5, 0]
click at [533, 195] on li "Other" at bounding box center [542, 199] width 113 height 26
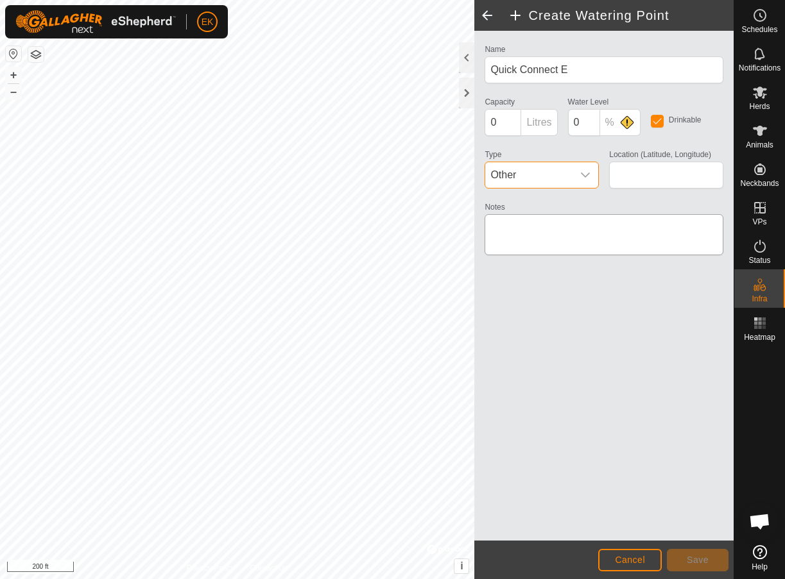
type input "38.985189, -92.175375"
click at [699, 563] on span "Save" at bounding box center [697, 560] width 22 height 10
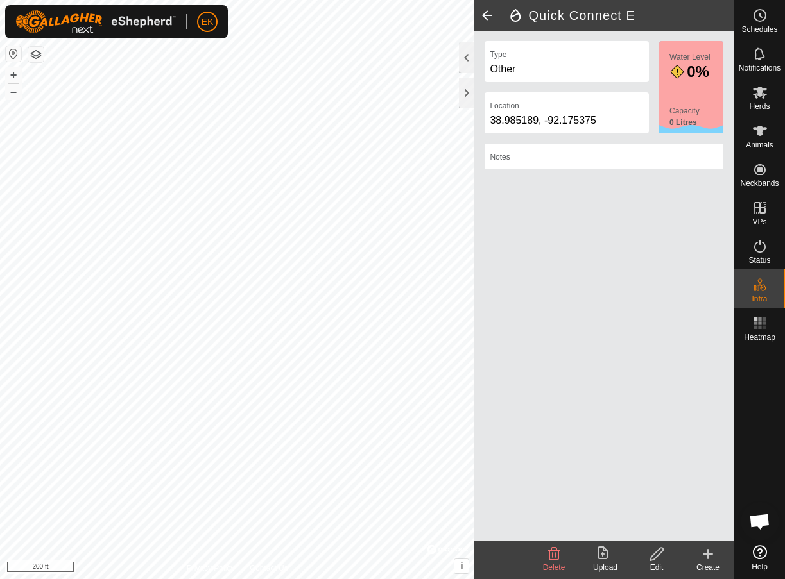
click at [711, 558] on icon at bounding box center [707, 554] width 15 height 15
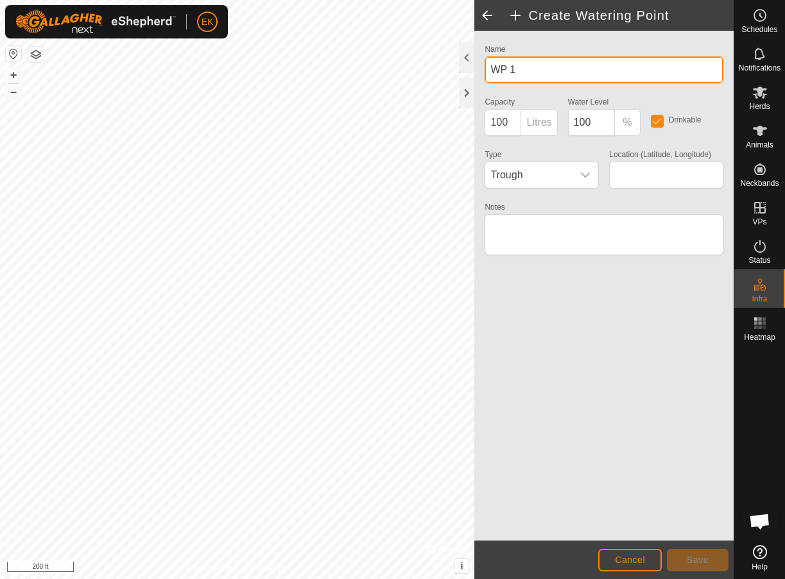
click at [503, 68] on input "WP 1" at bounding box center [603, 69] width 239 height 27
click at [503, 71] on input "WP 1" at bounding box center [603, 69] width 239 height 27
type input "Quick Connect F"
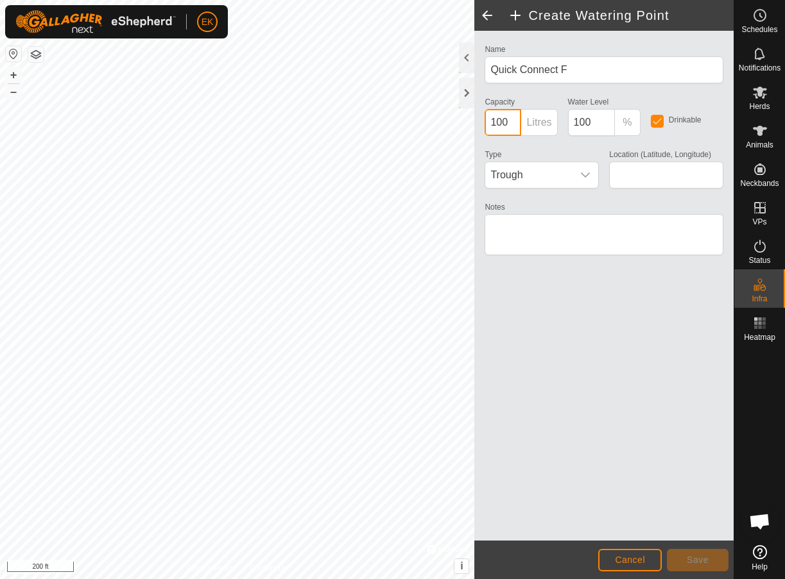
click at [492, 123] on input "100" at bounding box center [502, 122] width 37 height 27
type input "0"
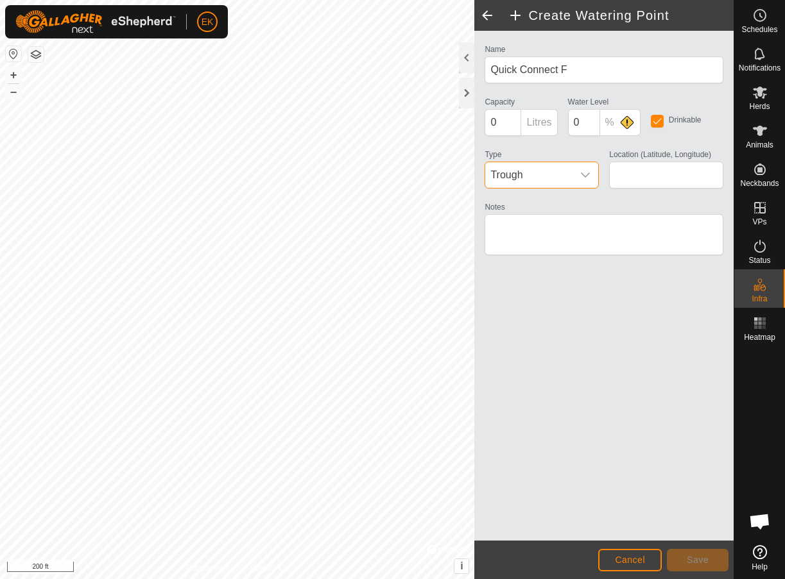
click at [566, 179] on span "Trough" at bounding box center [528, 175] width 87 height 26
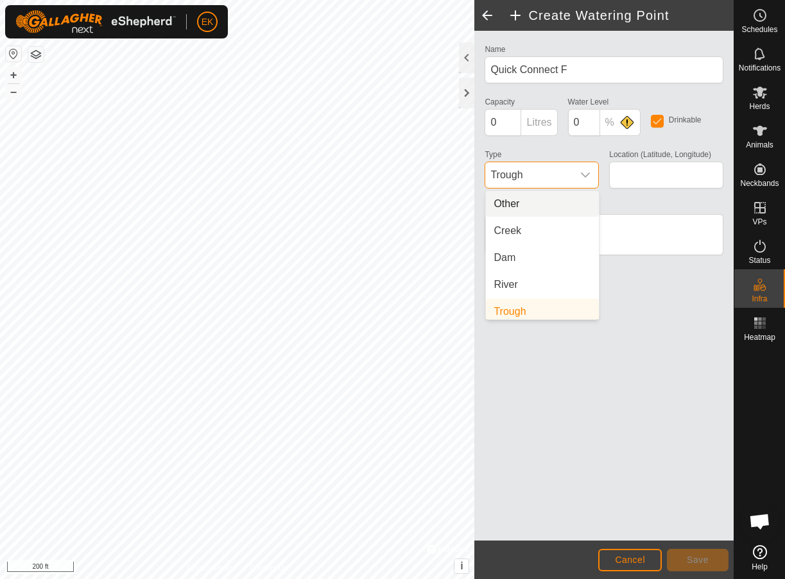
scroll to position [5, 0]
click at [555, 195] on li "Other" at bounding box center [542, 199] width 113 height 26
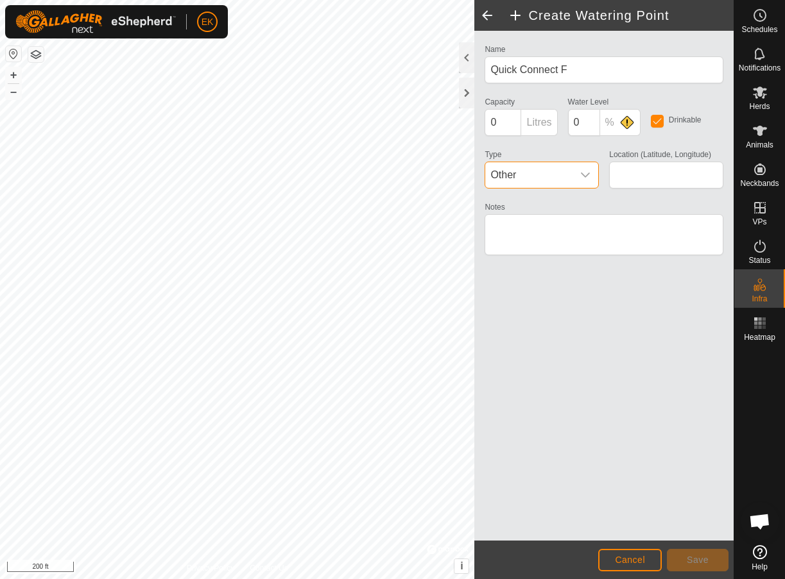
type input "38.986311, -92.178643"
click at [697, 556] on span "Save" at bounding box center [697, 560] width 22 height 10
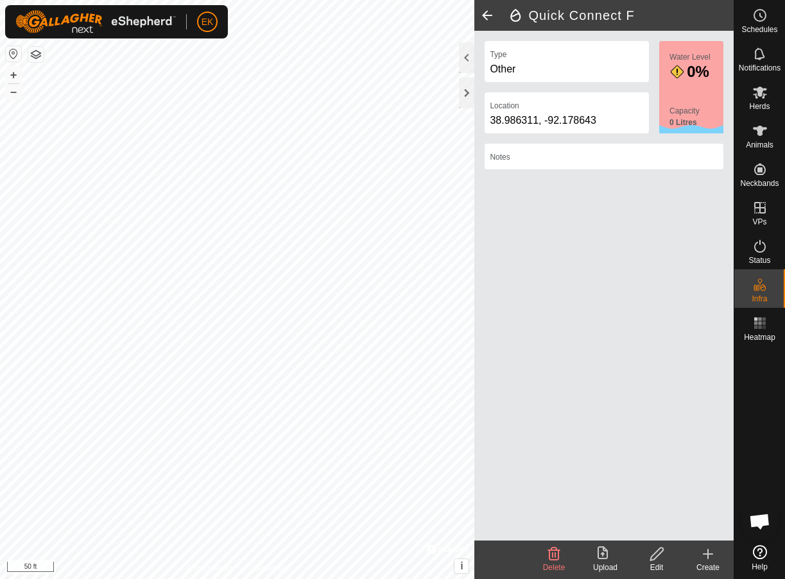
click at [698, 550] on create-svg-icon at bounding box center [707, 554] width 51 height 15
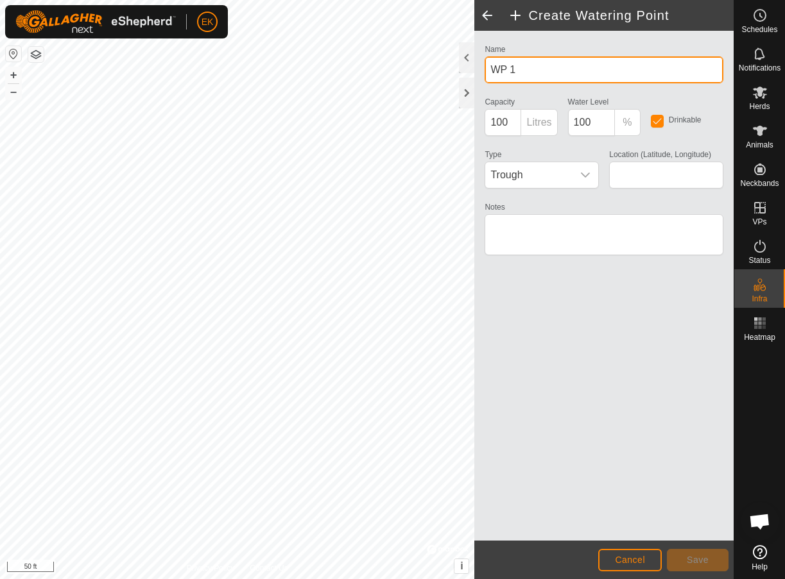
click at [531, 69] on input "WP 1" at bounding box center [603, 69] width 239 height 27
type input "Hydrant C"
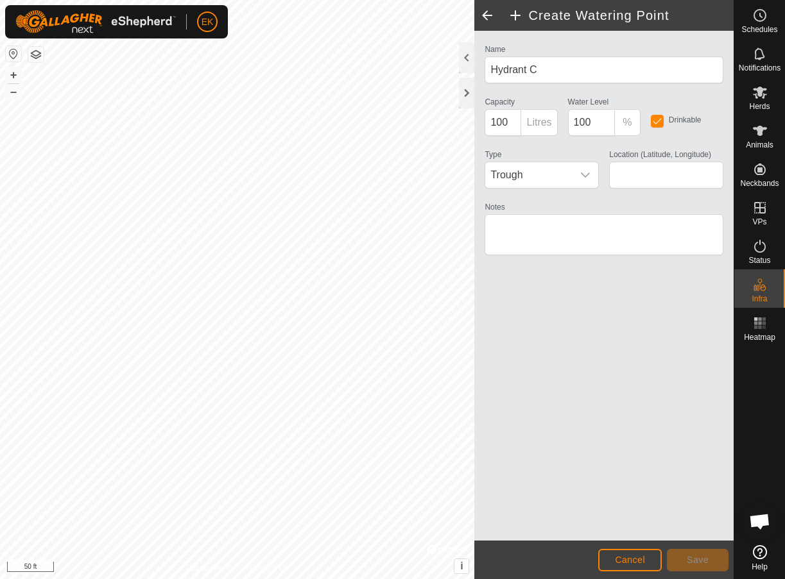
click at [588, 288] on div "Name Hydrant C Capacity 100 Litres Water Level 100 % Drinkable Type Trough Loca…" at bounding box center [603, 286] width 259 height 510
click at [656, 111] on div "Drinkable" at bounding box center [686, 120] width 83 height 53
click at [657, 127] on input "checkbox" at bounding box center [657, 121] width 13 height 13
checkbox input "false"
click at [590, 119] on input "100" at bounding box center [591, 122] width 47 height 27
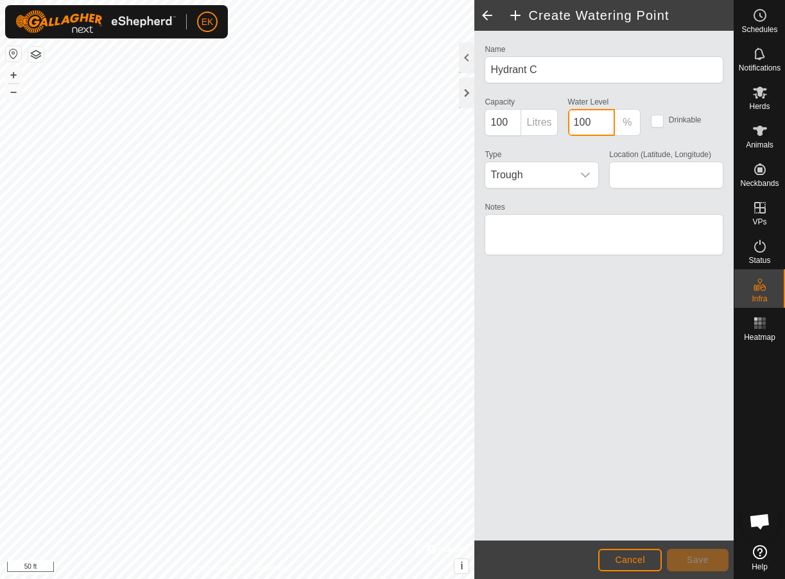
click at [590, 119] on input "100" at bounding box center [591, 122] width 47 height 27
type input "0"
click at [492, 120] on input "100" at bounding box center [502, 122] width 37 height 27
click at [492, 119] on input "100" at bounding box center [502, 122] width 37 height 27
click at [492, 118] on input "100" at bounding box center [502, 122] width 37 height 27
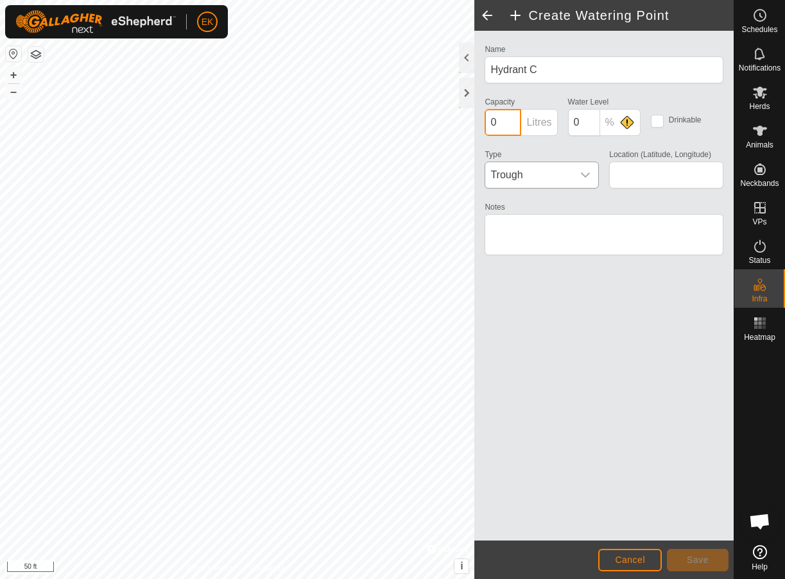
type input "0"
click at [530, 175] on span "Trough" at bounding box center [528, 175] width 87 height 26
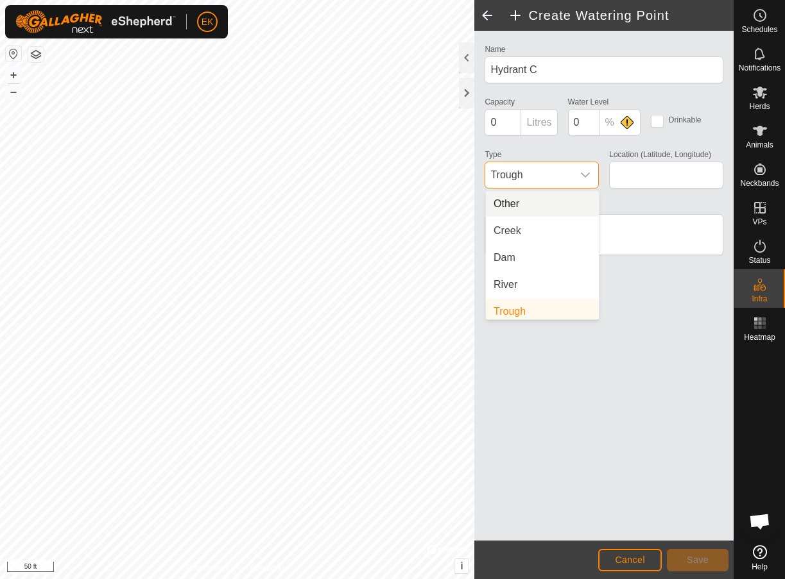
scroll to position [5, 0]
click at [533, 197] on li "Other" at bounding box center [542, 199] width 113 height 26
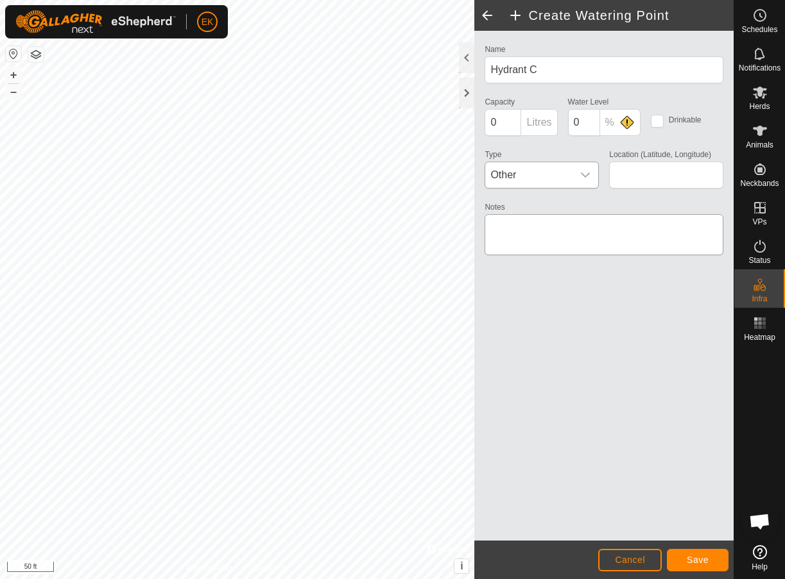
type input "38.983672, -92.174485"
click at [696, 566] on button "Save" at bounding box center [698, 560] width 62 height 22
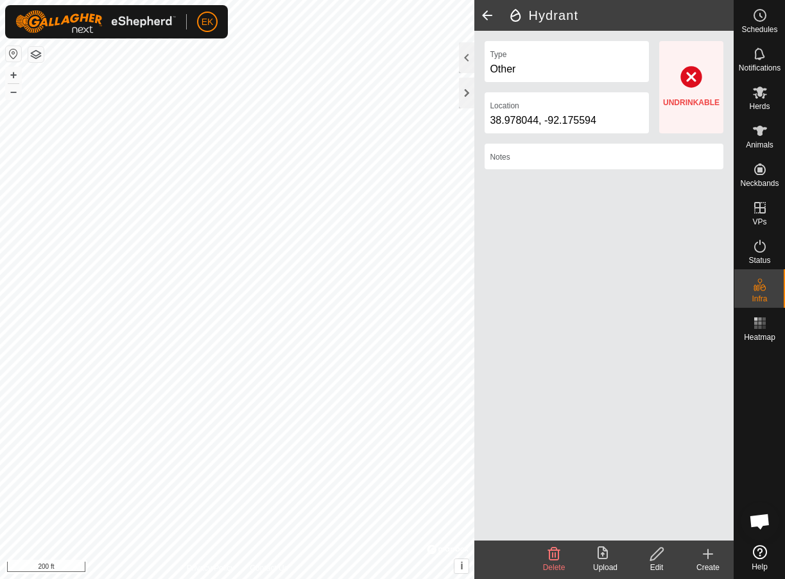
click at [661, 549] on icon at bounding box center [657, 554] width 16 height 15
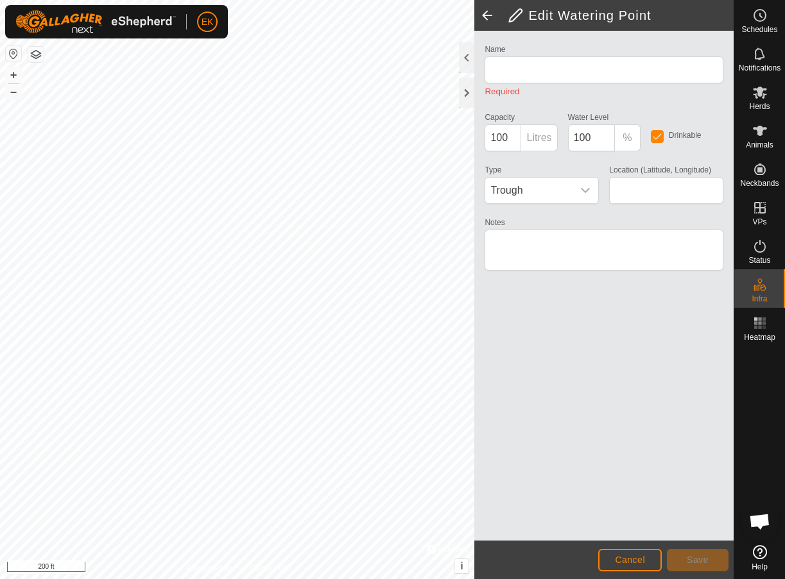
type input "Hydrant"
type input "0"
checkbox input "false"
type input "38.978044, -92.175594"
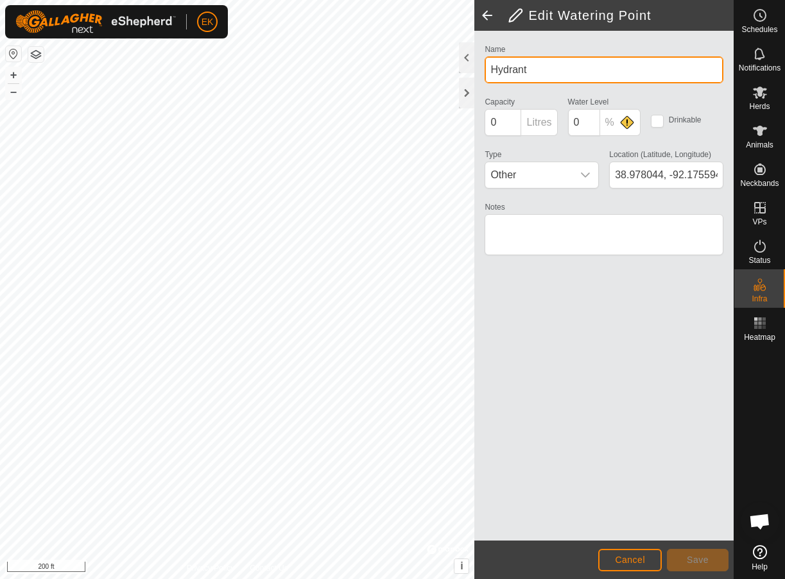
click at [560, 68] on input "Hydrant" at bounding box center [603, 69] width 239 height 27
type input "Hydrant B"
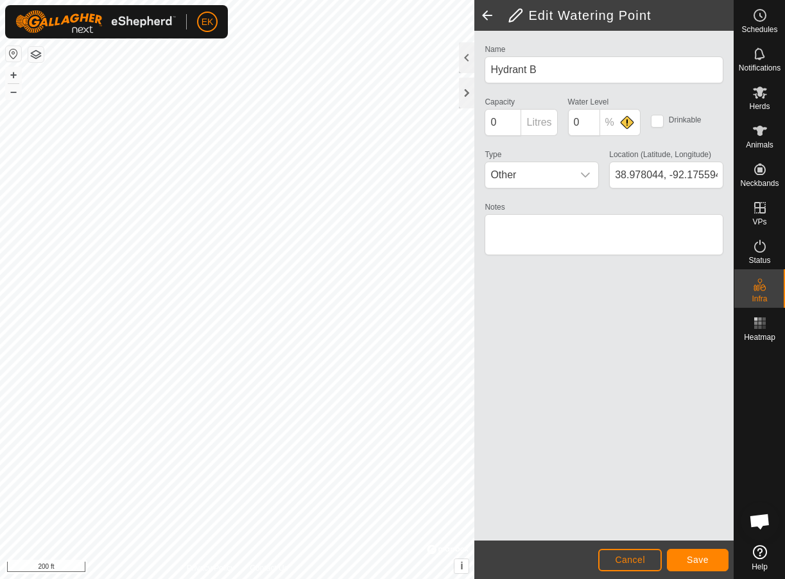
click at [701, 550] on button "Save" at bounding box center [698, 560] width 62 height 22
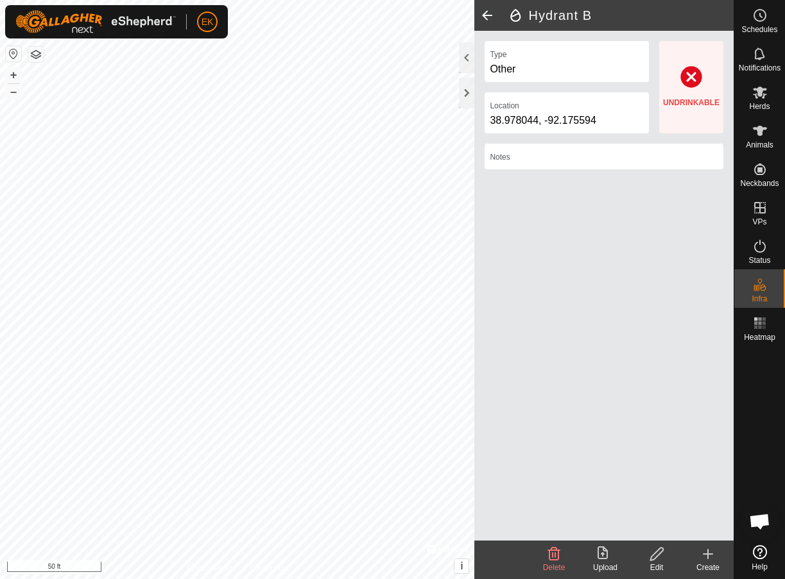
click at [704, 558] on icon at bounding box center [707, 554] width 15 height 15
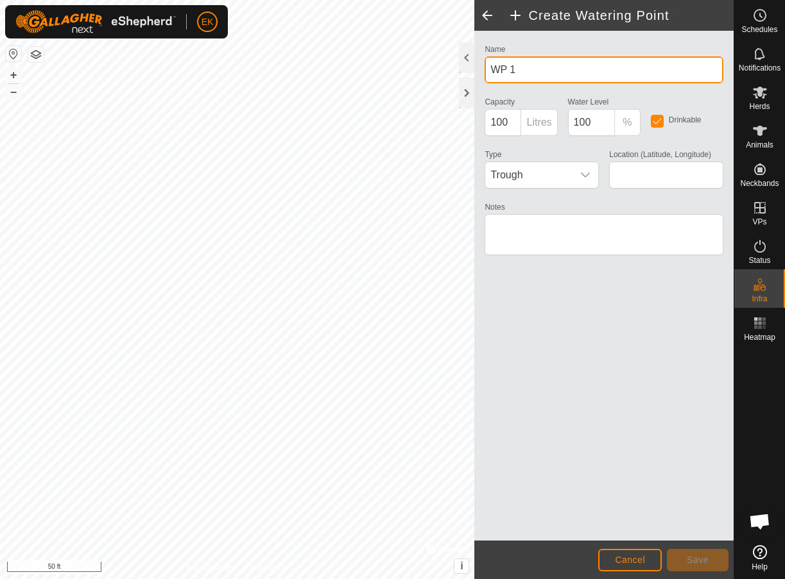
click at [576, 74] on input "WP 1" at bounding box center [603, 69] width 239 height 27
type input "Hydrant A"
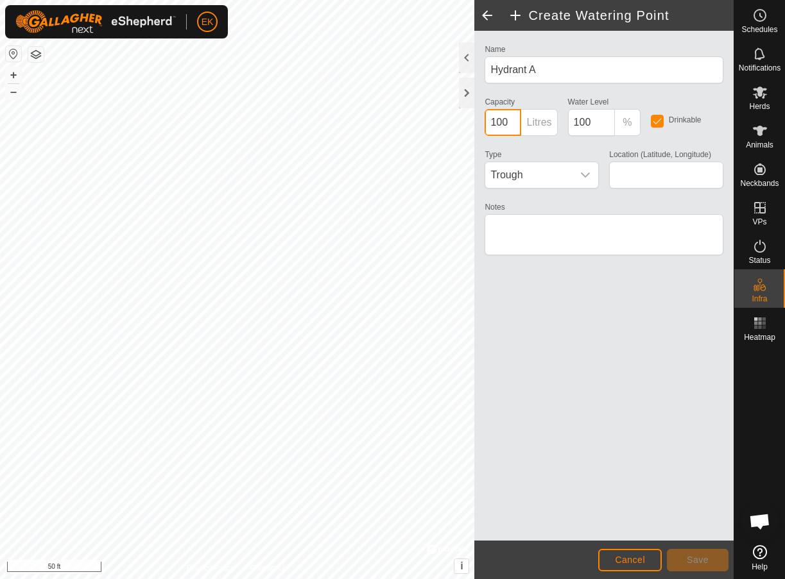
click at [508, 121] on input "100" at bounding box center [502, 122] width 37 height 27
type input "0"
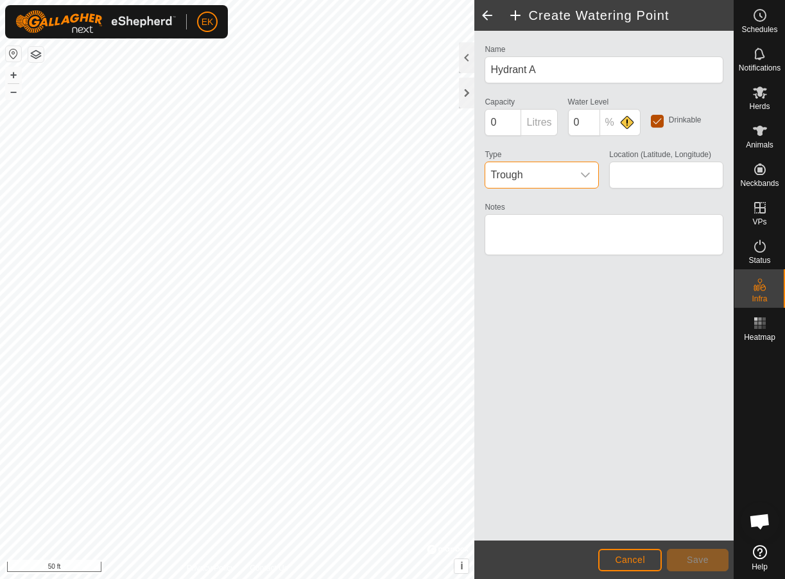
click at [658, 126] on input "checkbox" at bounding box center [657, 121] width 13 height 13
checkbox input "false"
click at [560, 187] on span "Trough" at bounding box center [528, 175] width 87 height 26
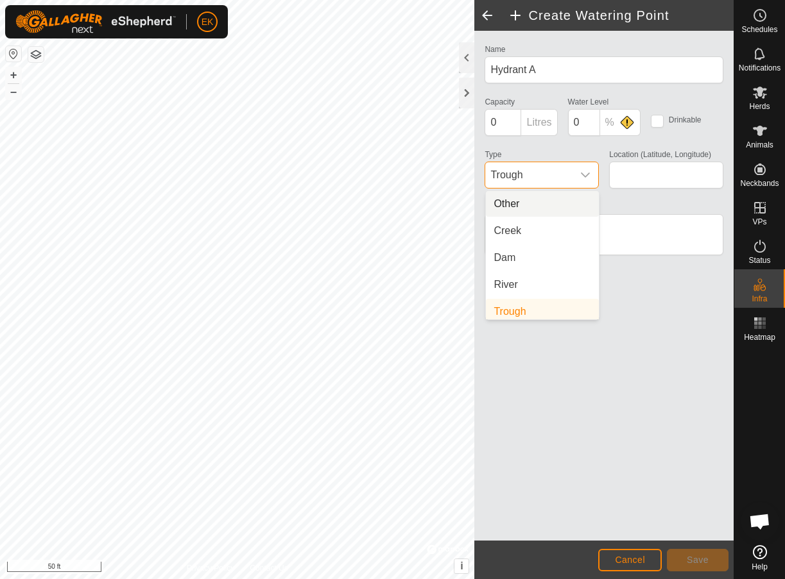
scroll to position [5, 0]
click at [555, 205] on li "Other" at bounding box center [542, 199] width 113 height 26
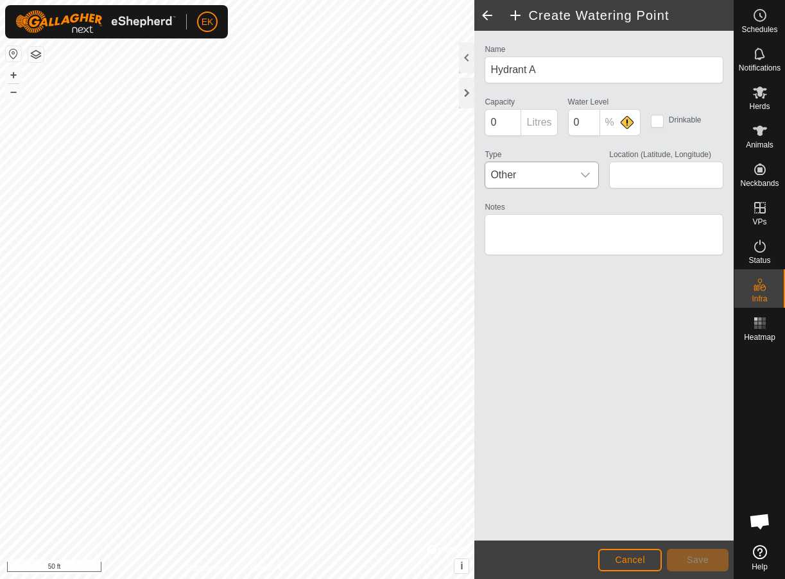
type input "38.976451, -92.181729"
click at [699, 559] on span "Save" at bounding box center [697, 560] width 22 height 10
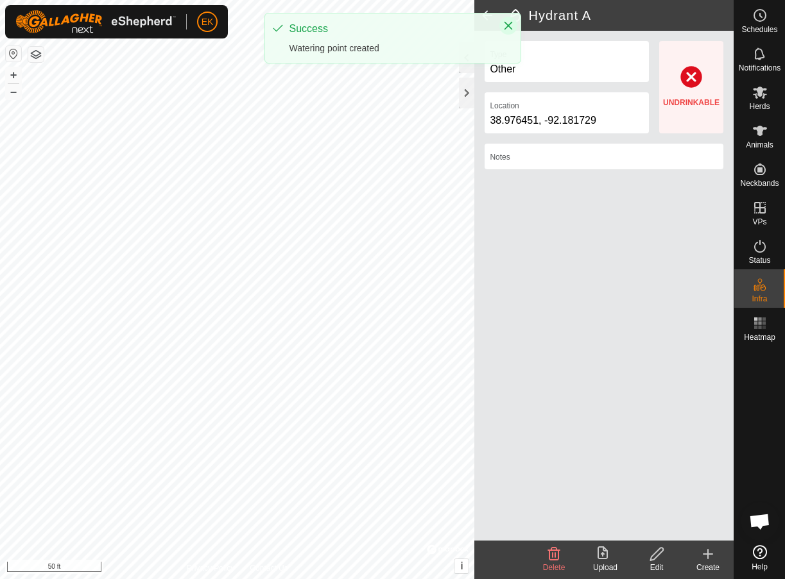
click at [510, 25] on icon "Close" at bounding box center [508, 26] width 10 height 10
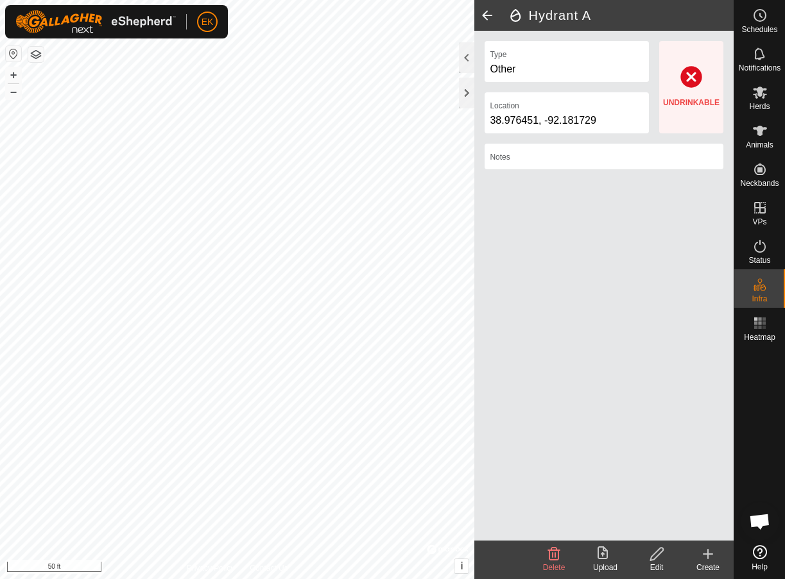
click at [484, 18] on span at bounding box center [487, 15] width 26 height 31
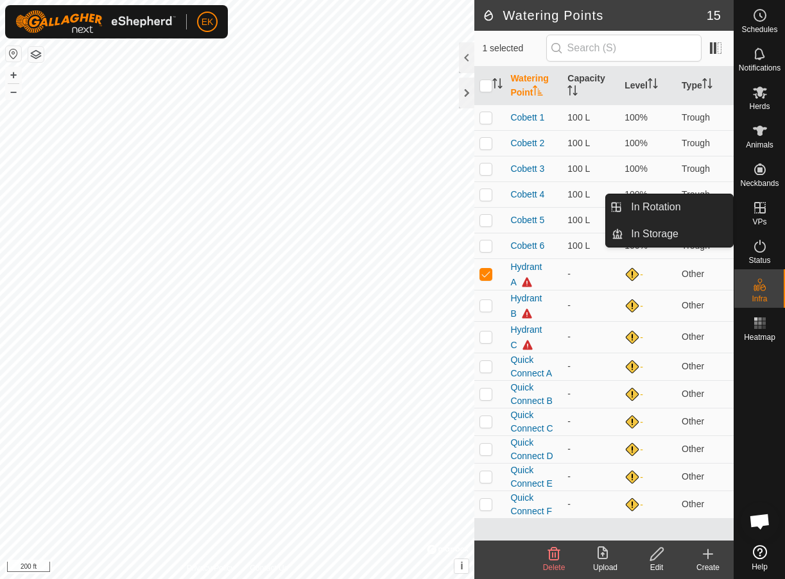
click at [760, 214] on icon at bounding box center [760, 208] width 12 height 12
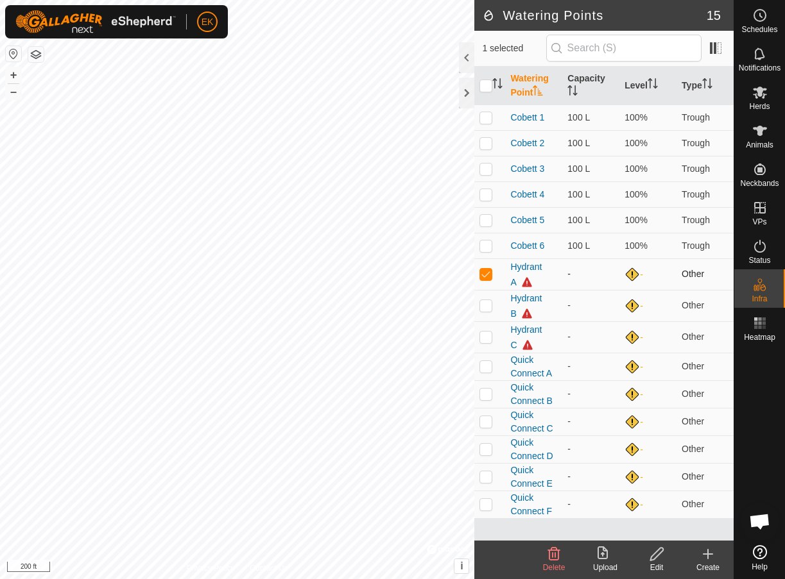
click at [490, 275] on p-checkbox at bounding box center [485, 274] width 13 height 10
checkbox input "false"
click at [760, 253] on icon at bounding box center [759, 246] width 15 height 15
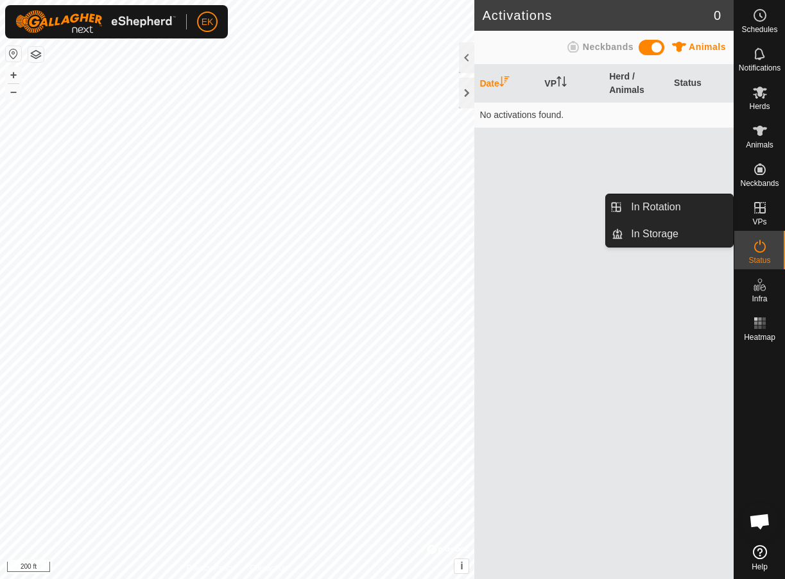
click at [753, 201] on icon at bounding box center [759, 207] width 15 height 15
click at [758, 209] on icon at bounding box center [760, 208] width 12 height 12
click at [754, 225] on span "VPs" at bounding box center [759, 222] width 14 height 8
click at [691, 211] on link "In Rotation" at bounding box center [678, 207] width 110 height 26
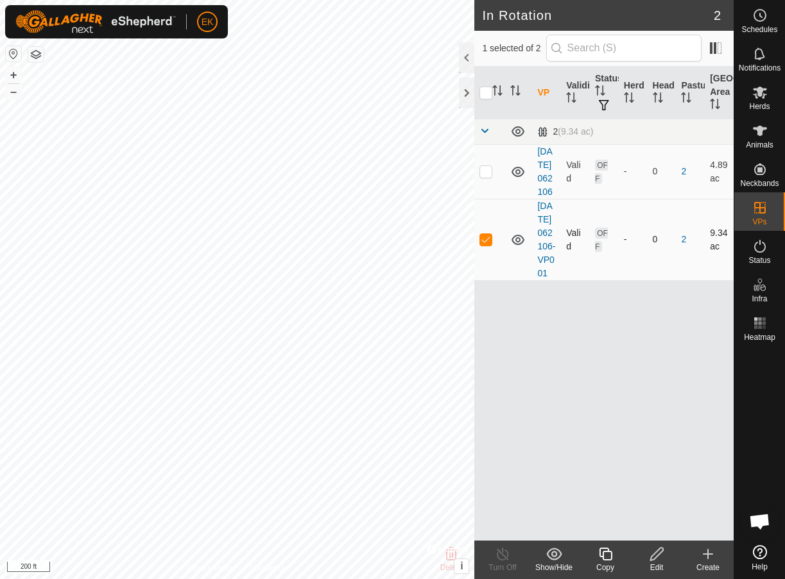
click at [490, 244] on p-checkbox at bounding box center [485, 239] width 13 height 10
checkbox input "false"
click at [708, 557] on icon at bounding box center [708, 554] width 0 height 9
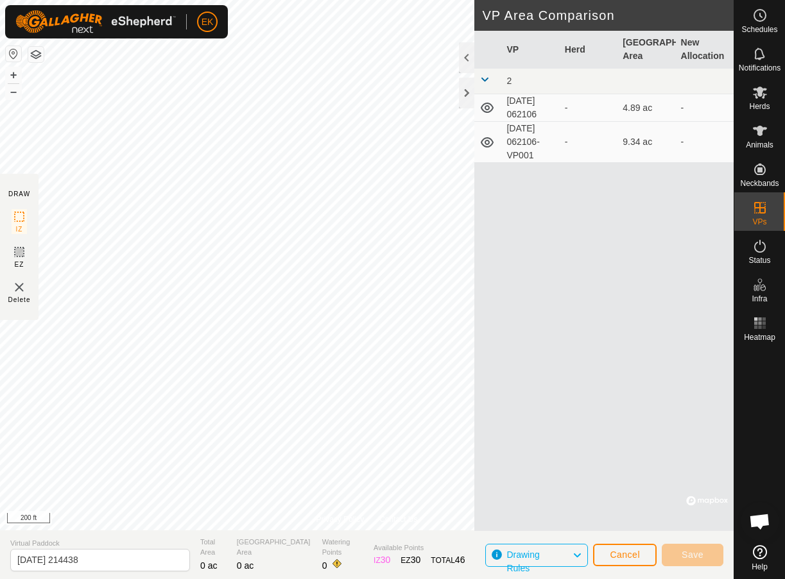
click at [514, 550] on span "Drawing Rules" at bounding box center [522, 562] width 33 height 24
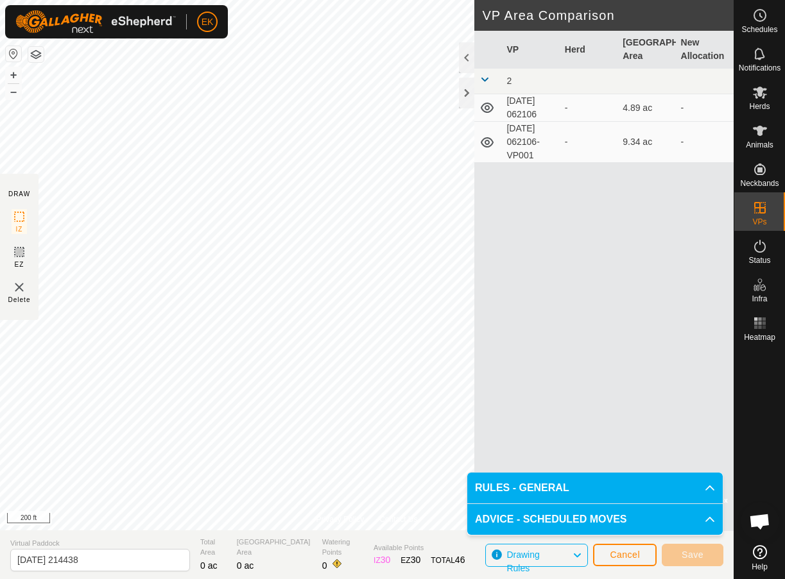
click at [528, 522] on p-accordion-header "ADVICE - SCHEDULED MOVES" at bounding box center [594, 519] width 255 height 31
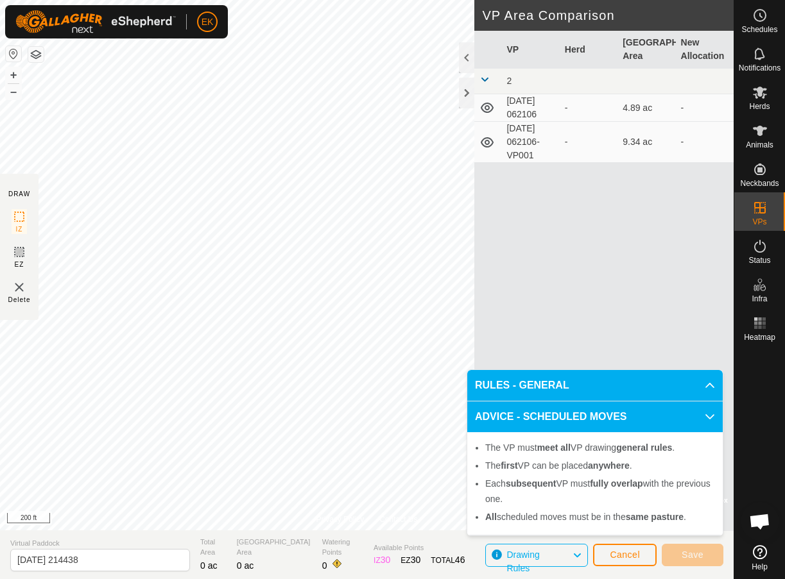
click at [556, 416] on p-accordion-header "ADVICE - SCHEDULED MOVES" at bounding box center [594, 417] width 255 height 31
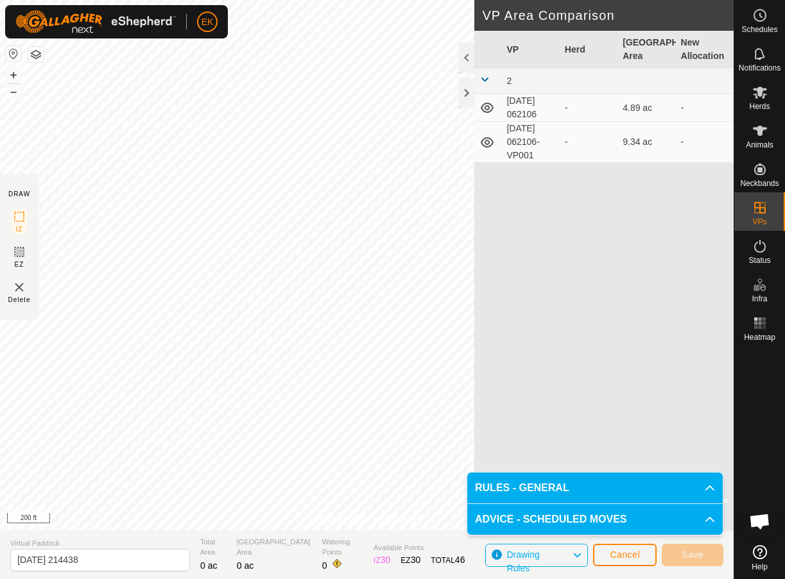
click at [594, 163] on div "VP Herd Grazing Area New Allocation 2 [DATE] 062106 - 4.89 ac - [DATE] 062106-V…" at bounding box center [603, 281] width 259 height 500
click at [589, 139] on div "-" at bounding box center [588, 141] width 47 height 13
click at [638, 554] on span "Cancel" at bounding box center [624, 555] width 30 height 10
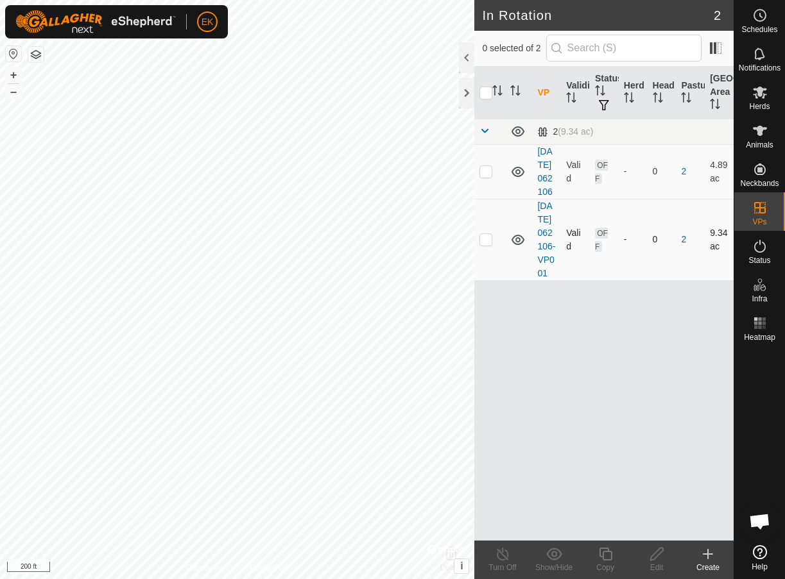
click at [486, 244] on p-checkbox at bounding box center [485, 239] width 13 height 10
checkbox input "true"
click at [658, 556] on icon at bounding box center [656, 554] width 13 height 13
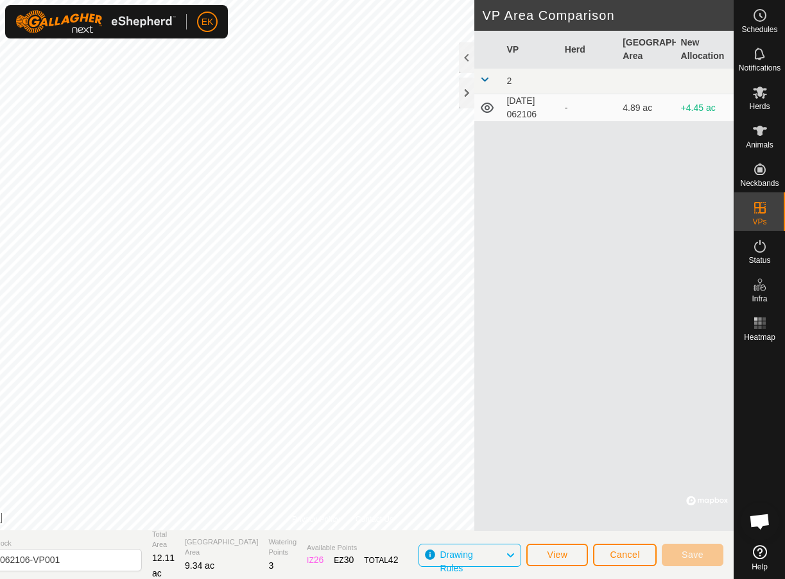
click at [619, 556] on span "Cancel" at bounding box center [624, 555] width 30 height 10
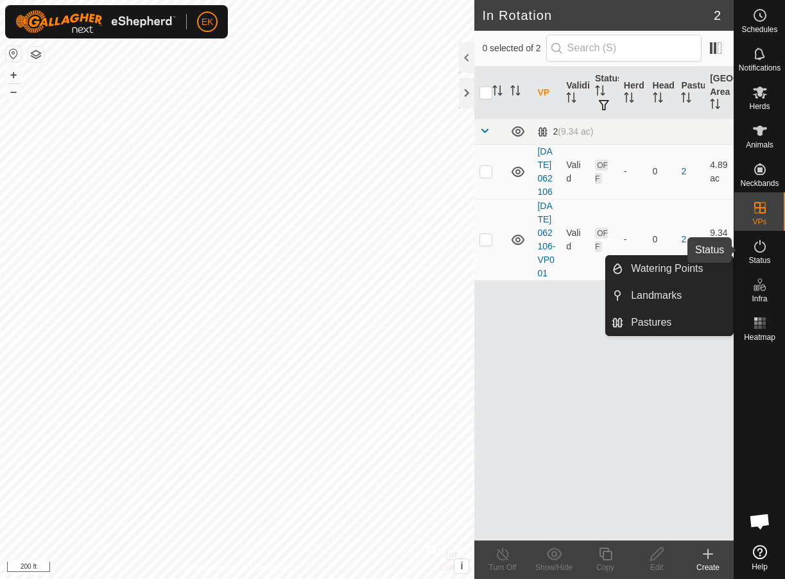
click at [767, 257] on span "Status" at bounding box center [759, 261] width 22 height 8
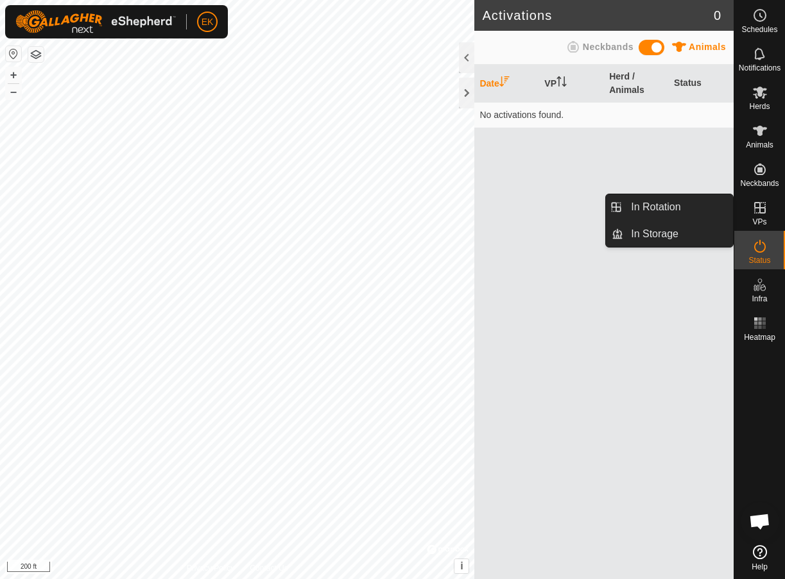
click at [751, 214] on es-virtualpaddocks-svg-icon at bounding box center [759, 208] width 23 height 21
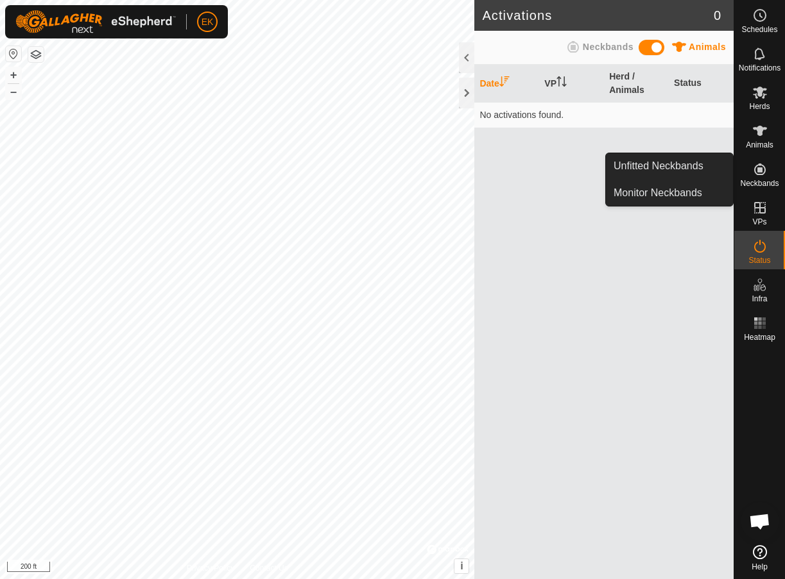
click at [750, 175] on es-neckbands-svg-icon at bounding box center [759, 169] width 23 height 21
click at [763, 170] on icon at bounding box center [759, 169] width 15 height 15
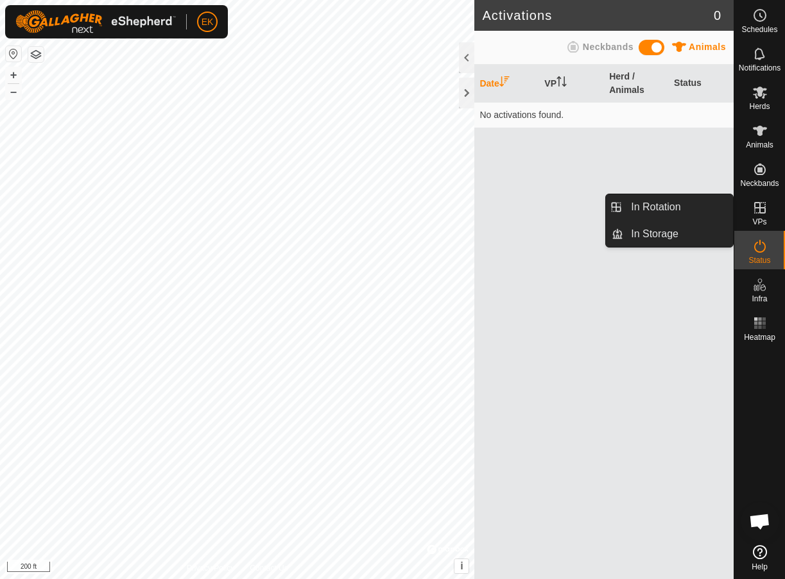
click at [756, 213] on icon at bounding box center [760, 208] width 12 height 12
click at [658, 232] on link "In Storage" at bounding box center [678, 234] width 110 height 26
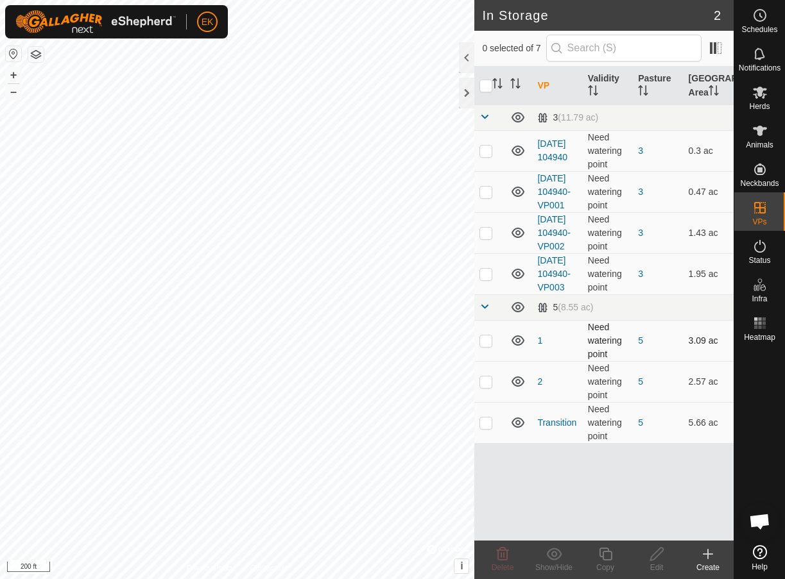
click at [483, 346] on p-checkbox at bounding box center [485, 341] width 13 height 10
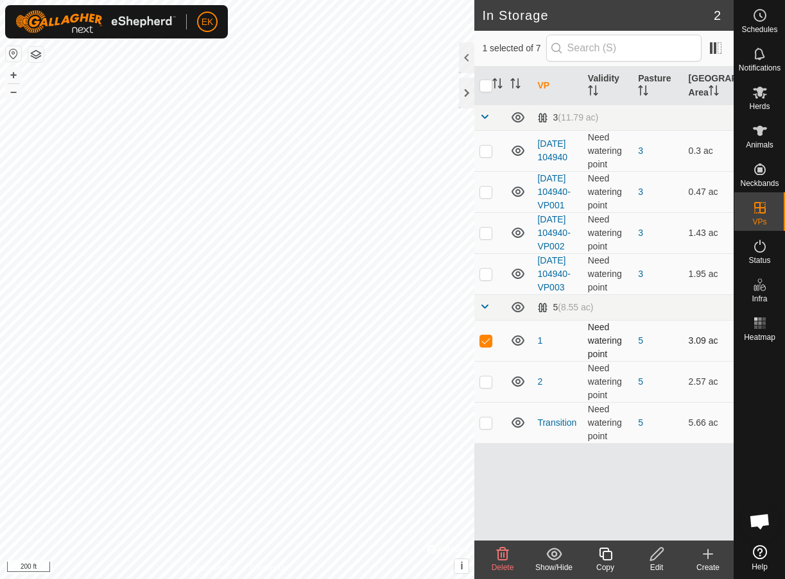
click at [483, 346] on p-checkbox at bounding box center [485, 341] width 13 height 10
click at [484, 346] on p-checkbox at bounding box center [485, 341] width 13 height 10
checkbox input "false"
click at [484, 387] on p-checkbox at bounding box center [485, 382] width 13 height 10
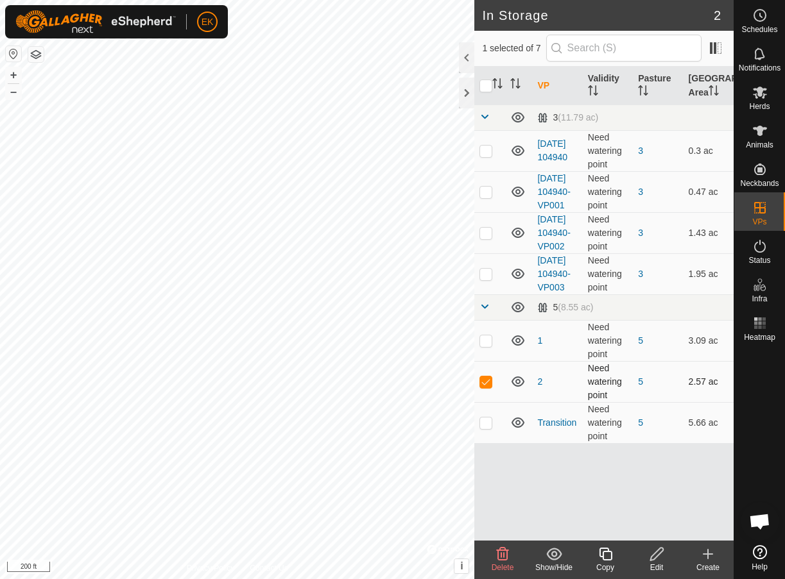
click at [484, 387] on p-checkbox at bounding box center [485, 382] width 13 height 10
checkbox input "false"
click at [486, 428] on p-checkbox at bounding box center [485, 423] width 13 height 10
checkbox input "false"
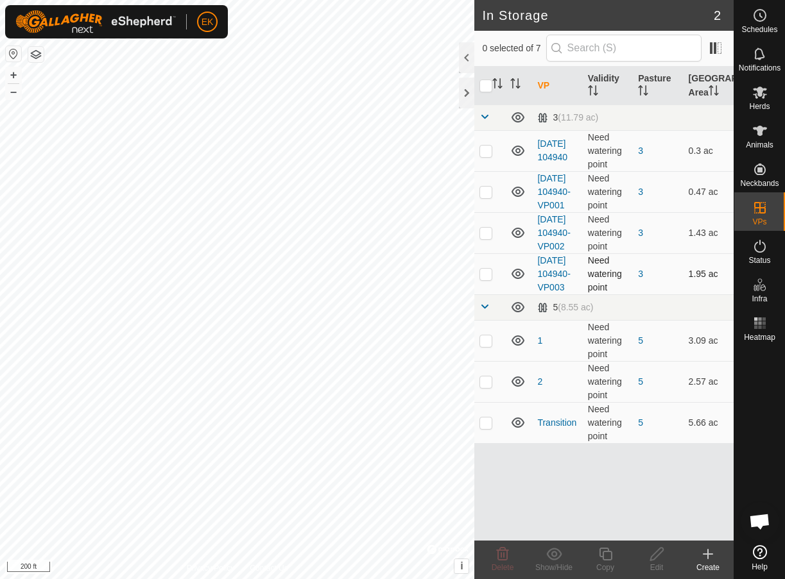
click at [490, 279] on p-checkbox at bounding box center [485, 274] width 13 height 10
click at [502, 554] on icon at bounding box center [502, 554] width 15 height 15
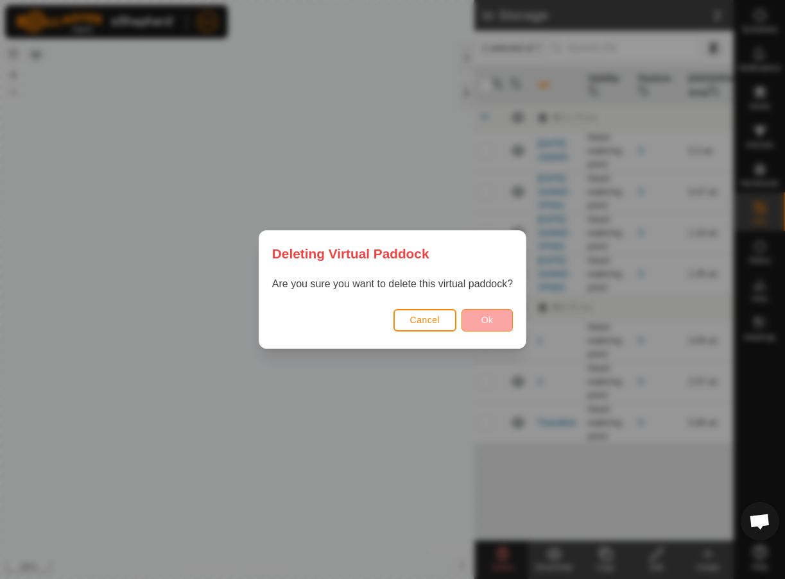
click at [490, 322] on span "Ok" at bounding box center [487, 320] width 12 height 10
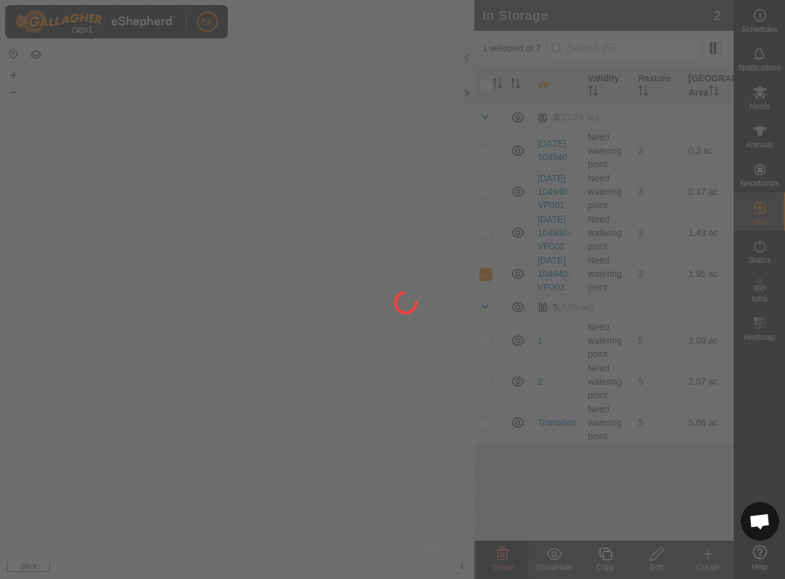
checkbox input "false"
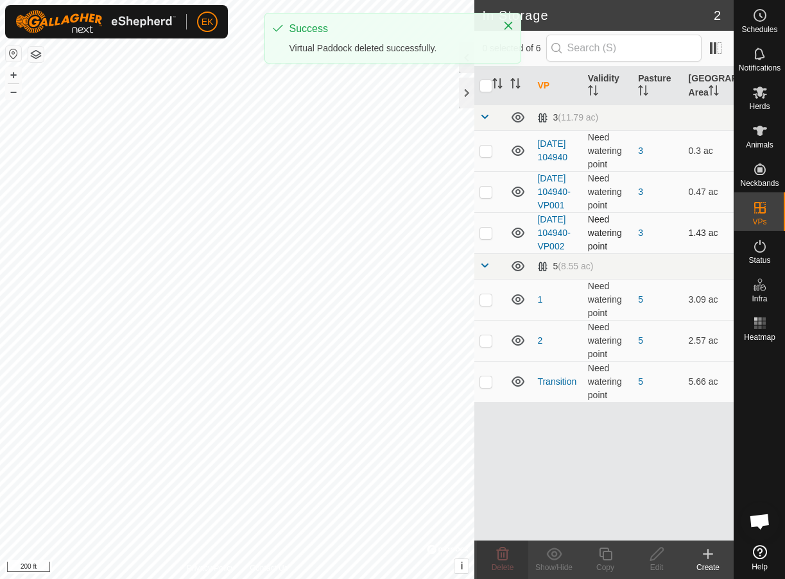
click at [487, 238] on p-checkbox at bounding box center [485, 233] width 13 height 10
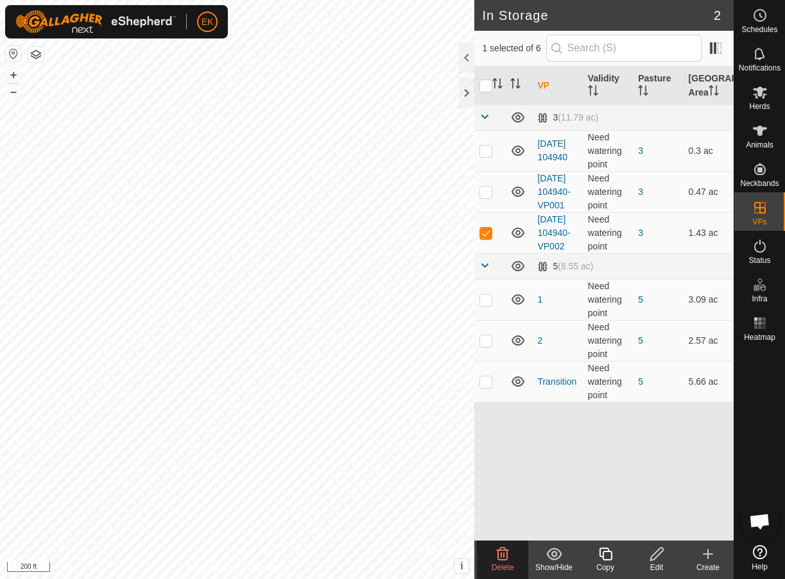
click at [501, 552] on icon at bounding box center [503, 554] width 12 height 13
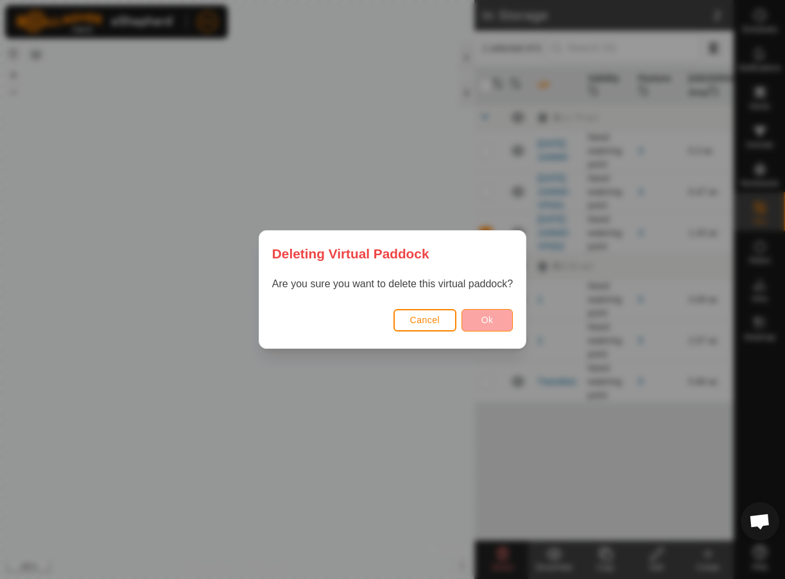
click at [472, 316] on button "Ok" at bounding box center [486, 320] width 51 height 22
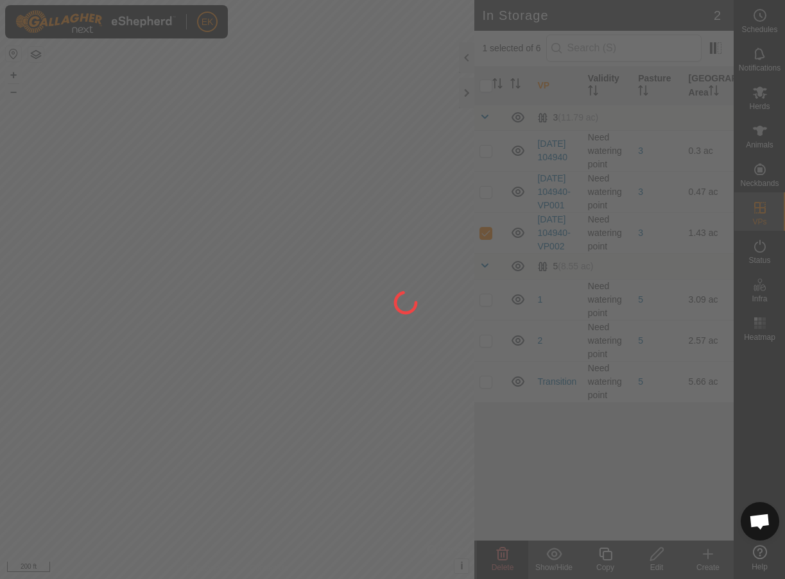
checkbox input "false"
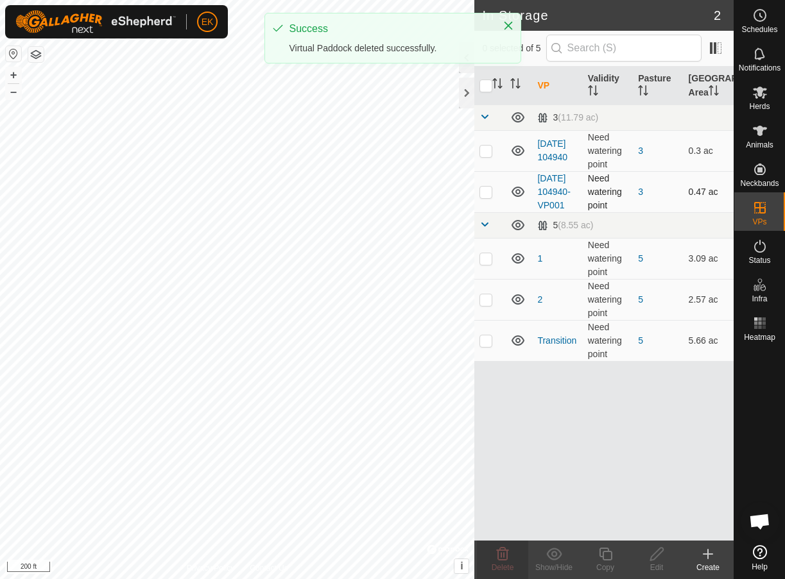
click at [488, 194] on p-checkbox at bounding box center [485, 192] width 13 height 10
click at [504, 556] on icon at bounding box center [503, 554] width 12 height 13
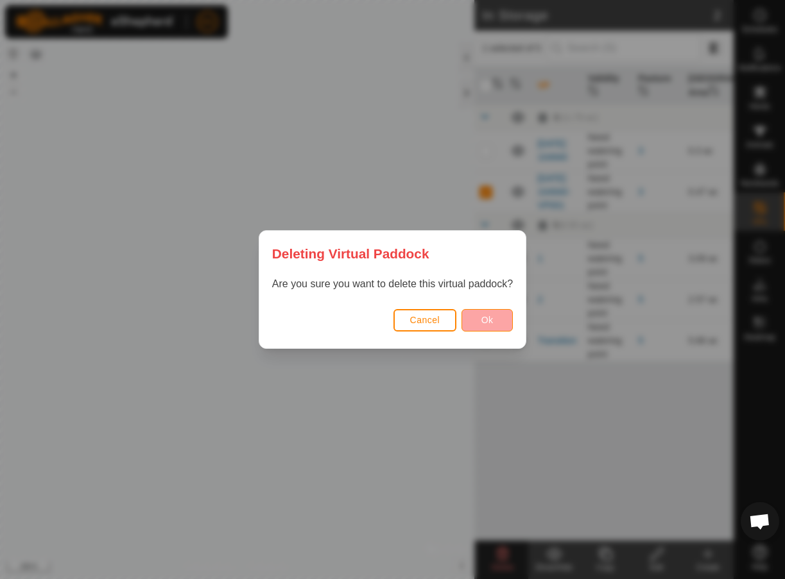
click at [478, 318] on button "Ok" at bounding box center [486, 320] width 51 height 22
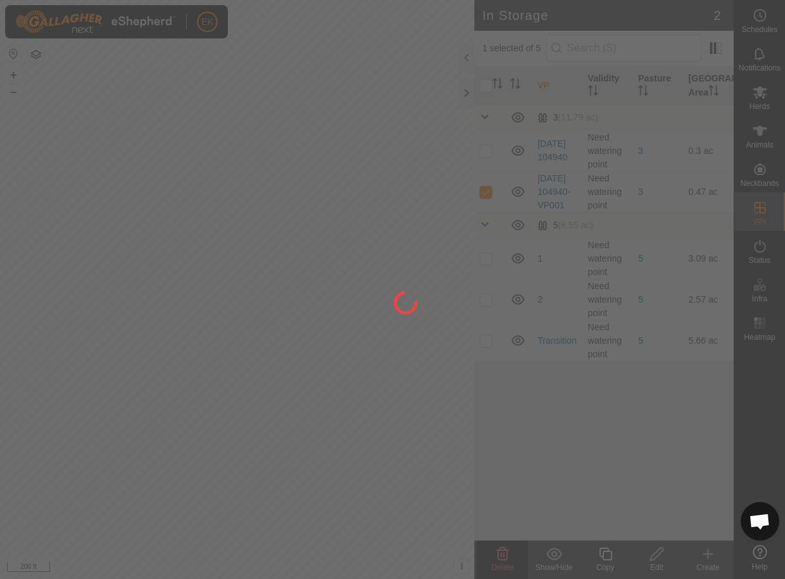
checkbox input "false"
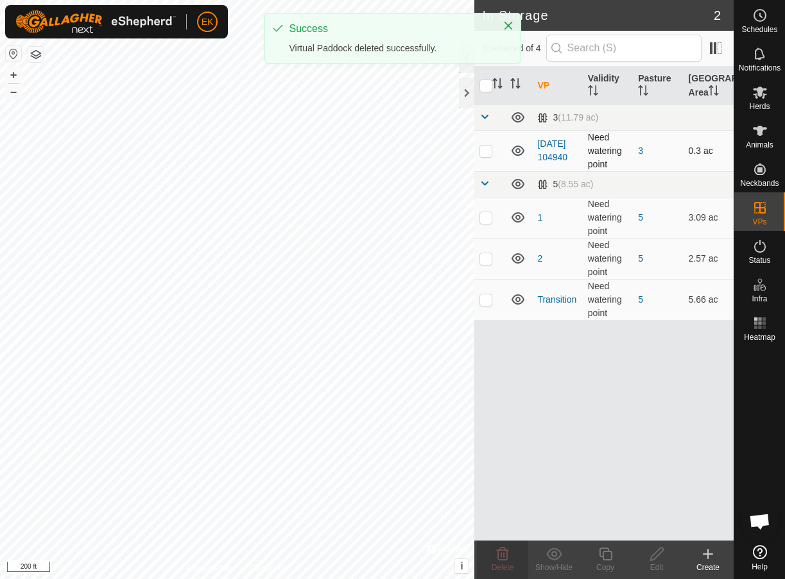
click at [491, 153] on p-checkbox at bounding box center [485, 151] width 13 height 10
checkbox input "true"
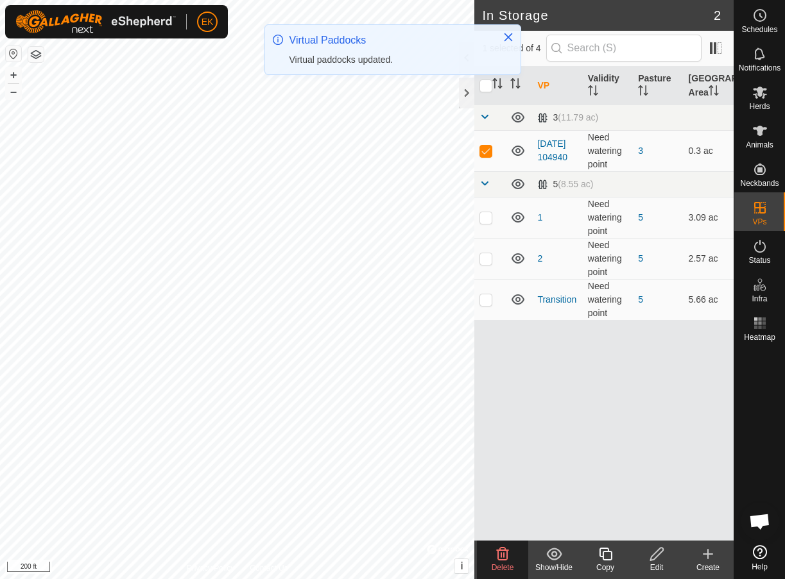
click at [506, 558] on icon at bounding box center [503, 554] width 12 height 13
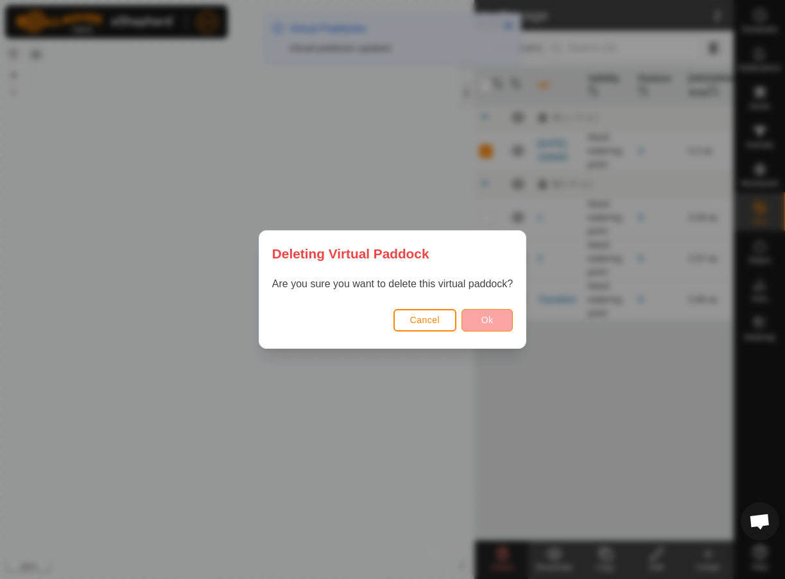
click at [476, 314] on button "Ok" at bounding box center [486, 320] width 51 height 22
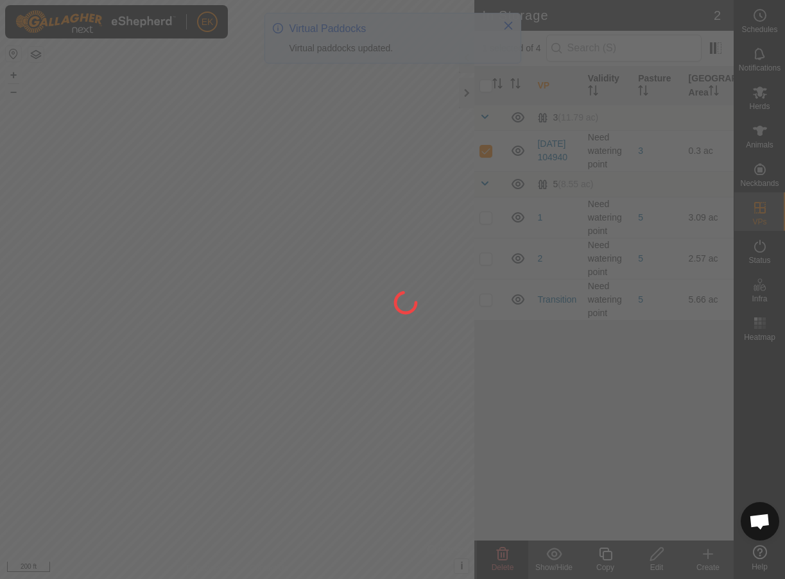
checkbox input "false"
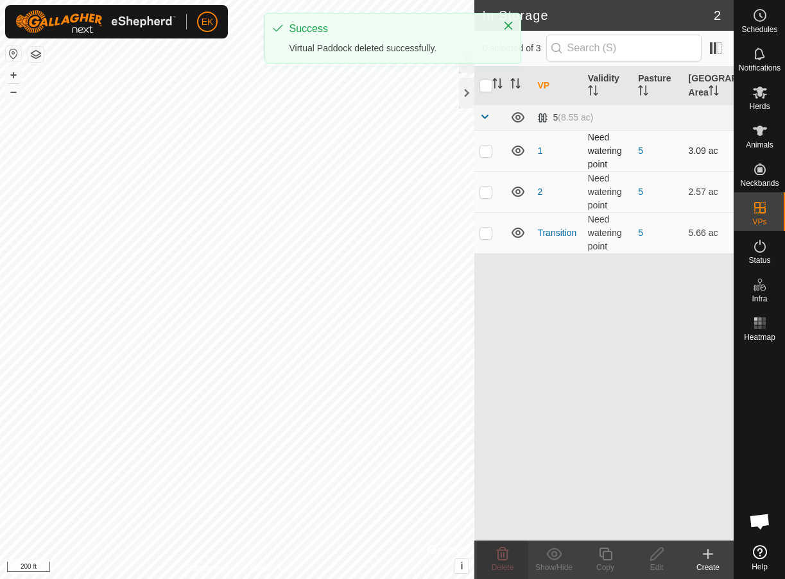
click at [486, 151] on p-checkbox at bounding box center [485, 151] width 13 height 10
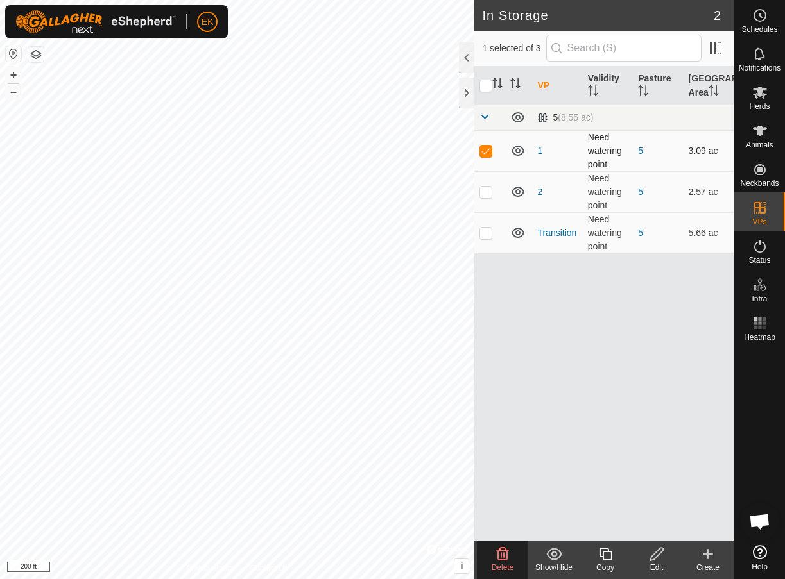
click at [486, 151] on p-checkbox at bounding box center [485, 151] width 13 height 10
checkbox input "false"
click at [487, 233] on p-checkbox at bounding box center [485, 233] width 13 height 10
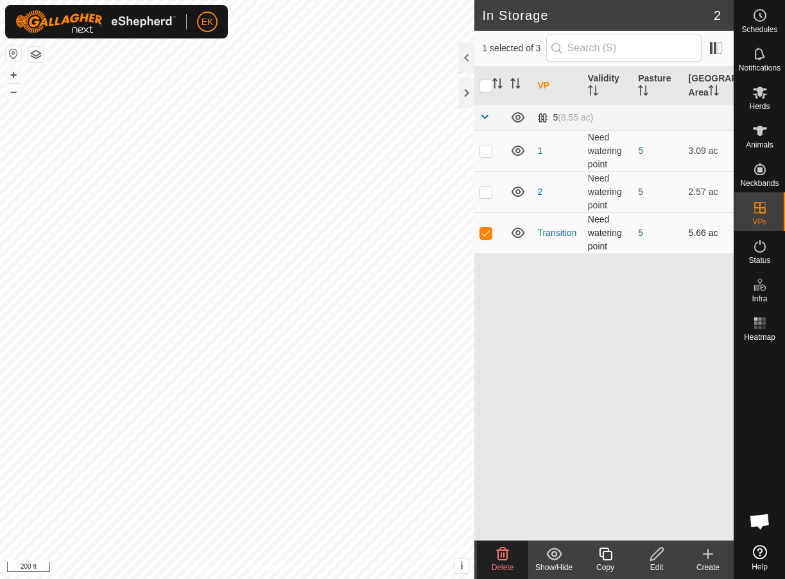
click at [487, 233] on p-checkbox at bounding box center [485, 233] width 13 height 10
checkbox input "false"
click at [558, 234] on link "Transition" at bounding box center [556, 233] width 39 height 10
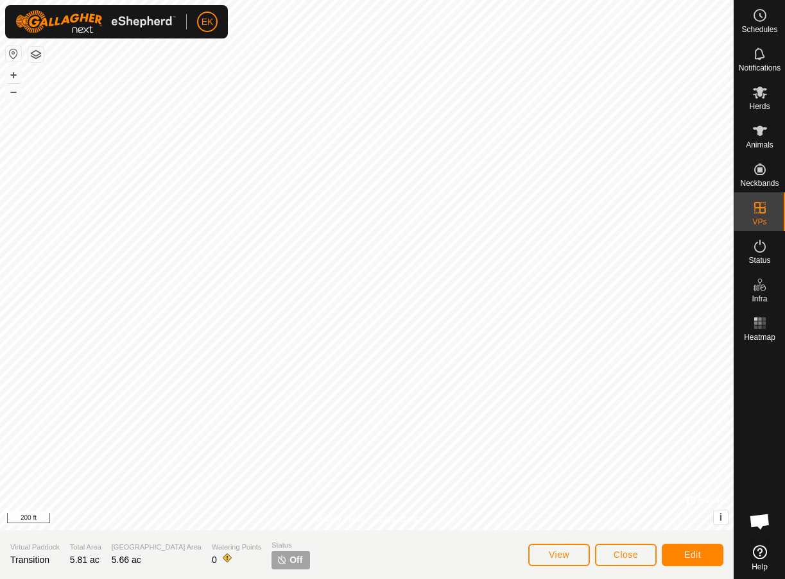
click at [676, 550] on button "Edit" at bounding box center [692, 555] width 62 height 22
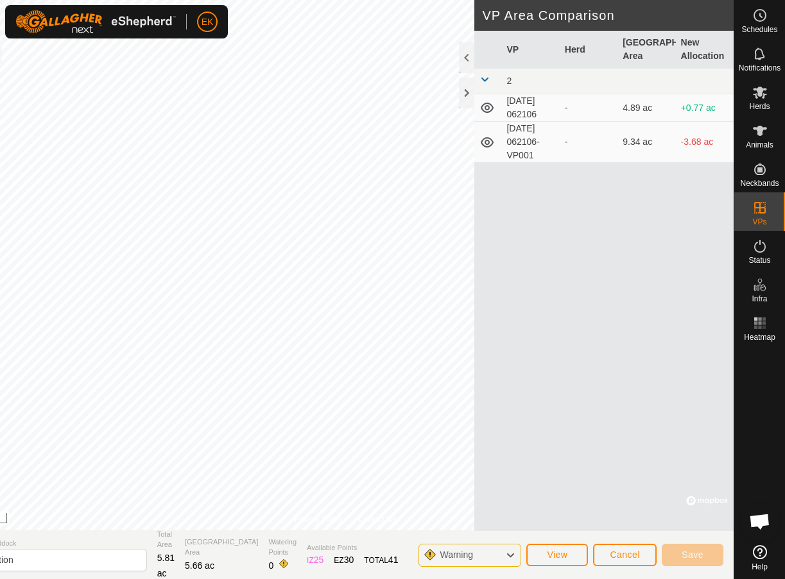
click at [615, 545] on button "Cancel" at bounding box center [625, 555] width 64 height 22
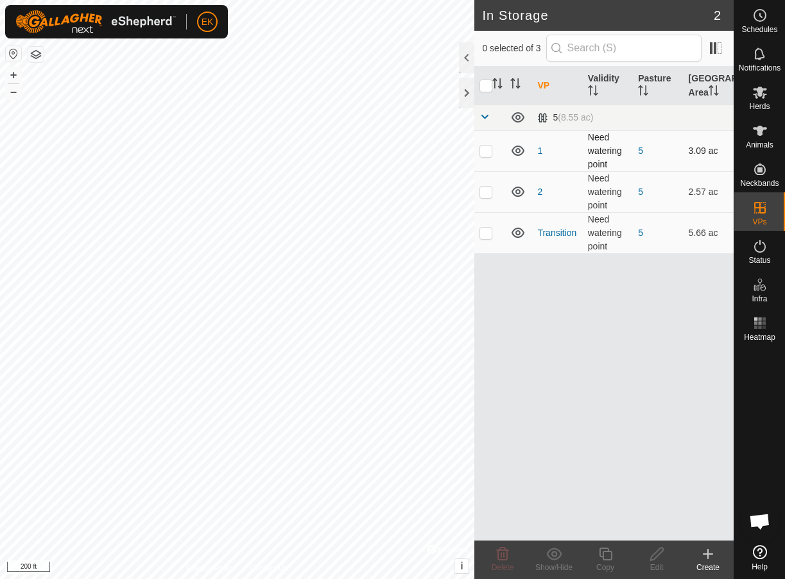
click at [543, 149] on td "1" at bounding box center [557, 150] width 50 height 41
click at [565, 235] on link "Transition" at bounding box center [556, 233] width 39 height 10
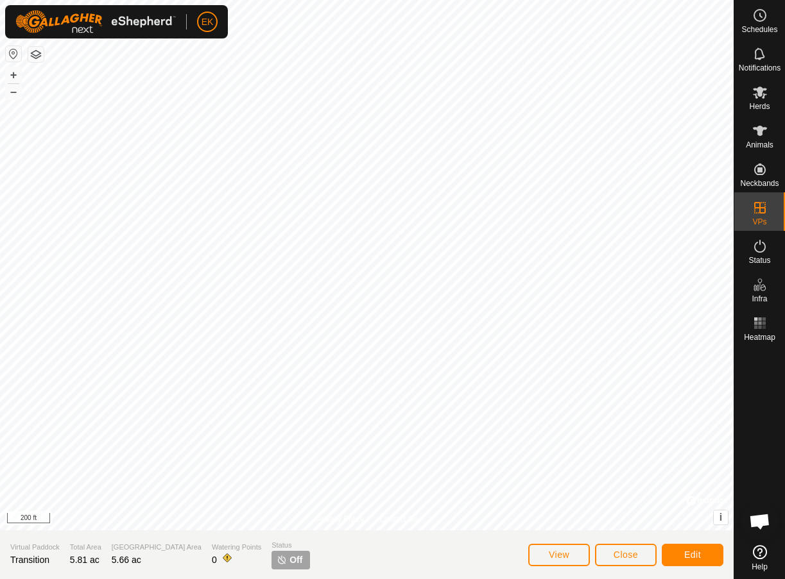
click at [635, 553] on span "Close" at bounding box center [625, 555] width 24 height 10
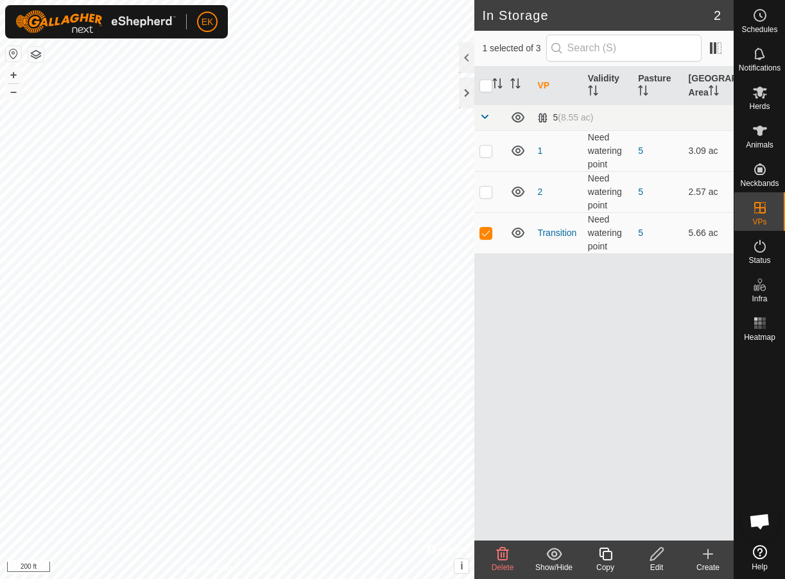
click at [504, 554] on icon at bounding box center [503, 554] width 12 height 13
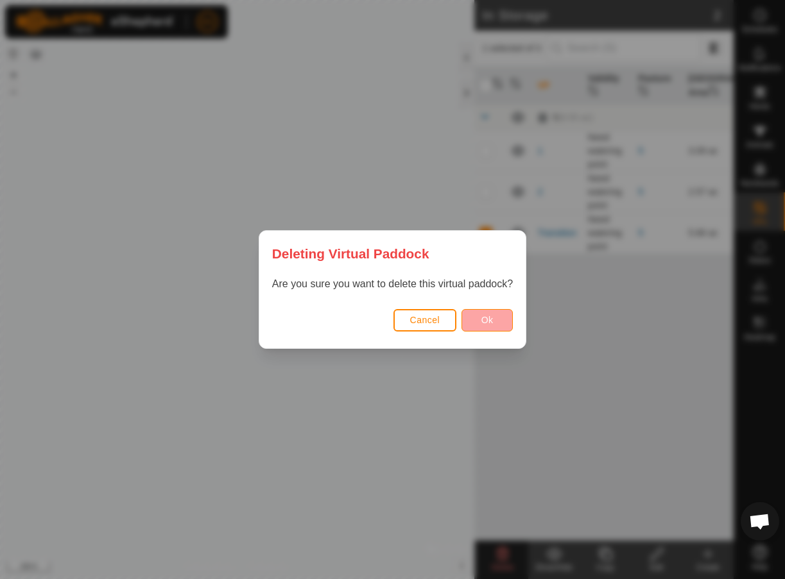
click at [490, 323] on span "Ok" at bounding box center [487, 320] width 12 height 10
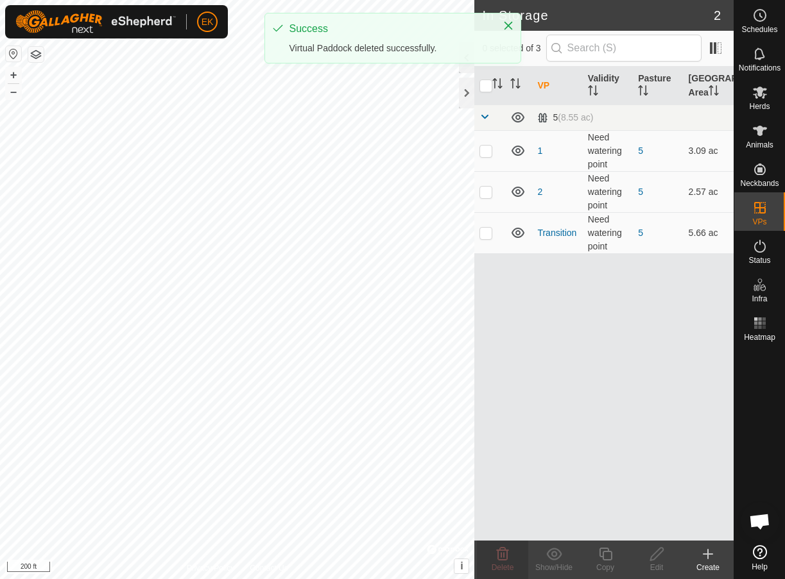
checkbox input "false"
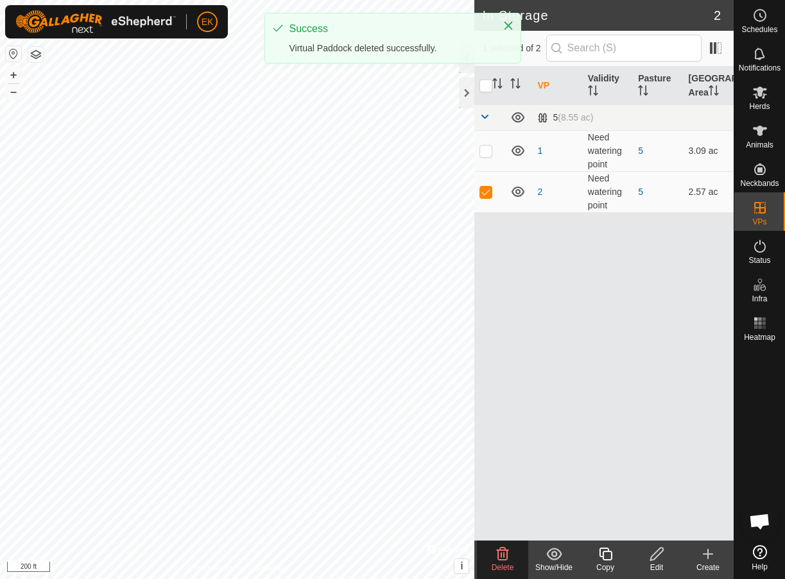
checkbox input "true"
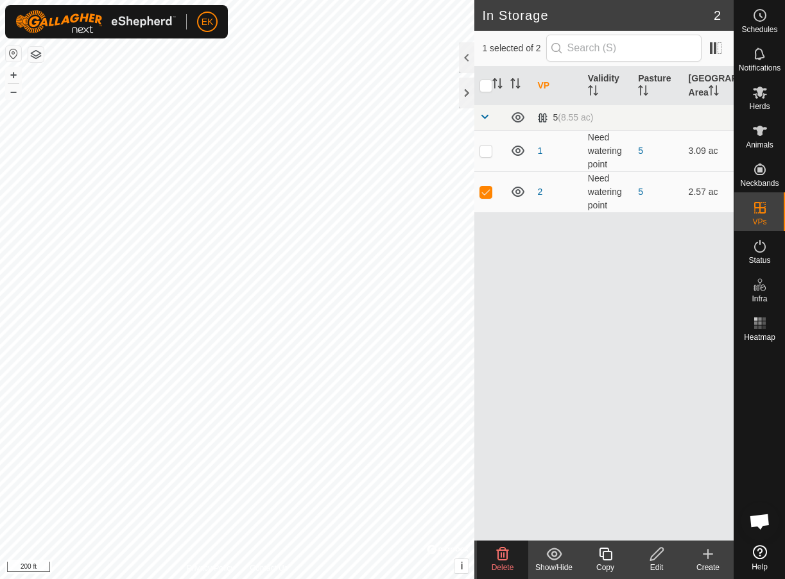
click at [502, 554] on icon at bounding box center [502, 554] width 15 height 15
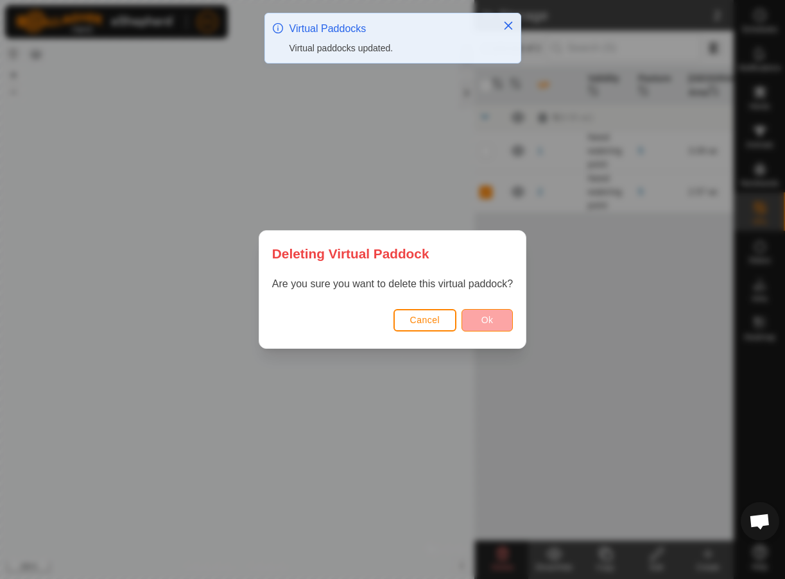
click at [473, 320] on button "Ok" at bounding box center [486, 320] width 51 height 22
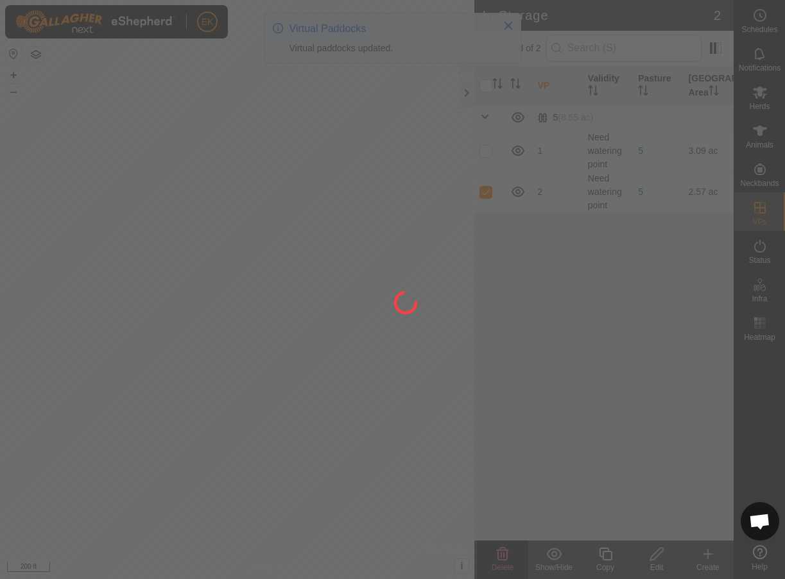
checkbox input "false"
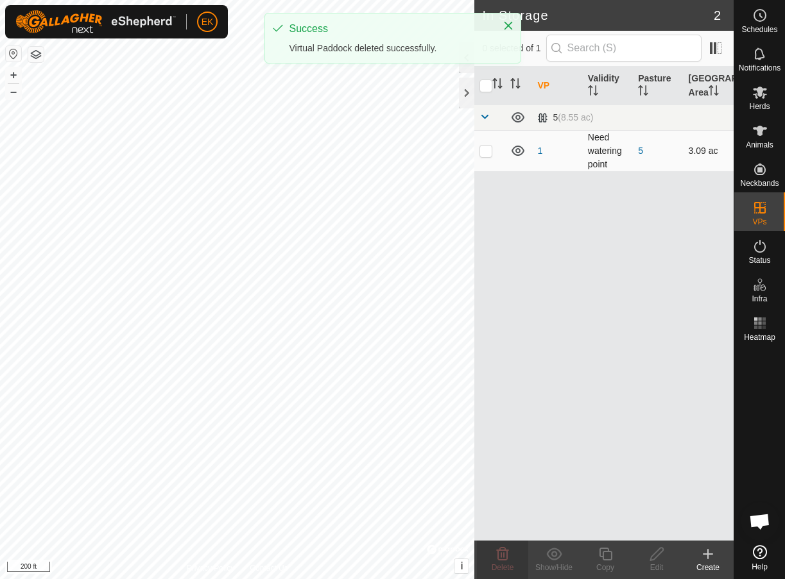
click at [488, 151] on p-checkbox at bounding box center [485, 151] width 13 height 10
checkbox input "true"
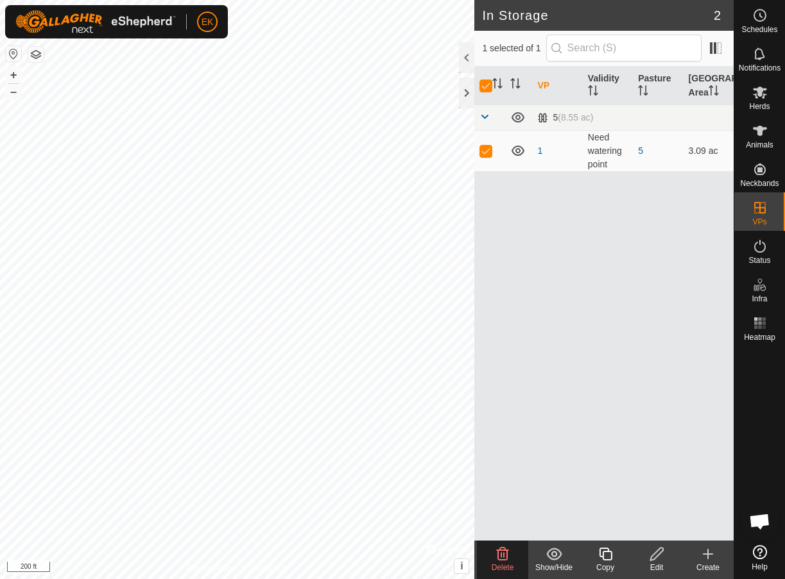
click at [507, 556] on icon at bounding box center [503, 554] width 12 height 13
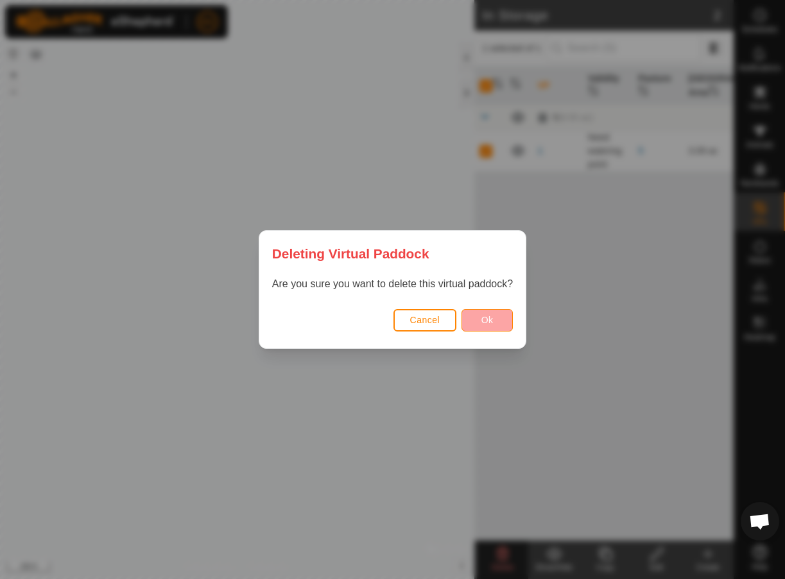
click at [492, 321] on span "Ok" at bounding box center [487, 320] width 12 height 10
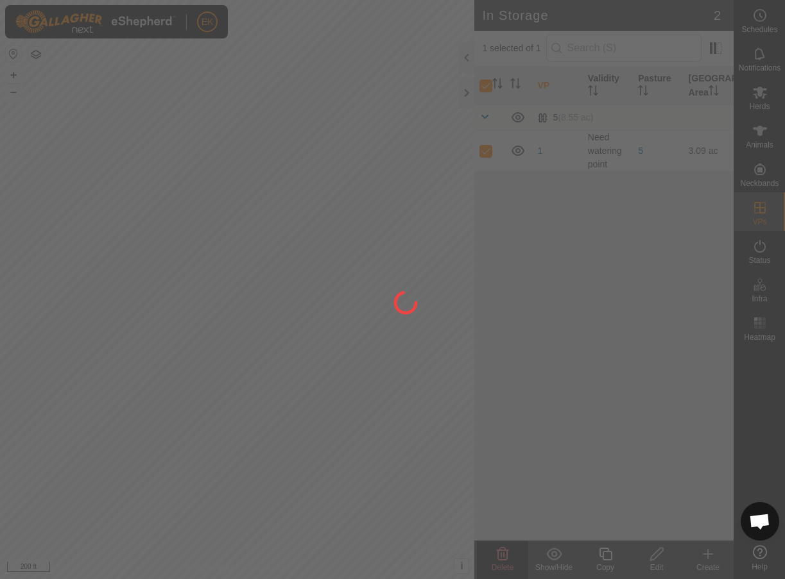
checkbox input "false"
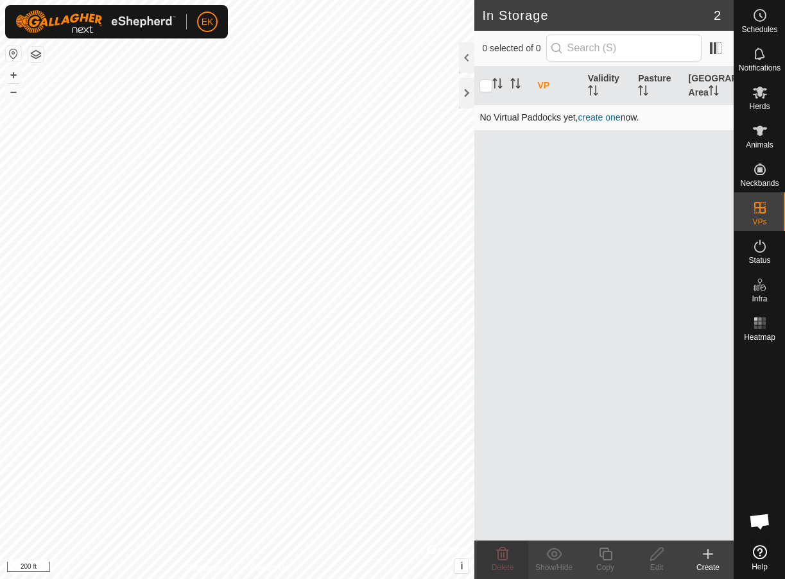
click at [606, 115] on link "create one" at bounding box center [598, 117] width 42 height 10
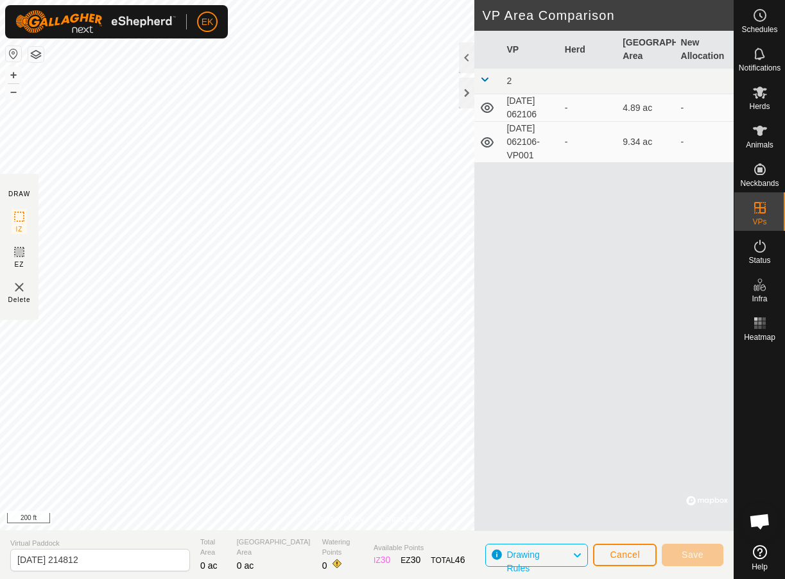
click at [521, 101] on td "[DATE] 062106" at bounding box center [530, 108] width 58 height 28
click at [686, 555] on span "Save" at bounding box center [692, 555] width 22 height 10
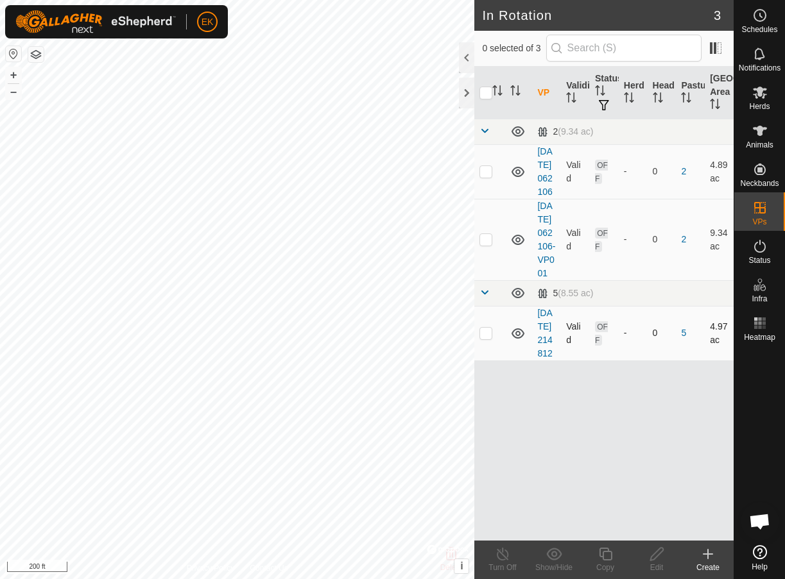
click at [488, 338] on p-checkbox at bounding box center [485, 333] width 13 height 10
checkbox input "true"
click at [489, 338] on p-checkbox at bounding box center [485, 333] width 13 height 10
click at [486, 338] on p-checkbox at bounding box center [485, 333] width 13 height 10
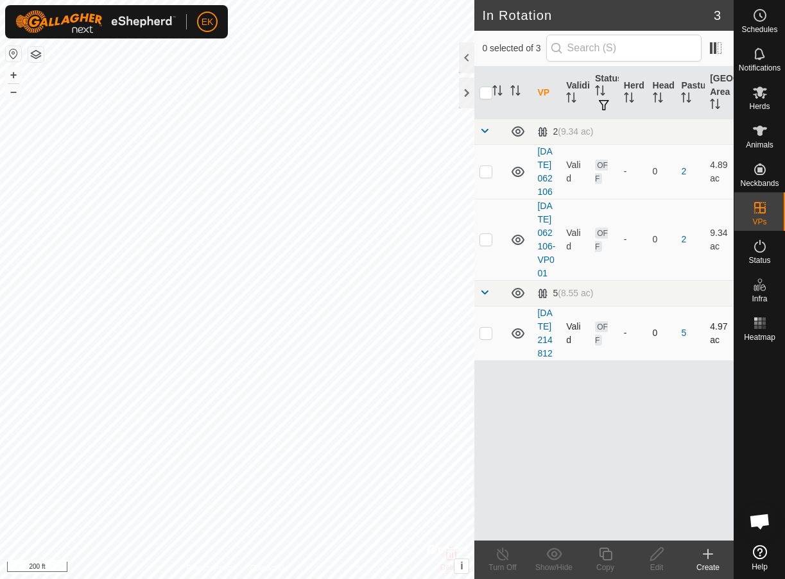
click at [486, 338] on p-checkbox at bounding box center [485, 333] width 13 height 10
checkbox input "false"
click at [710, 551] on icon at bounding box center [707, 554] width 15 height 15
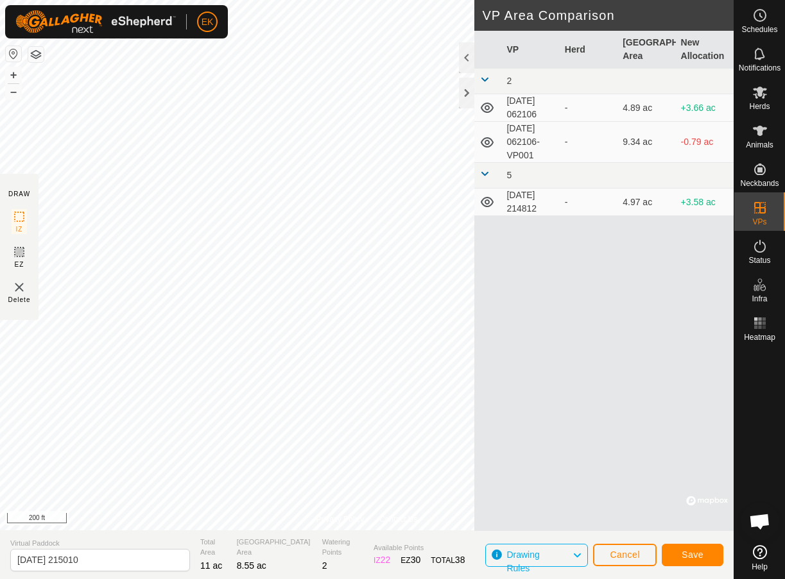
click at [692, 551] on span "Save" at bounding box center [692, 555] width 22 height 10
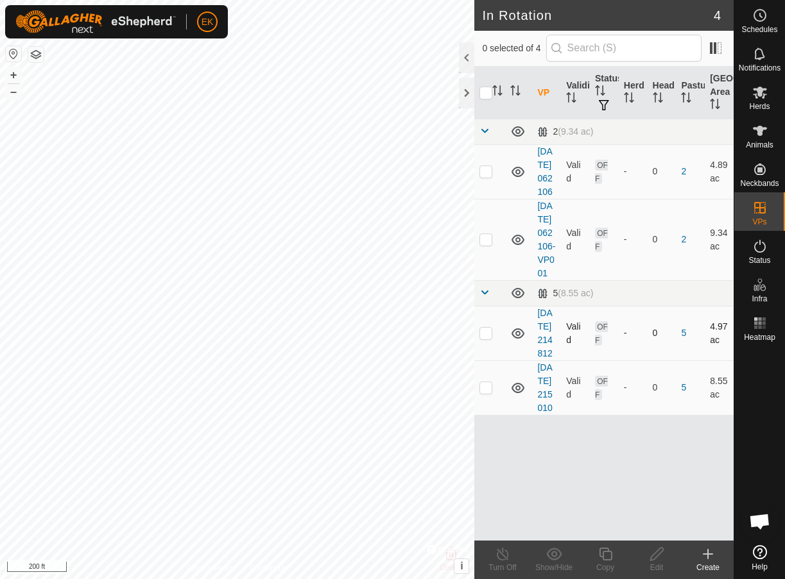
checkbox input "true"
click at [657, 552] on icon at bounding box center [656, 554] width 13 height 13
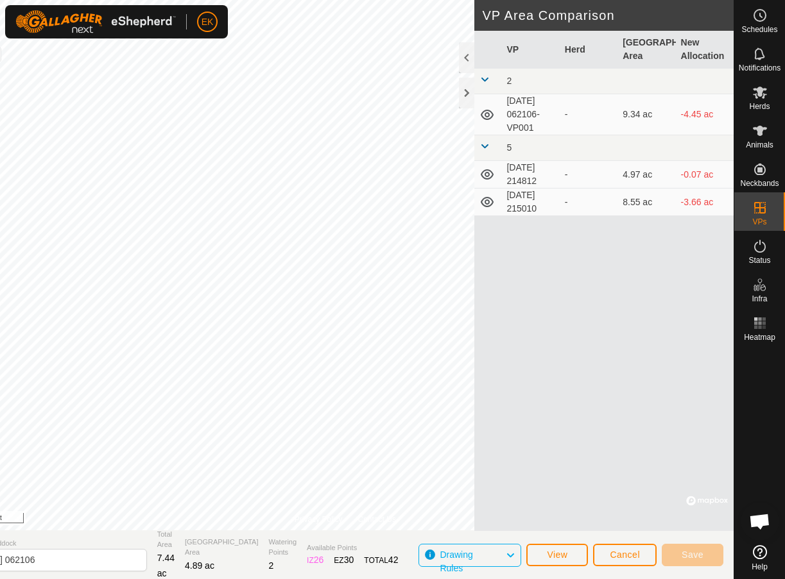
click at [609, 554] on button "Cancel" at bounding box center [625, 555] width 64 height 22
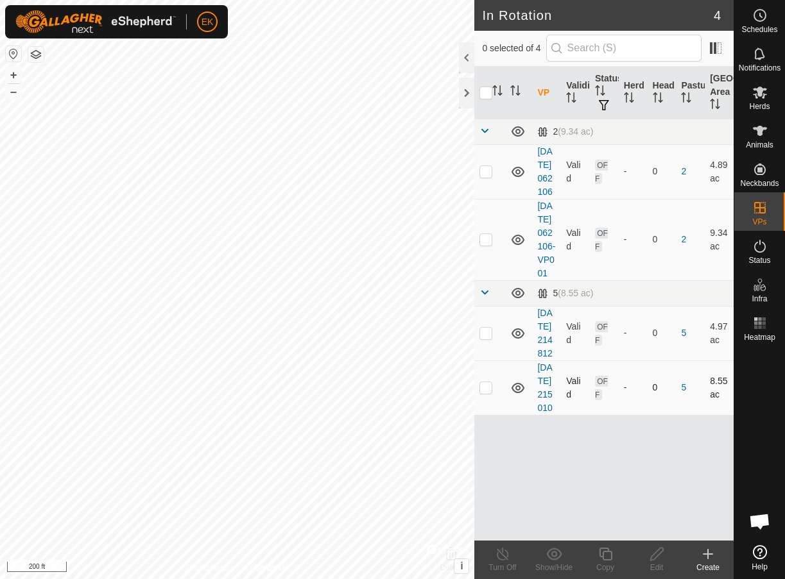
checkbox input "true"
click at [654, 553] on icon at bounding box center [656, 554] width 13 height 13
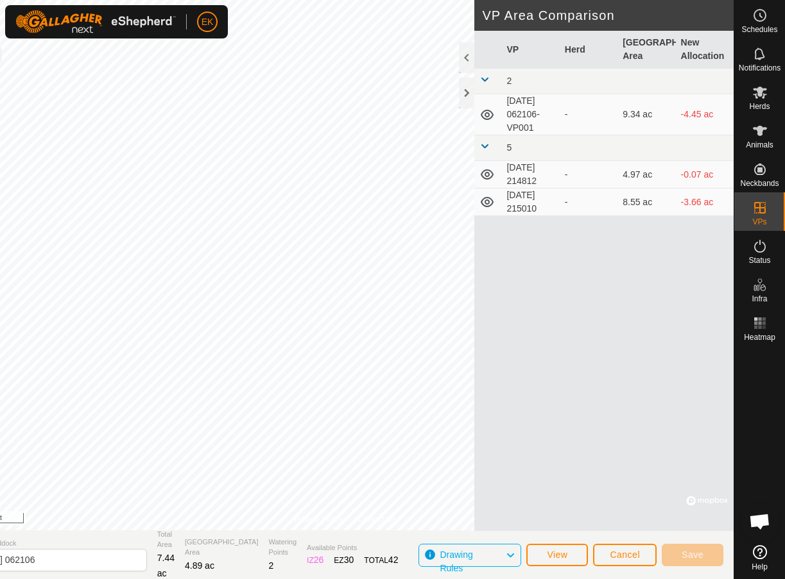
click at [627, 561] on button "Cancel" at bounding box center [625, 555] width 64 height 22
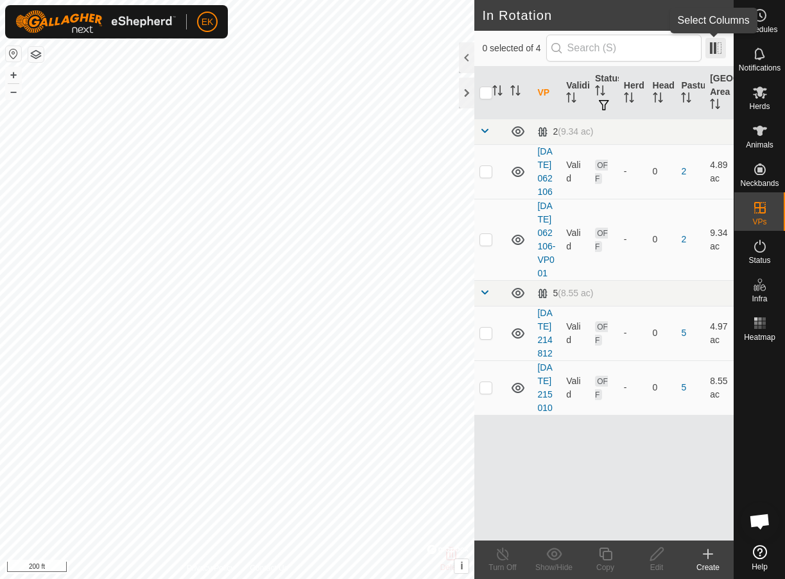
click at [715, 47] on span at bounding box center [715, 48] width 21 height 21
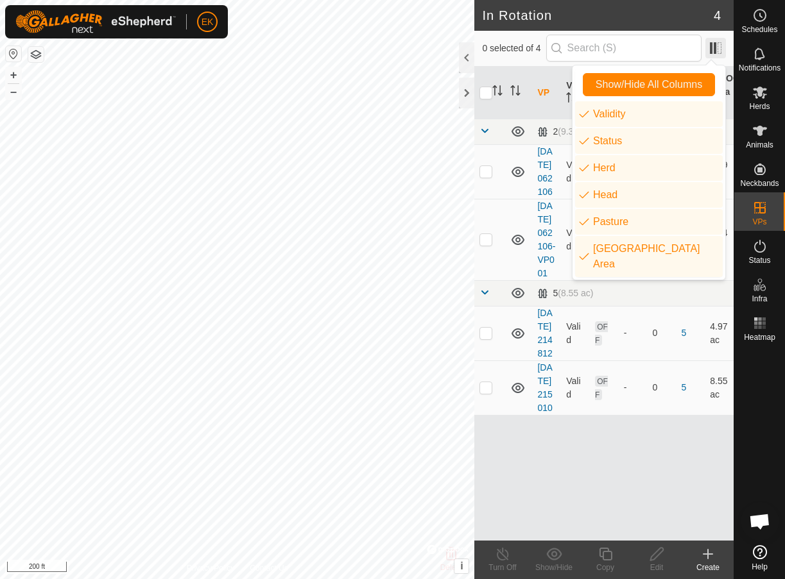
click at [715, 47] on span at bounding box center [715, 48] width 21 height 21
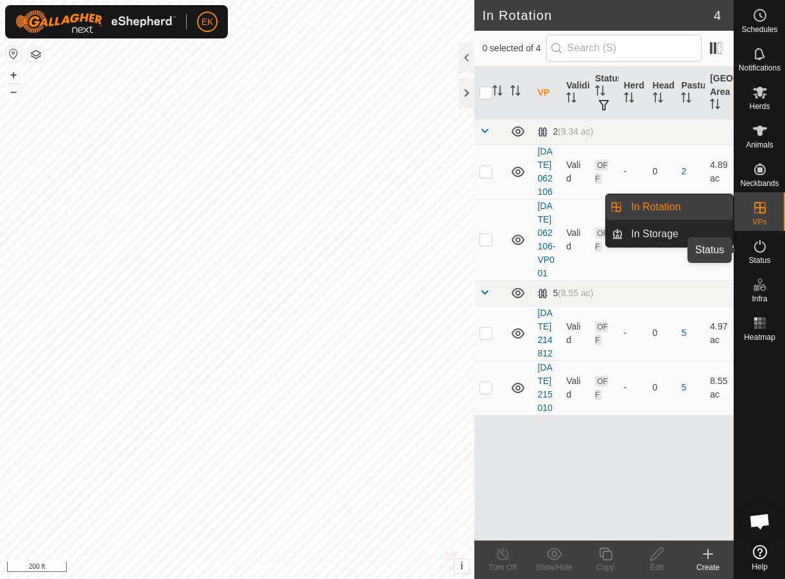
click at [763, 257] on span "Status" at bounding box center [759, 261] width 22 height 8
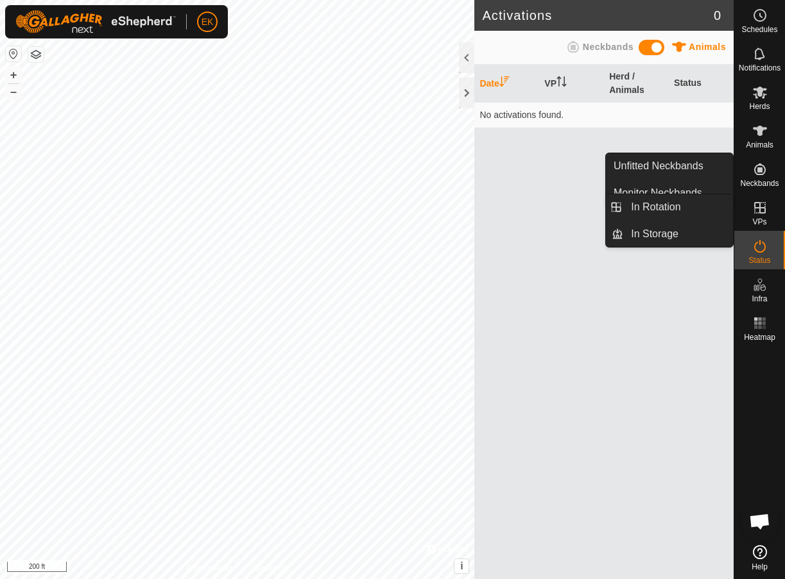
click at [761, 209] on icon at bounding box center [760, 208] width 12 height 12
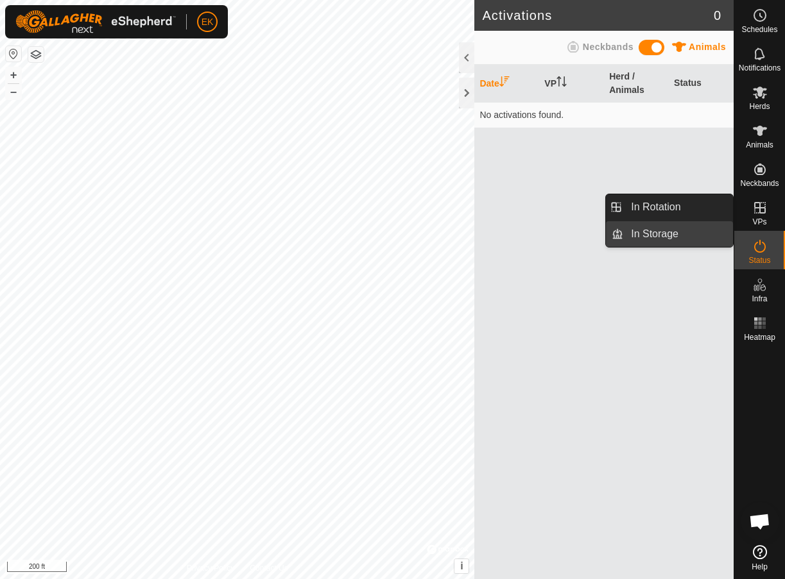
click at [671, 232] on link "In Storage" at bounding box center [678, 234] width 110 height 26
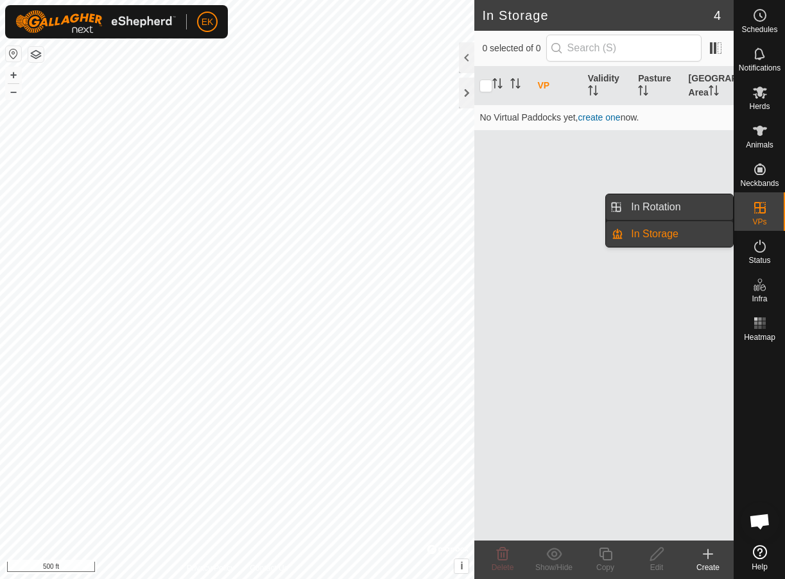
click at [676, 203] on link "In Rotation" at bounding box center [678, 207] width 110 height 26
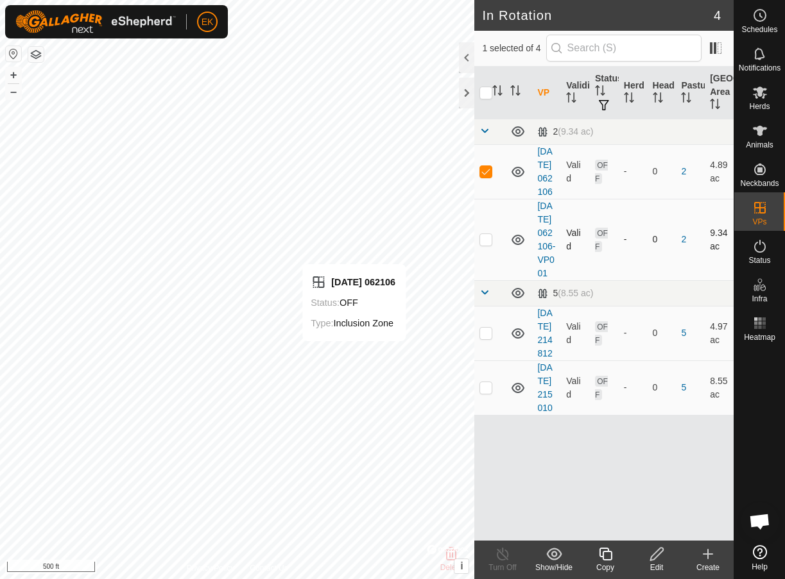
checkbox input "false"
checkbox input "true"
checkbox input "false"
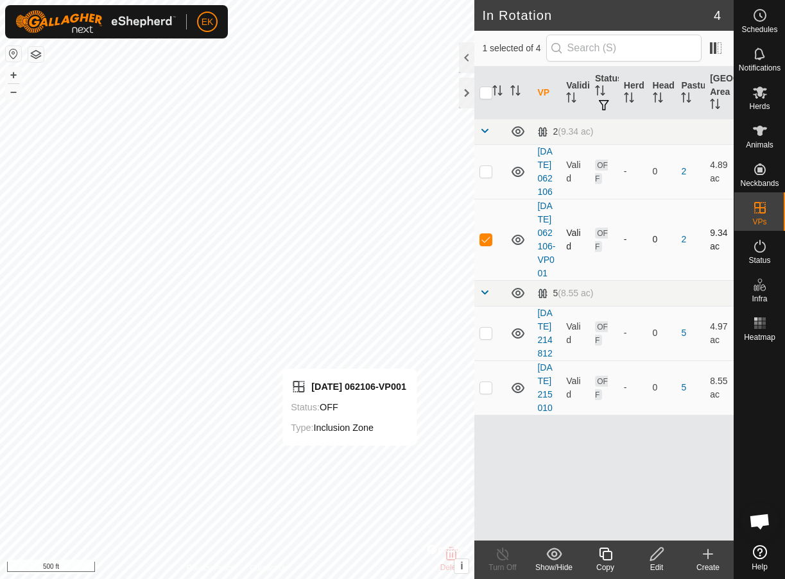
checkbox input "false"
click at [555, 554] on icon at bounding box center [554, 554] width 16 height 15
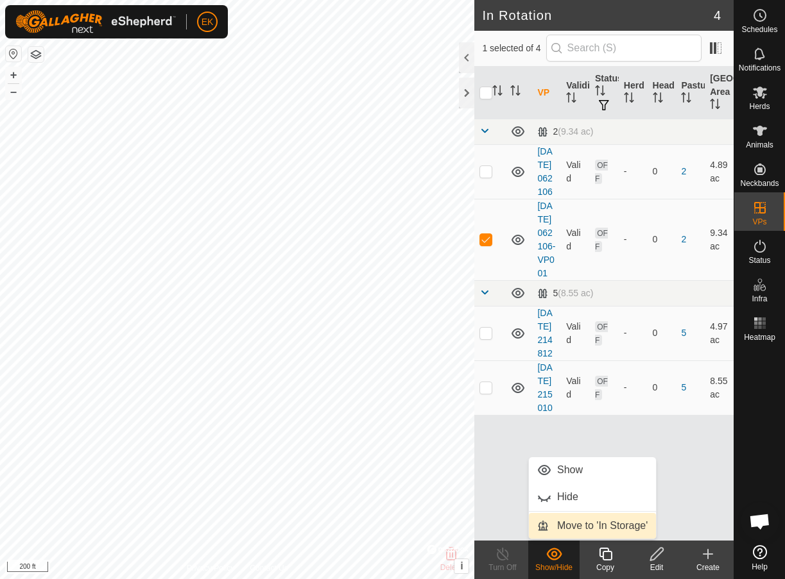
click at [570, 534] on link "Move to 'In Storage'" at bounding box center [592, 526] width 127 height 26
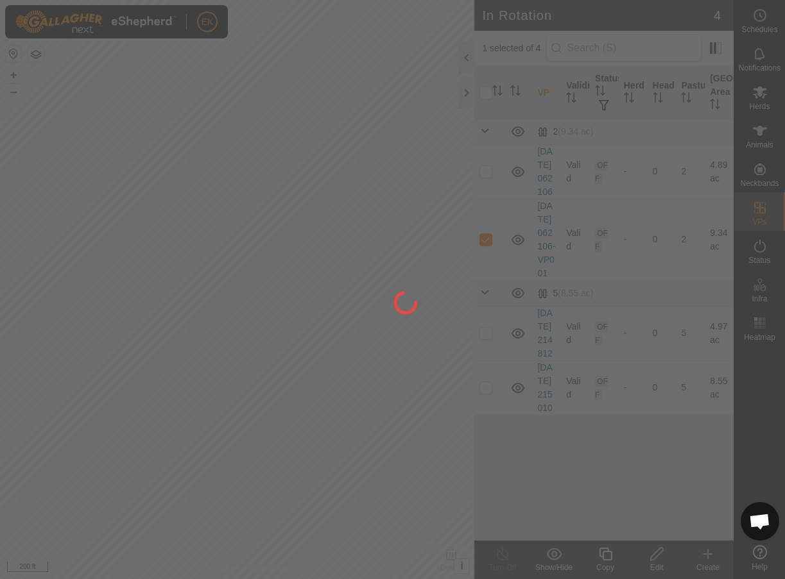
checkbox input "false"
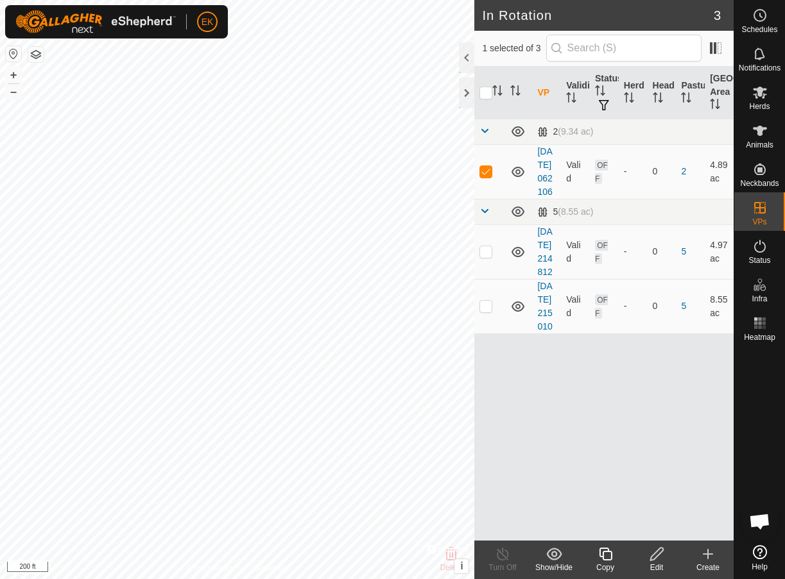
click at [559, 559] on icon at bounding box center [554, 554] width 16 height 15
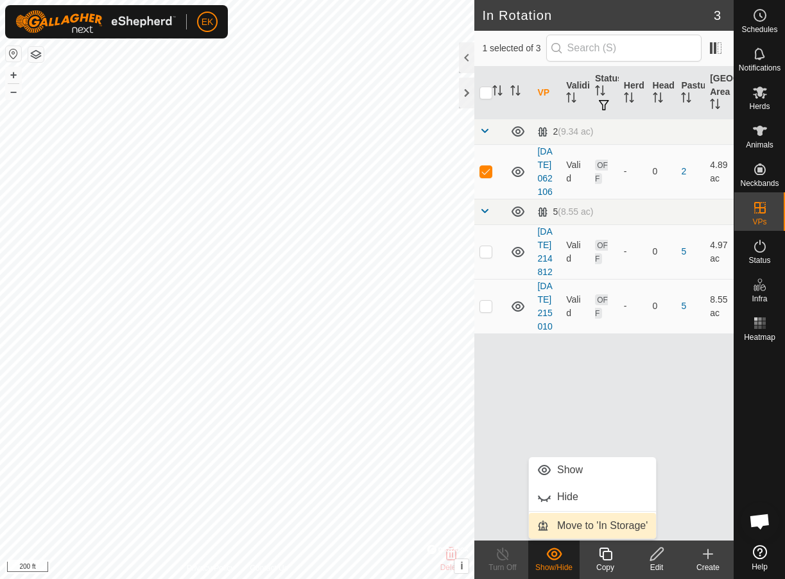
click at [565, 530] on link "Move to 'In Storage'" at bounding box center [592, 526] width 127 height 26
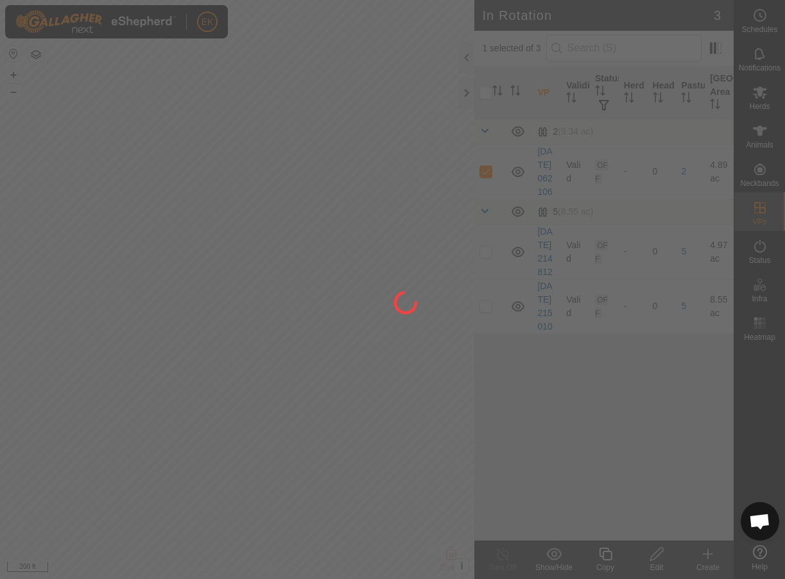
checkbox input "false"
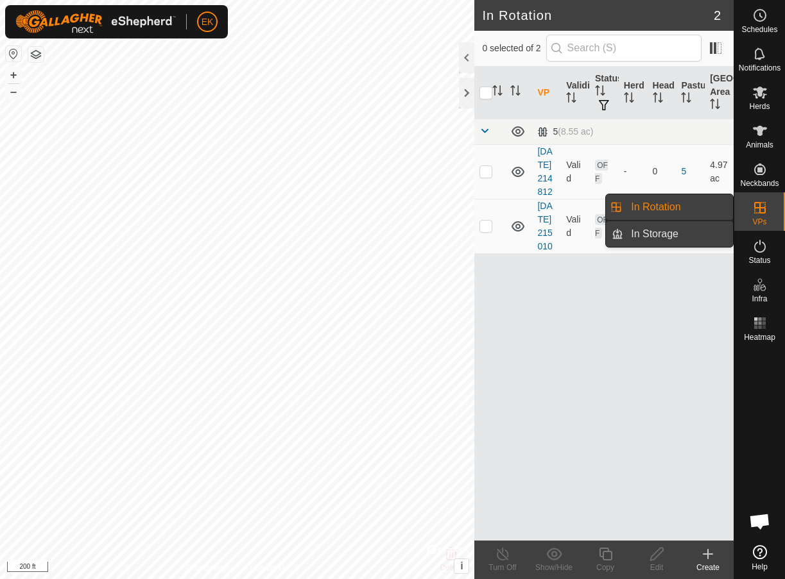
click at [662, 237] on link "In Storage" at bounding box center [678, 234] width 110 height 26
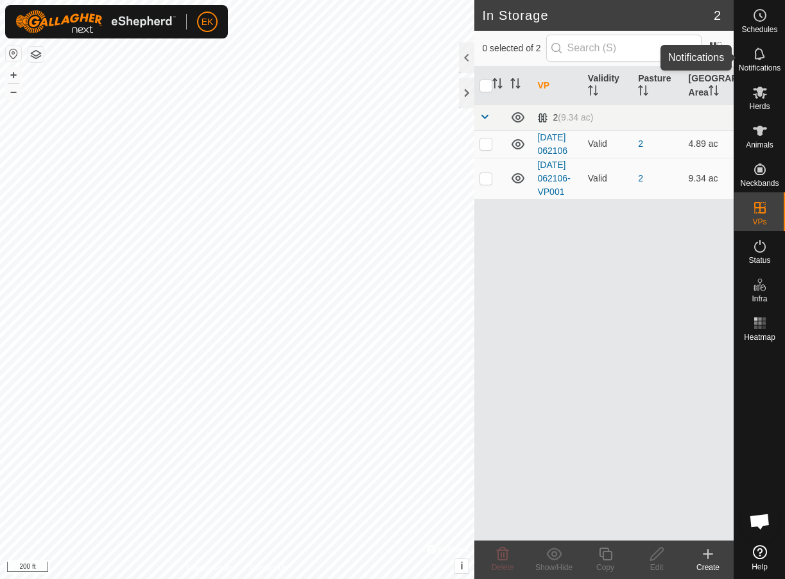
click at [762, 53] on icon at bounding box center [759, 53] width 10 height 12
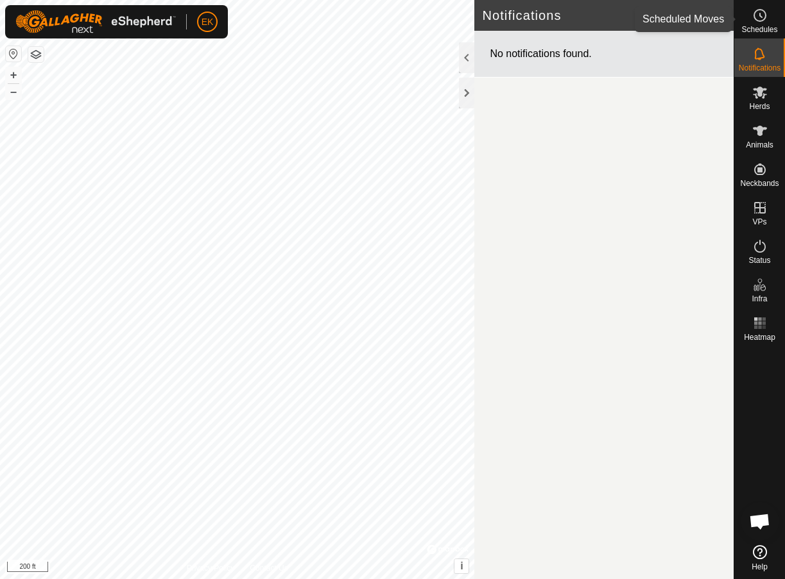
click at [758, 23] on es-schedule-vp-svg-icon at bounding box center [759, 15] width 23 height 21
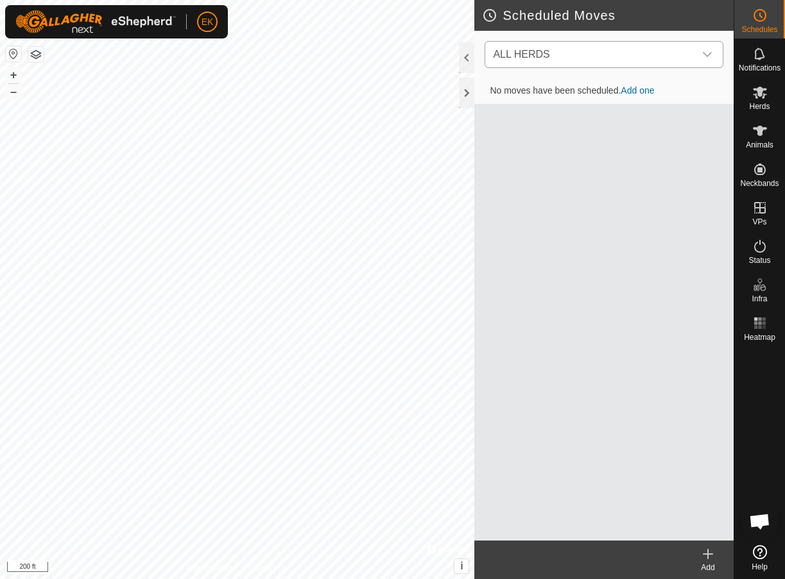
click at [681, 55] on span "ALL HERDS" at bounding box center [591, 55] width 207 height 26
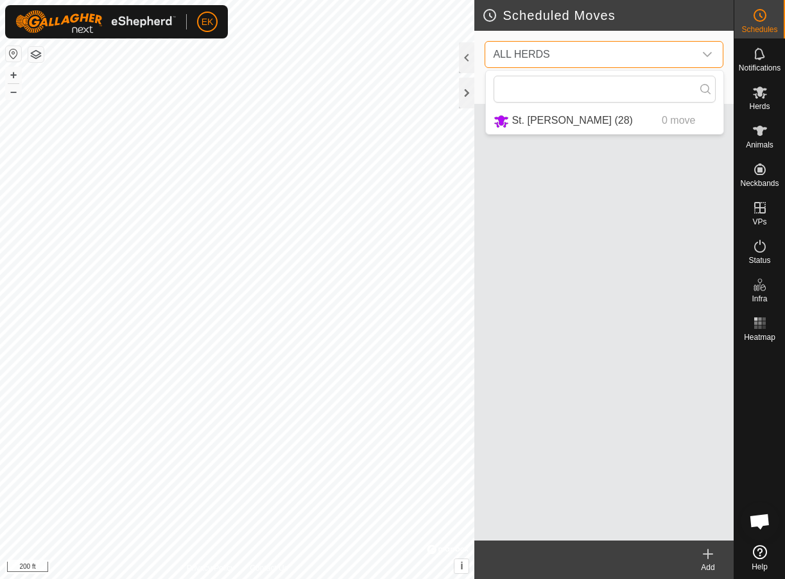
click at [681, 54] on span "ALL HERDS" at bounding box center [591, 55] width 207 height 26
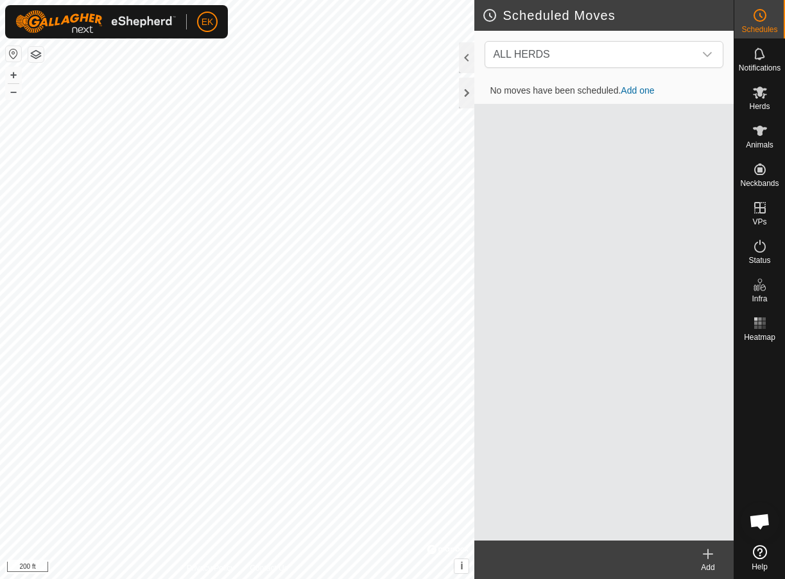
click at [712, 547] on icon at bounding box center [707, 554] width 15 height 15
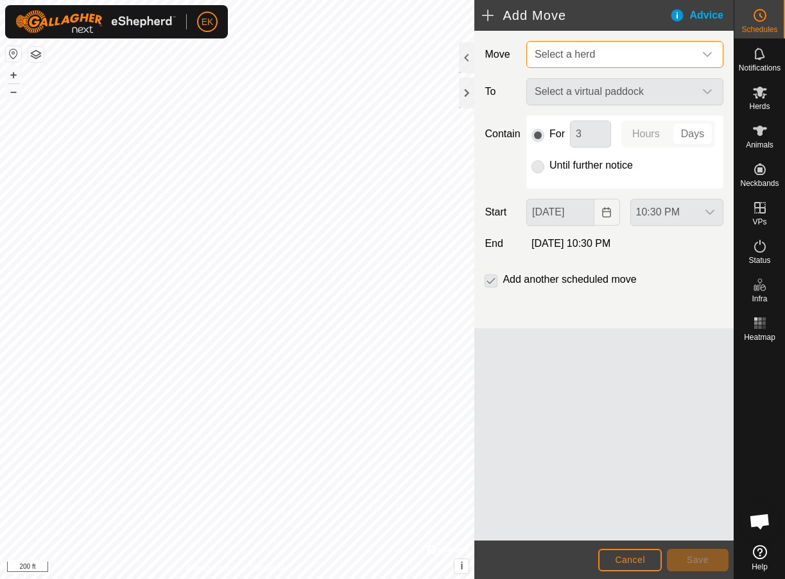
click at [624, 46] on span "Select a herd" at bounding box center [611, 55] width 165 height 26
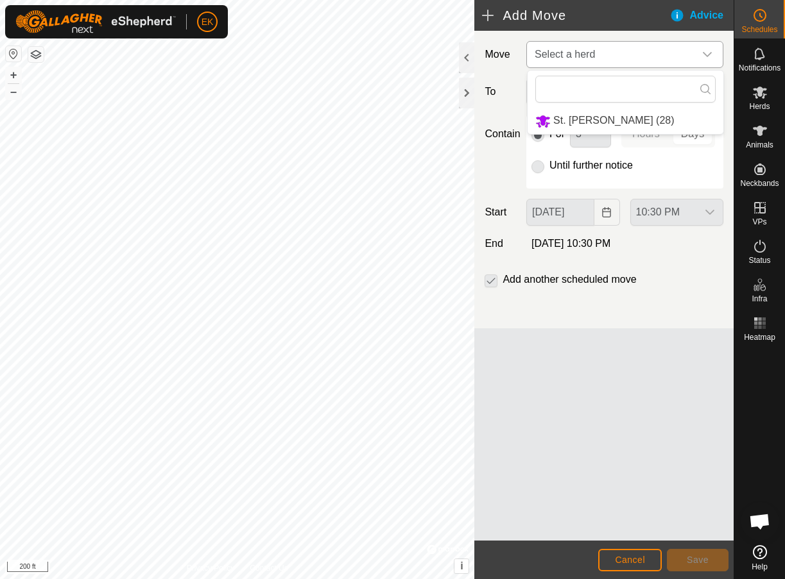
click at [591, 125] on li "St. [PERSON_NAME] (28)" at bounding box center [625, 121] width 196 height 26
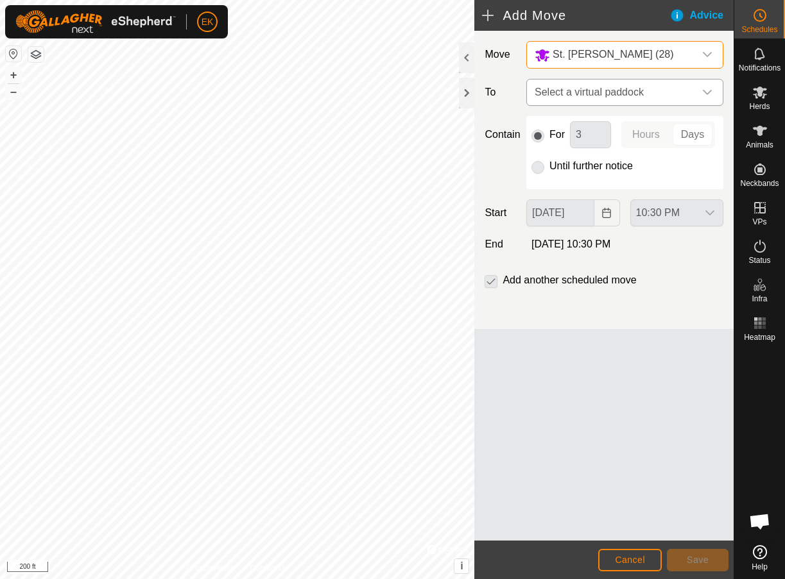
click at [597, 90] on span "Select a virtual paddock" at bounding box center [611, 93] width 165 height 26
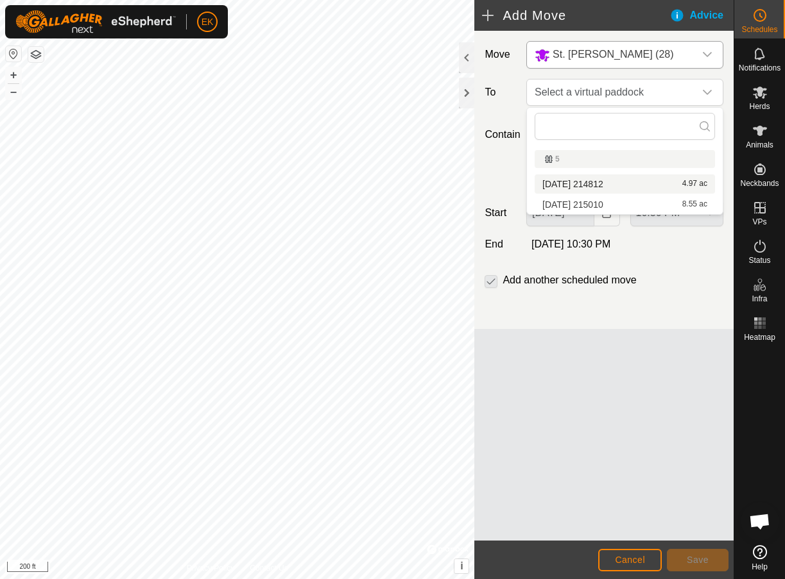
click at [622, 559] on span "Cancel" at bounding box center [630, 560] width 30 height 10
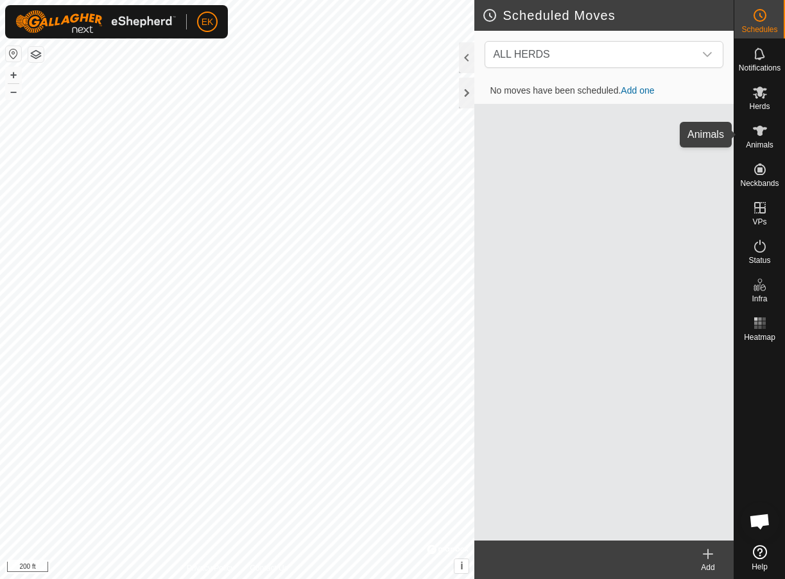
click at [753, 130] on icon at bounding box center [759, 130] width 15 height 15
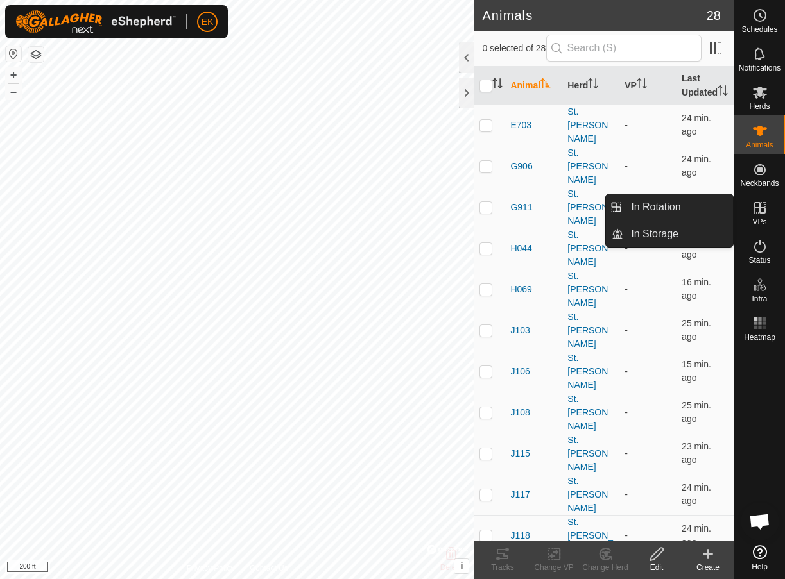
click at [762, 214] on icon at bounding box center [760, 208] width 12 height 12
click at [692, 239] on link "In Storage" at bounding box center [678, 234] width 110 height 26
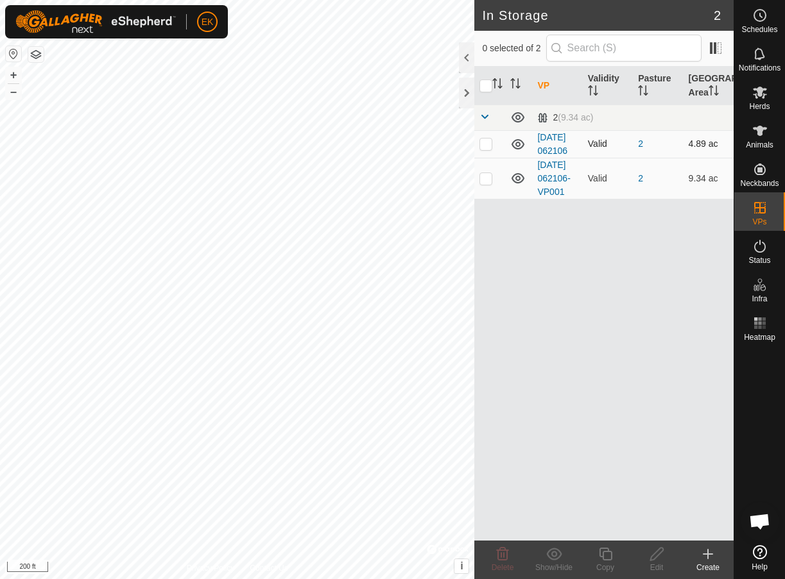
click at [490, 149] on p-checkbox at bounding box center [485, 144] width 13 height 10
checkbox input "true"
click at [486, 183] on p-checkbox at bounding box center [485, 178] width 13 height 10
checkbox input "true"
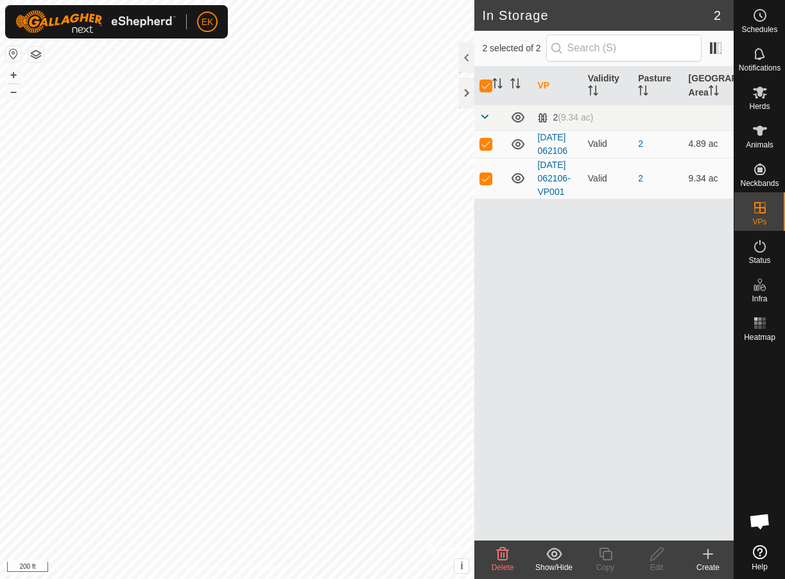
click at [554, 554] on icon at bounding box center [554, 554] width 16 height 15
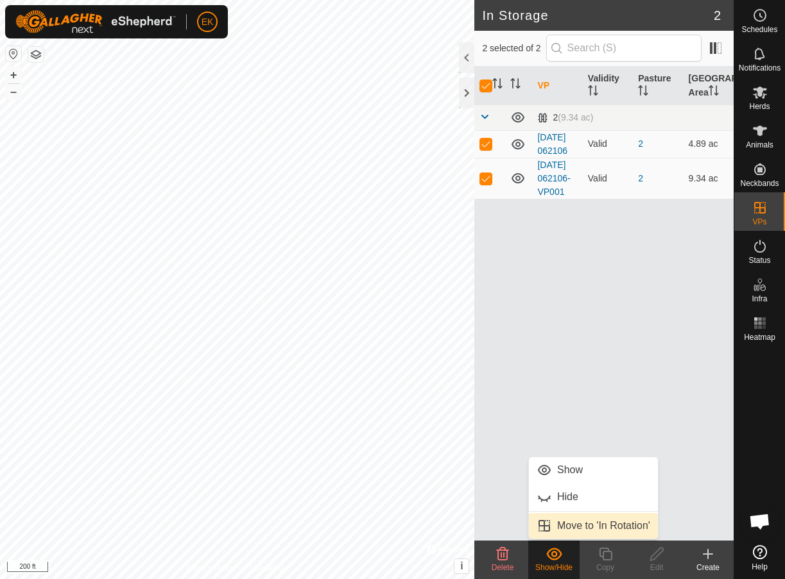
click at [576, 528] on link "Move to 'In Rotation'" at bounding box center [593, 526] width 129 height 26
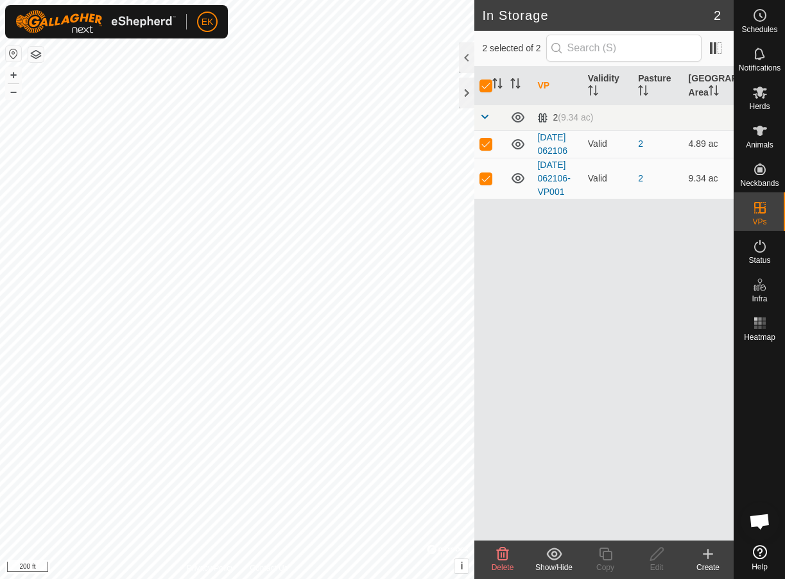
checkbox input "false"
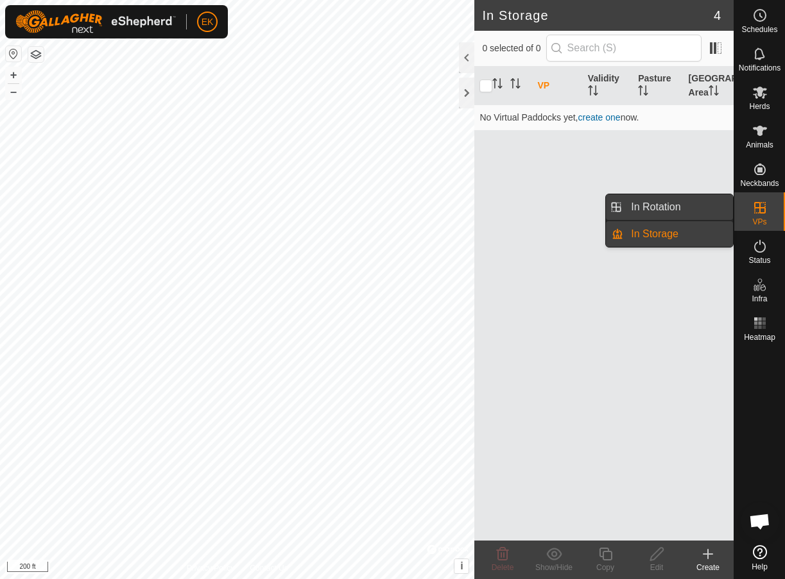
click at [688, 210] on link "In Rotation" at bounding box center [678, 207] width 110 height 26
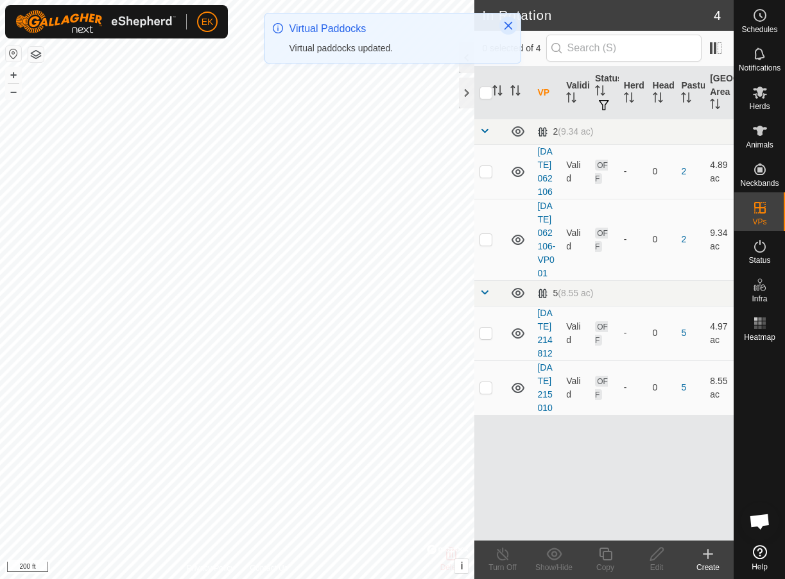
click at [506, 28] on icon "Close" at bounding box center [508, 26] width 8 height 8
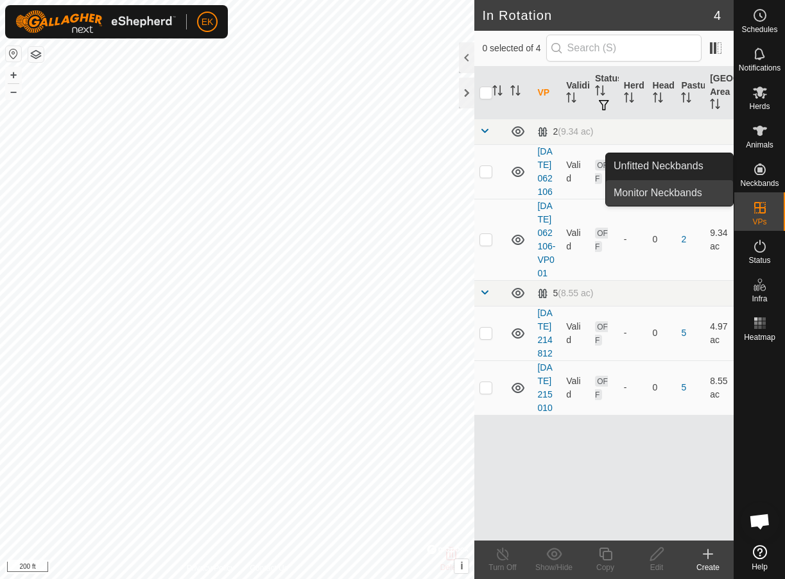
click at [689, 197] on link "Monitor Neckbands" at bounding box center [669, 193] width 127 height 26
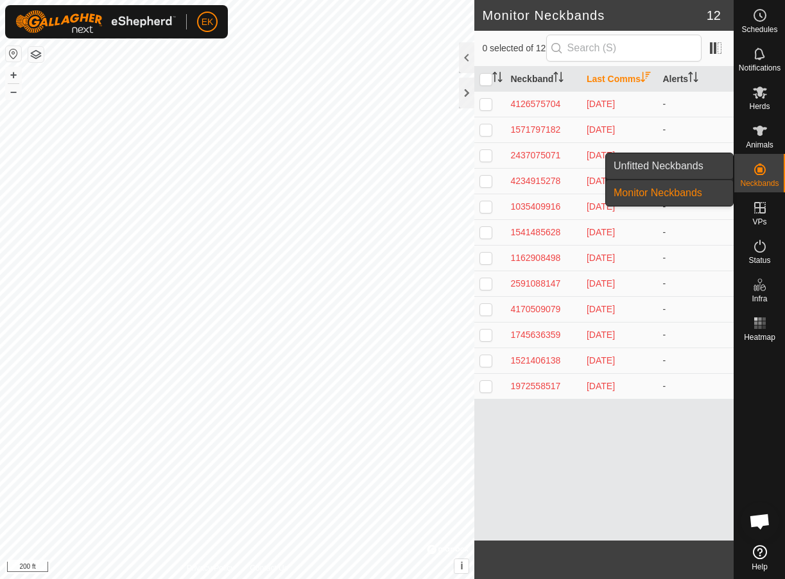
click at [695, 169] on link "Unfitted Neckbands" at bounding box center [669, 166] width 127 height 26
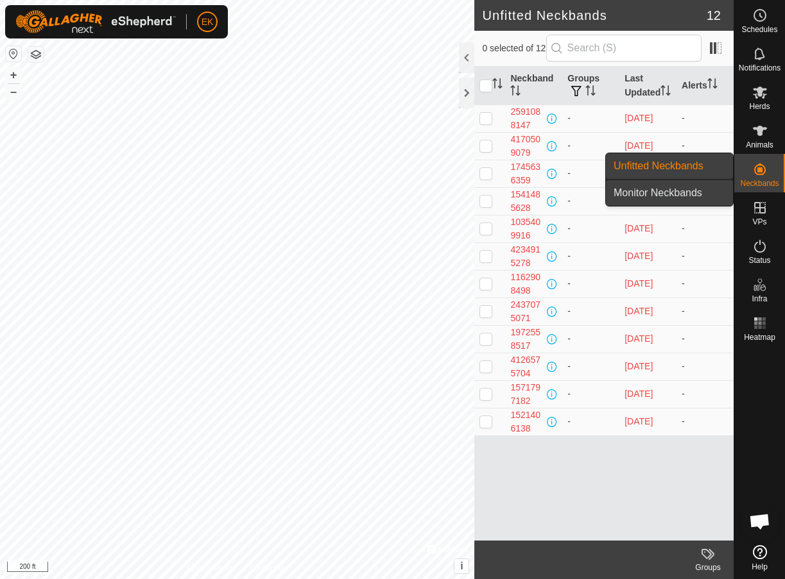
click at [715, 187] on link "Monitor Neckbands" at bounding box center [669, 193] width 127 height 26
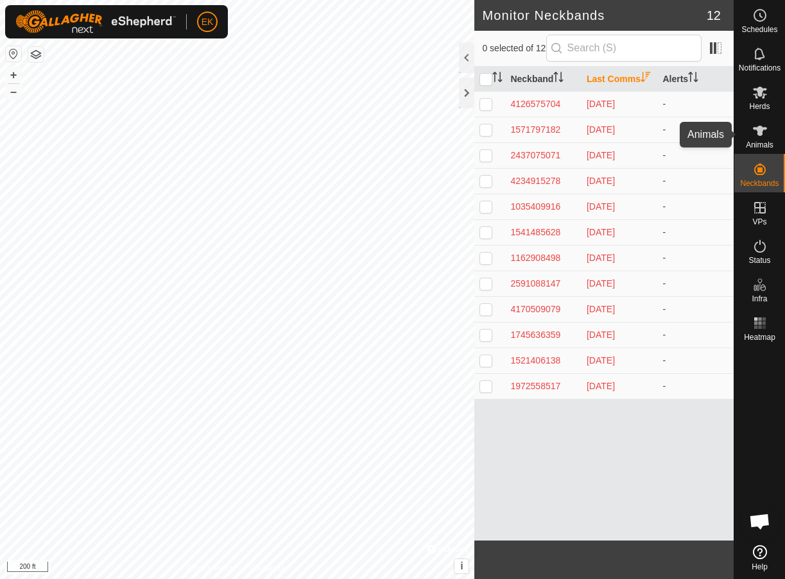
click at [756, 140] on es-animals-svg-icon at bounding box center [759, 131] width 23 height 21
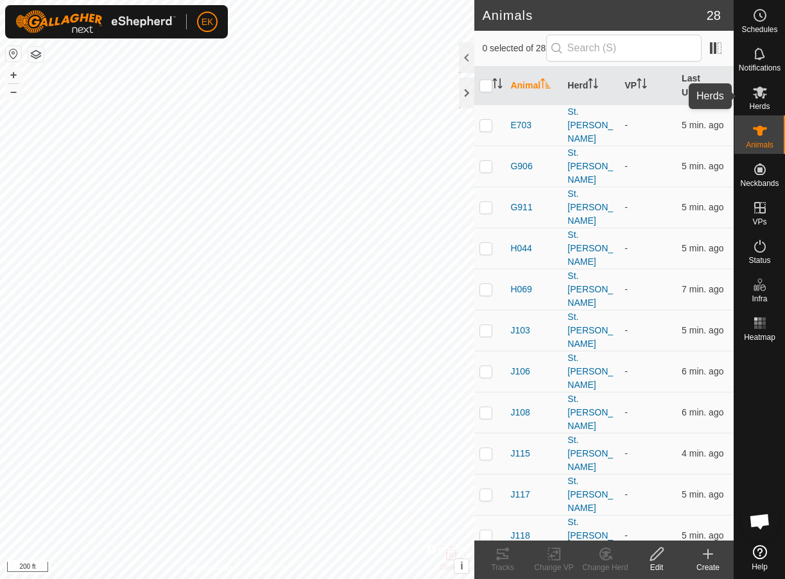
click at [752, 100] on es-mob-svg-icon at bounding box center [759, 92] width 23 height 21
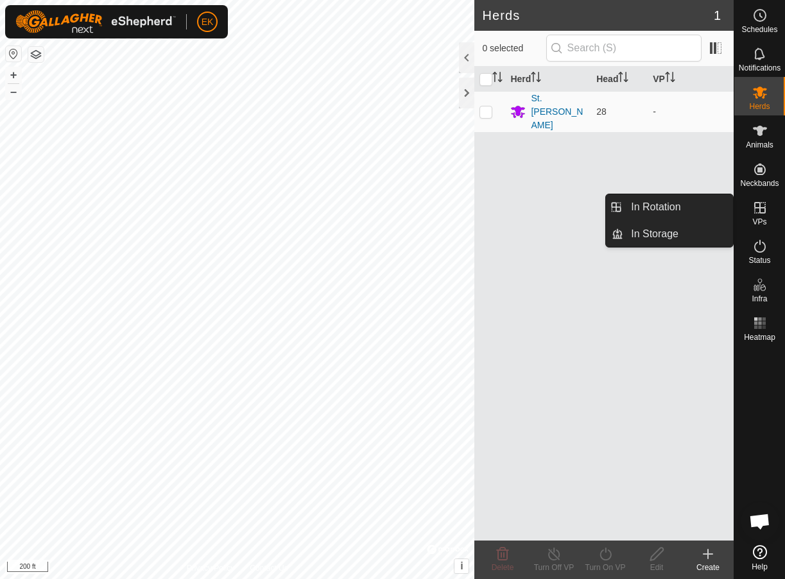
click at [760, 213] on icon at bounding box center [760, 208] width 12 height 12
click at [758, 208] on icon at bounding box center [760, 208] width 12 height 12
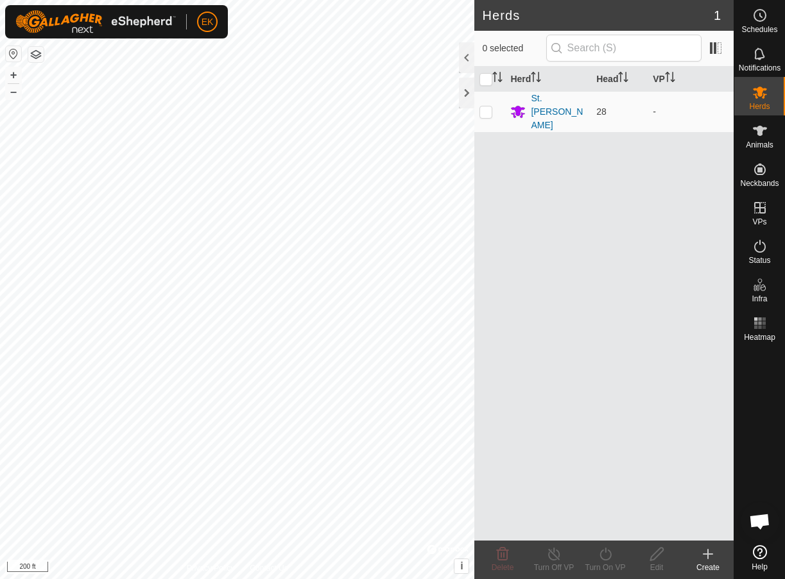
click at [489, 333] on div "Herds 1 0 selected Herd Head VP St. [PERSON_NAME] 28 - Delete Turn Off VP Turn …" at bounding box center [366, 289] width 733 height 579
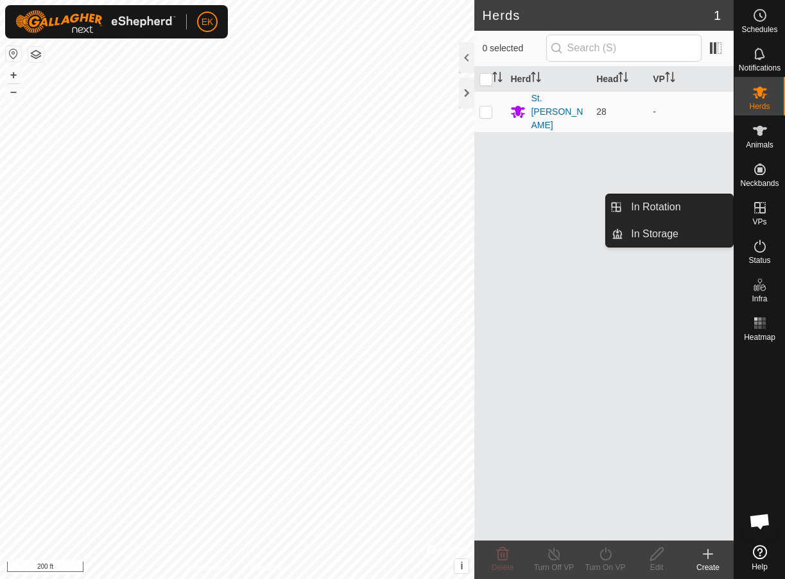
click at [749, 205] on es-virtualpaddocks-svg-icon at bounding box center [759, 208] width 23 height 21
click at [762, 210] on icon at bounding box center [759, 207] width 15 height 15
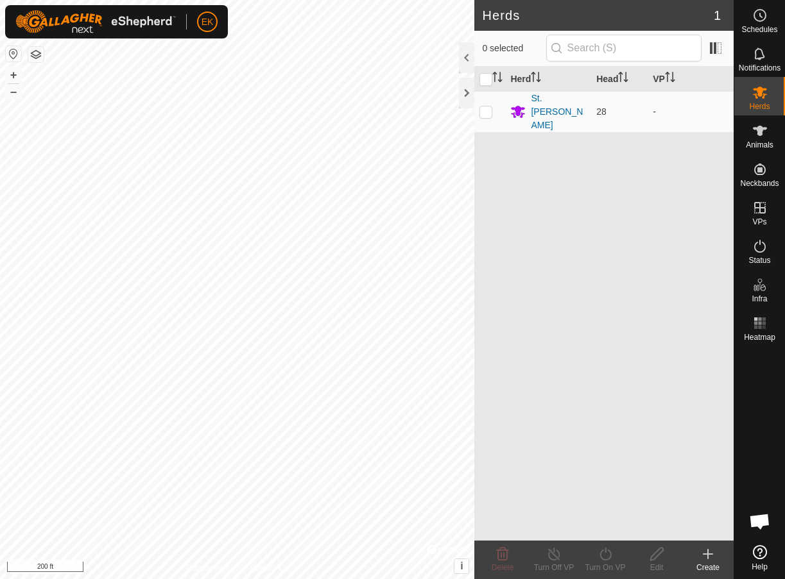
click at [710, 552] on icon at bounding box center [707, 554] width 15 height 15
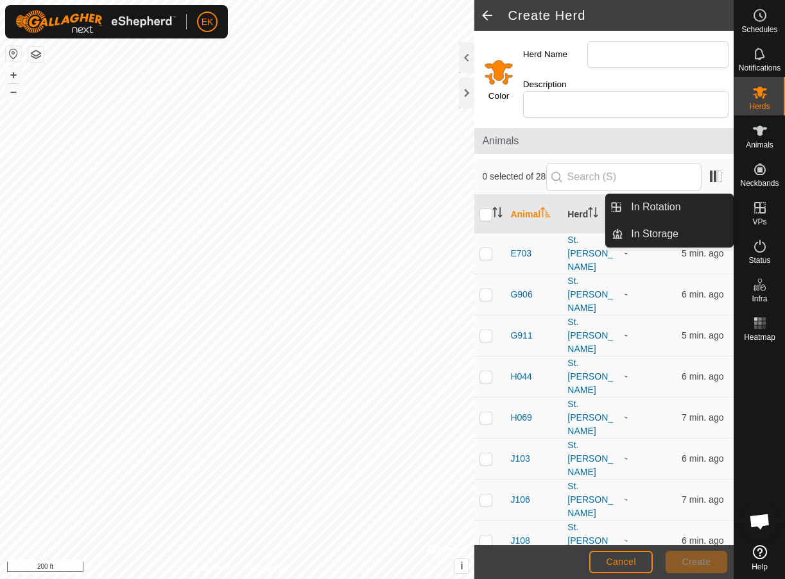
click at [763, 215] on icon at bounding box center [759, 207] width 15 height 15
click at [758, 210] on icon at bounding box center [759, 207] width 15 height 15
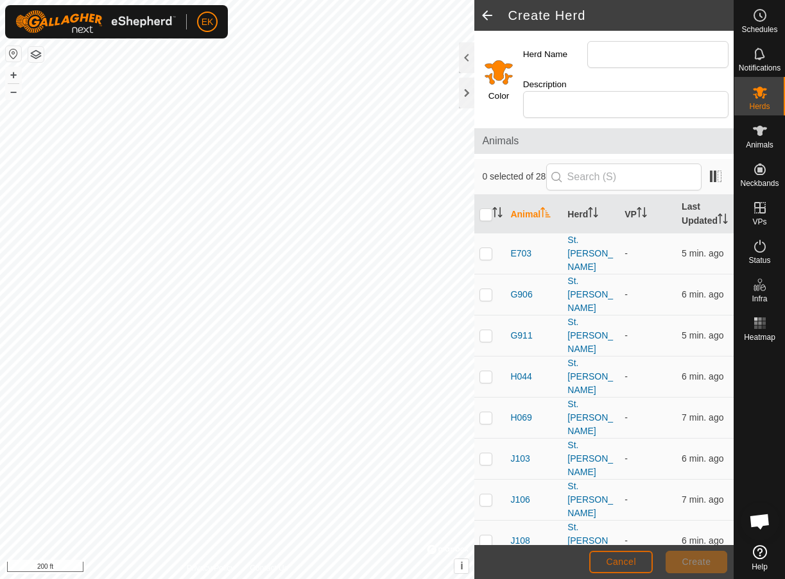
click at [613, 559] on span "Cancel" at bounding box center [621, 562] width 30 height 10
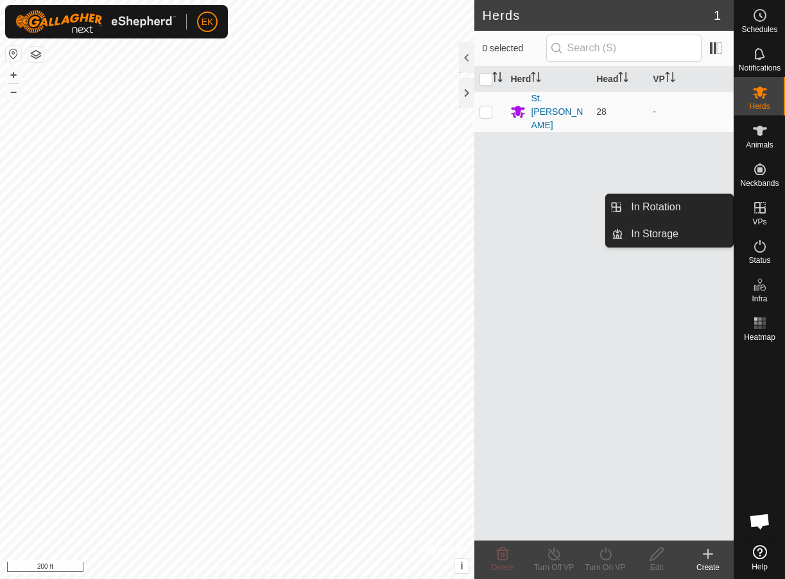
click at [759, 214] on icon at bounding box center [759, 207] width 15 height 15
click at [693, 211] on link "In Rotation" at bounding box center [678, 207] width 110 height 26
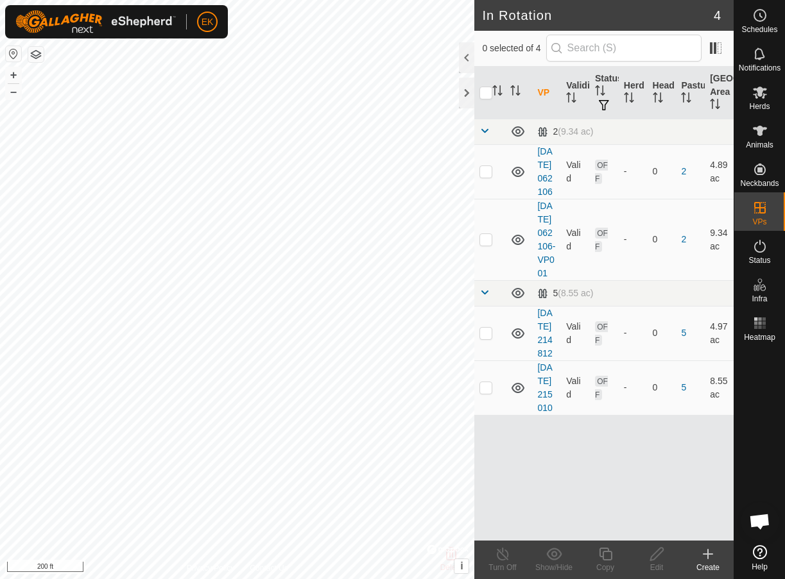
click at [704, 556] on icon at bounding box center [707, 554] width 15 height 15
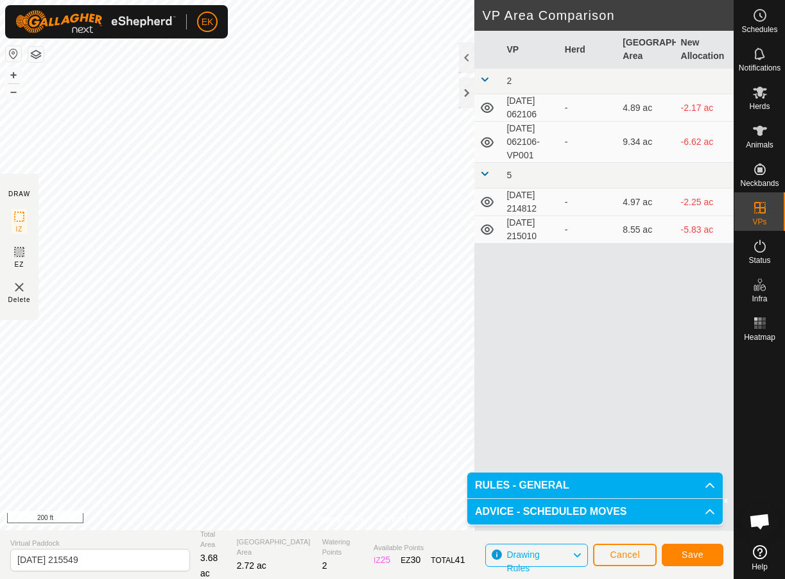
click at [688, 555] on span "Save" at bounding box center [692, 555] width 22 height 10
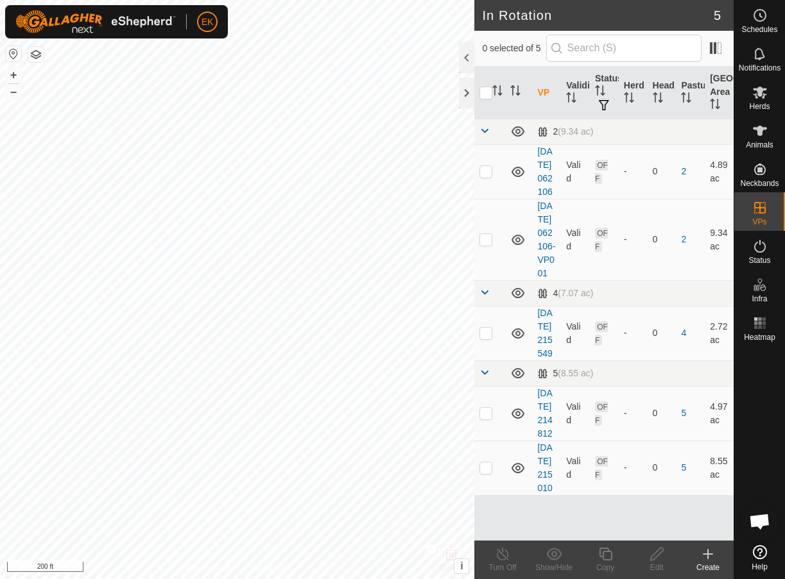
click at [713, 558] on icon at bounding box center [707, 554] width 15 height 15
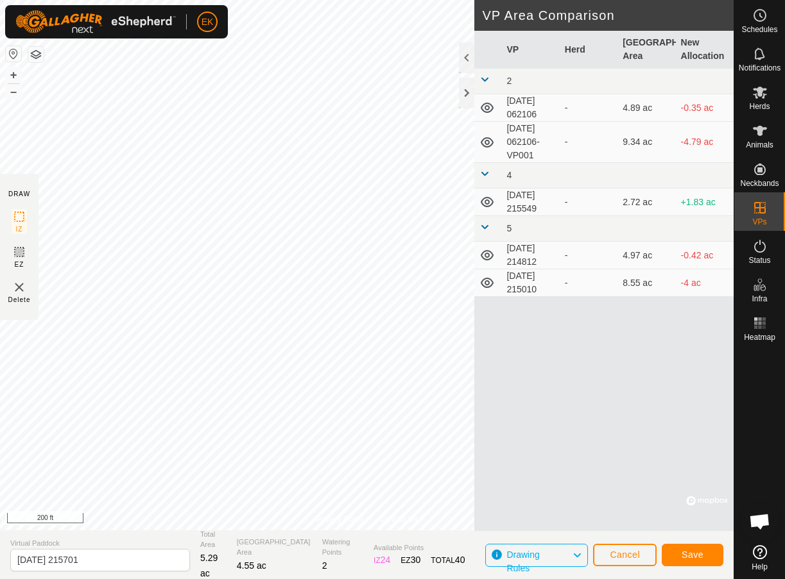
click at [708, 554] on button "Save" at bounding box center [692, 555] width 62 height 22
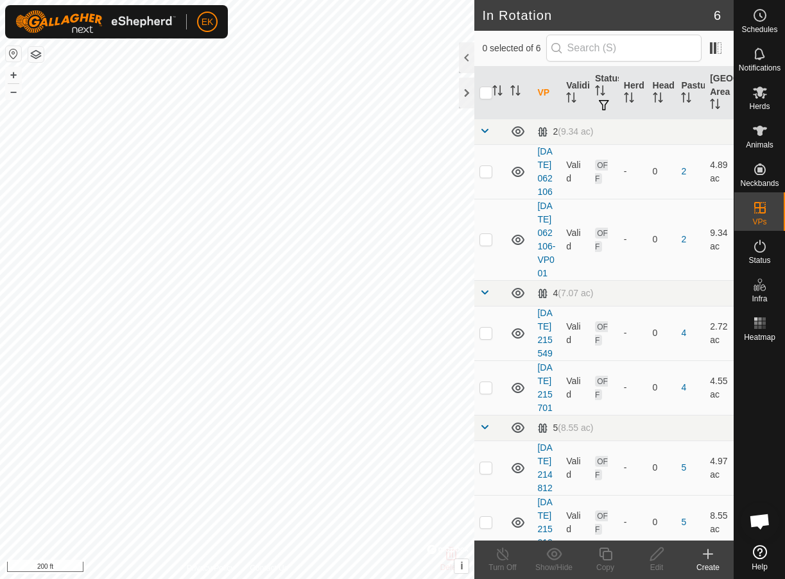
click at [474, 350] on div at bounding box center [237, 289] width 474 height 579
